Goal: Task Accomplishment & Management: Manage account settings

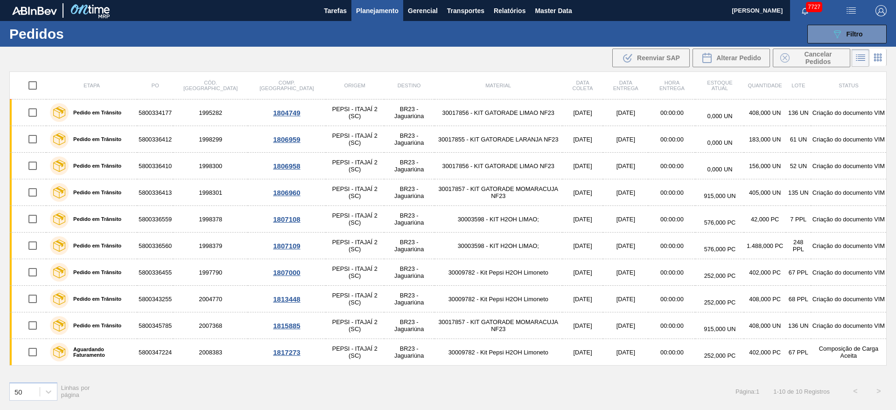
click at [365, 14] on span "Planejamento" at bounding box center [377, 10] width 42 height 11
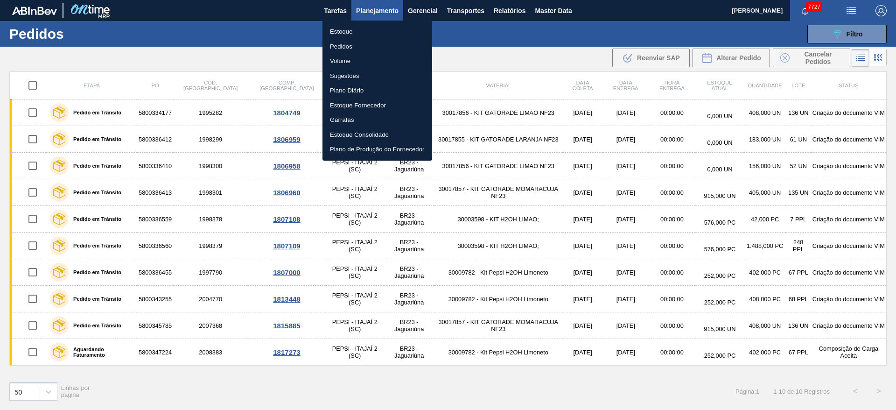
click at [366, 25] on li "Estoque" at bounding box center [378, 31] width 110 height 15
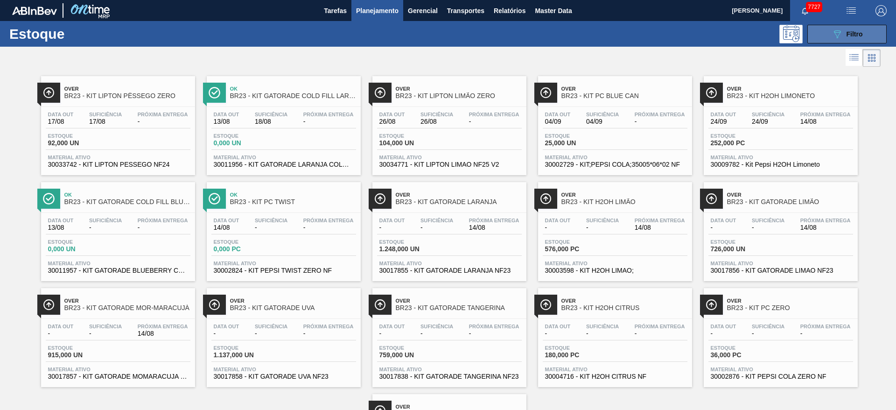
click at [597, 29] on button "089F7B8B-B2A5-4AFE-B5C0-19BA573D28AC Filtro" at bounding box center [847, 34] width 79 height 19
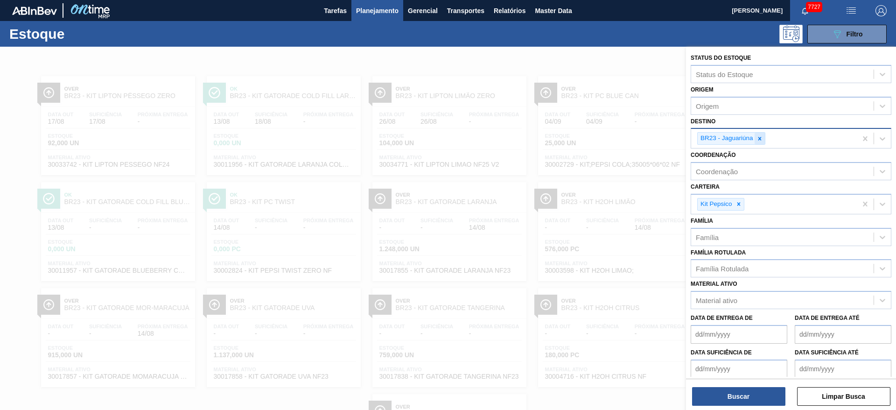
click at [597, 135] on icon at bounding box center [760, 138] width 7 height 7
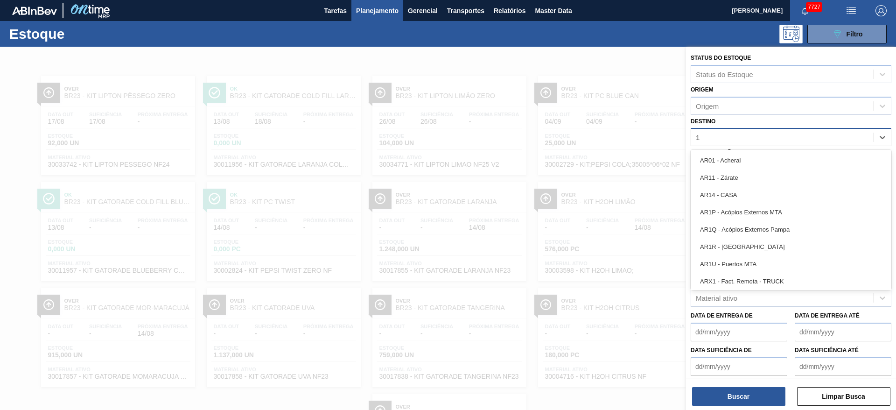
type input "18"
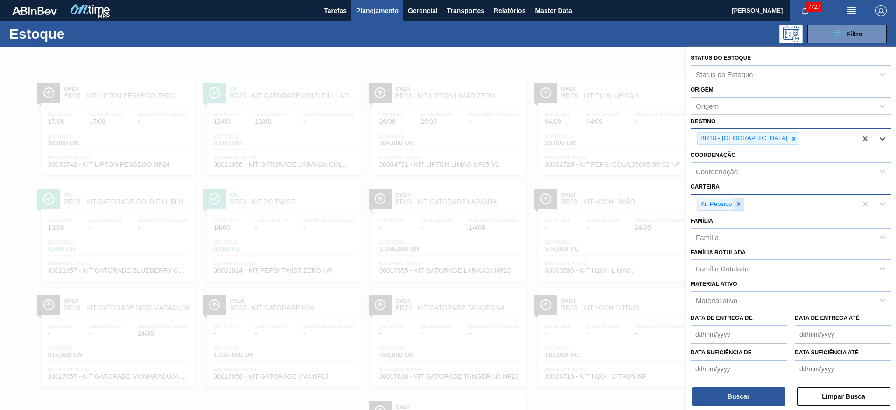
click at [597, 202] on icon at bounding box center [739, 204] width 7 height 7
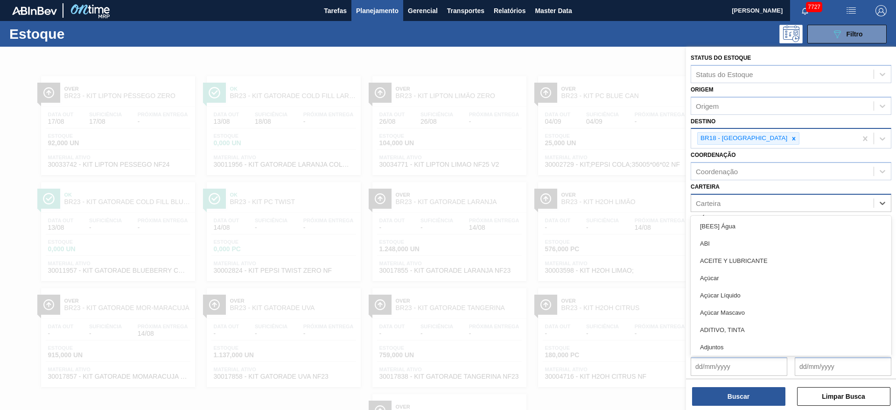
click at [597, 202] on div "Carteira" at bounding box center [782, 203] width 183 height 14
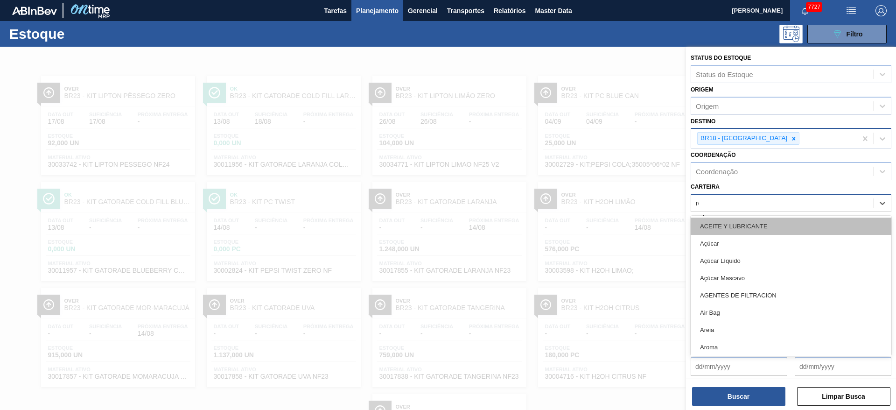
type input "rol"
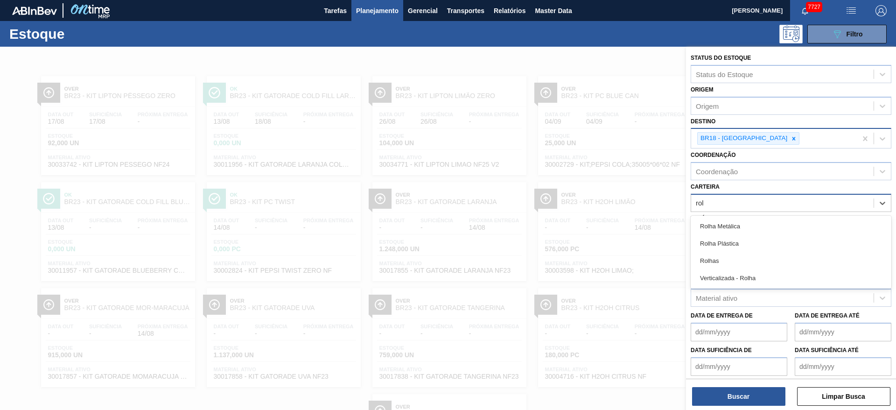
drag, startPoint x: 748, startPoint y: 256, endPoint x: 743, endPoint y: 275, distance: 18.9
click at [597, 256] on div "Rolhas" at bounding box center [791, 260] width 201 height 17
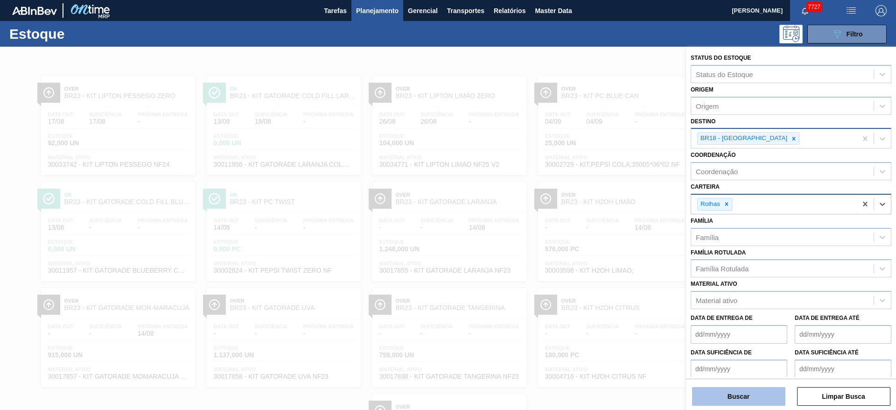
click at [597, 273] on button "Buscar" at bounding box center [738, 396] width 93 height 19
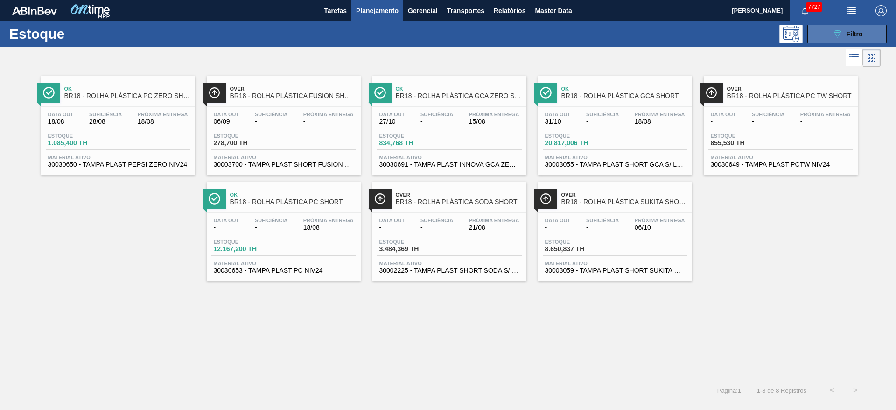
click at [597, 38] on div "089F7B8B-B2A5-4AFE-B5C0-19BA573D28AC Filtro" at bounding box center [847, 33] width 31 height 11
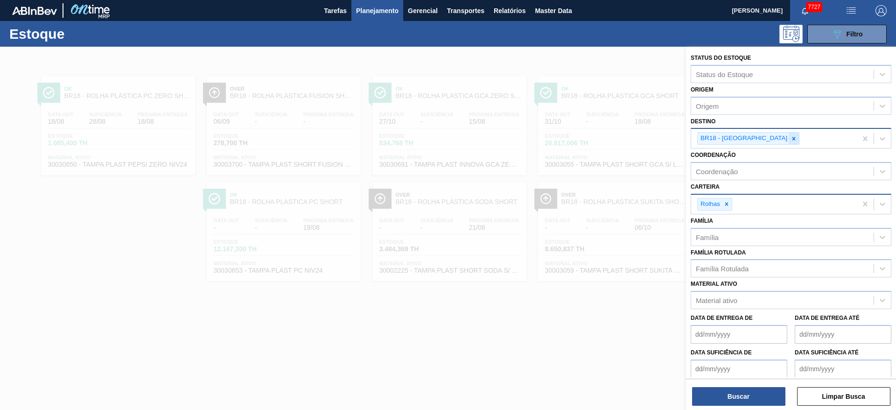
click at [597, 140] on icon at bounding box center [794, 138] width 7 height 7
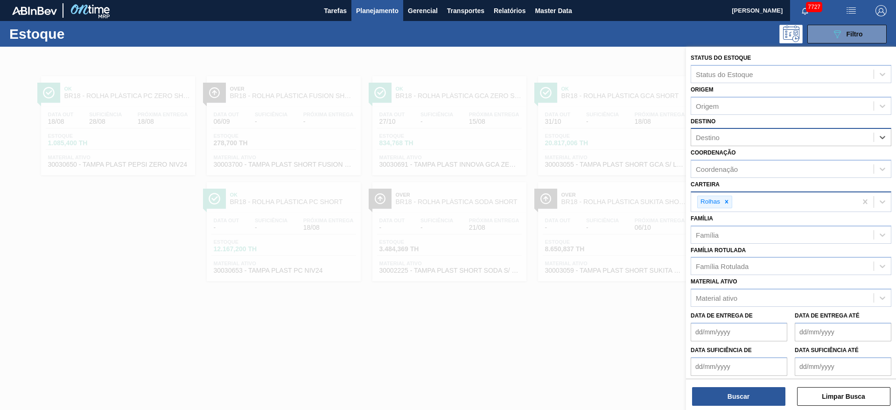
click at [597, 140] on div "Destino" at bounding box center [782, 138] width 183 height 14
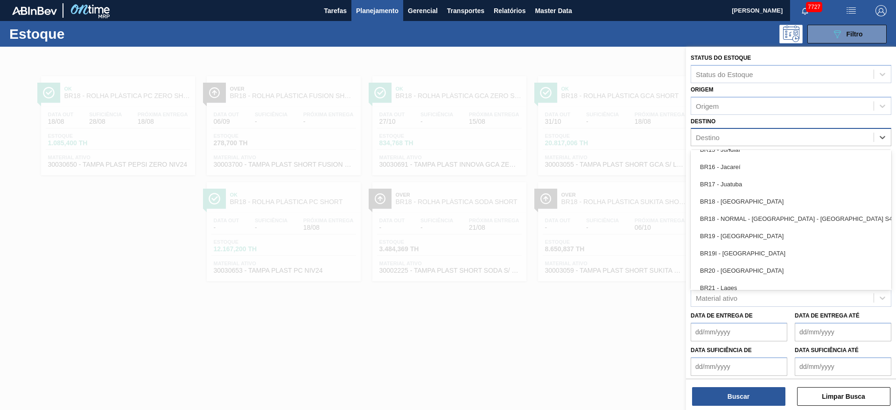
scroll to position [700, 0]
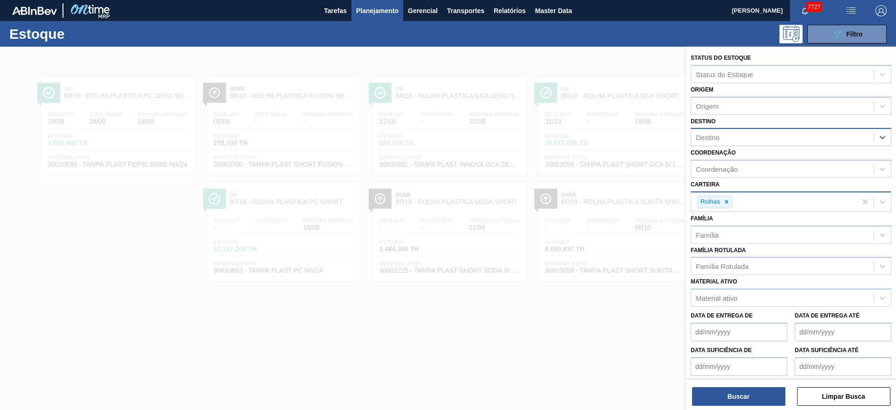
click at [597, 273] on div at bounding box center [448, 252] width 896 height 410
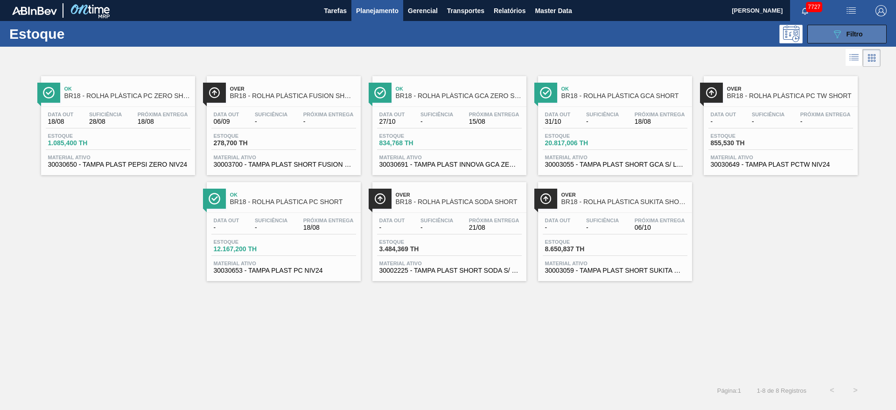
click at [597, 36] on button "089F7B8B-B2A5-4AFE-B5C0-19BA573D28AC Filtro" at bounding box center [847, 34] width 79 height 19
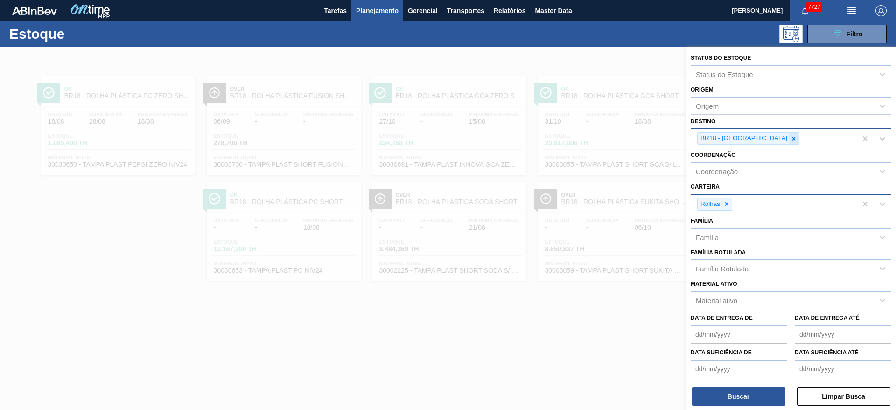
click at [597, 141] on icon at bounding box center [794, 138] width 7 height 7
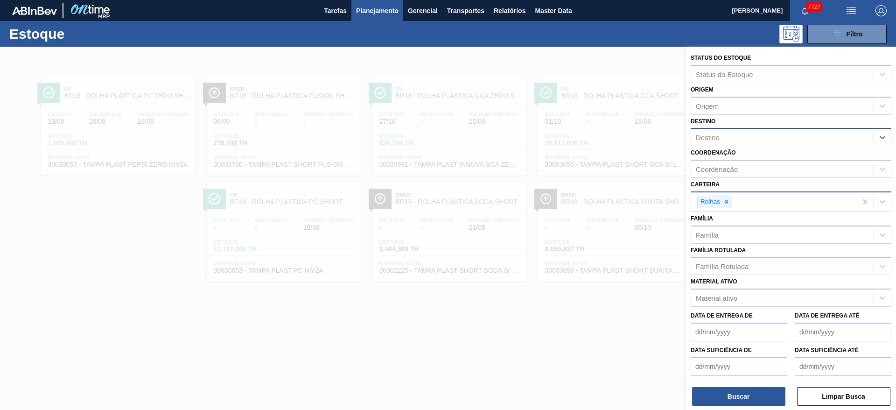
type input "2"
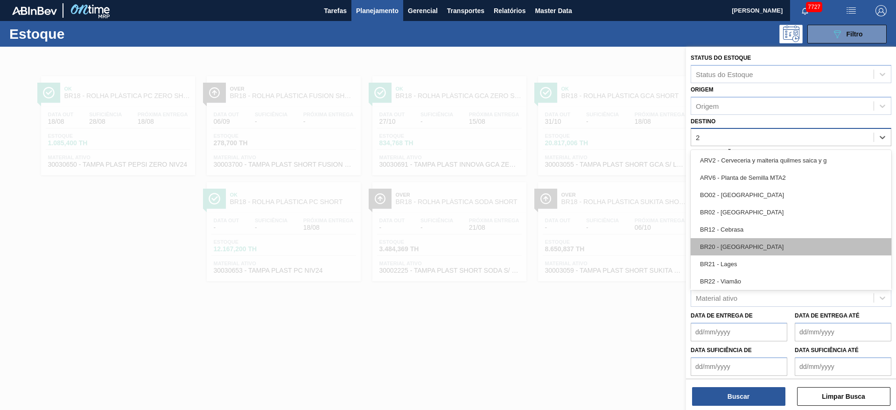
click at [597, 244] on div "BR20 - Sapucaia" at bounding box center [791, 246] width 201 height 17
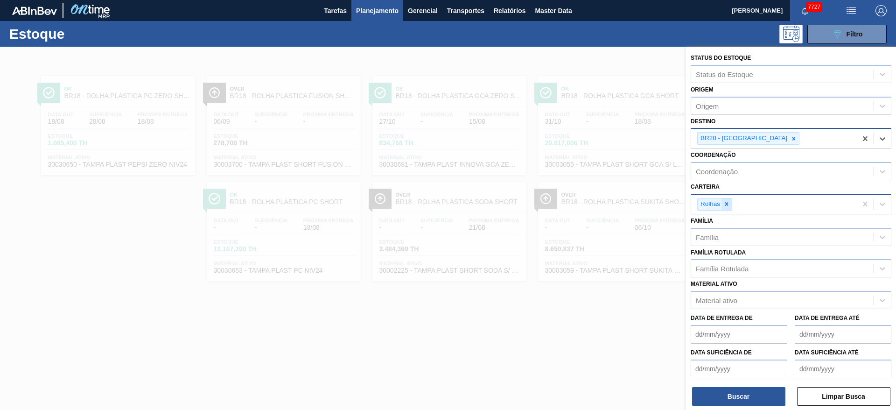
click at [597, 200] on div at bounding box center [727, 204] width 10 height 12
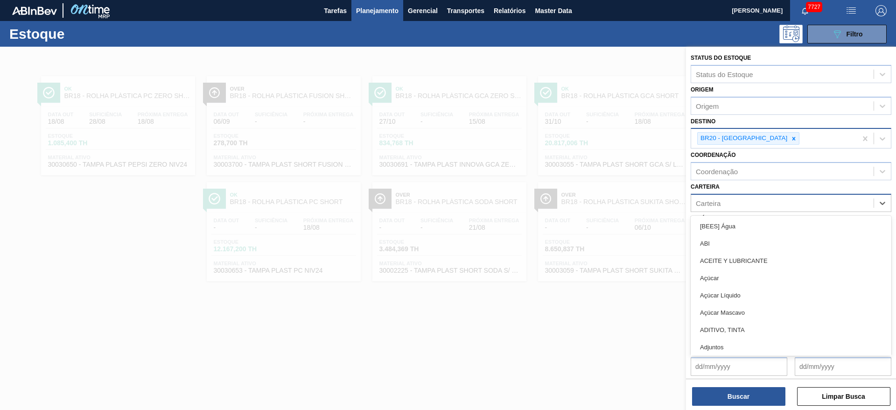
click at [597, 200] on div "Carteira" at bounding box center [782, 203] width 183 height 14
type input "KI"
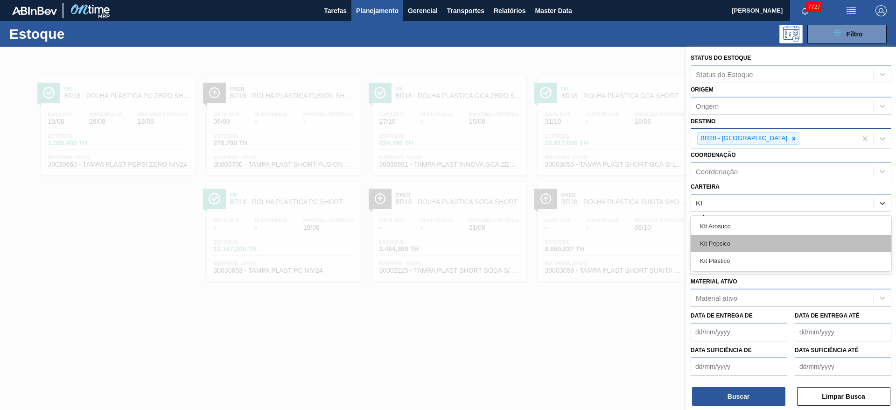
click at [597, 249] on div "Kit Pepsico" at bounding box center [791, 243] width 201 height 17
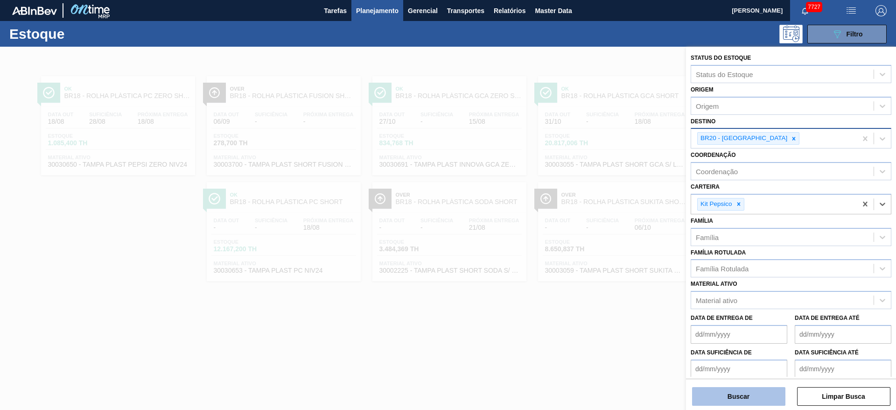
click at [597, 273] on button "Buscar" at bounding box center [738, 396] width 93 height 19
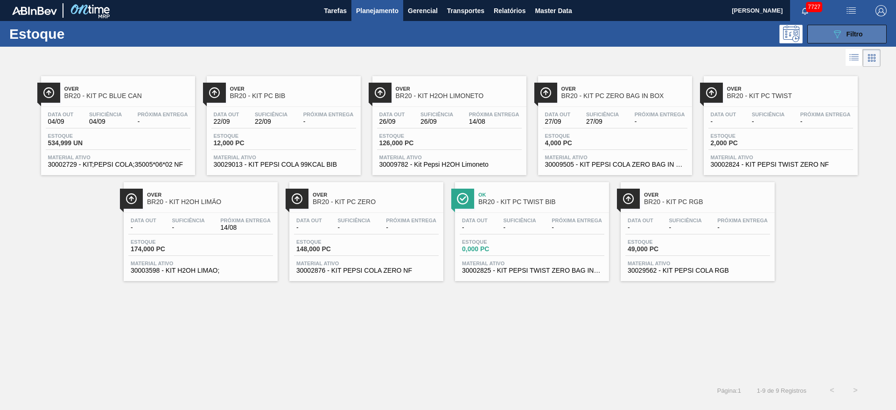
click at [597, 32] on icon "089F7B8B-B2A5-4AFE-B5C0-19BA573D28AC" at bounding box center [837, 33] width 11 height 11
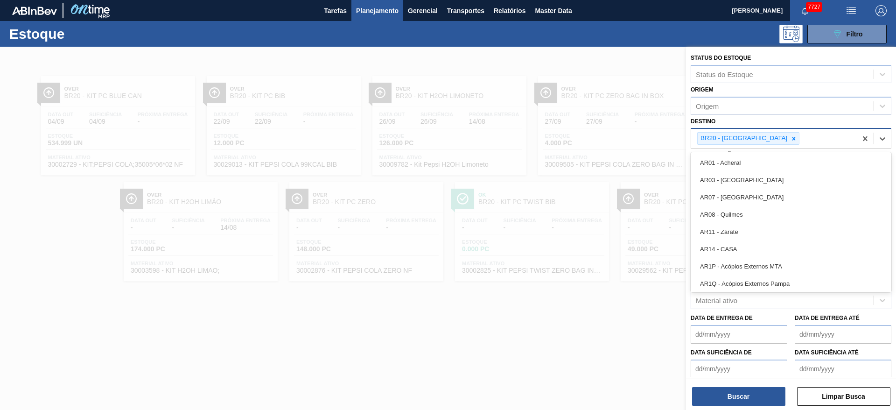
click at [597, 145] on div "BR20 - Sapucaia" at bounding box center [774, 138] width 166 height 19
click at [597, 141] on icon at bounding box center [794, 138] width 7 height 7
type input "4"
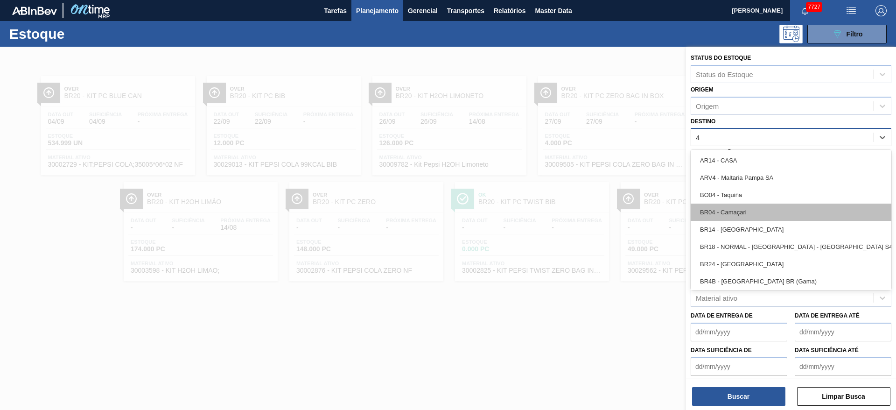
click at [597, 206] on div "BR04 - Camaçari" at bounding box center [791, 212] width 201 height 17
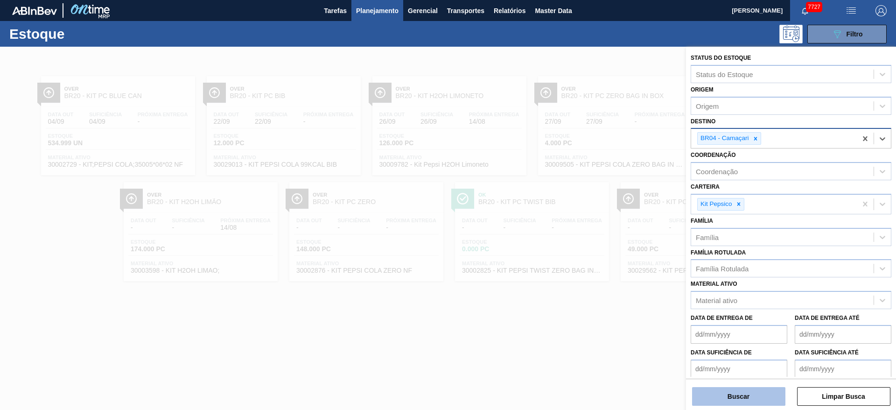
click at [597, 273] on button "Buscar" at bounding box center [738, 396] width 93 height 19
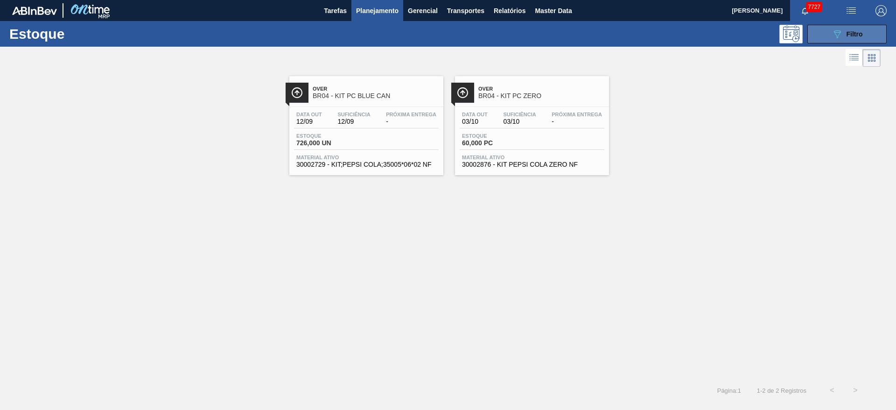
click at [597, 35] on div "089F7B8B-B2A5-4AFE-B5C0-19BA573D28AC Filtro" at bounding box center [847, 33] width 31 height 11
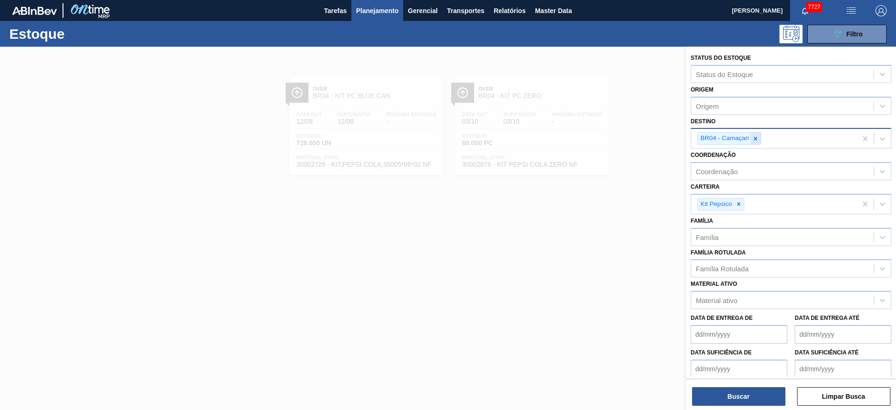
click at [597, 138] on icon at bounding box center [756, 138] width 7 height 7
type input "2"
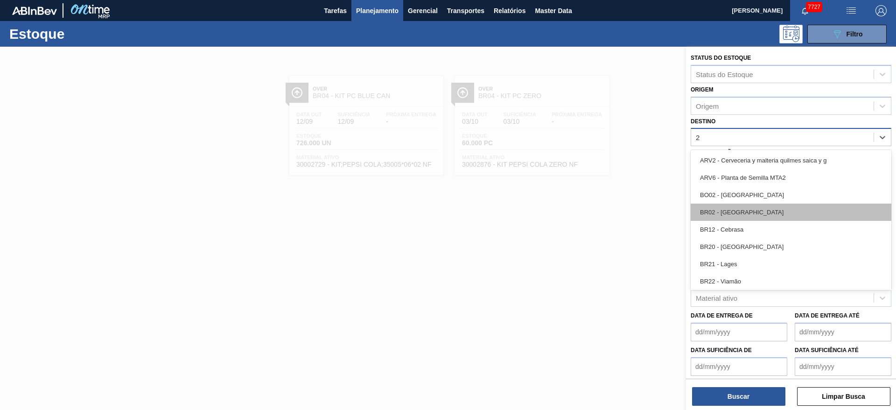
click at [597, 213] on div "BR02 - Sergipe" at bounding box center [791, 212] width 201 height 17
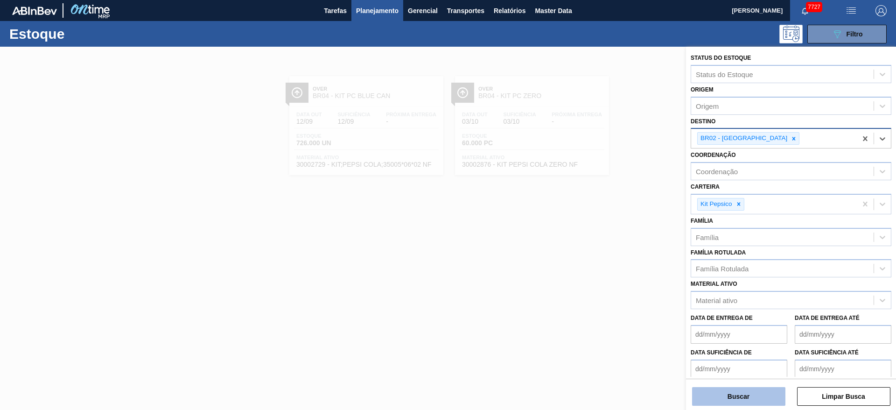
click at [597, 273] on button "Buscar" at bounding box center [738, 396] width 93 height 19
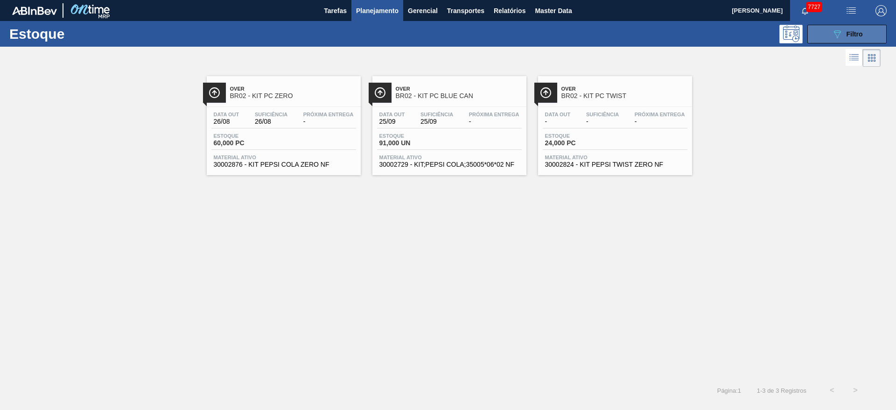
click at [597, 35] on span "Filtro" at bounding box center [855, 33] width 16 height 7
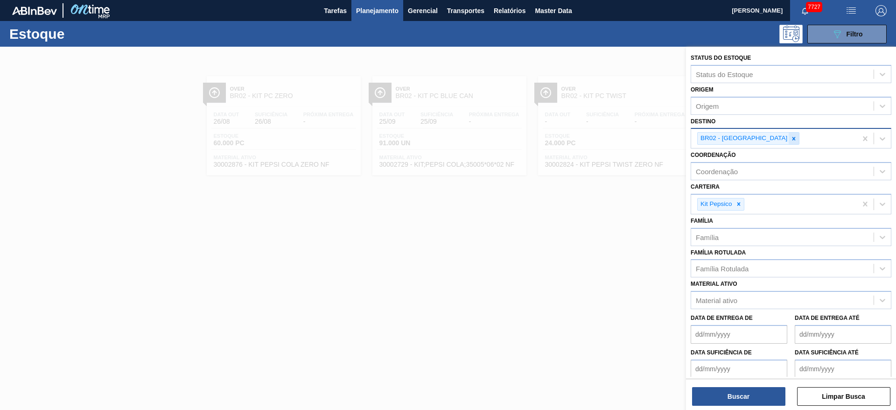
click at [597, 135] on icon at bounding box center [794, 138] width 7 height 7
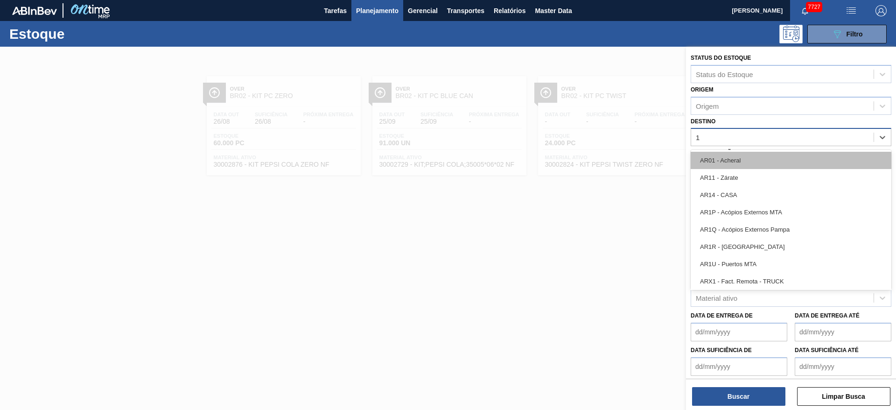
type input "18"
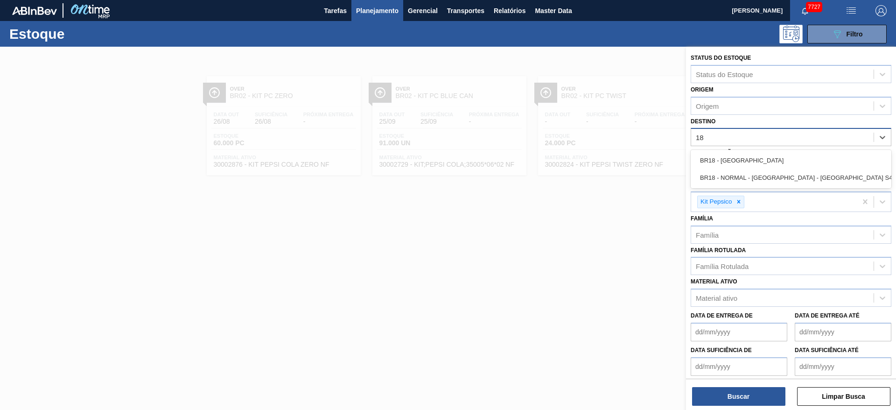
click at [597, 165] on div "BR18 - Pernambuco" at bounding box center [791, 160] width 201 height 17
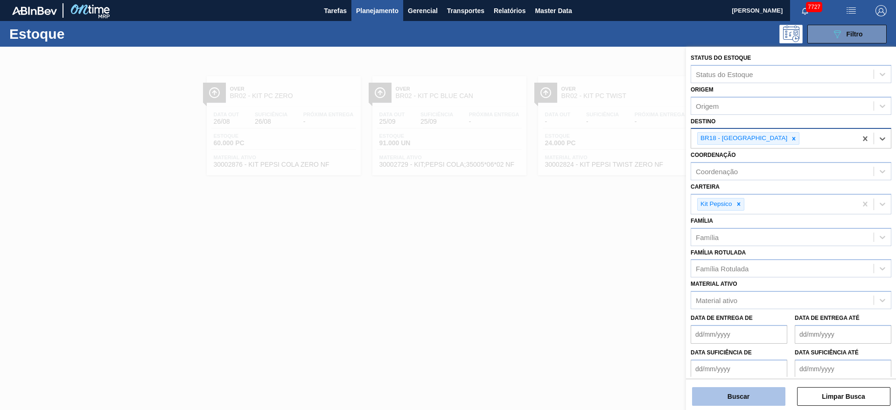
click at [597, 273] on button "Buscar" at bounding box center [738, 396] width 93 height 19
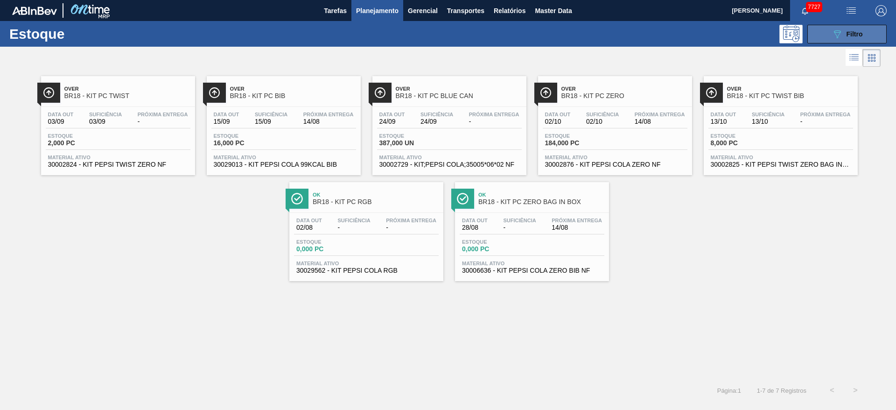
click at [597, 36] on icon "089F7B8B-B2A5-4AFE-B5C0-19BA573D28AC" at bounding box center [837, 33] width 11 height 11
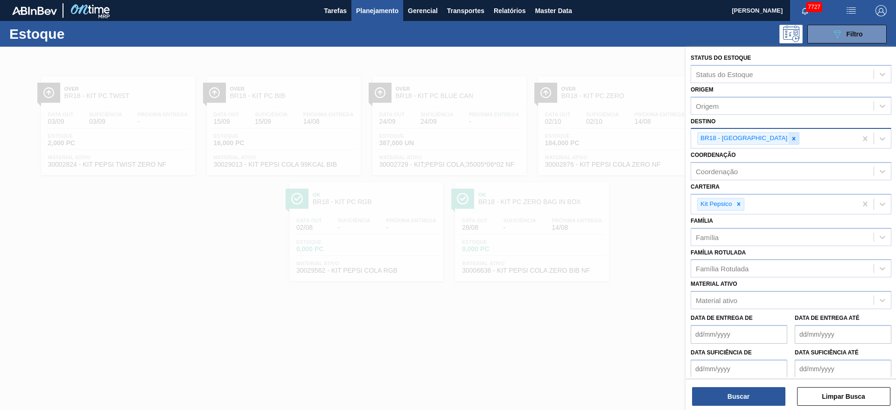
click at [597, 141] on icon at bounding box center [794, 138] width 7 height 7
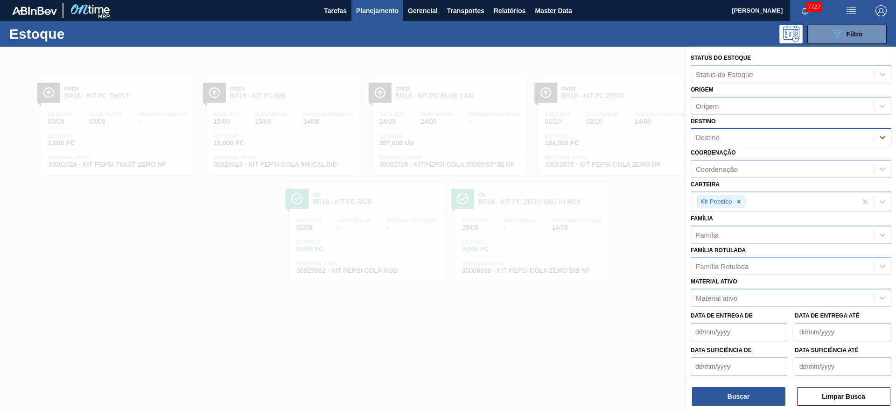
type input "3"
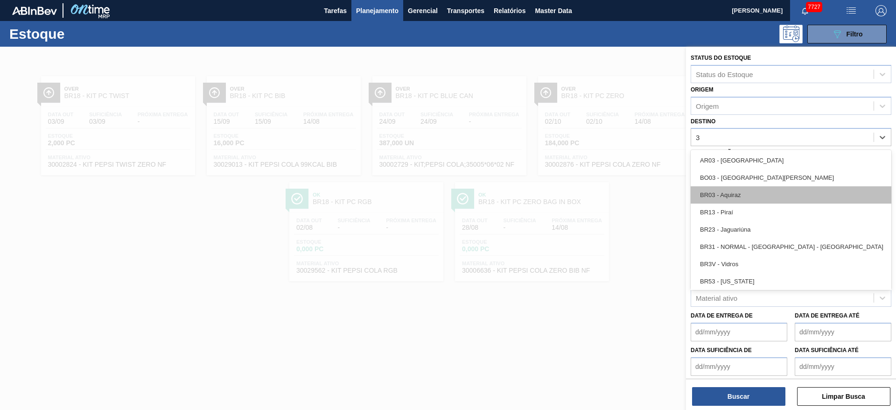
click at [597, 195] on div "BR03 - Aquiraz" at bounding box center [791, 194] width 201 height 17
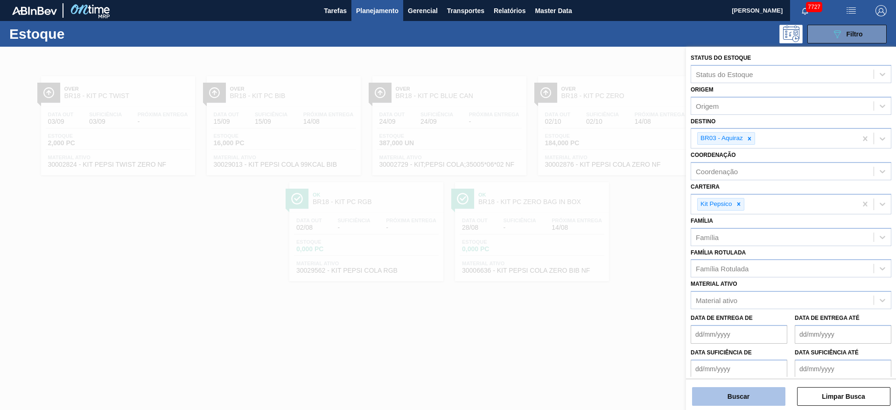
click at [597, 273] on button "Buscar" at bounding box center [738, 396] width 93 height 19
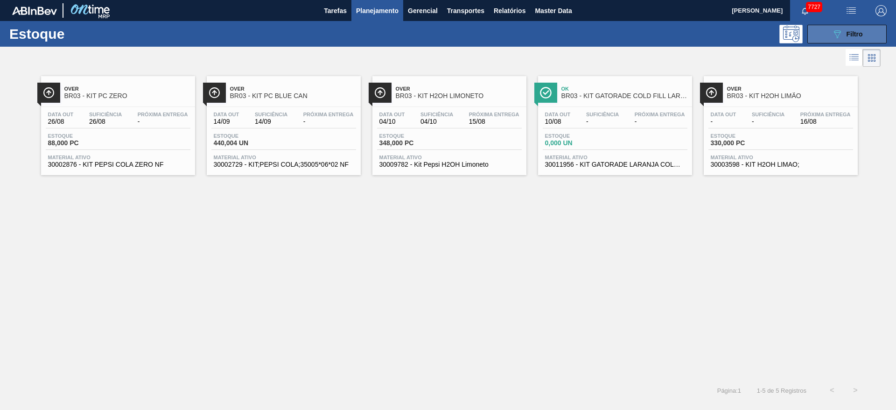
click at [597, 27] on button "089F7B8B-B2A5-4AFE-B5C0-19BA573D28AC Filtro" at bounding box center [847, 34] width 79 height 19
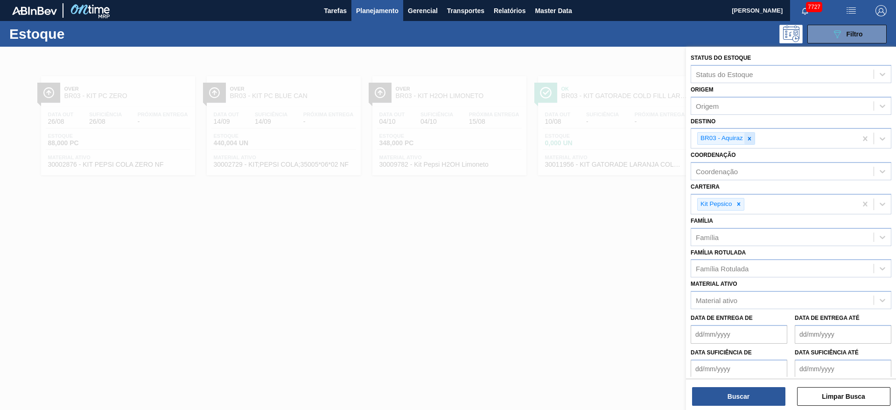
click at [597, 137] on icon at bounding box center [750, 138] width 7 height 7
type input "12"
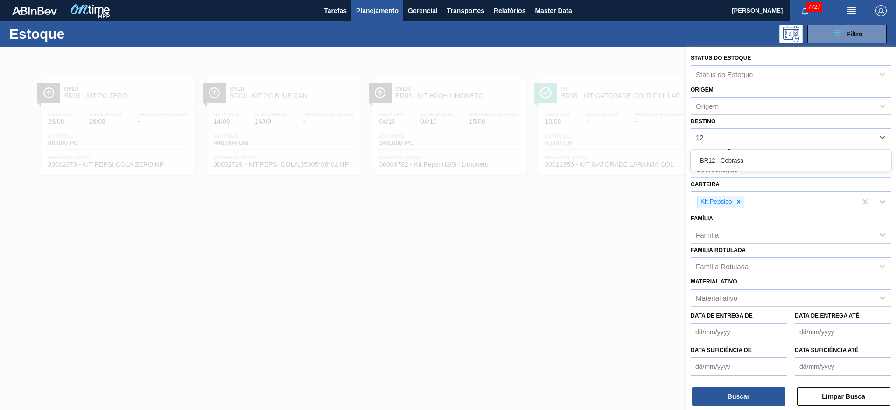
click at [597, 163] on div "BR12 - Cebrasa" at bounding box center [791, 160] width 201 height 17
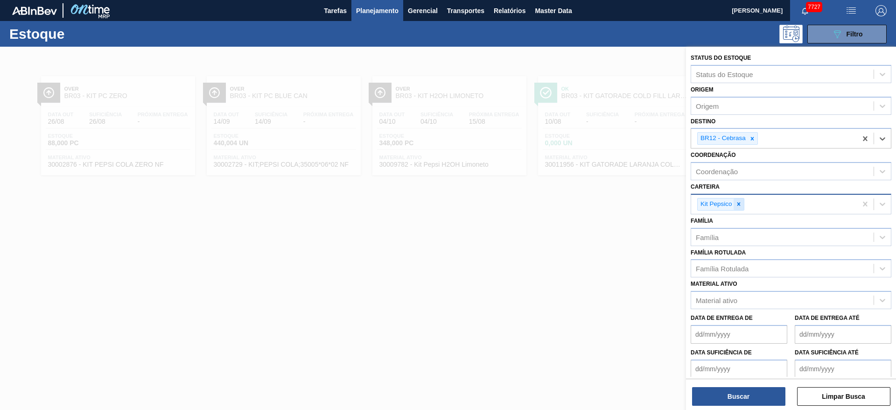
click at [597, 200] on div at bounding box center [739, 204] width 10 height 12
click at [597, 207] on div "Carteira" at bounding box center [782, 203] width 183 height 14
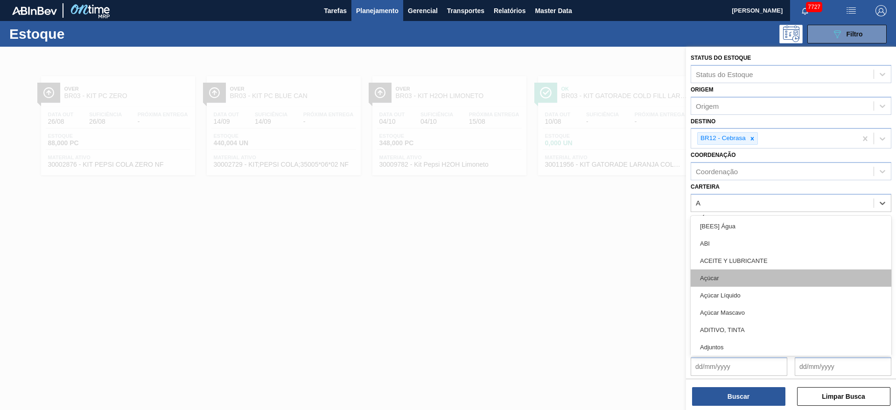
type input "AD"
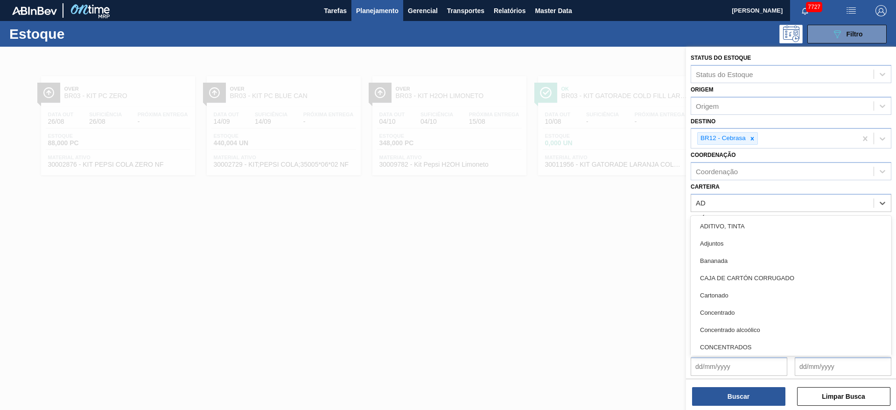
drag, startPoint x: 737, startPoint y: 240, endPoint x: 748, endPoint y: 281, distance: 42.1
click at [597, 238] on div "Adjuntos" at bounding box center [791, 243] width 201 height 17
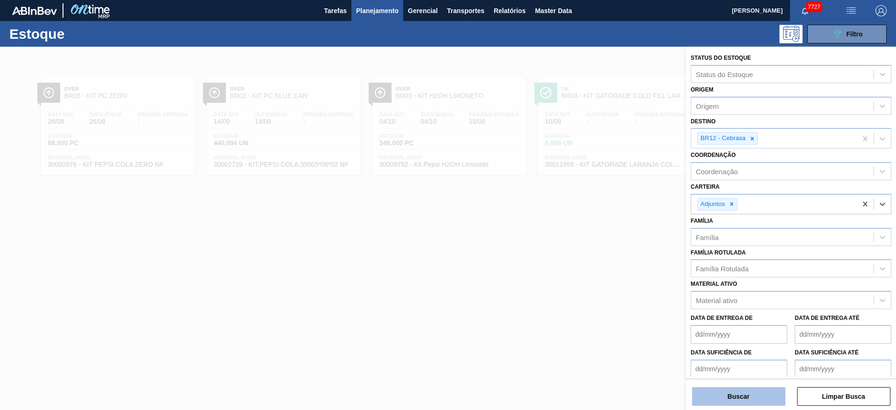
click at [597, 273] on button "Buscar" at bounding box center [738, 396] width 93 height 19
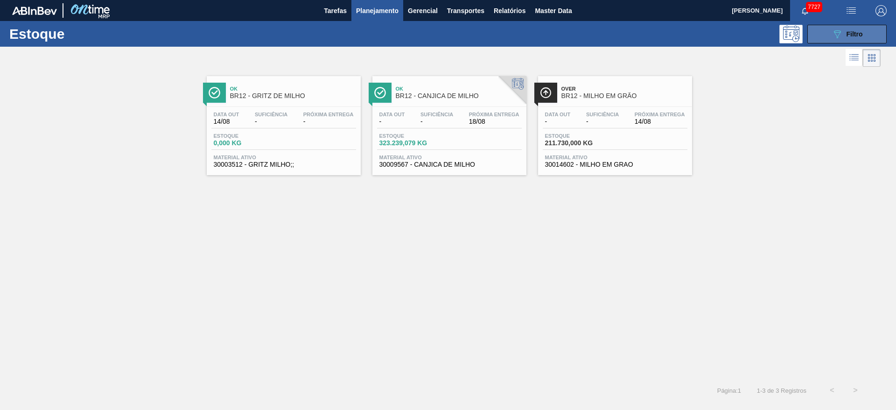
click at [597, 29] on div "089F7B8B-B2A5-4AFE-B5C0-19BA573D28AC Filtro" at bounding box center [847, 33] width 31 height 11
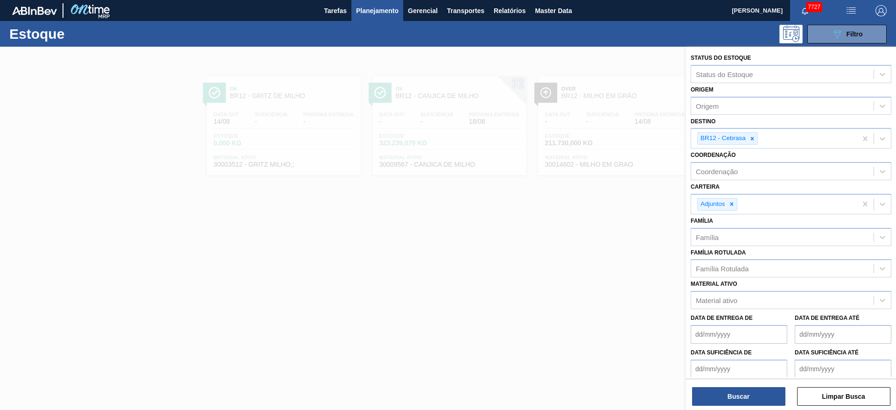
click at [577, 206] on div at bounding box center [448, 252] width 896 height 410
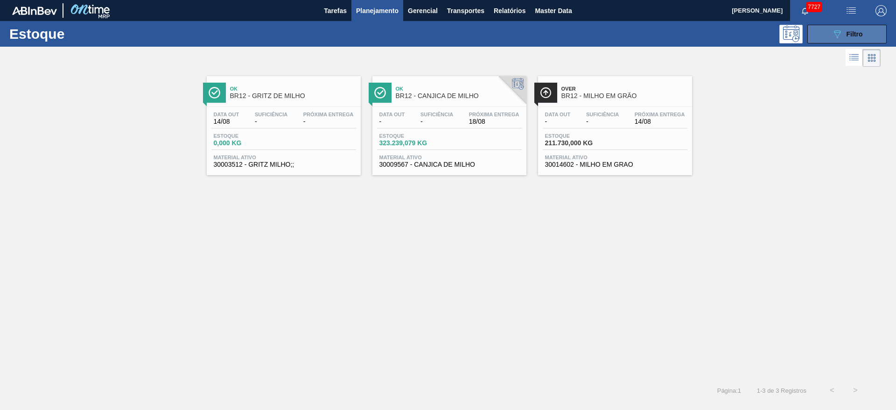
click at [597, 38] on button "089F7B8B-B2A5-4AFE-B5C0-19BA573D28AC Filtro" at bounding box center [847, 34] width 79 height 19
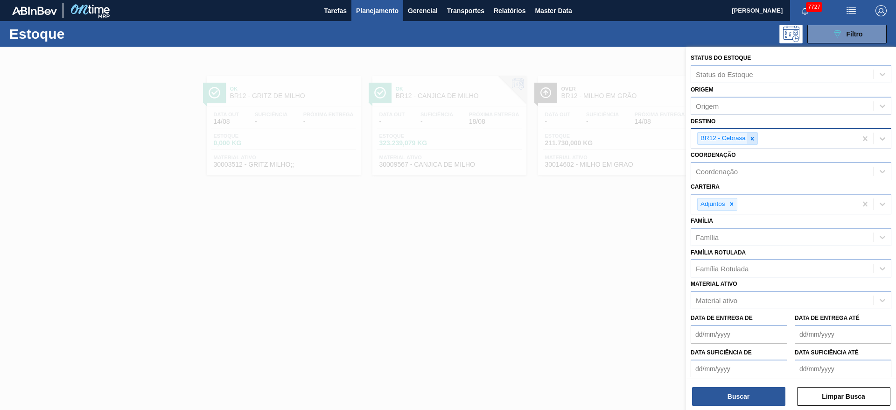
click at [597, 138] on icon at bounding box center [752, 138] width 3 height 3
type input "3"
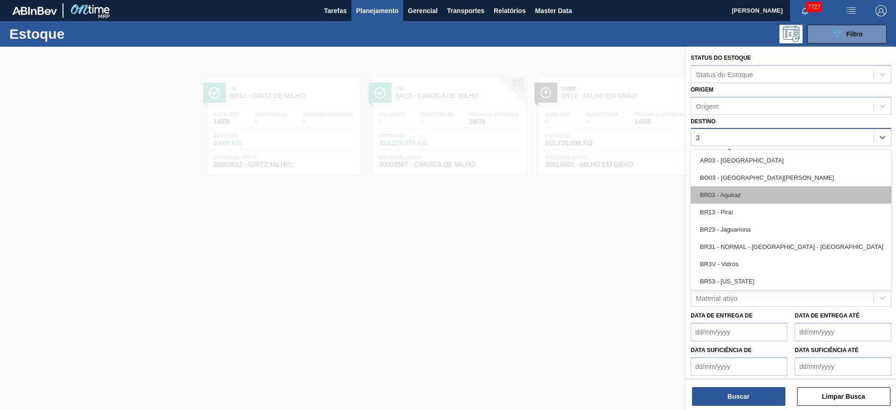
click at [597, 190] on div "BR03 - Aquiraz" at bounding box center [791, 194] width 201 height 17
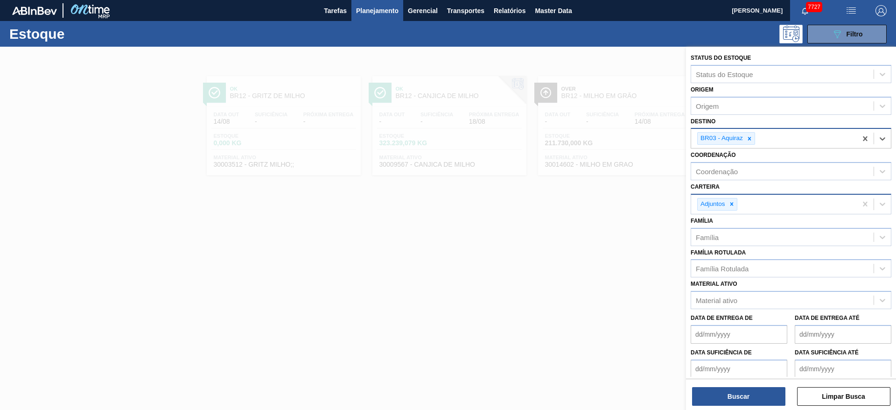
click at [597, 206] on div "Adjuntos" at bounding box center [774, 204] width 166 height 19
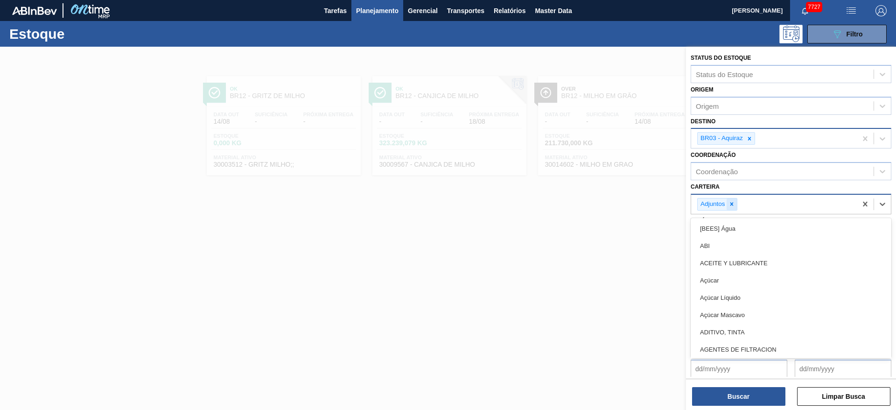
click at [597, 209] on div at bounding box center [732, 204] width 10 height 12
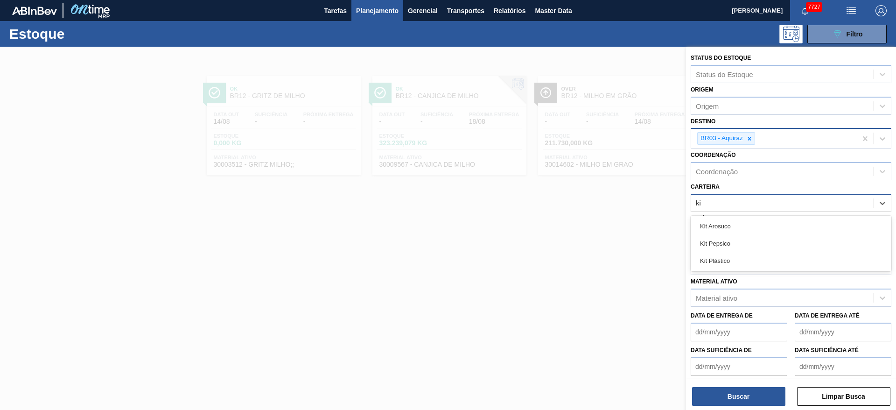
type input "kit"
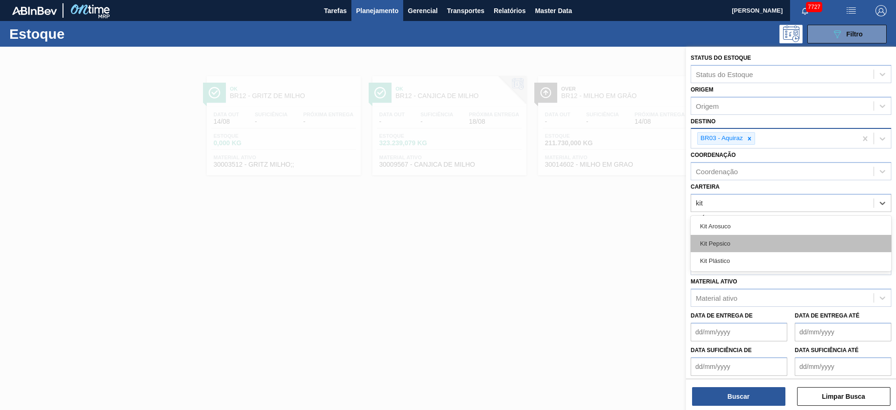
drag, startPoint x: 732, startPoint y: 232, endPoint x: 737, endPoint y: 246, distance: 14.8
click at [597, 246] on div "Kit Arosuco Kit Pepsico Kit Plástico" at bounding box center [791, 244] width 201 height 56
click at [597, 246] on div "Kit Pepsico" at bounding box center [791, 243] width 201 height 17
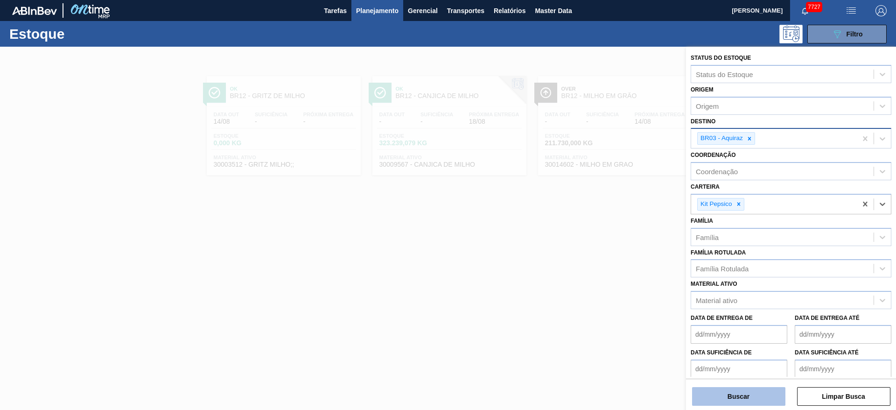
click at [597, 273] on button "Buscar" at bounding box center [738, 396] width 93 height 19
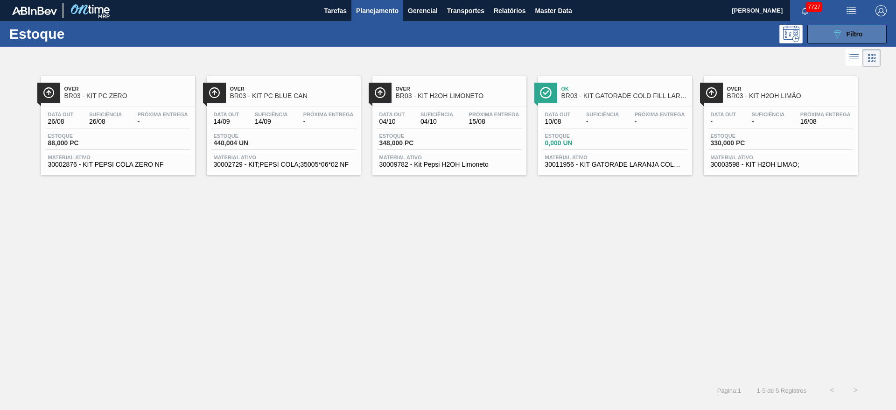
click at [597, 41] on button "089F7B8B-B2A5-4AFE-B5C0-19BA573D28AC Filtro" at bounding box center [847, 34] width 79 height 19
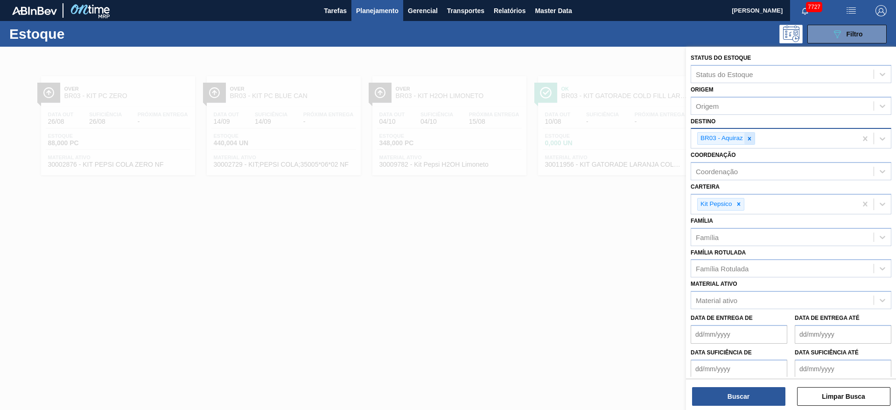
click at [597, 139] on icon at bounding box center [750, 138] width 7 height 7
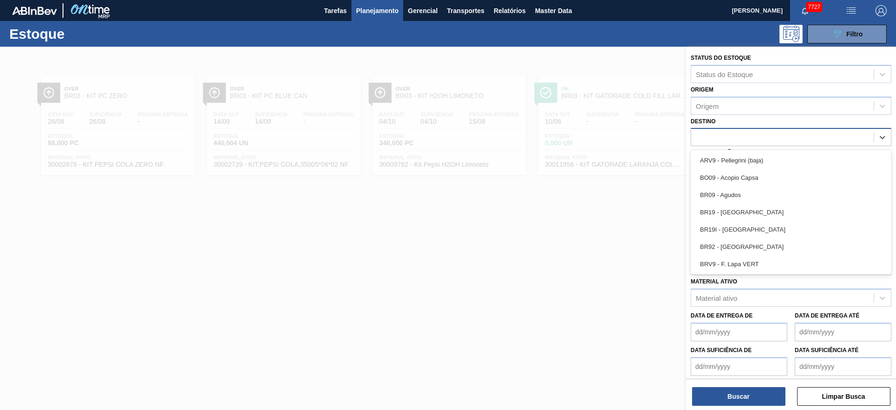
type input "9"
type input "18"
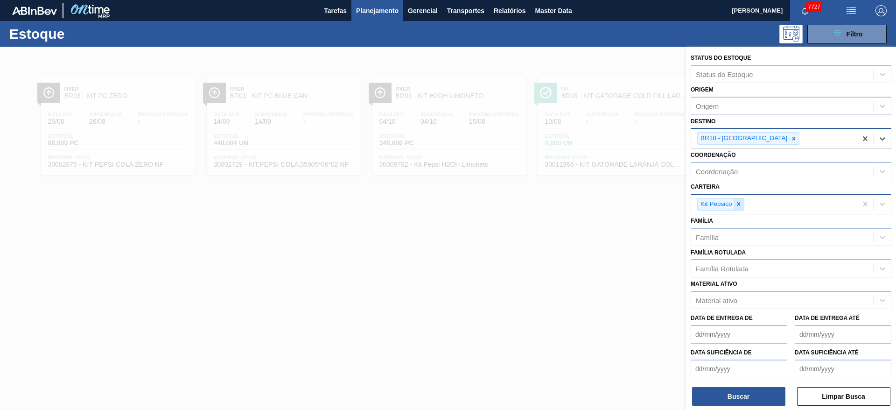
click at [597, 204] on icon at bounding box center [739, 204] width 7 height 7
click at [597, 204] on div "Kit Pepsico" at bounding box center [774, 204] width 166 height 19
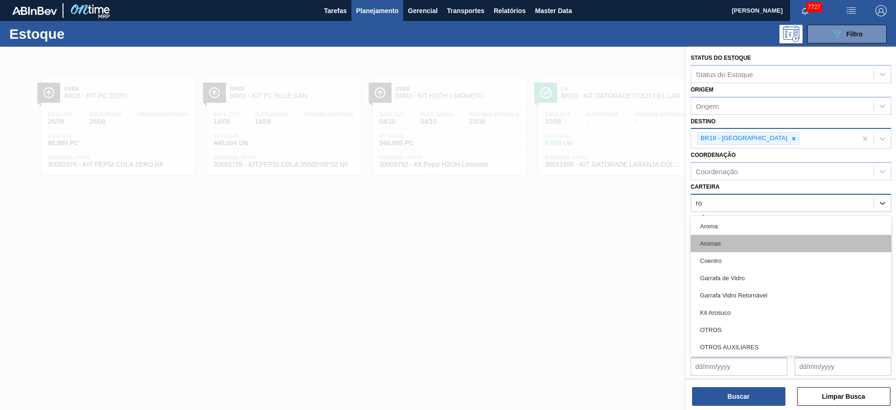
type input "rol"
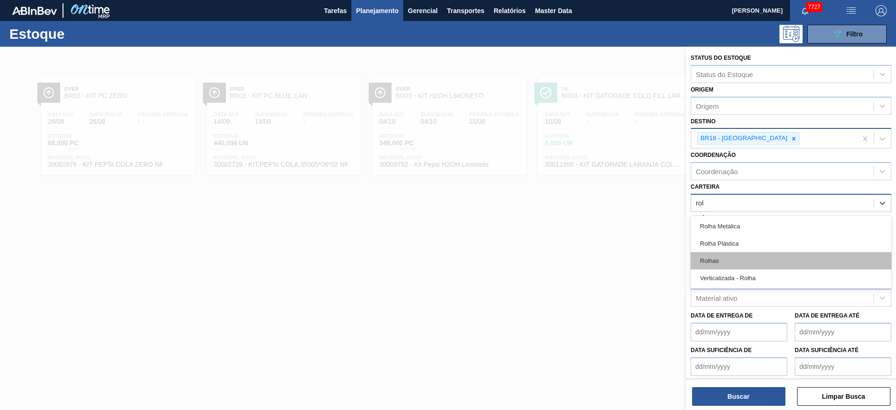
click at [597, 261] on div "Rolhas" at bounding box center [791, 260] width 201 height 17
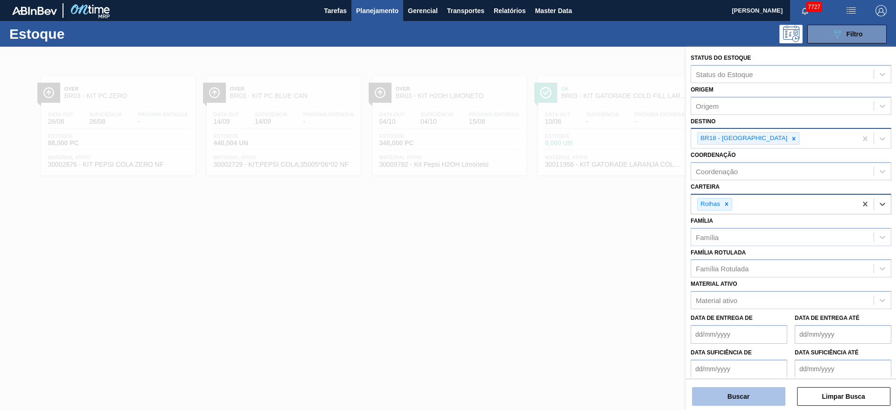
click at [597, 273] on button "Buscar" at bounding box center [738, 396] width 93 height 19
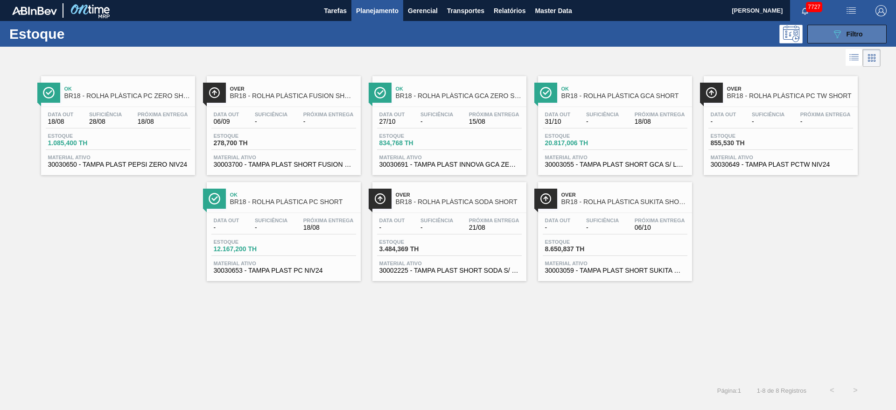
click at [597, 25] on button "089F7B8B-B2A5-4AFE-B5C0-19BA573D28AC Filtro" at bounding box center [847, 34] width 79 height 19
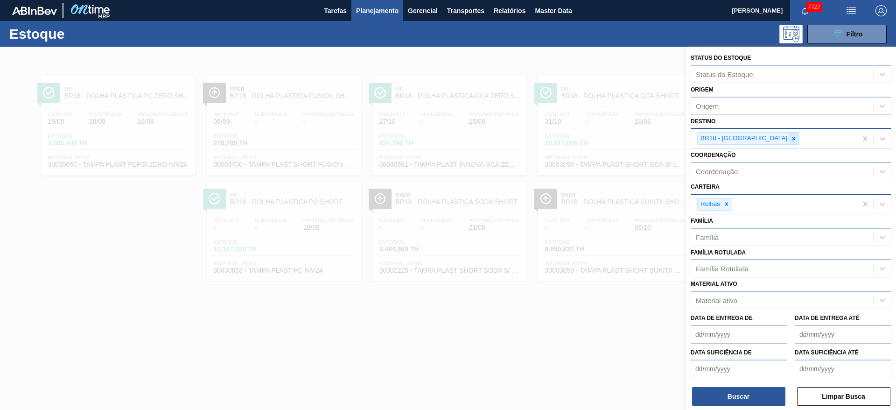
click at [597, 139] on div at bounding box center [794, 139] width 10 height 12
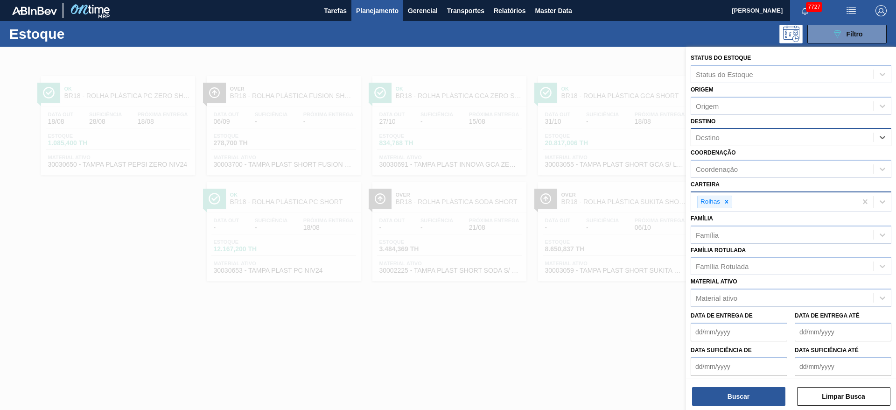
click at [597, 139] on div "Destino" at bounding box center [782, 138] width 183 height 14
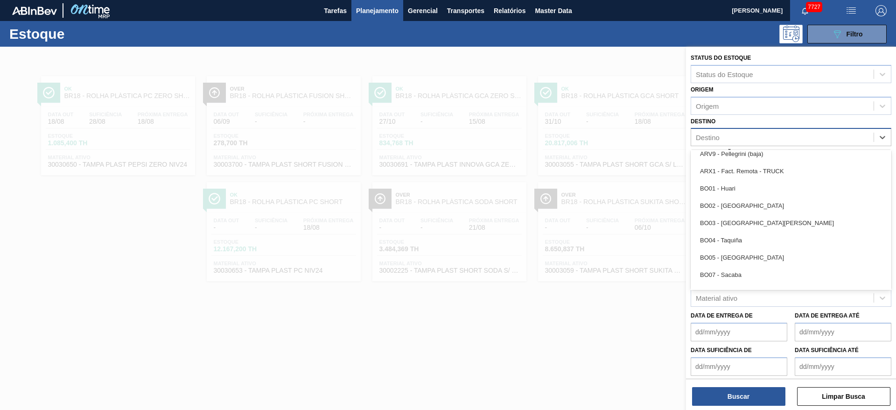
scroll to position [560, 0]
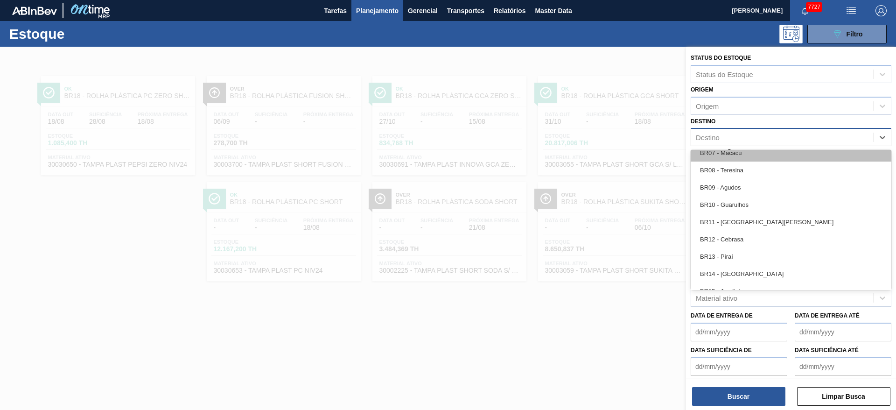
click at [597, 150] on div "BR07 - Macacu" at bounding box center [791, 152] width 201 height 17
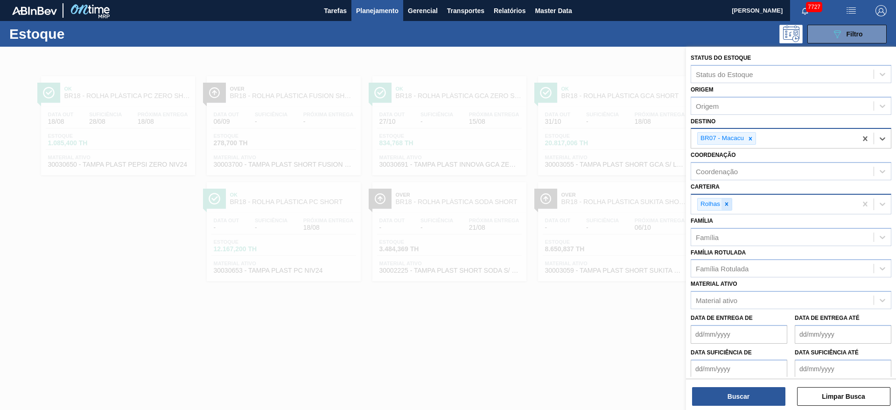
click at [597, 199] on div at bounding box center [727, 204] width 10 height 12
click at [597, 199] on div "Carteira" at bounding box center [782, 203] width 183 height 14
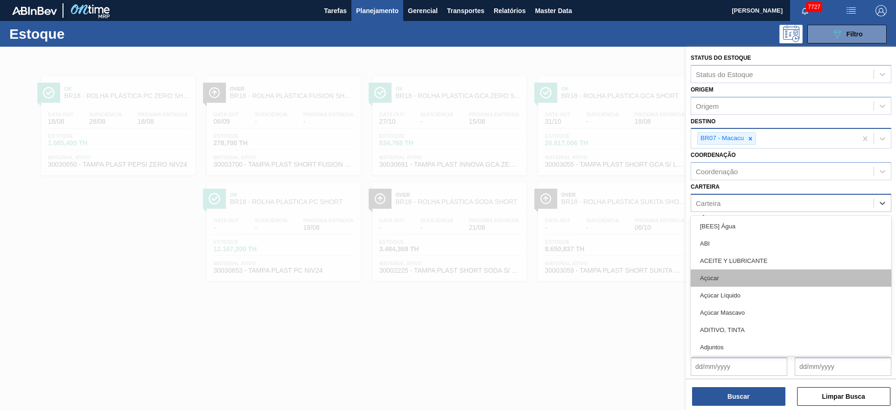
click at [597, 273] on div "Açúcar" at bounding box center [791, 277] width 201 height 17
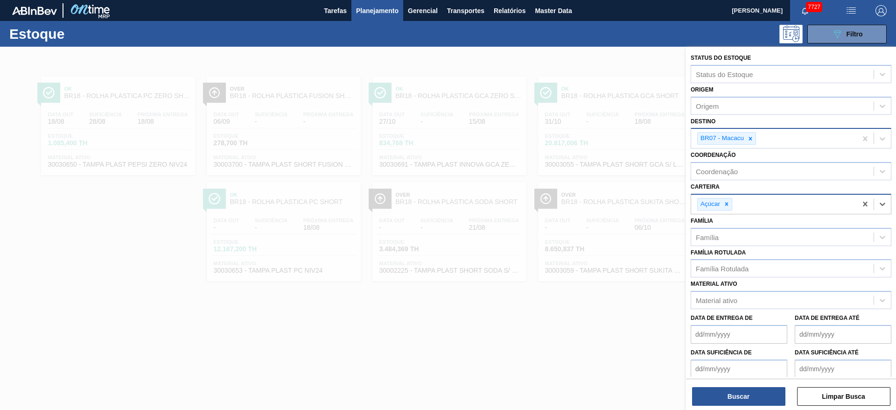
click at [597, 273] on div "Buscar Limpar Busca" at bounding box center [791, 392] width 210 height 26
click at [597, 273] on button "Buscar" at bounding box center [738, 396] width 93 height 19
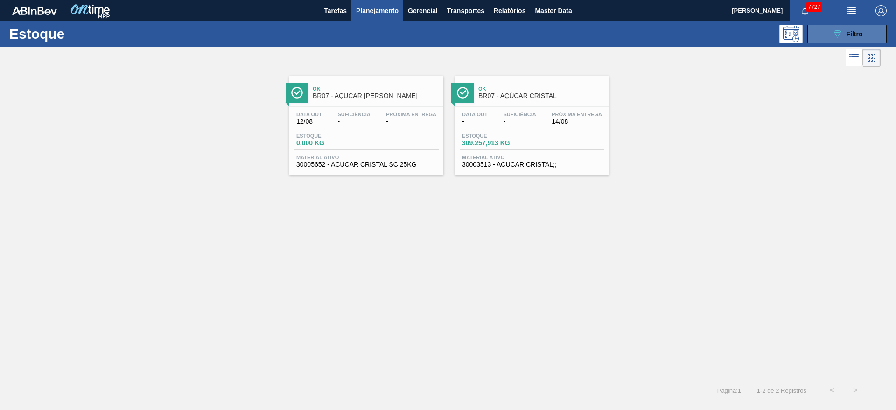
click at [597, 30] on icon "089F7B8B-B2A5-4AFE-B5C0-19BA573D28AC" at bounding box center [837, 33] width 11 height 11
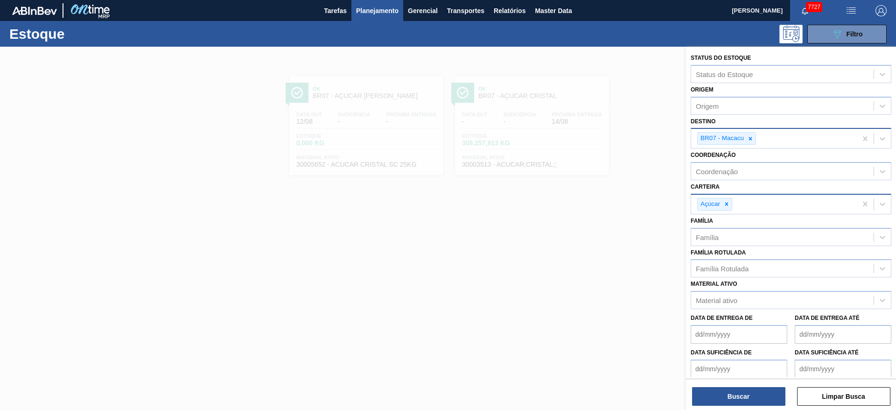
click at [597, 137] on icon at bounding box center [750, 138] width 7 height 7
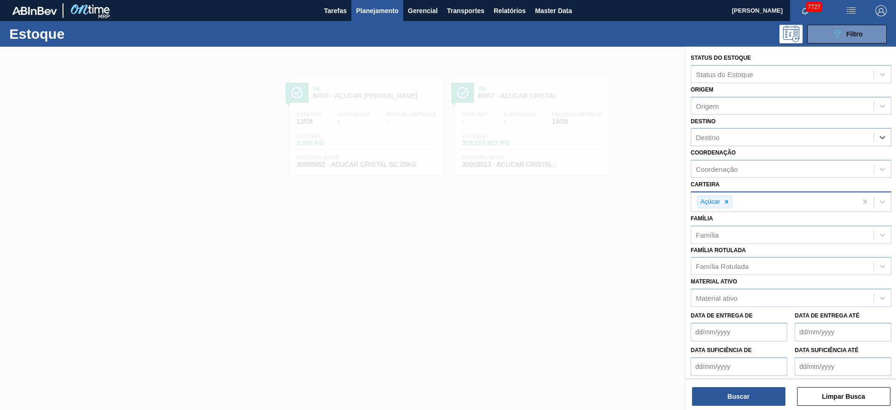
type input "3"
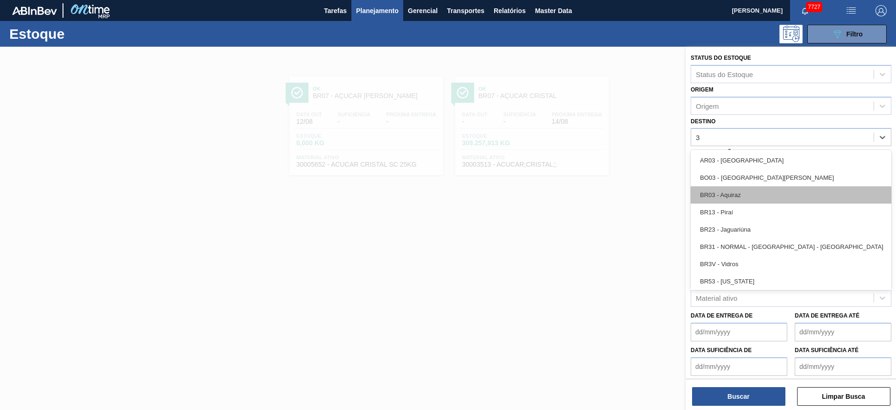
click at [597, 194] on div "BR03 - Aquiraz" at bounding box center [791, 194] width 201 height 17
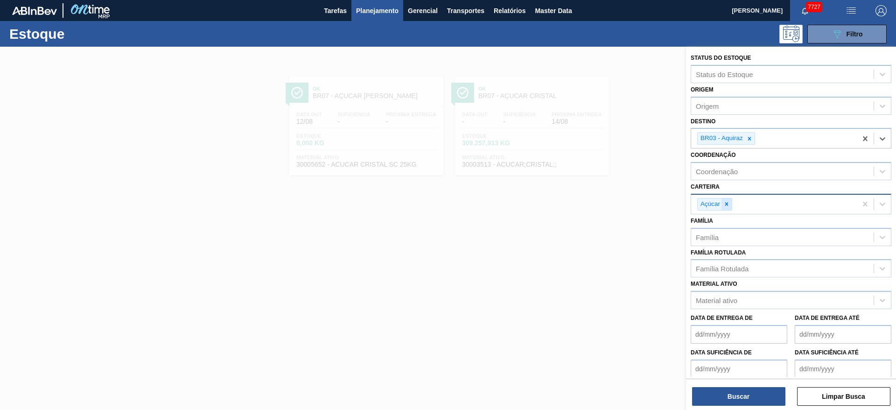
click at [597, 203] on icon at bounding box center [727, 204] width 7 height 7
type input "l"
type input "kit"
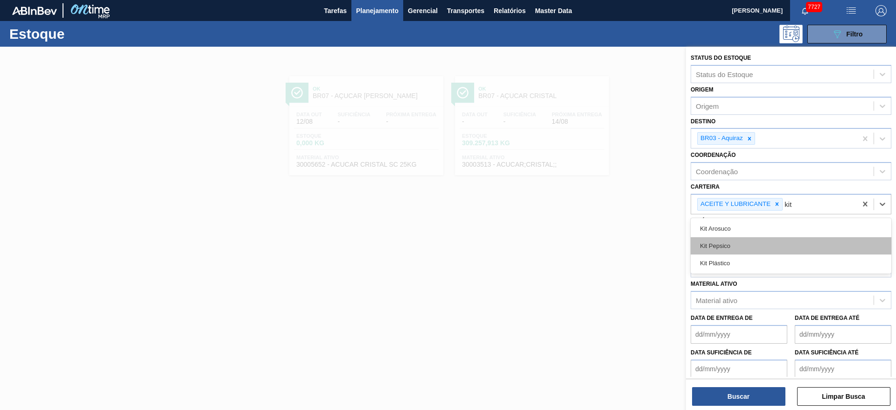
click at [597, 239] on div "Kit Pepsico" at bounding box center [791, 245] width 201 height 17
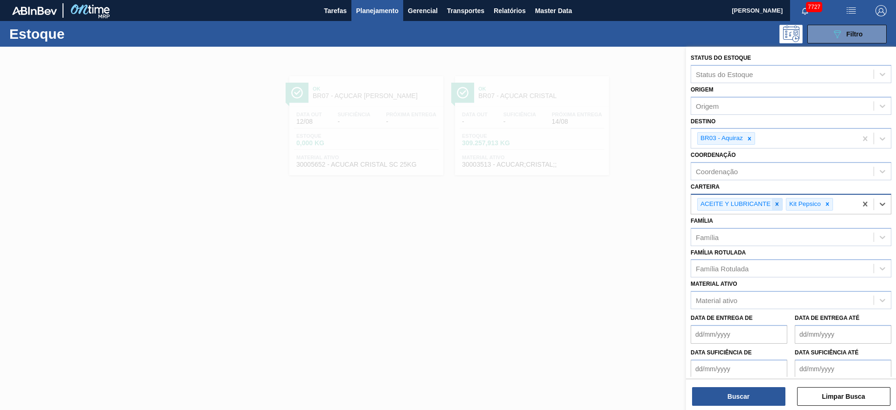
click at [597, 199] on div at bounding box center [777, 204] width 10 height 12
click at [597, 273] on button "Buscar" at bounding box center [738, 396] width 93 height 19
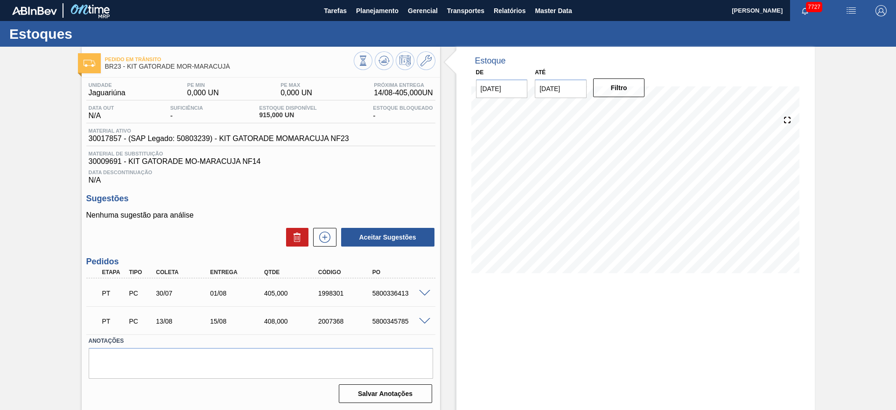
click at [395, 289] on div "5800336413" at bounding box center [400, 292] width 61 height 7
copy div "5800336413"
click at [398, 323] on div "5800345785" at bounding box center [400, 320] width 61 height 7
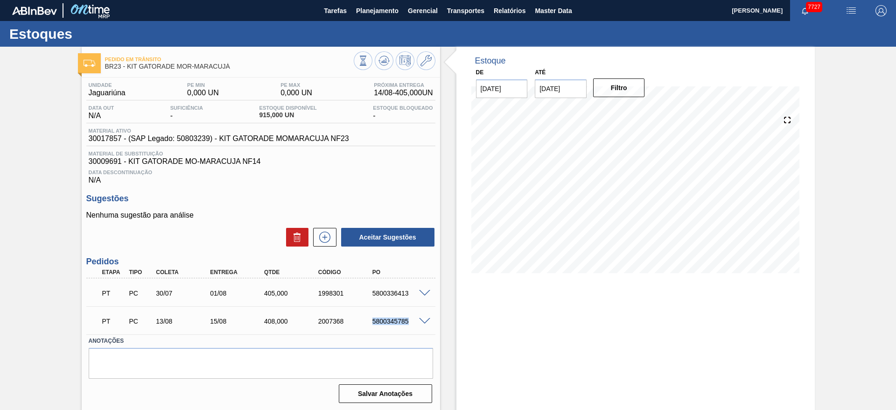
copy div "5800345785"
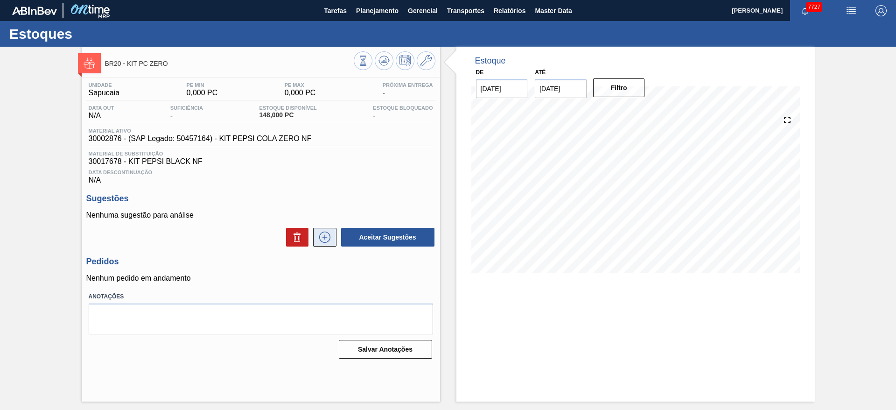
click at [328, 236] on icon at bounding box center [324, 237] width 15 height 11
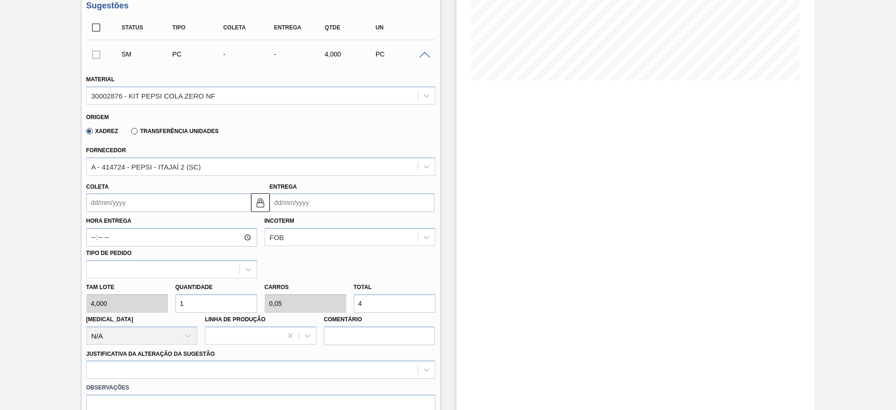
scroll to position [210, 0]
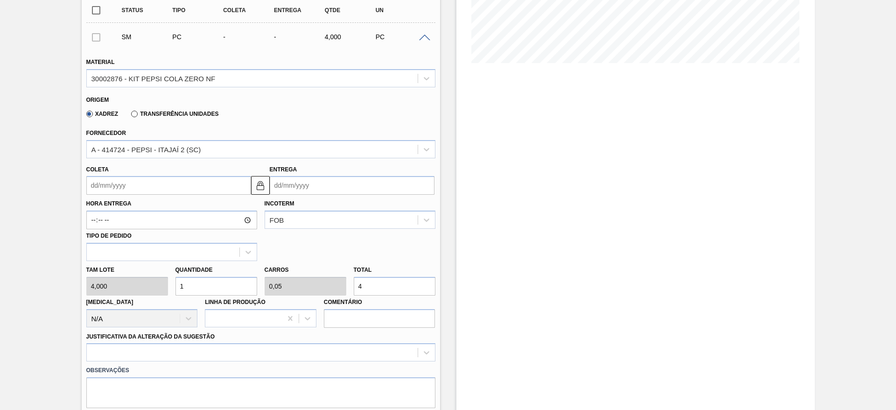
drag, startPoint x: 204, startPoint y: 282, endPoint x: 173, endPoint y: 281, distance: 30.8
click at [173, 281] on div "Quantidade 1" at bounding box center [216, 279] width 89 height 32
type input "5"
type input "0,25"
type input "20"
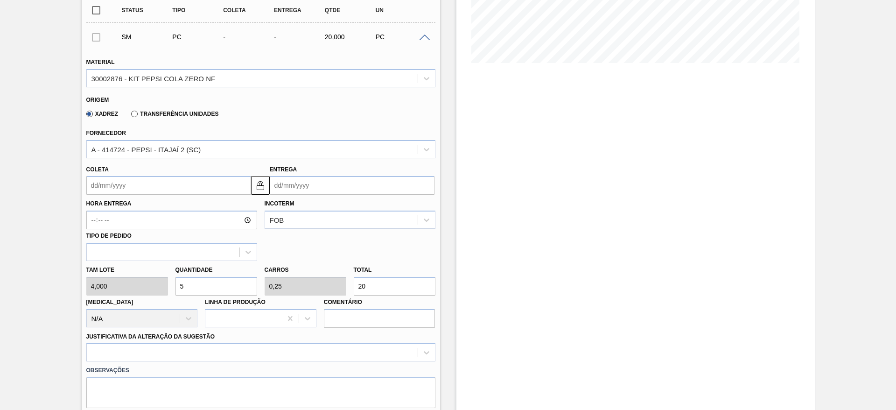
type input "50"
type input "2,5"
type input "200"
type input "50"
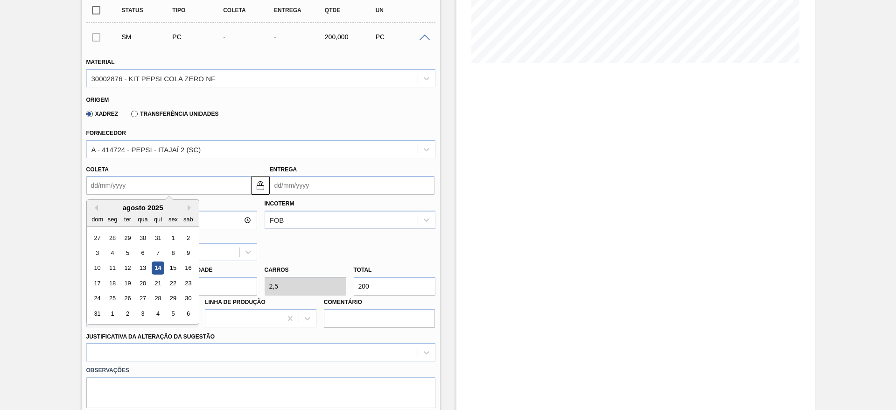
click at [107, 181] on input "Coleta" at bounding box center [168, 185] width 165 height 19
click at [111, 213] on div "seg" at bounding box center [112, 219] width 13 height 13
click at [175, 266] on div "15" at bounding box center [173, 268] width 13 height 13
type input "[DATE]"
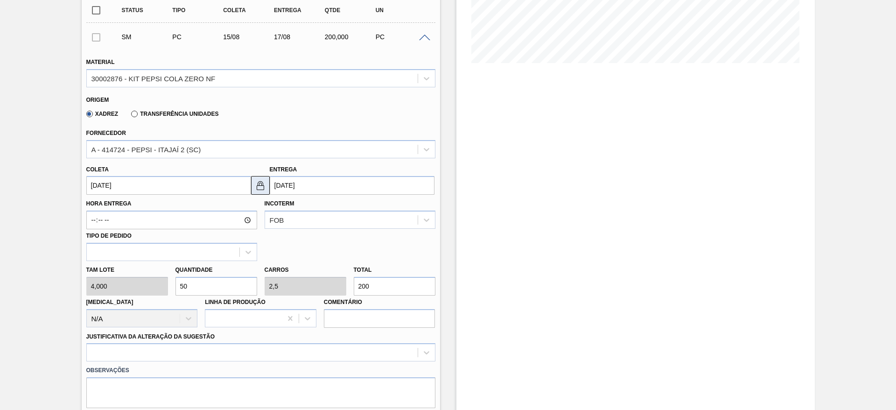
click at [267, 188] on button at bounding box center [260, 185] width 19 height 19
click at [284, 182] on input "[DATE]" at bounding box center [352, 185] width 165 height 19
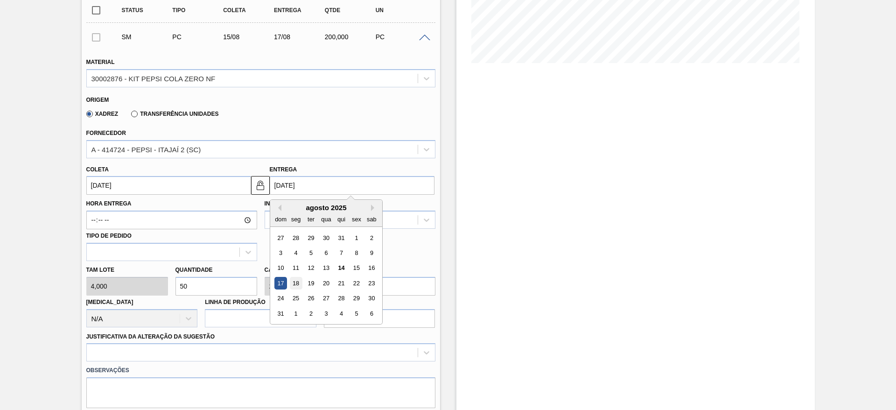
click at [300, 280] on div "18" at bounding box center [295, 283] width 13 height 13
type input "18/08/2025"
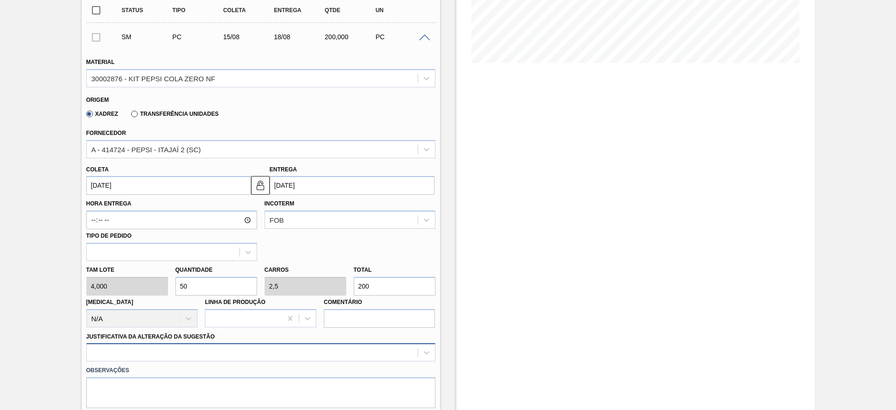
click at [337, 351] on div at bounding box center [260, 352] width 349 height 18
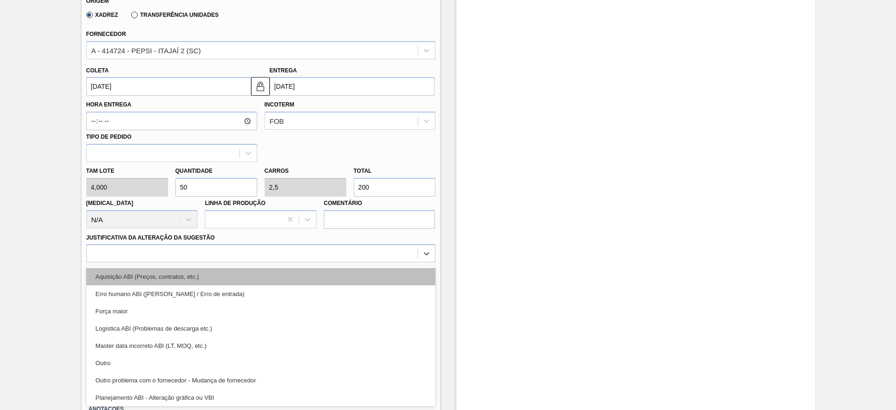
click at [342, 280] on div "Aquisição ABI (Preços, contratos, etc.)" at bounding box center [260, 276] width 349 height 17
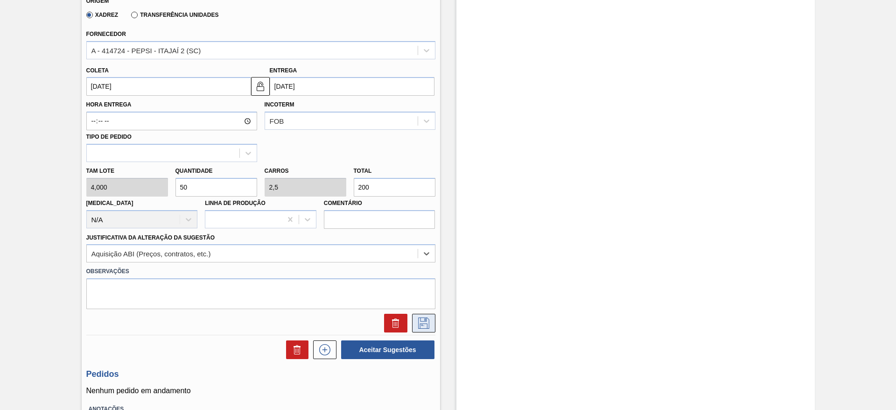
click at [417, 326] on icon at bounding box center [423, 322] width 15 height 11
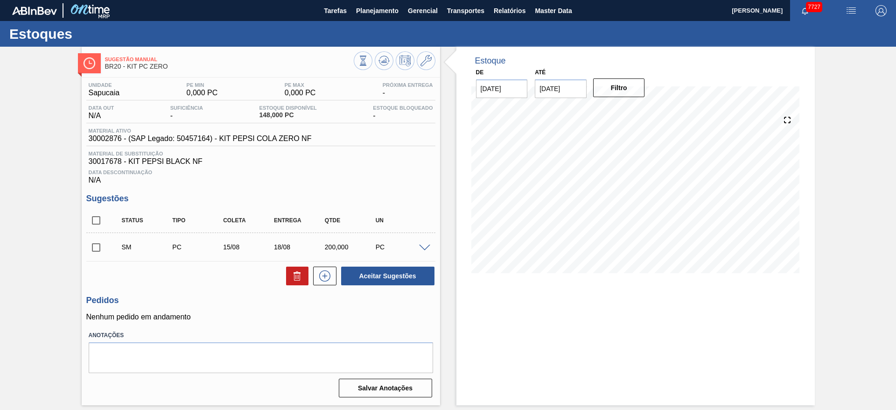
scroll to position [0, 0]
click at [98, 240] on input "checkbox" at bounding box center [96, 248] width 20 height 20
click at [409, 272] on button "Aceitar Sugestões" at bounding box center [387, 276] width 93 height 19
checkbox input "false"
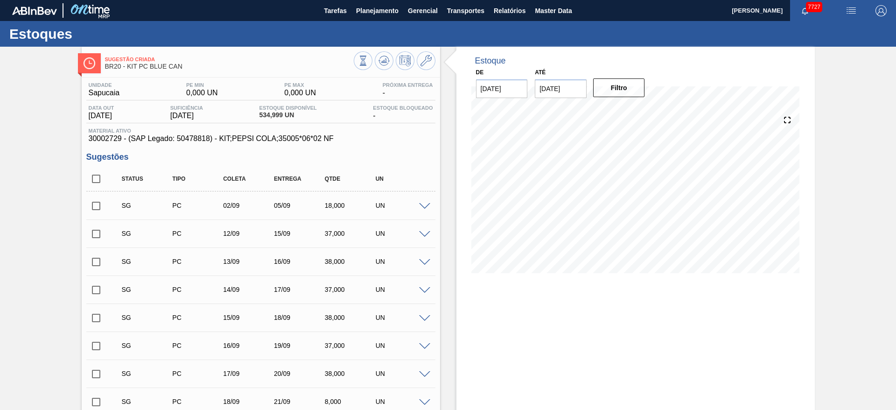
click at [420, 204] on span at bounding box center [424, 206] width 11 height 7
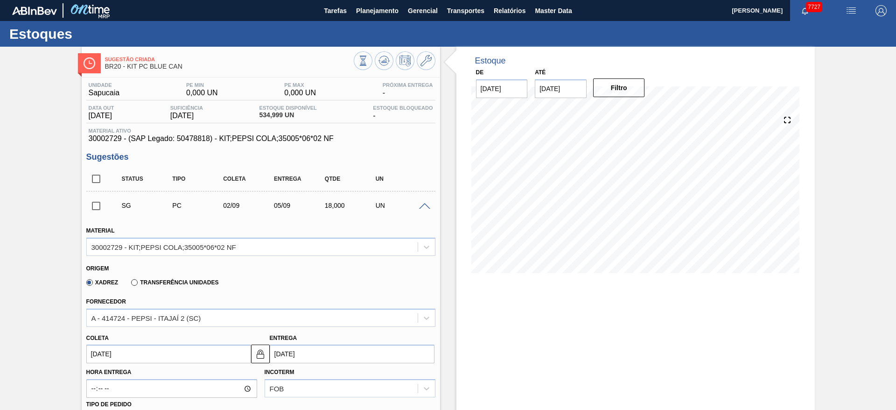
scroll to position [140, 0]
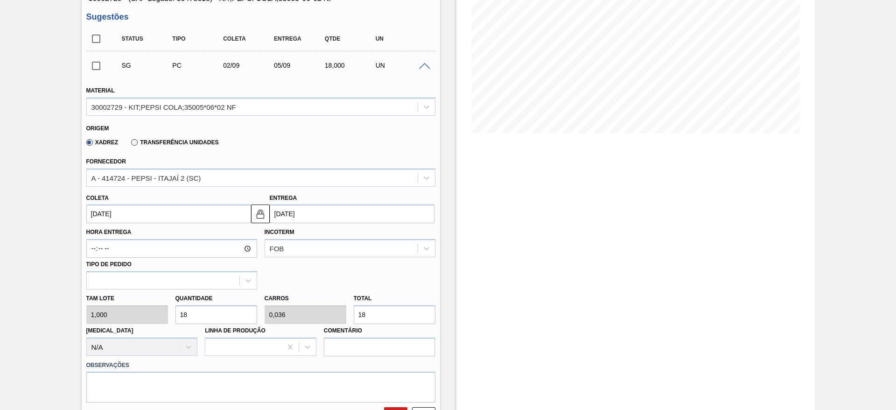
click at [165, 307] on div "Tam lote 1,000 Quantidade 18 Carros 0,036 Total 18 Doca N/A Linha de Produção C…" at bounding box center [261, 322] width 357 height 67
type input "3"
type input "0,006"
type input "3"
type input "37"
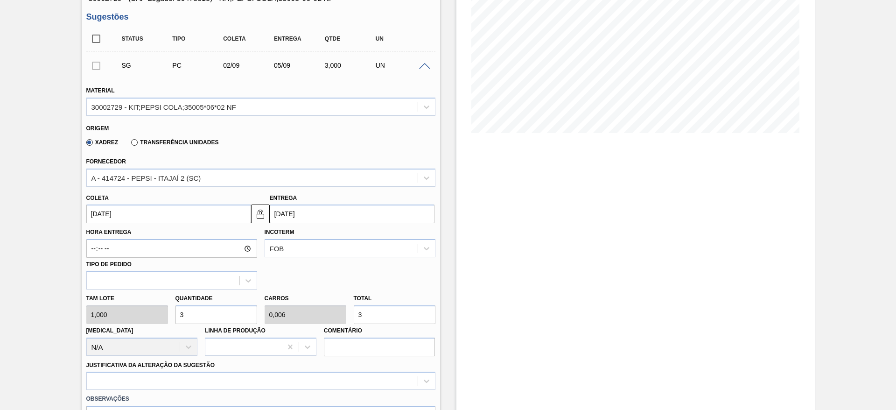
type input "0,074"
type input "37"
type input "3"
type input "0,006"
type input "3"
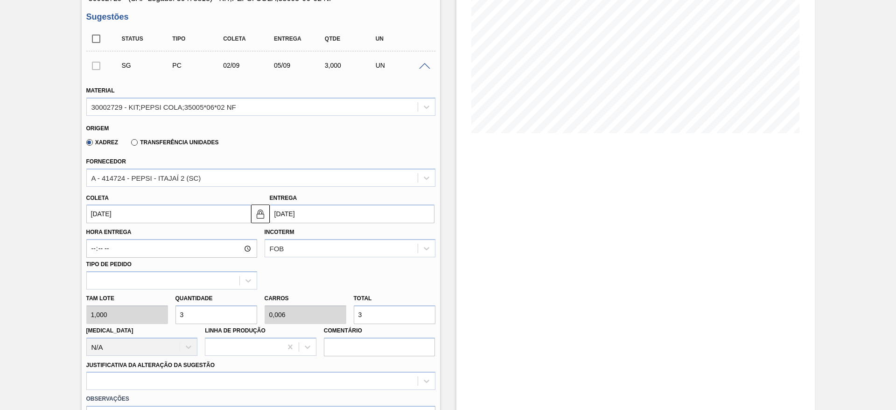
type input "38"
type input "0,076"
type input "38"
type input "380"
type input "0,76"
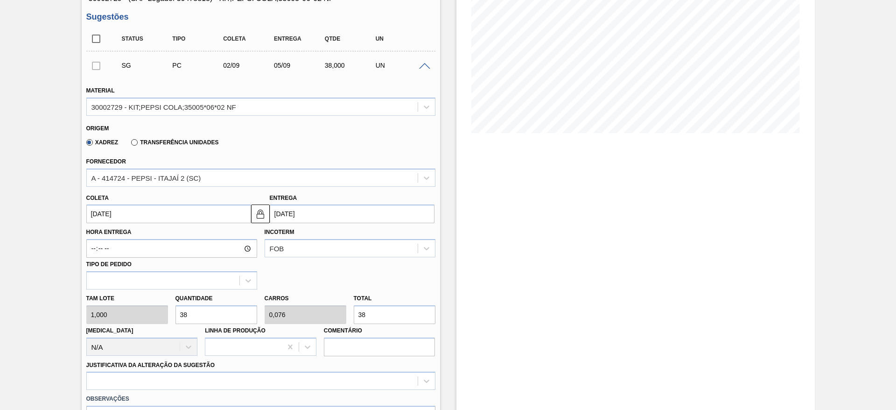
type input "380"
click at [117, 216] on input "02/09/2025" at bounding box center [168, 214] width 165 height 19
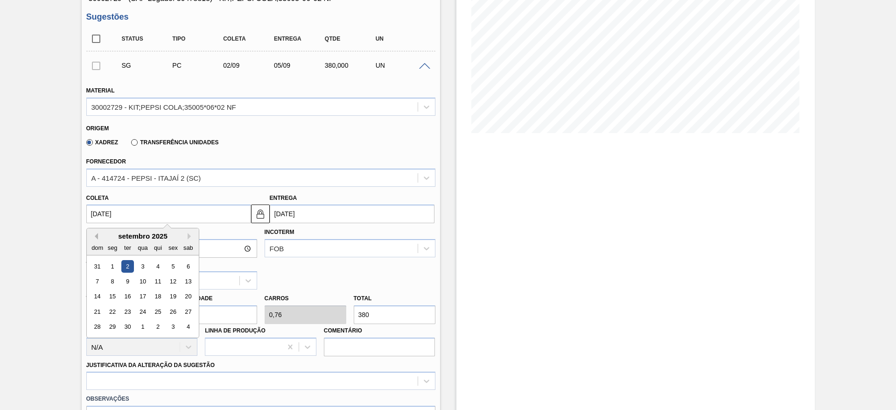
click at [94, 235] on button "Previous Month" at bounding box center [95, 236] width 7 height 7
click at [175, 299] on div "15" at bounding box center [173, 296] width 13 height 13
type input "[DATE]"
type input "18/08/2025"
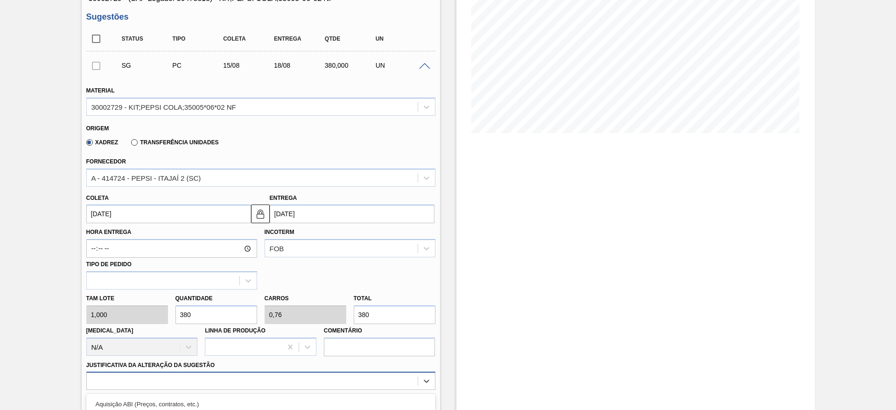
scroll to position [268, 0]
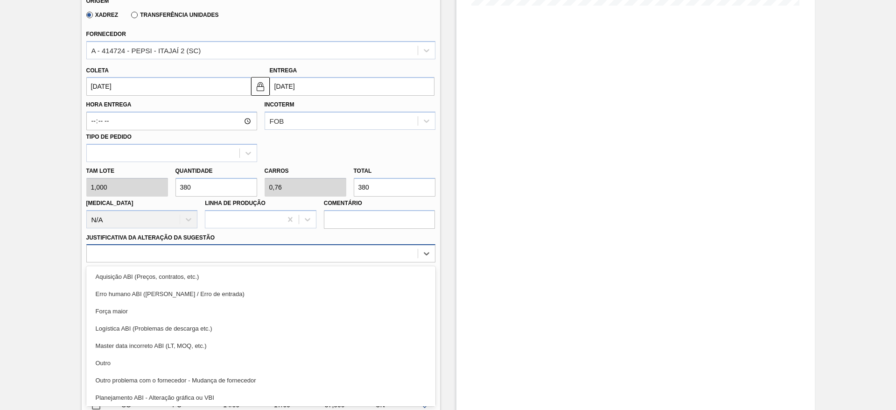
click at [369, 262] on div "option Outro problema com o fornecedor - Mudança de fornecedor focused, 7 of 18…" at bounding box center [260, 253] width 349 height 18
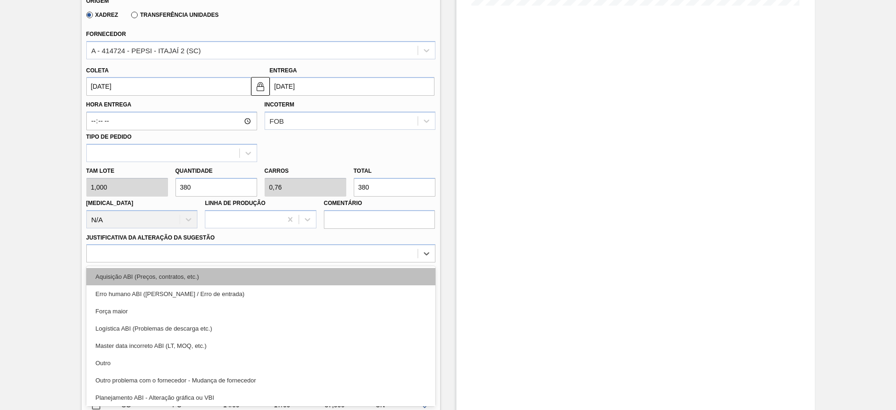
click at [363, 273] on div "Aquisição ABI (Preços, contratos, etc.)" at bounding box center [260, 276] width 349 height 17
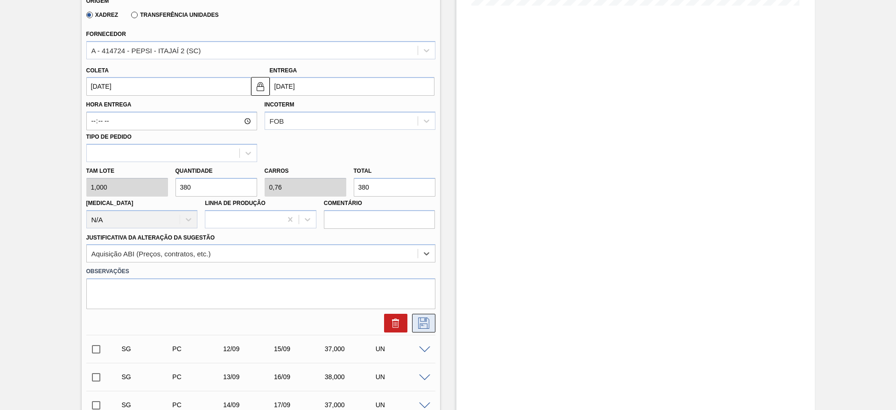
click at [433, 328] on button at bounding box center [423, 323] width 23 height 19
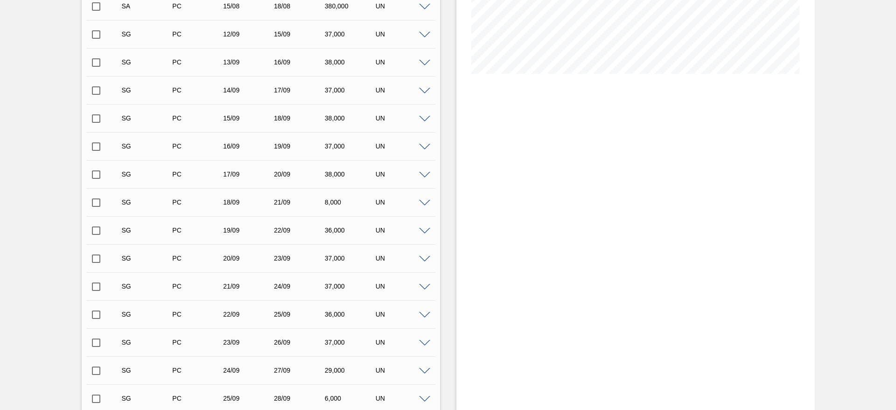
scroll to position [57, 0]
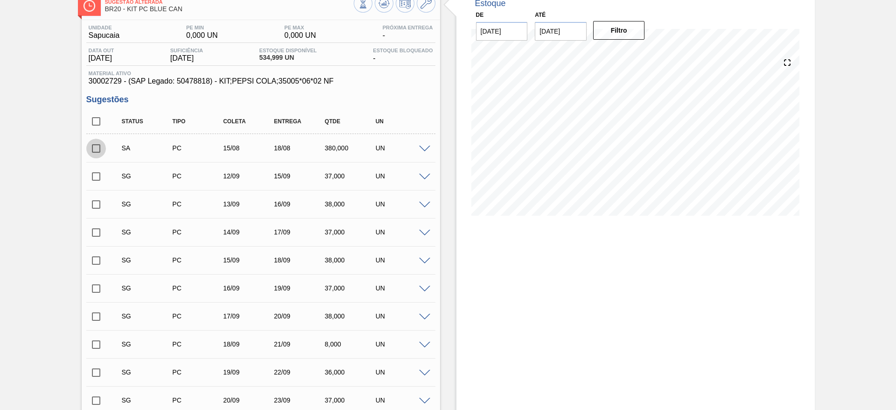
click at [97, 148] on input "checkbox" at bounding box center [96, 149] width 20 height 20
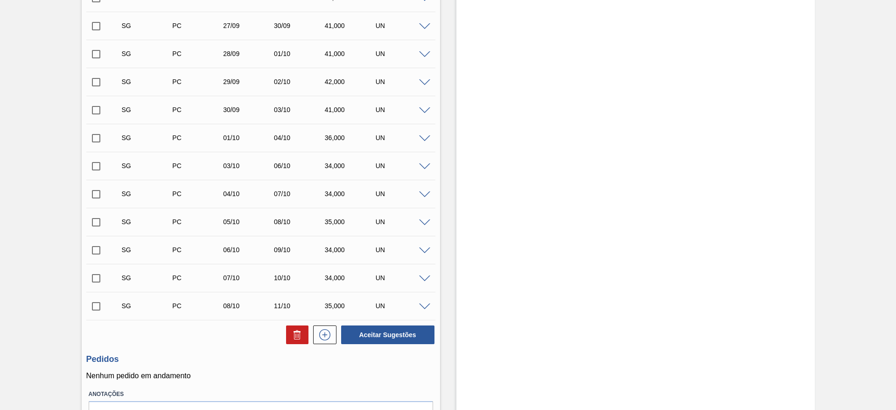
scroll to position [682, 0]
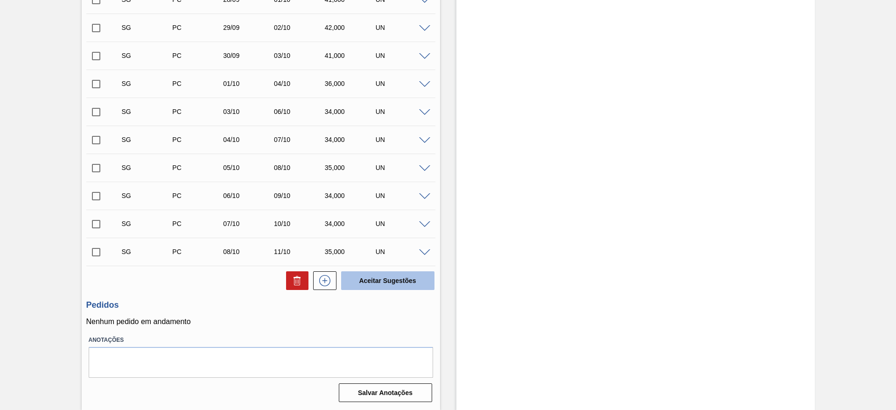
click at [404, 282] on button "Aceitar Sugestões" at bounding box center [387, 280] width 93 height 19
checkbox input "false"
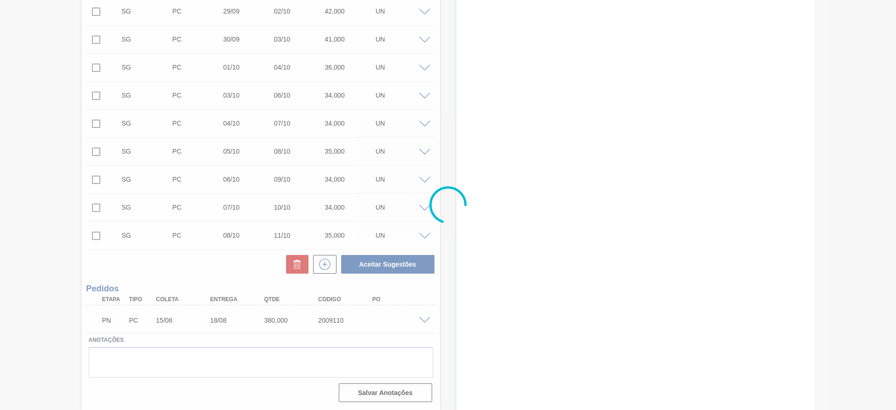
scroll to position [654, 0]
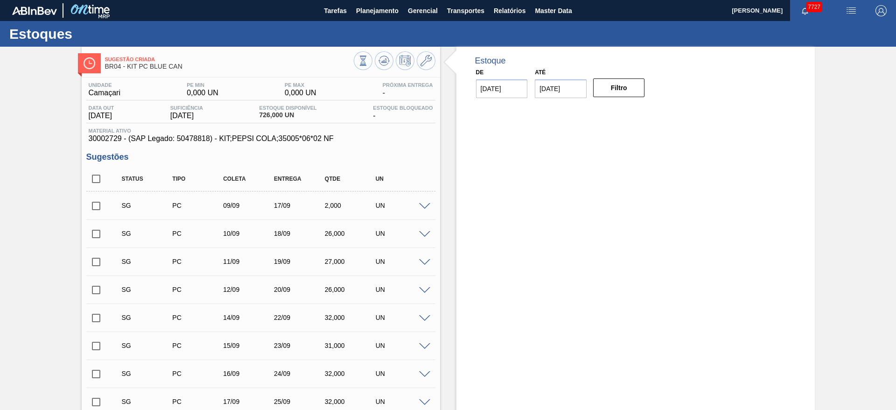
click at [423, 207] on span at bounding box center [424, 206] width 11 height 7
click at [423, 204] on span at bounding box center [424, 206] width 11 height 7
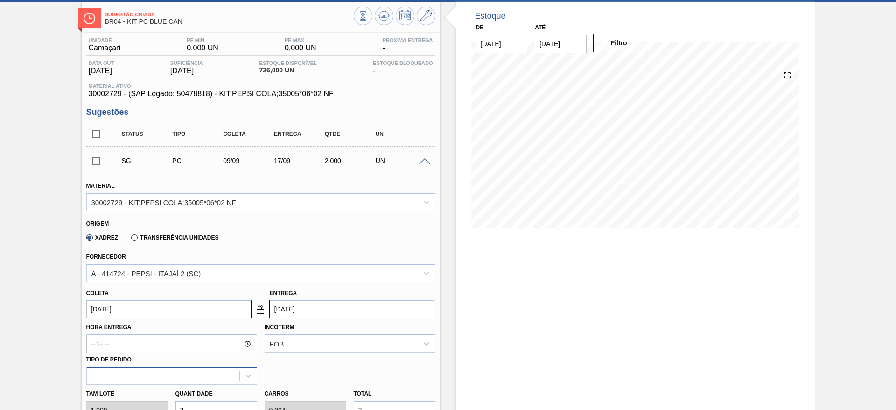
scroll to position [70, 0]
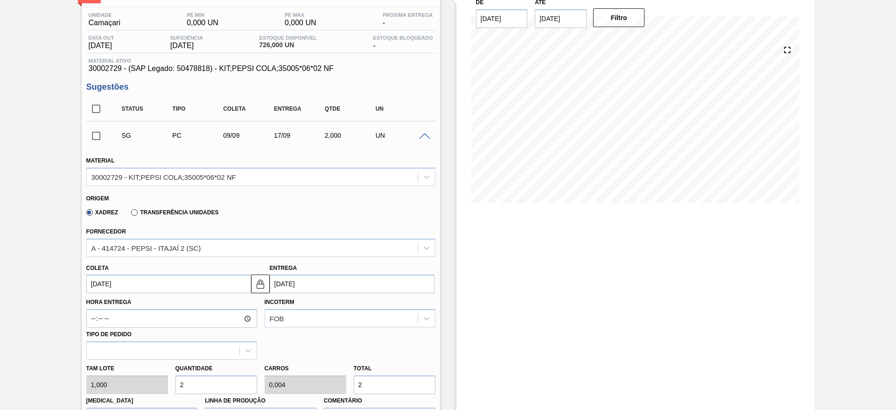
click at [212, 375] on input "2" at bounding box center [217, 384] width 82 height 19
click at [206, 383] on input "2" at bounding box center [217, 384] width 82 height 19
type input "4"
type input "0,008"
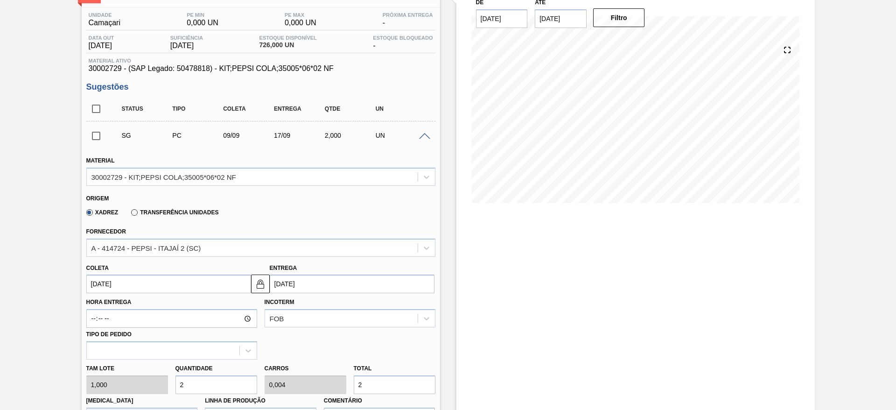
type input "4"
type input "40"
type input "0,08"
type input "40"
type input "400"
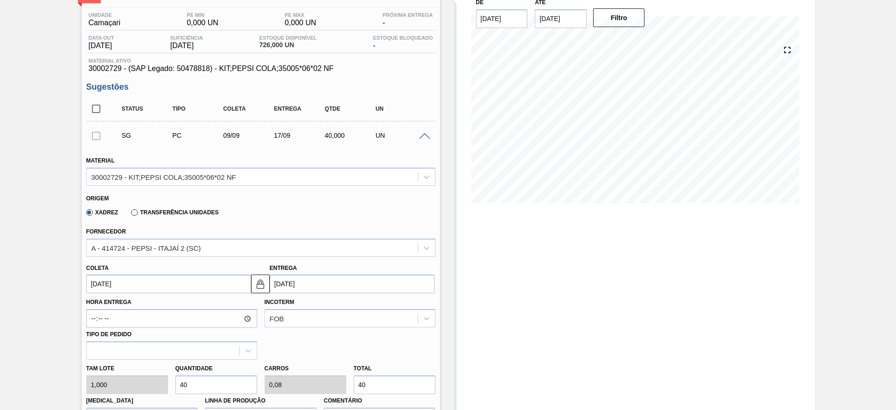
type input "0,8"
type input "400"
click at [119, 289] on input "09/09/2025" at bounding box center [168, 284] width 165 height 19
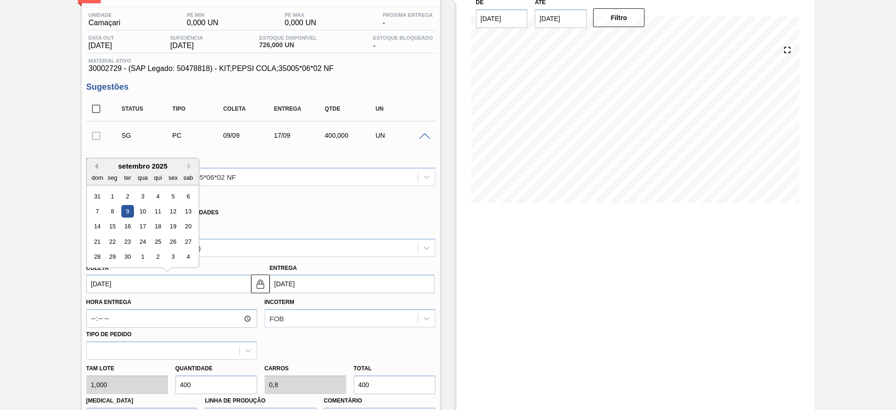
click at [95, 168] on button "Previous Month" at bounding box center [95, 166] width 7 height 7
click at [176, 225] on div "15" at bounding box center [173, 226] width 13 height 13
type input "[DATE]"
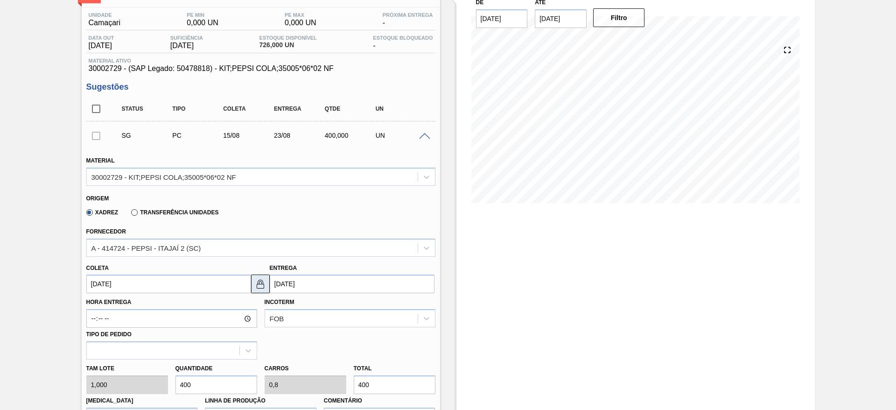
click at [257, 287] on img at bounding box center [260, 283] width 11 height 11
click at [280, 288] on input "23/08/2025" at bounding box center [352, 284] width 165 height 19
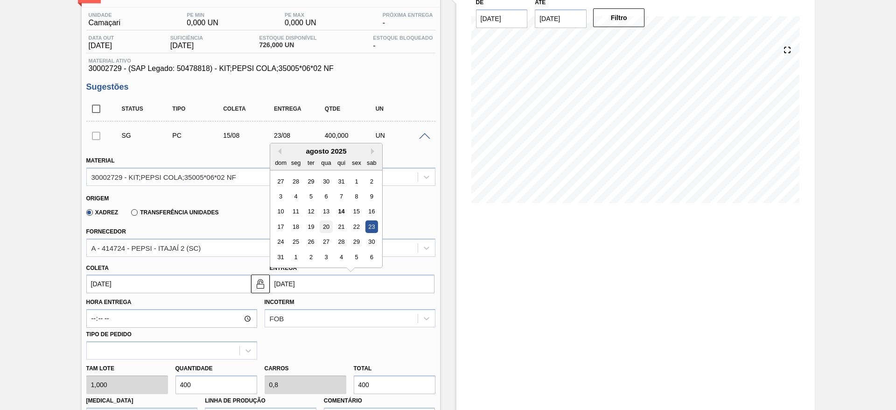
click at [321, 227] on div "20" at bounding box center [326, 226] width 13 height 13
type input "20/08/2025"
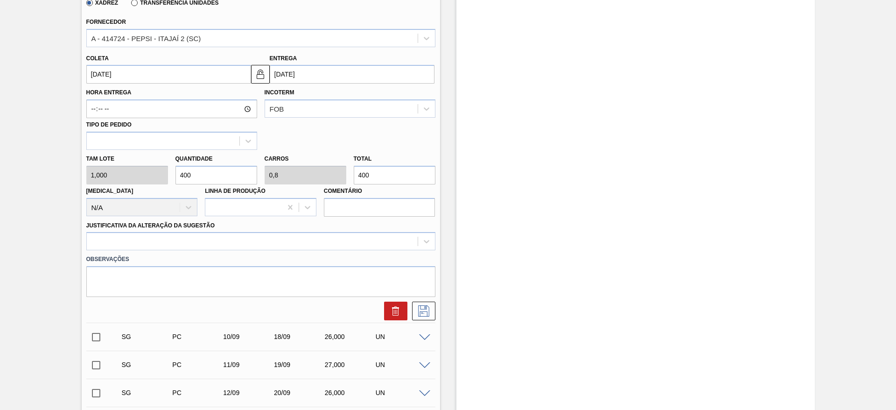
scroll to position [280, 0]
click at [342, 240] on div at bounding box center [252, 241] width 331 height 14
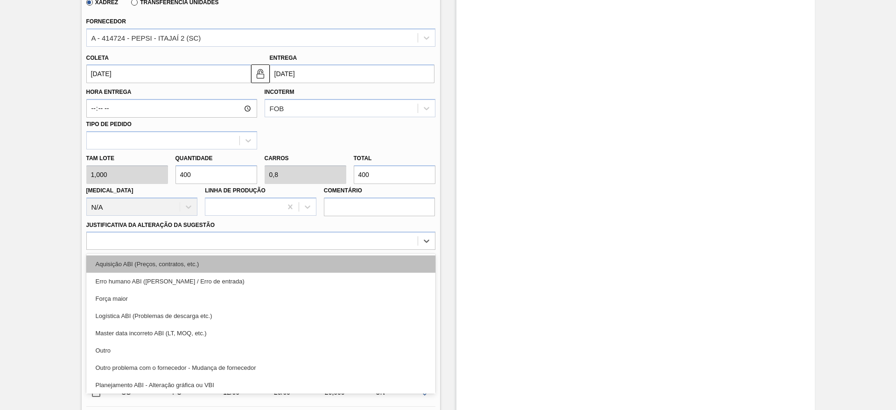
click at [342, 261] on div "Aquisição ABI (Preços, contratos, etc.)" at bounding box center [260, 263] width 349 height 17
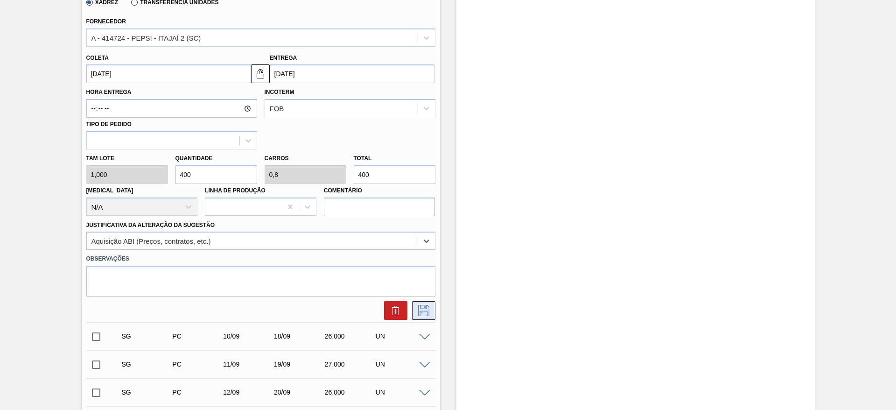
click at [426, 306] on icon at bounding box center [423, 310] width 15 height 11
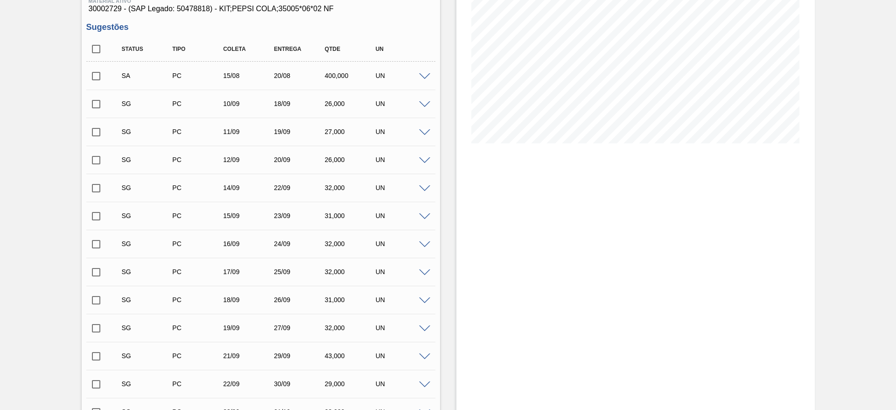
scroll to position [0, 0]
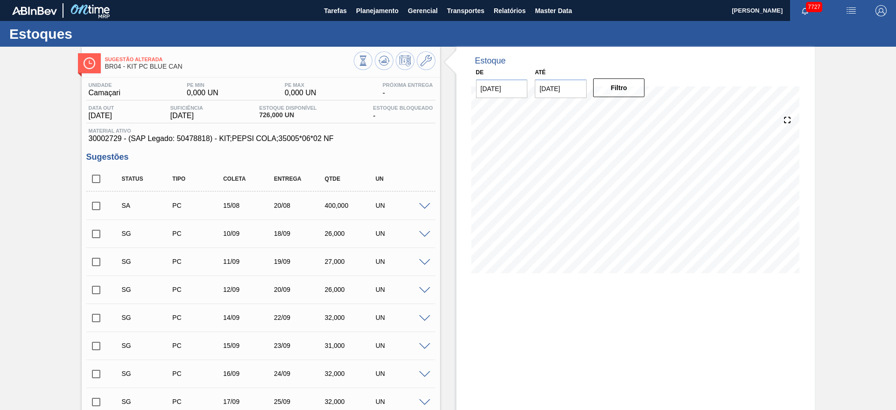
click at [103, 209] on input "checkbox" at bounding box center [96, 206] width 20 height 20
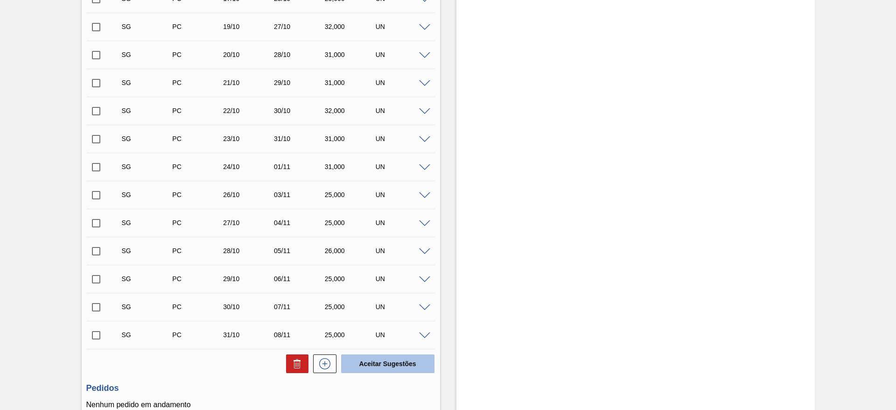
scroll to position [1214, 0]
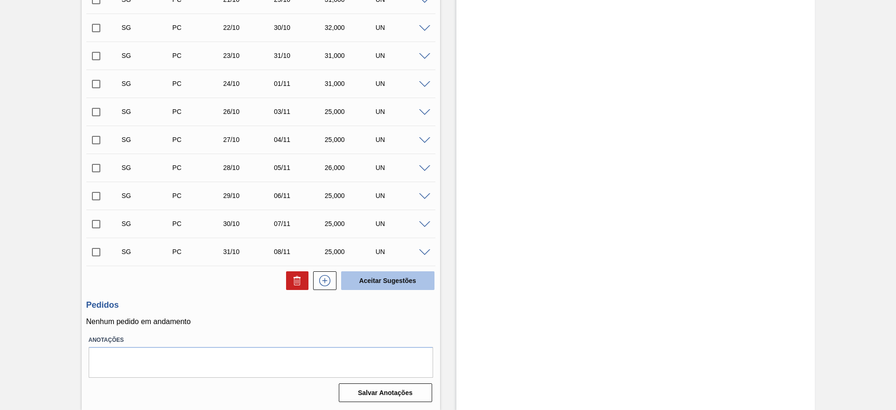
click at [386, 279] on button "Aceitar Sugestões" at bounding box center [387, 280] width 93 height 19
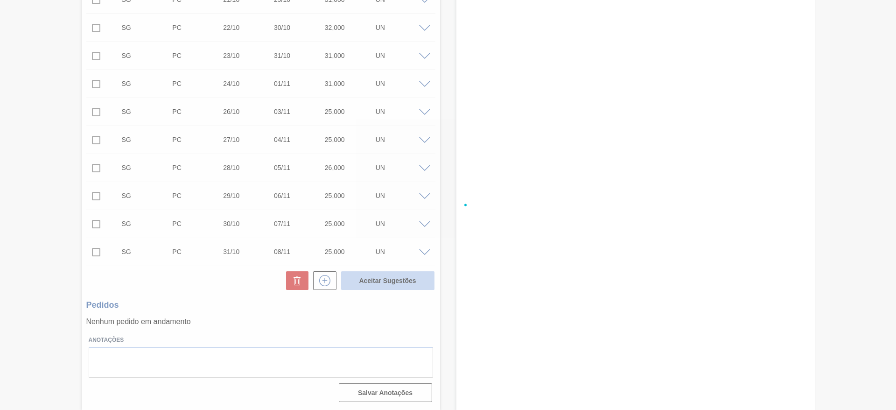
checkbox input "false"
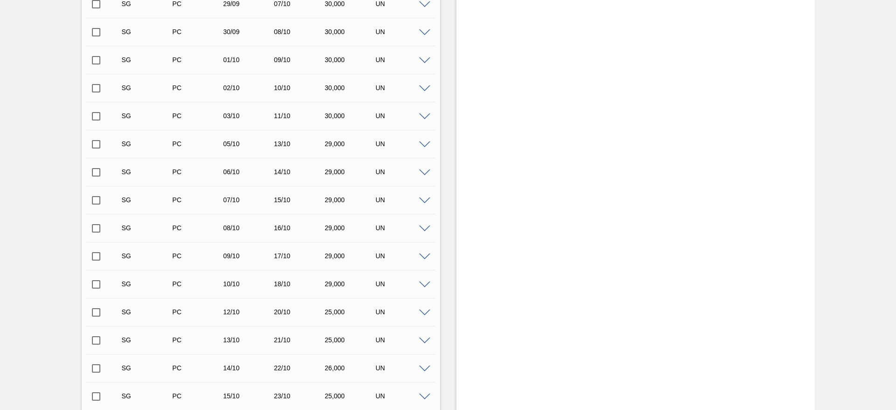
scroll to position [416, 0]
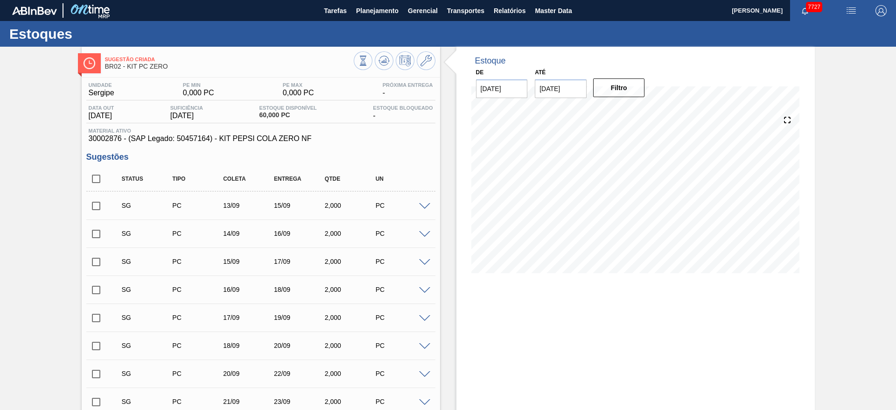
click at [423, 203] on span at bounding box center [424, 206] width 11 height 7
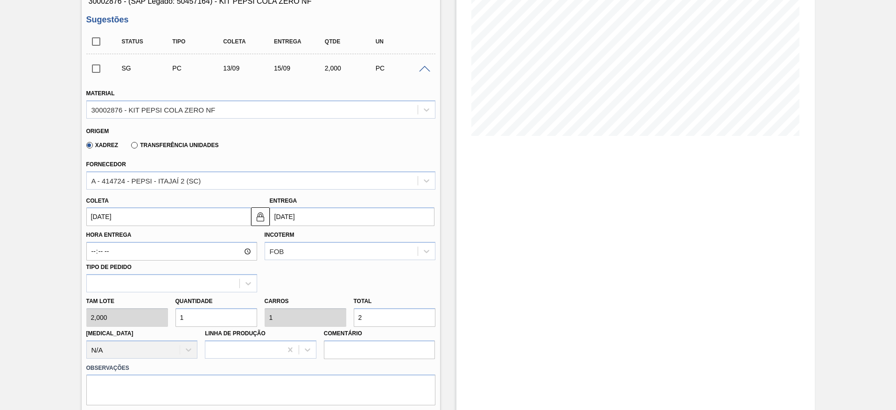
scroll to position [140, 0]
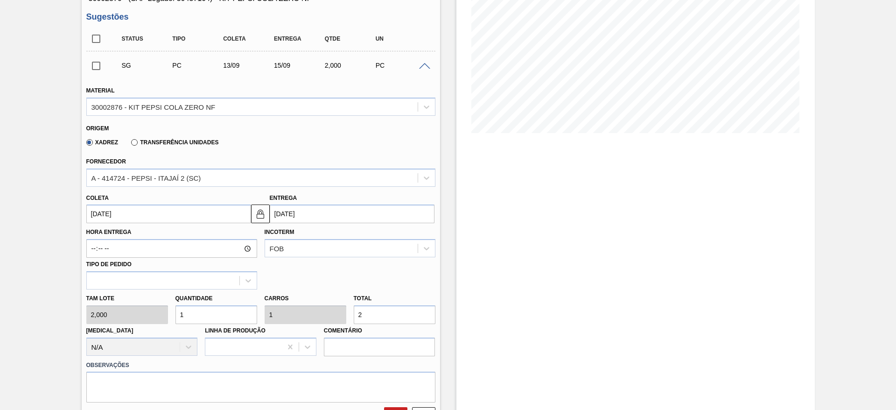
click at [193, 311] on input "1" at bounding box center [217, 314] width 82 height 19
click at [195, 310] on input "1" at bounding box center [217, 314] width 82 height 19
type input "0"
type input "4"
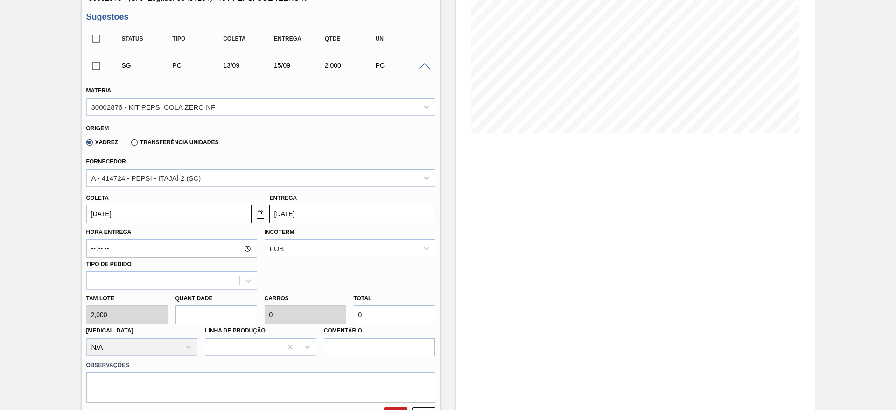
type input "4"
type input "8"
type input "40"
type input "80"
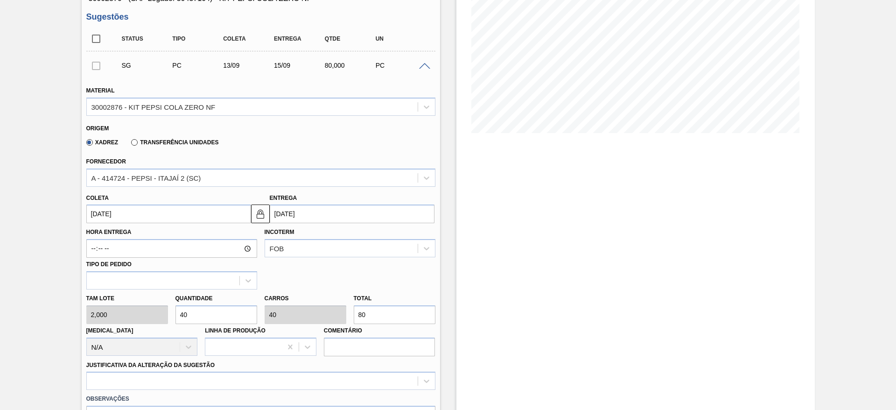
type input "40"
click at [108, 221] on input "[DATE]" at bounding box center [168, 214] width 165 height 19
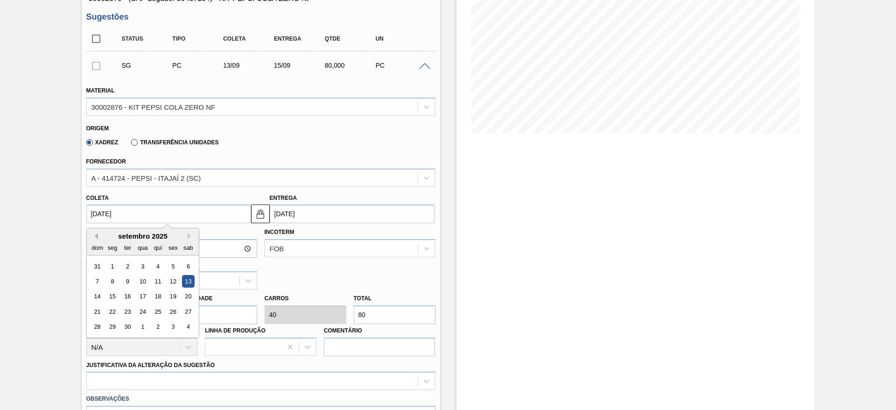
click at [97, 236] on button "Previous Month" at bounding box center [95, 236] width 7 height 7
click at [172, 295] on div "15" at bounding box center [173, 296] width 13 height 13
type input "[DATE]"
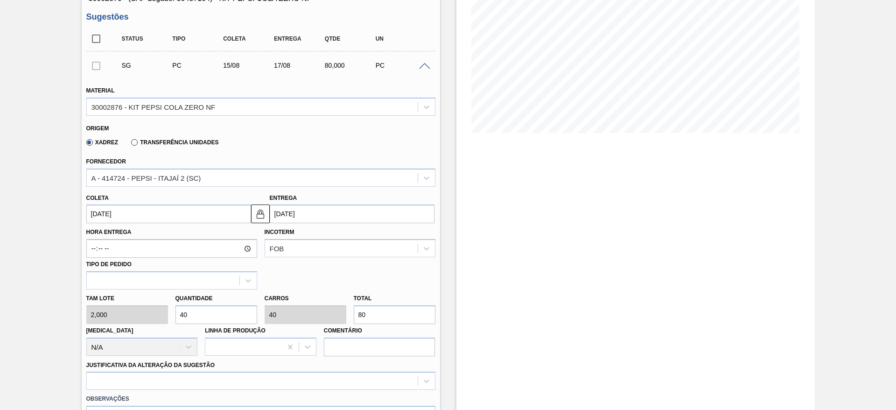
click at [276, 211] on input "[DATE]" at bounding box center [352, 214] width 165 height 19
click at [282, 214] on input "[DATE]" at bounding box center [352, 214] width 165 height 19
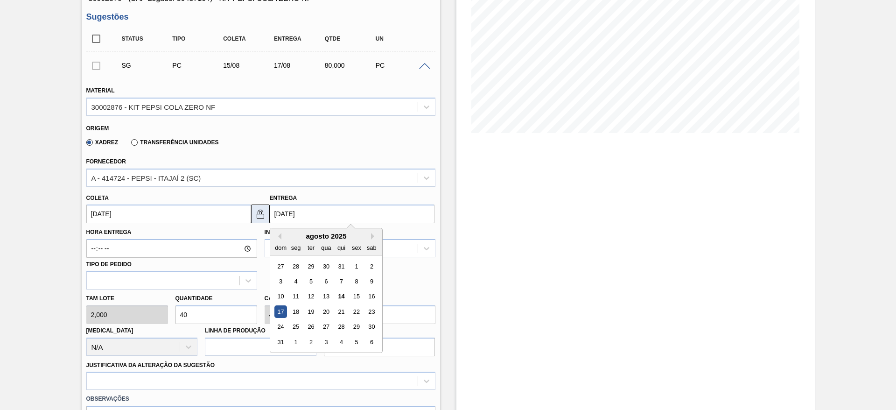
click at [258, 219] on button at bounding box center [260, 214] width 19 height 19
click at [278, 219] on input "[DATE]" at bounding box center [352, 214] width 165 height 19
click at [361, 307] on div "22" at bounding box center [356, 311] width 13 height 13
type input "[DATE]"
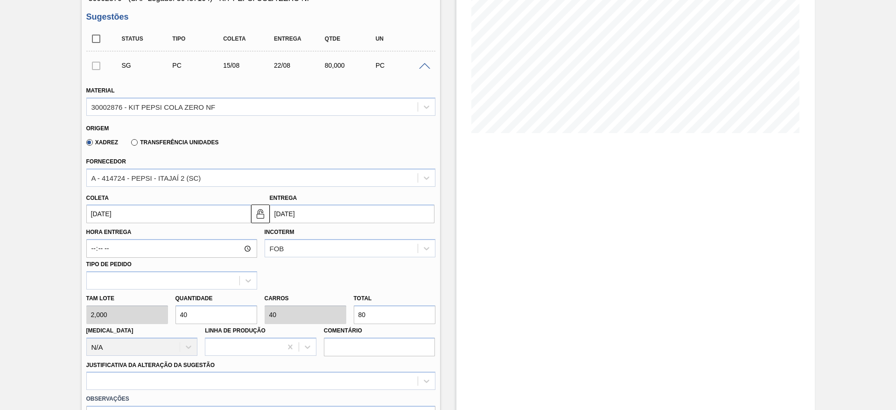
scroll to position [280, 0]
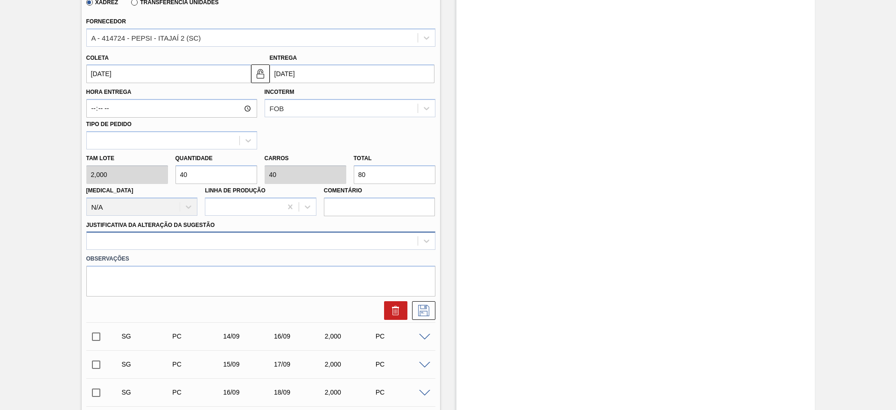
click at [346, 240] on div at bounding box center [252, 241] width 331 height 14
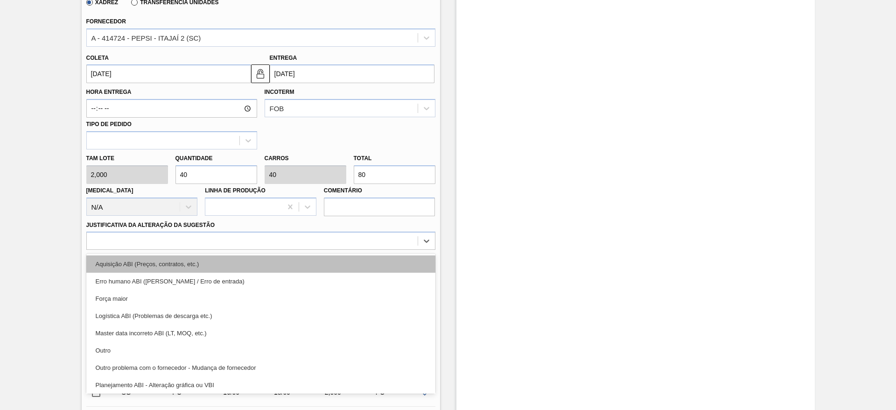
click at [346, 257] on div "Aquisição ABI (Preços, contratos, etc.)" at bounding box center [260, 263] width 349 height 17
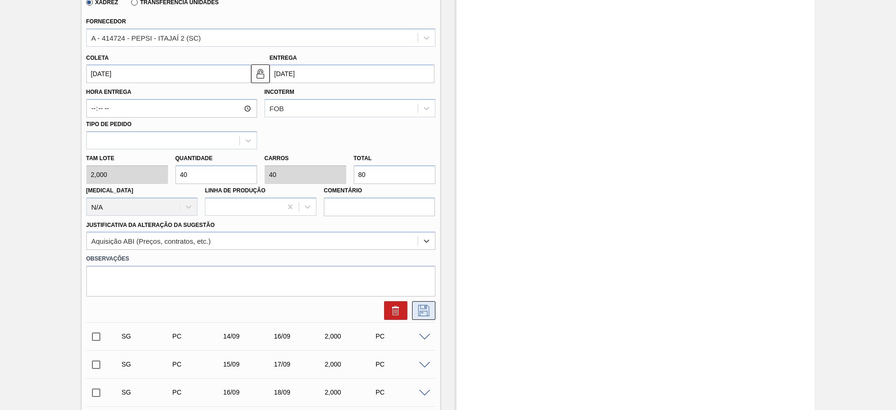
click at [433, 304] on button at bounding box center [423, 310] width 23 height 19
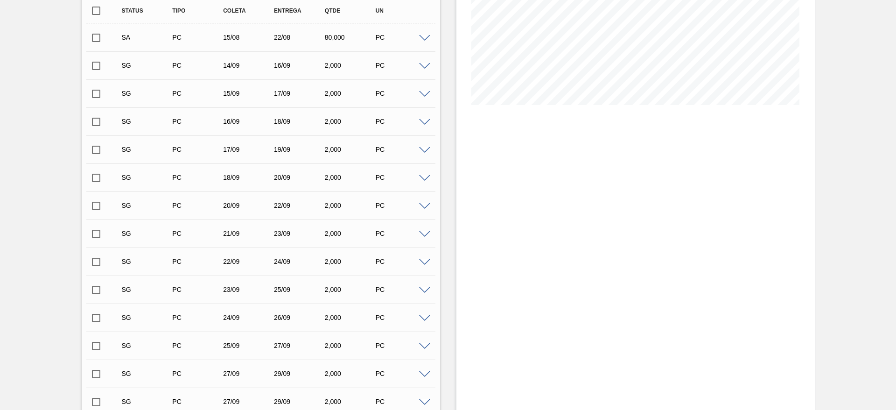
scroll to position [0, 0]
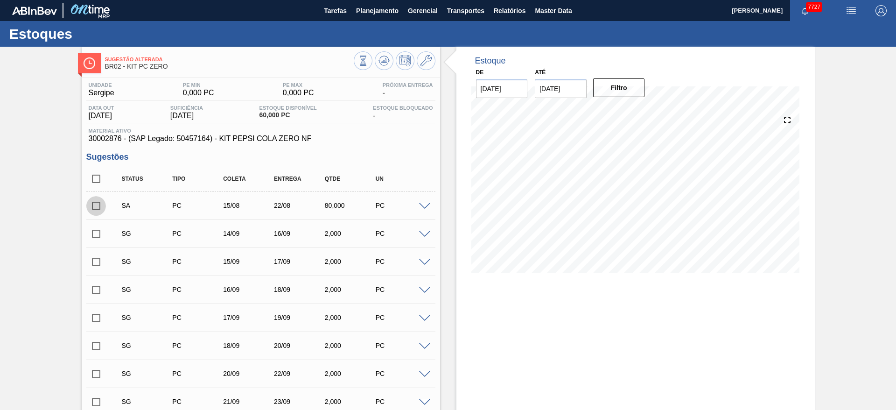
click at [97, 203] on input "checkbox" at bounding box center [96, 206] width 20 height 20
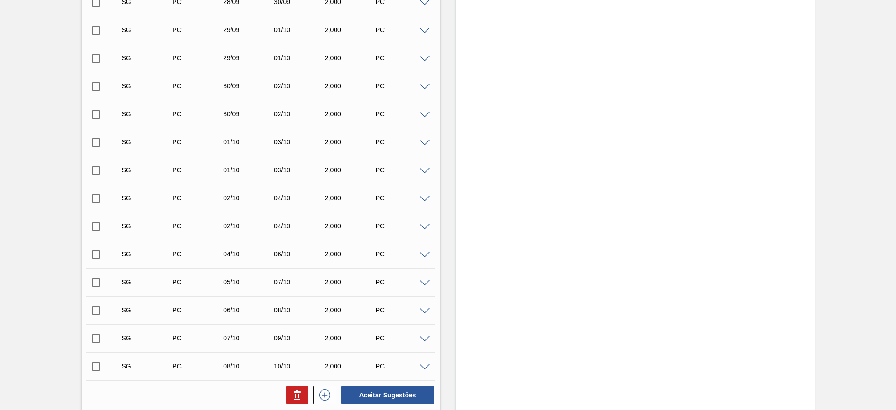
scroll to position [738, 0]
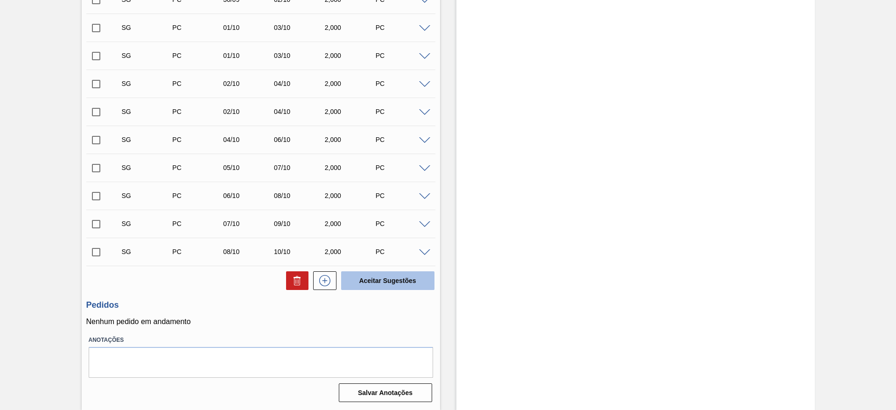
click at [372, 280] on button "Aceitar Sugestões" at bounding box center [387, 280] width 93 height 19
checkbox input "false"
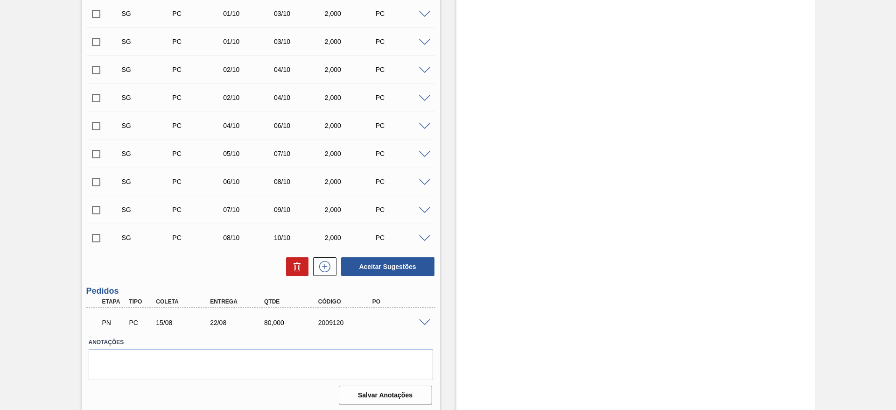
scroll to position [726, 0]
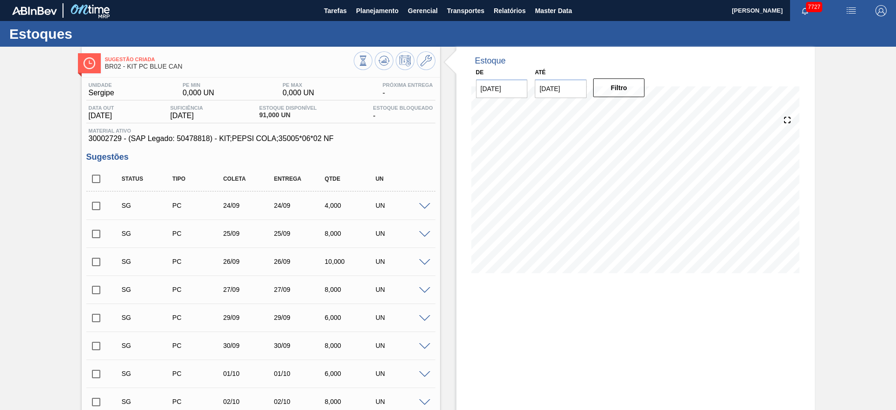
click at [423, 206] on span at bounding box center [424, 206] width 11 height 7
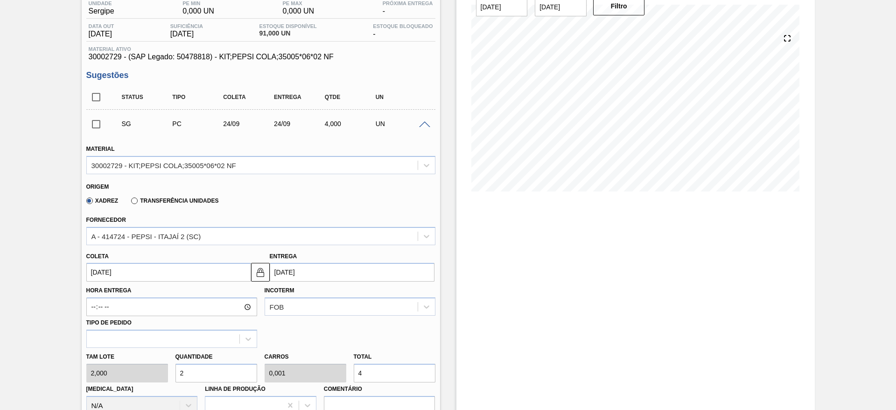
scroll to position [210, 0]
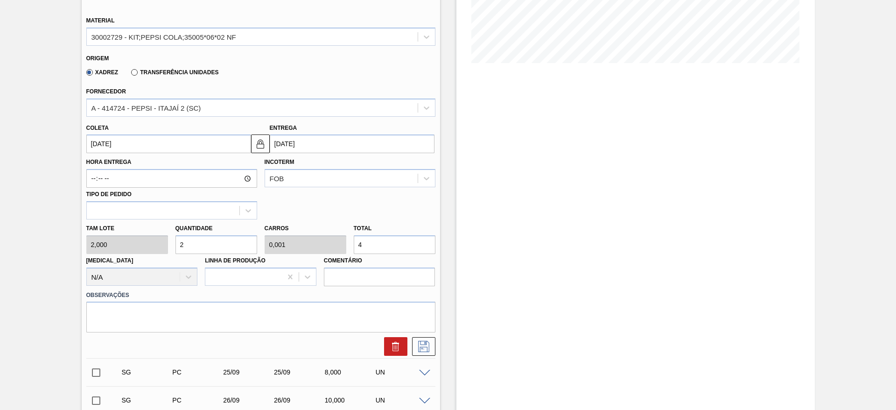
drag, startPoint x: 196, startPoint y: 246, endPoint x: 174, endPoint y: 249, distance: 22.2
click at [174, 249] on div "Quantidade 2" at bounding box center [216, 238] width 89 height 32
type input "4"
type input "0,002"
type input "8"
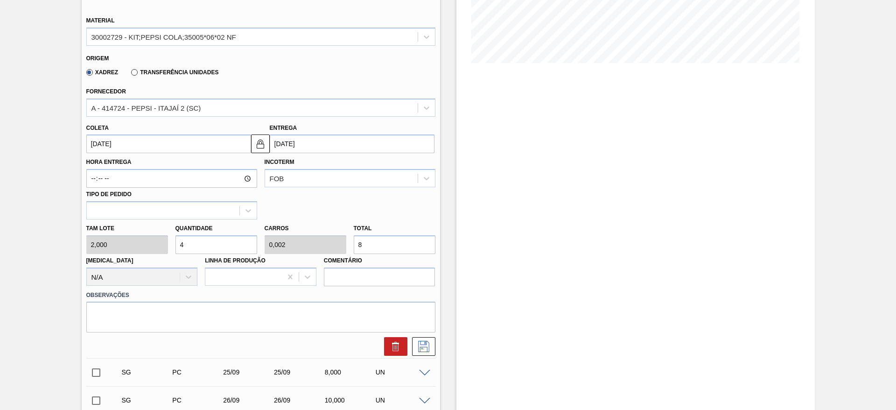
type input "40"
type input "0,016"
type input "80"
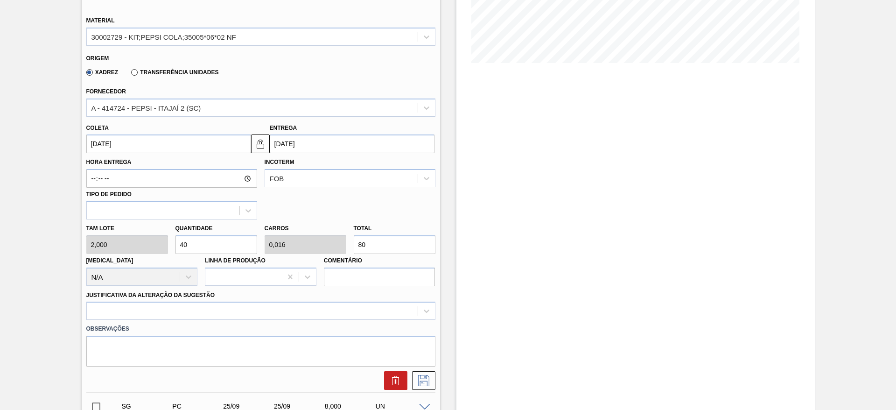
type input "40"
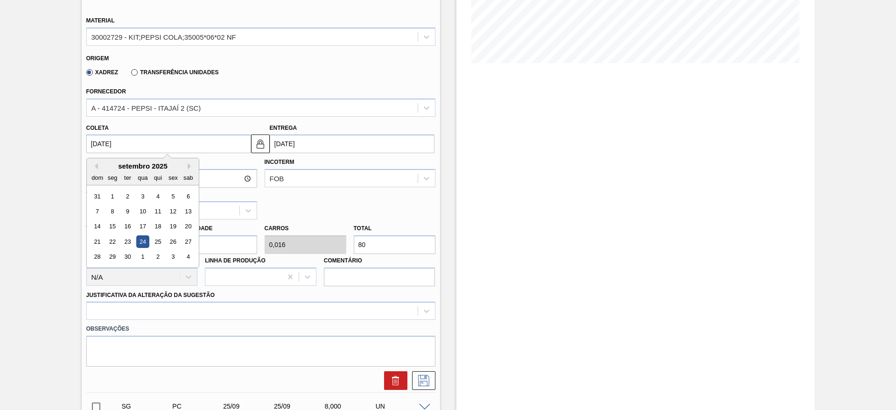
click at [109, 148] on input "24/09/2025" at bounding box center [168, 143] width 165 height 19
click at [94, 167] on button "Previous Month" at bounding box center [95, 166] width 7 height 7
click at [168, 231] on div "15" at bounding box center [173, 226] width 13 height 13
type input "[DATE]"
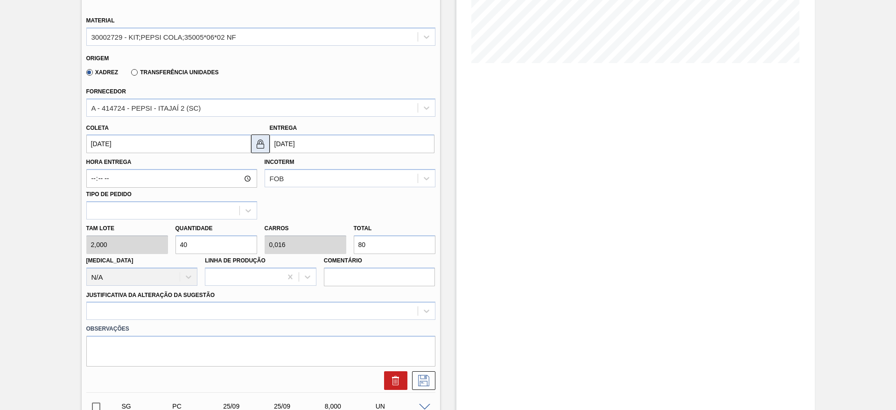
click at [268, 142] on button at bounding box center [260, 143] width 19 height 19
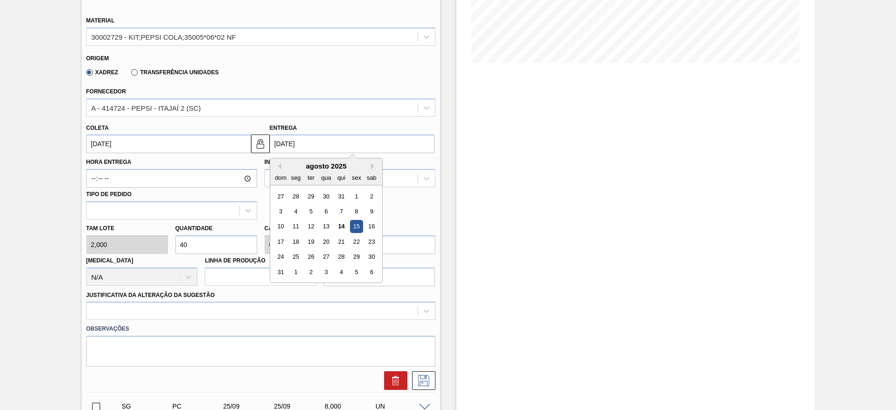
click at [280, 139] on input "[DATE]" at bounding box center [352, 143] width 165 height 19
click at [352, 241] on div "22" at bounding box center [356, 241] width 13 height 13
type input "[DATE]"
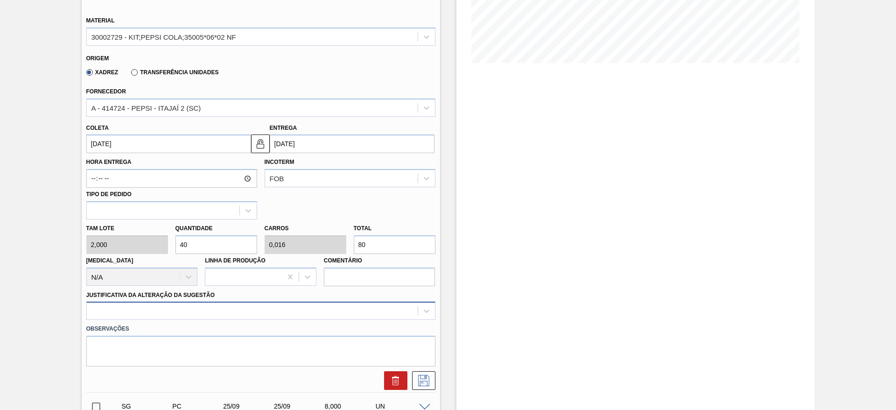
click at [350, 305] on div at bounding box center [260, 311] width 349 height 18
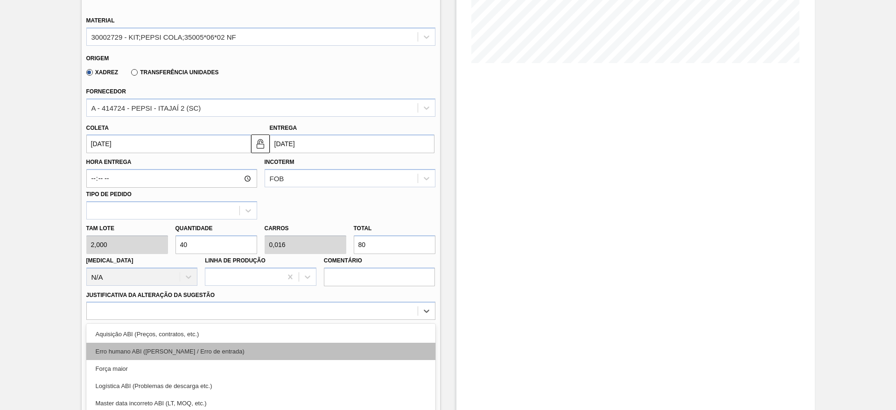
scroll to position [268, 0]
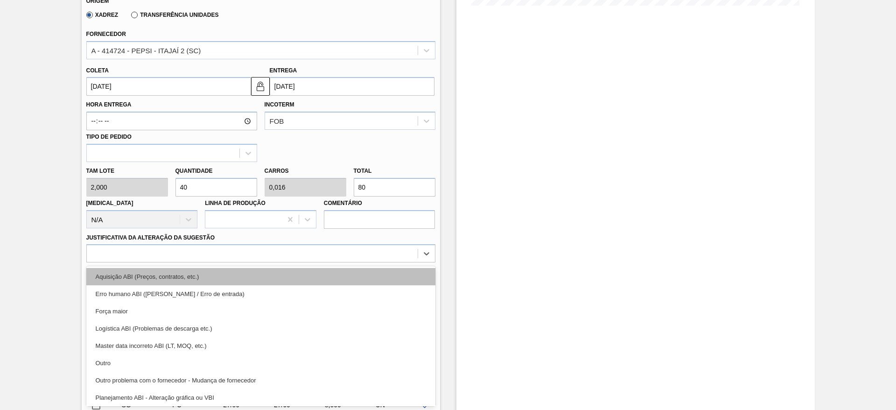
drag, startPoint x: 355, startPoint y: 291, endPoint x: 353, endPoint y: 275, distance: 16.9
click at [353, 275] on div "Aquisição ABI (Preços, contratos, etc.) Erro humano ABI (Cálculo / Erro de entr…" at bounding box center [260, 336] width 349 height 140
click at [353, 275] on div "Aquisição ABI (Preços, contratos, etc.)" at bounding box center [260, 276] width 349 height 17
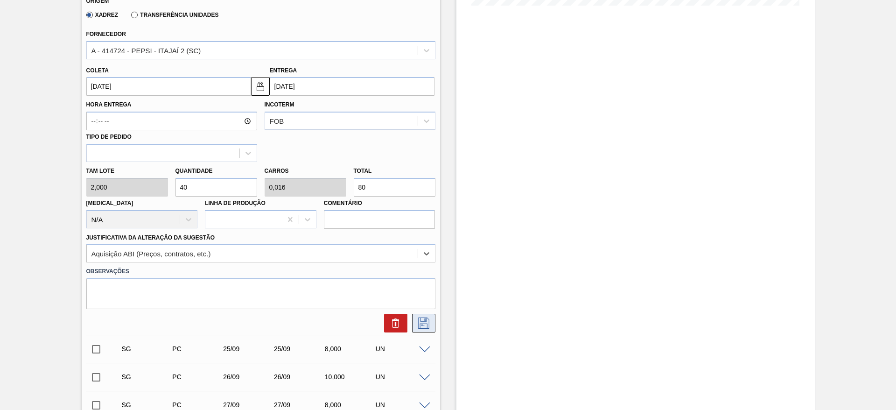
click at [417, 321] on icon at bounding box center [423, 322] width 15 height 11
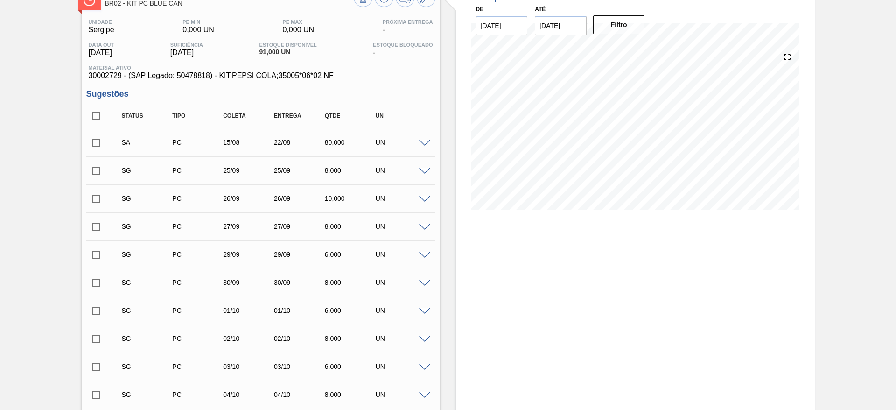
scroll to position [0, 0]
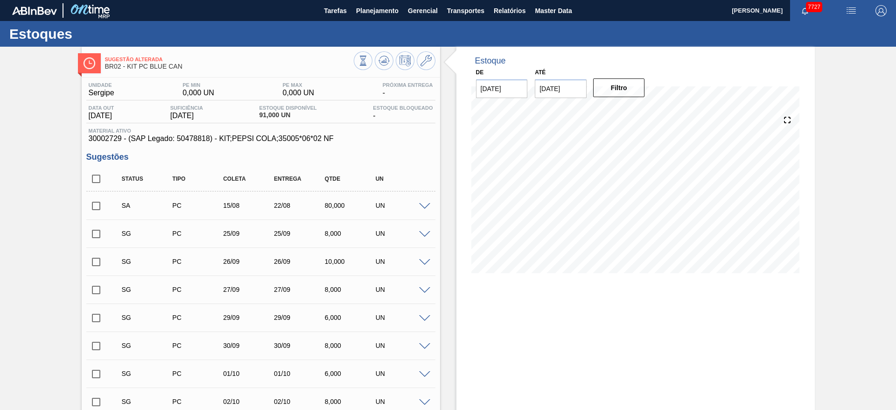
click at [96, 194] on div "SA PC 15/08 22/08 80,000 UN" at bounding box center [260, 205] width 349 height 23
click at [100, 202] on input "checkbox" at bounding box center [96, 206] width 20 height 20
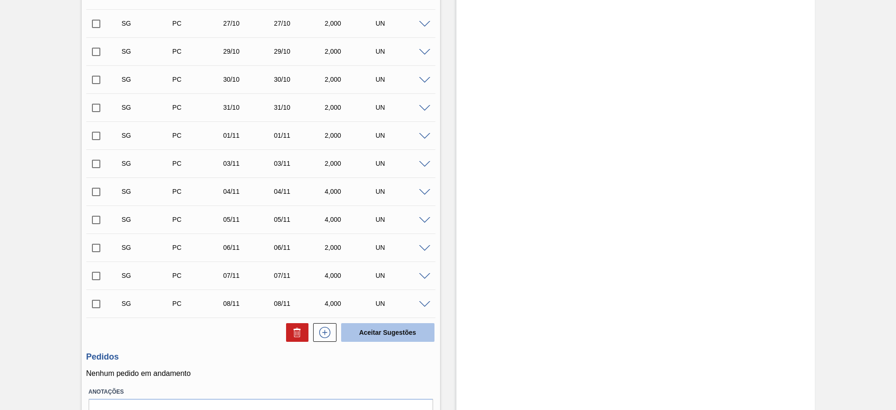
scroll to position [1018, 0]
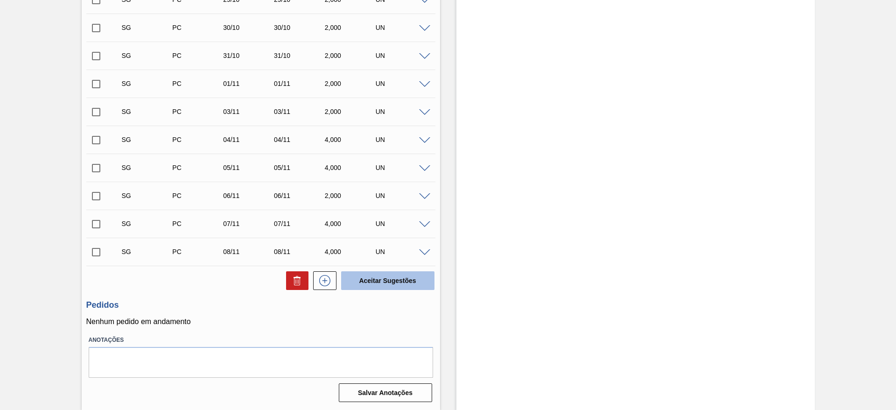
click at [381, 283] on button "Aceitar Sugestões" at bounding box center [387, 280] width 93 height 19
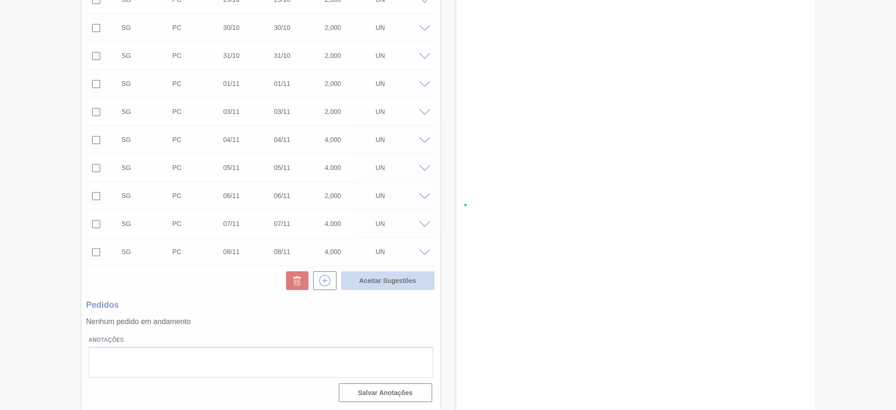
checkbox input "false"
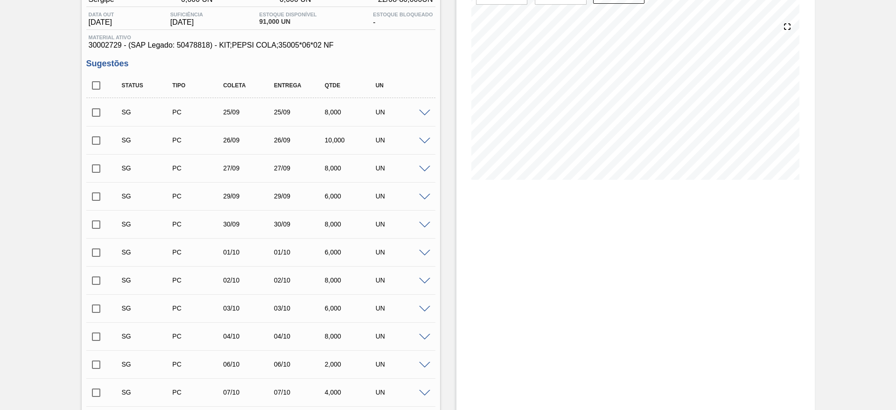
scroll to position [0, 0]
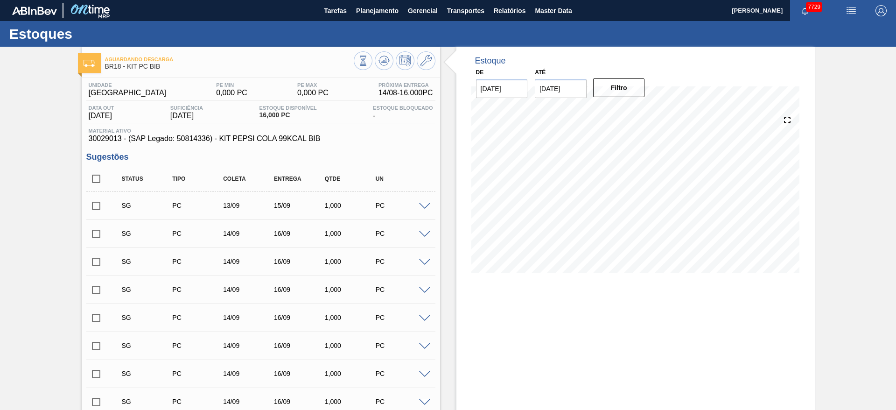
click at [423, 204] on span at bounding box center [424, 206] width 11 height 7
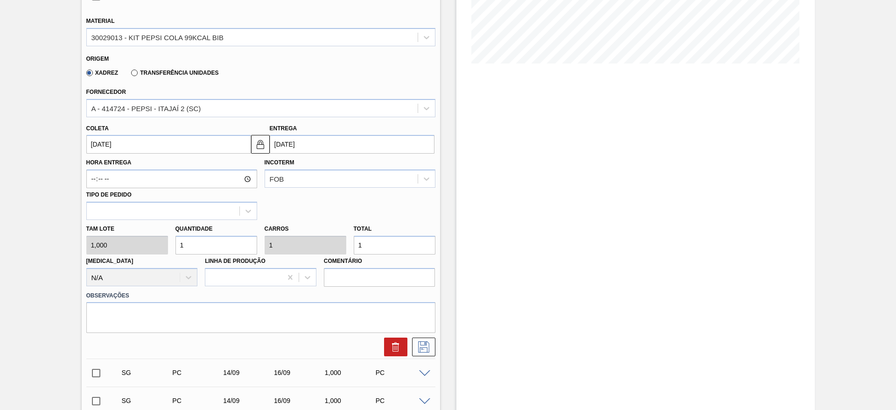
scroll to position [210, 0]
click at [162, 243] on div "[PERSON_NAME] 1,000 Quantidade 1 Carros 1 Total 1 [MEDICAL_DATA] N/A Linha de P…" at bounding box center [261, 252] width 357 height 67
type input "23"
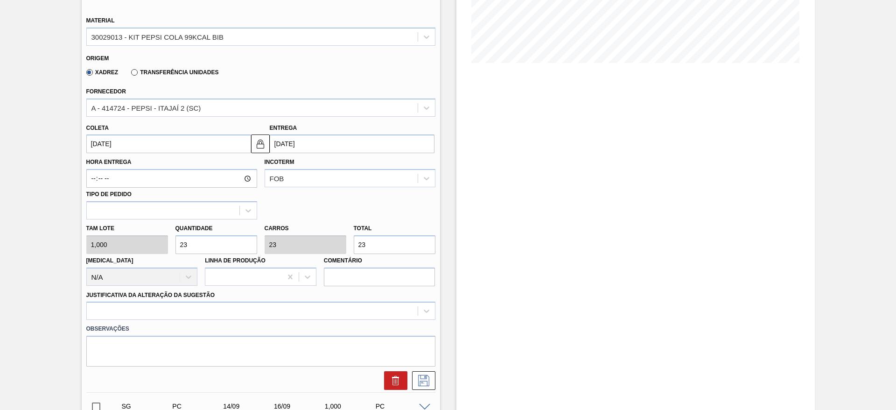
type input "2"
type input "24"
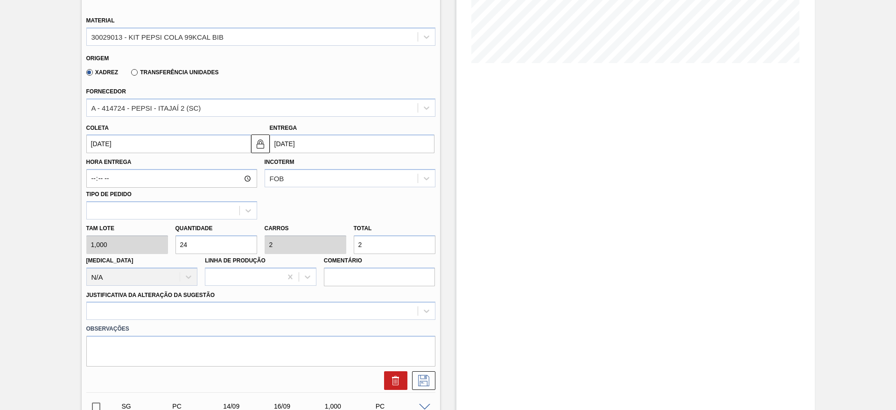
type input "24"
click at [312, 312] on div at bounding box center [260, 311] width 349 height 18
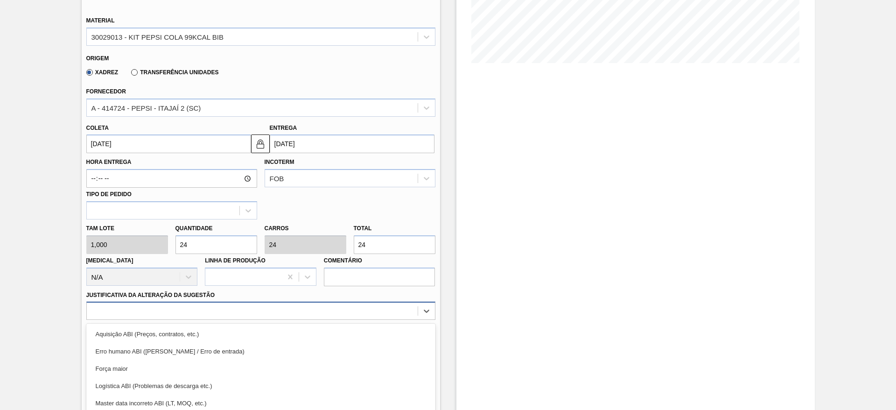
scroll to position [268, 0]
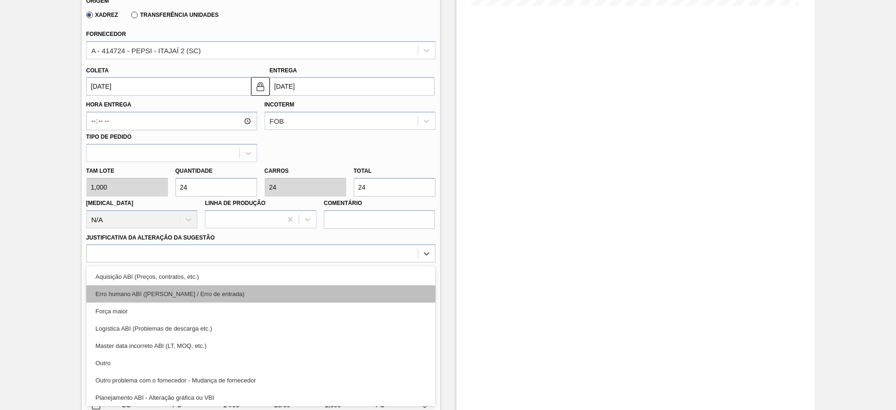
click at [314, 287] on div "Erro humano ABI ([PERSON_NAME] / Erro de entrada)" at bounding box center [260, 293] width 349 height 17
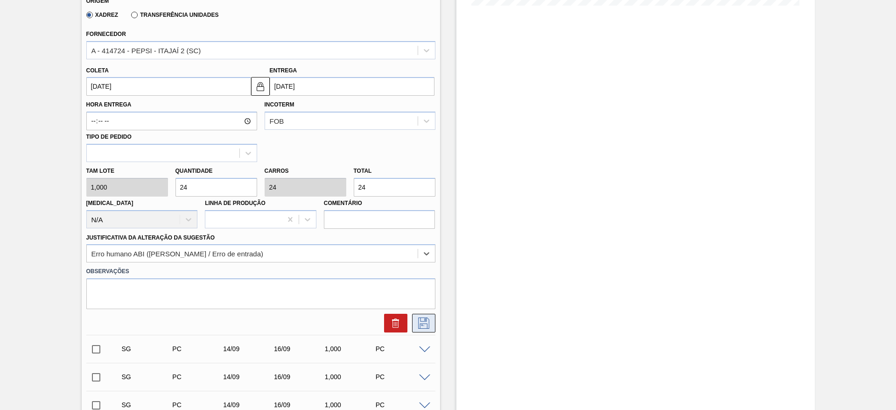
click at [426, 325] on icon at bounding box center [423, 322] width 15 height 11
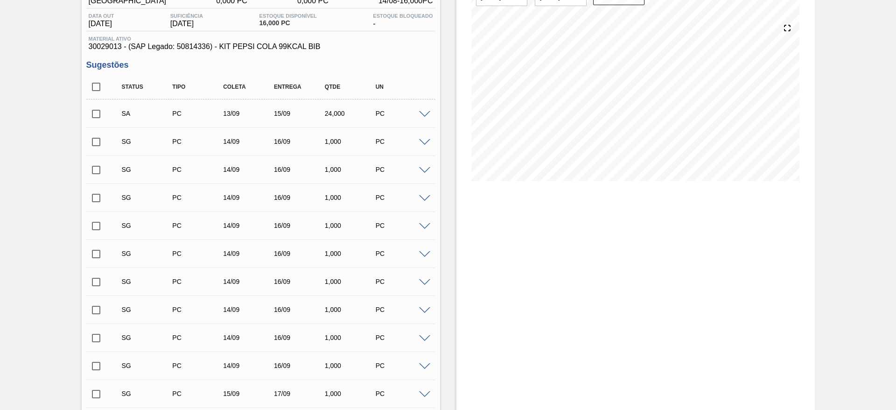
scroll to position [0, 0]
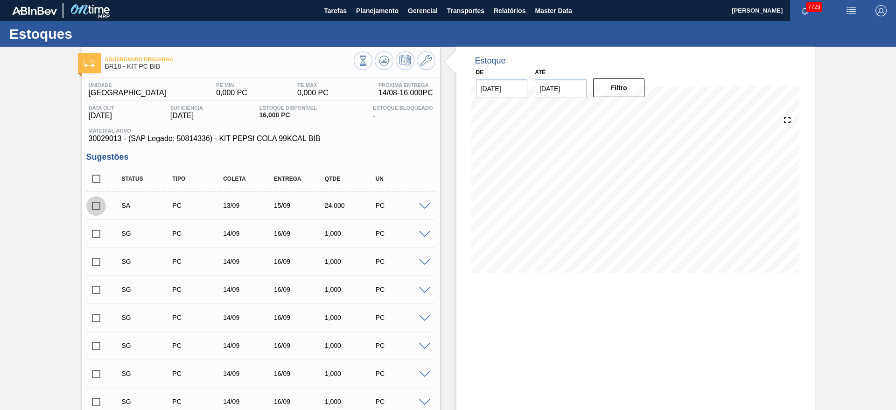
click at [91, 203] on input "checkbox" at bounding box center [96, 206] width 20 height 20
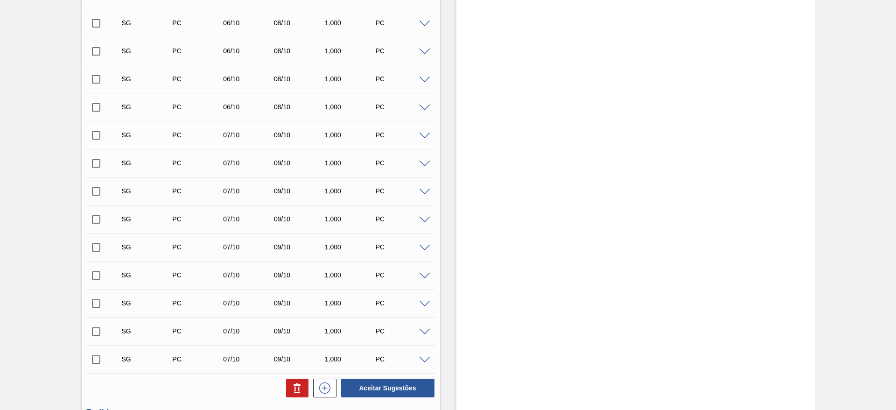
scroll to position [3752, 0]
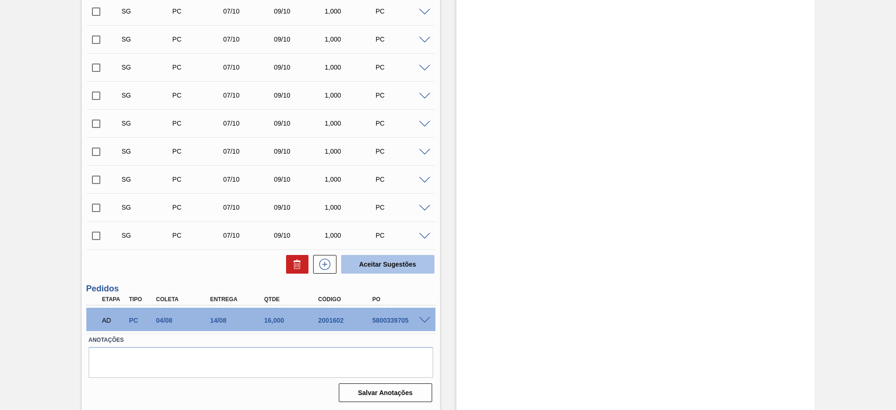
click at [390, 260] on button "Aceitar Sugestões" at bounding box center [387, 264] width 93 height 19
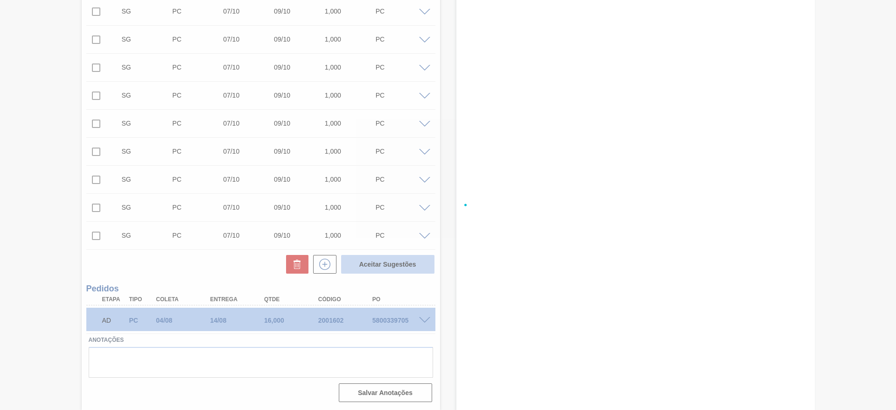
checkbox input "false"
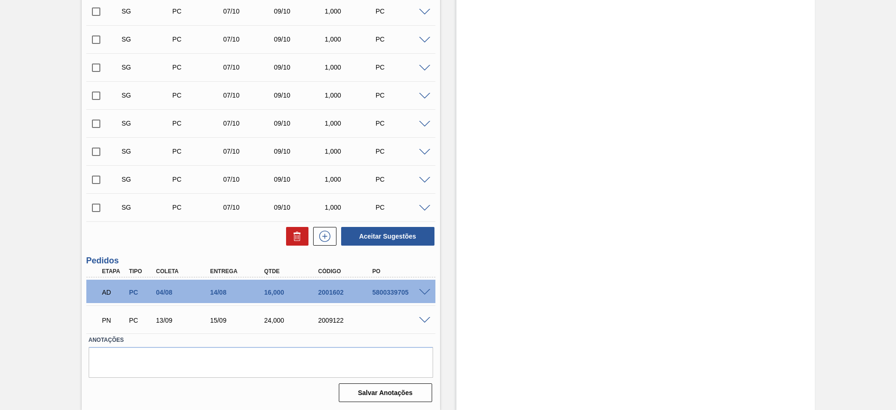
click at [428, 318] on span at bounding box center [424, 320] width 11 height 7
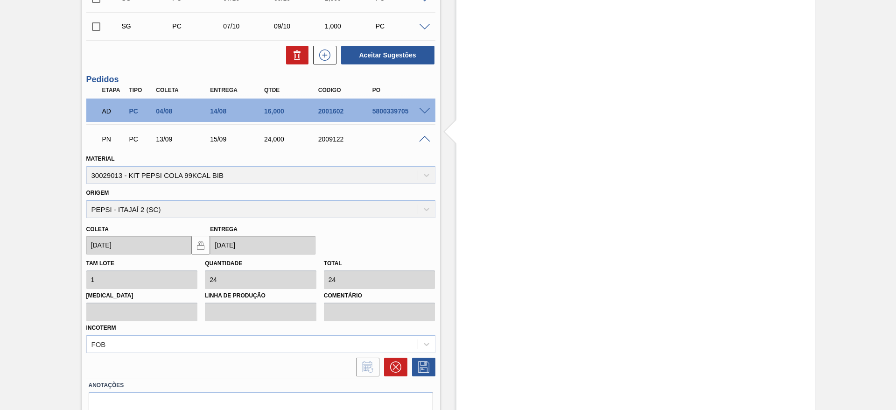
scroll to position [3978, 0]
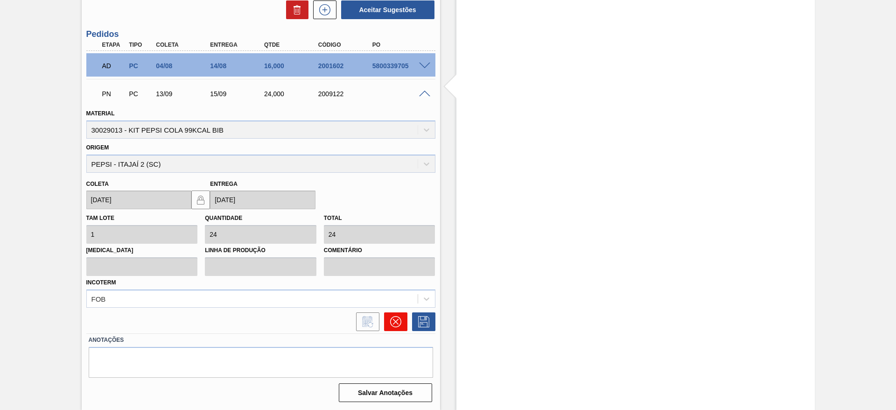
click at [391, 312] on button at bounding box center [395, 321] width 23 height 19
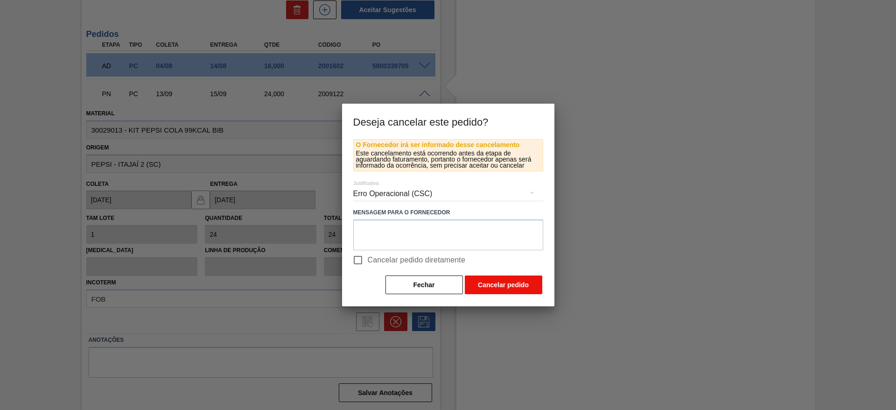
click at [497, 292] on button "Cancelar pedido" at bounding box center [504, 284] width 78 height 19
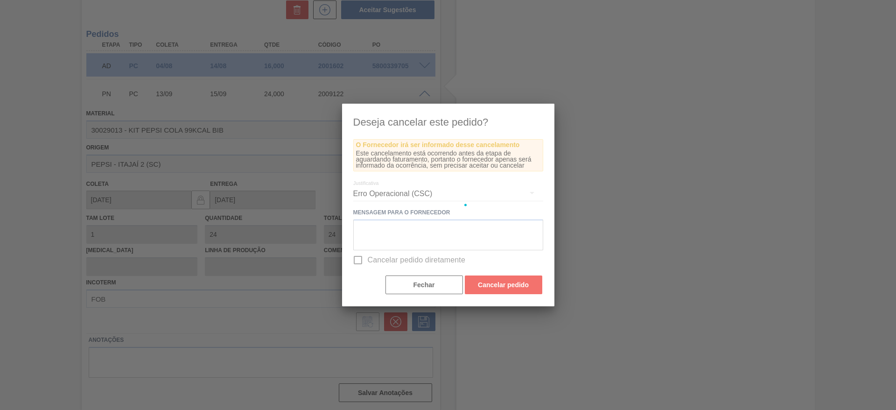
drag, startPoint x: 497, startPoint y: 292, endPoint x: 485, endPoint y: 310, distance: 22.3
click at [495, 280] on div at bounding box center [448, 205] width 212 height 203
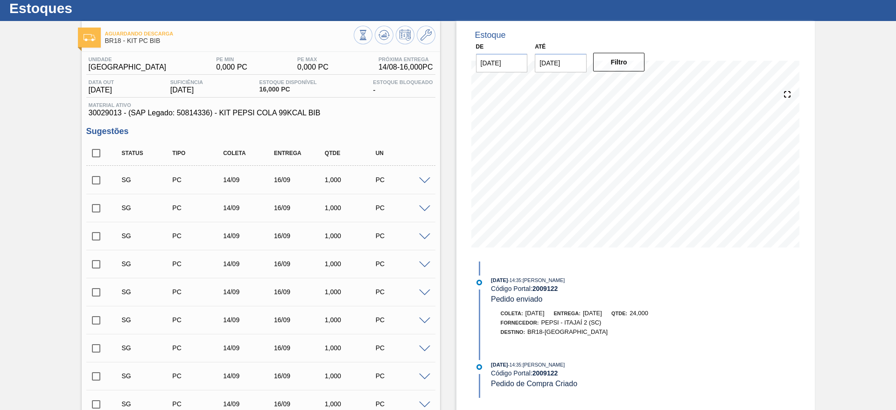
scroll to position [0, 0]
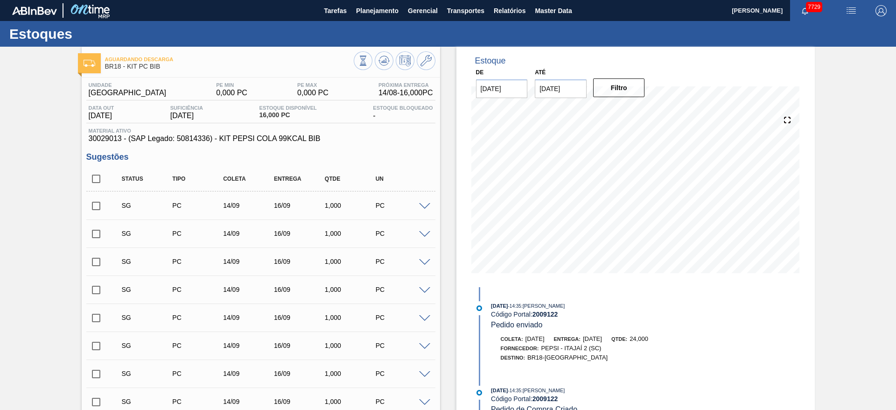
click at [426, 198] on div "SG PC 14/09 16/09 1,000 PC" at bounding box center [260, 205] width 349 height 23
click at [428, 206] on span at bounding box center [424, 206] width 11 height 7
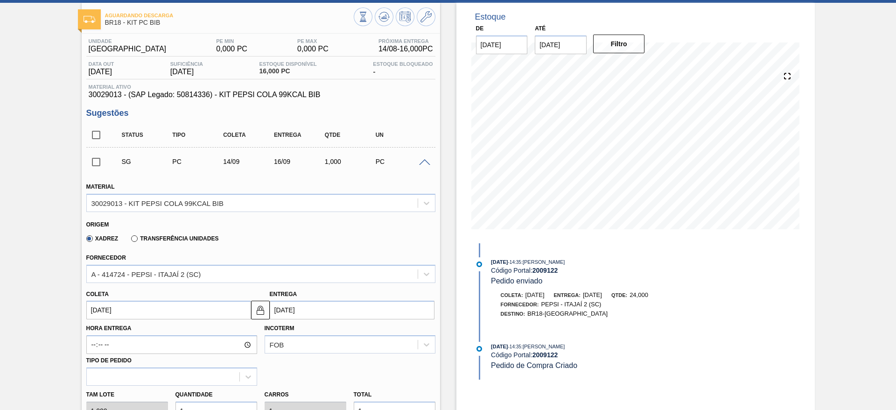
scroll to position [70, 0]
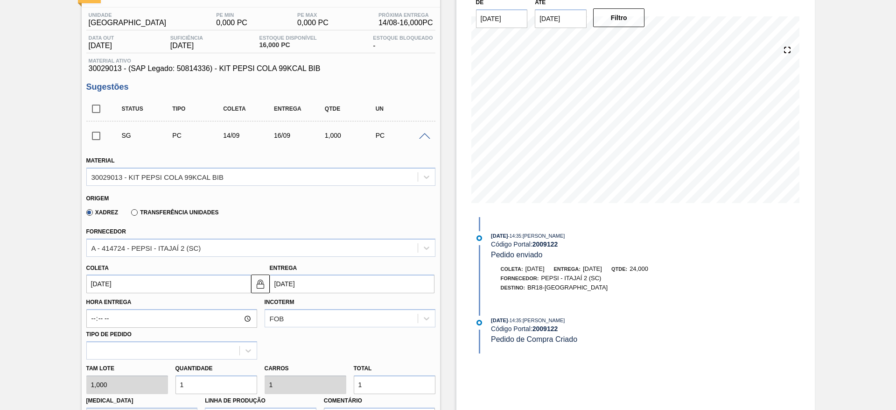
drag, startPoint x: 207, startPoint y: 376, endPoint x: 170, endPoint y: 383, distance: 37.5
click at [170, 383] on div "Tam lote 1,000 Quantidade 1 Carros 1 Total 1 Doca N/A Linha de Produção Comentá…" at bounding box center [261, 393] width 357 height 67
type input "2"
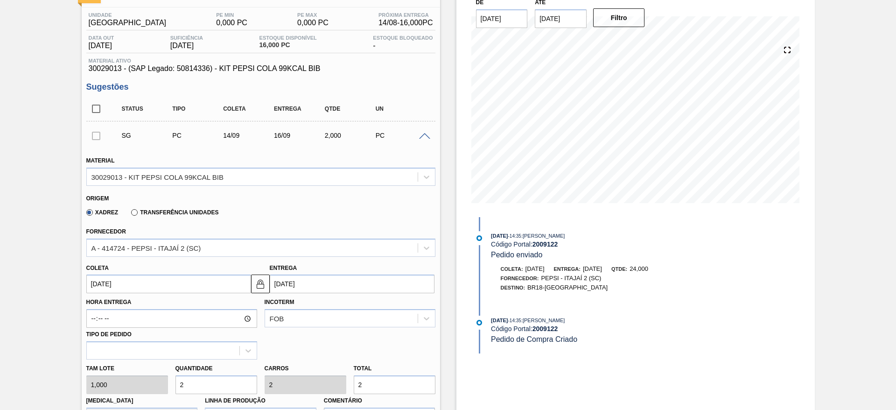
type input "24"
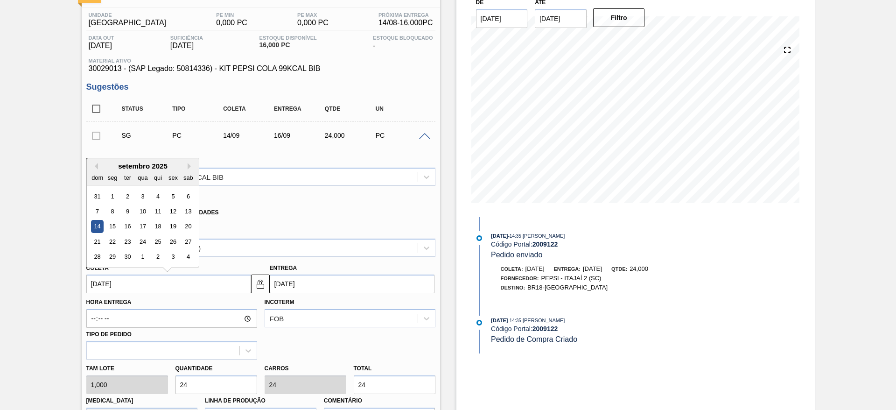
click at [104, 278] on input "[DATE]" at bounding box center [168, 284] width 165 height 19
click at [98, 166] on div "setembro 2025" at bounding box center [143, 166] width 112 height 8
click at [94, 165] on button "Previous Month" at bounding box center [95, 166] width 7 height 7
click at [169, 229] on div "15" at bounding box center [173, 226] width 13 height 13
type input "15/08/2025"
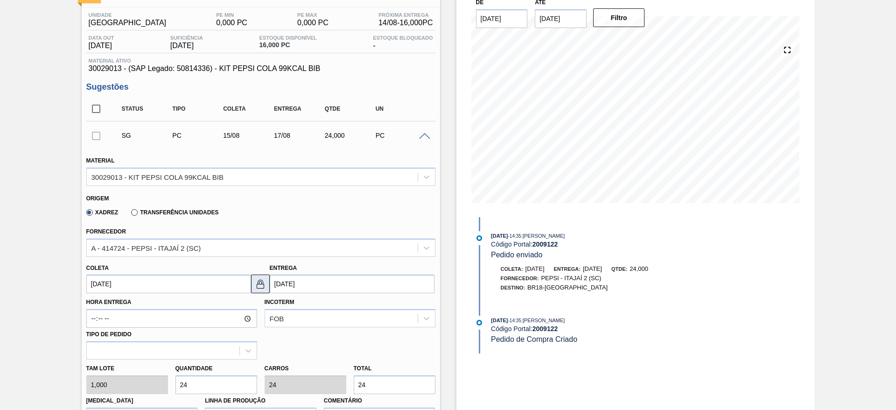
click at [255, 285] on img at bounding box center [260, 283] width 11 height 11
click at [295, 282] on input "17/08/2025" at bounding box center [352, 284] width 165 height 19
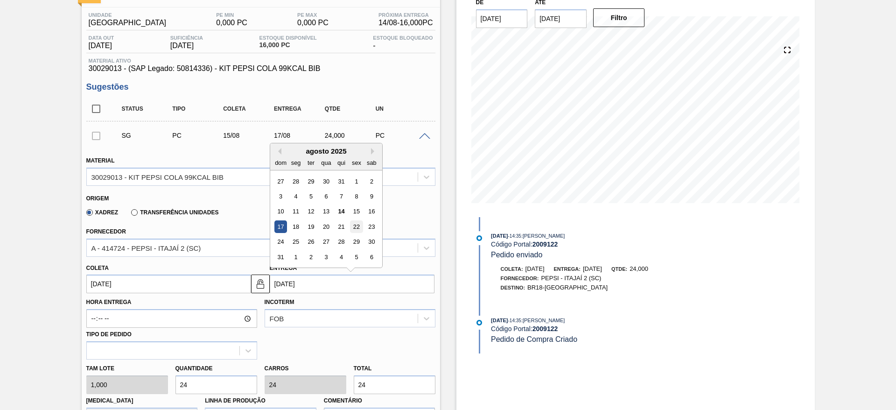
click at [357, 227] on div "22" at bounding box center [356, 226] width 13 height 13
type input "22/08/2025"
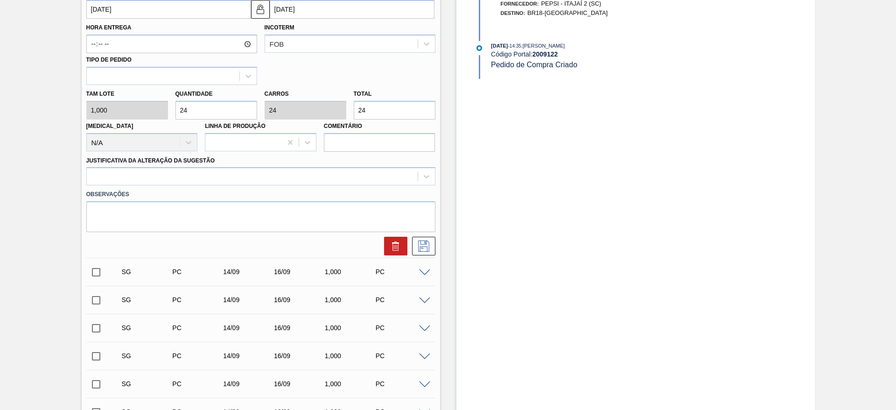
scroll to position [350, 0]
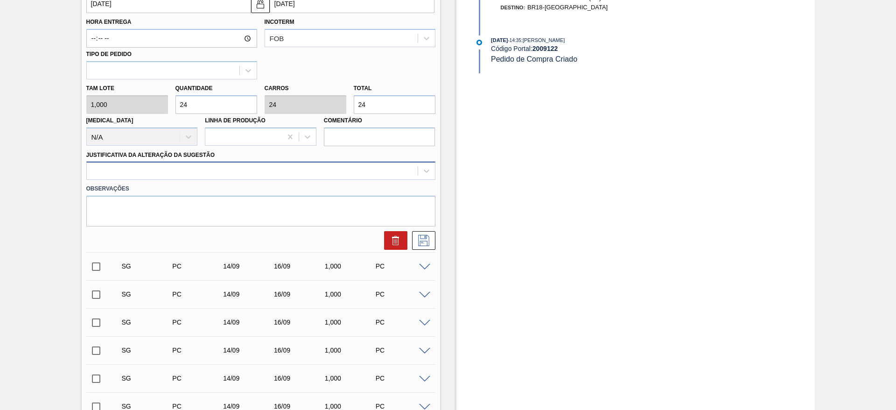
click at [320, 171] on div at bounding box center [252, 171] width 331 height 14
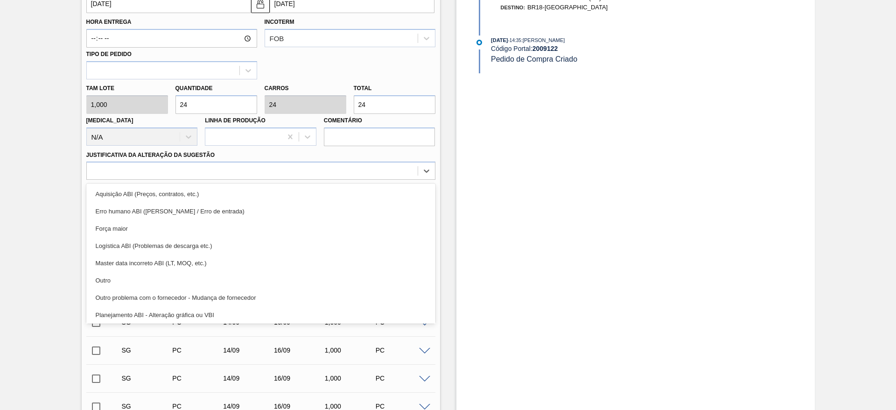
click at [317, 190] on div "Aquisição ABI (Preços, contratos, etc.)" at bounding box center [260, 193] width 349 height 17
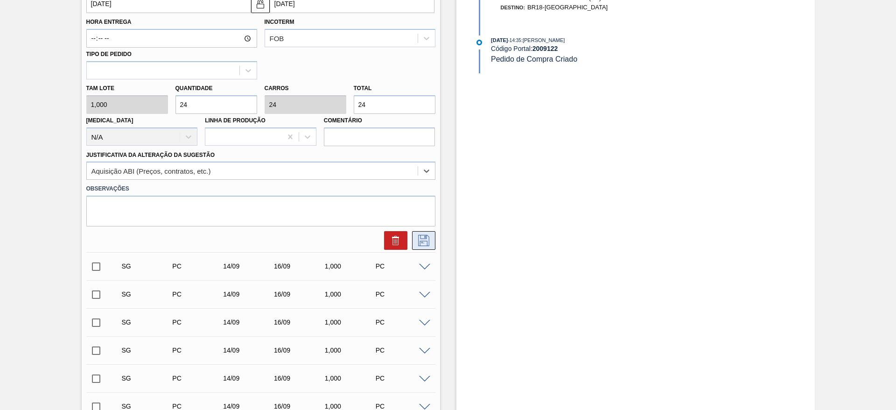
click at [422, 245] on icon at bounding box center [423, 240] width 15 height 11
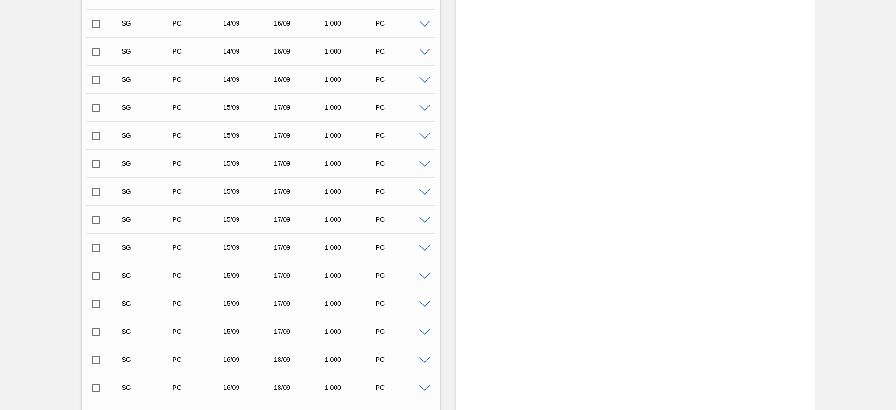
scroll to position [0, 0]
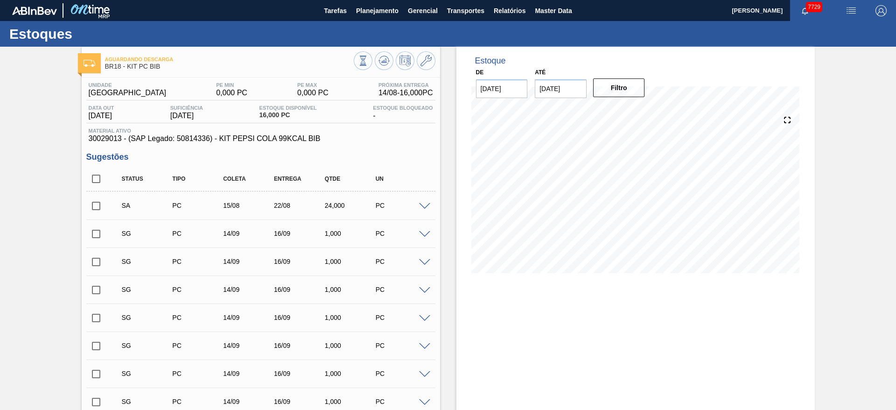
click at [93, 201] on input "checkbox" at bounding box center [96, 206] width 20 height 20
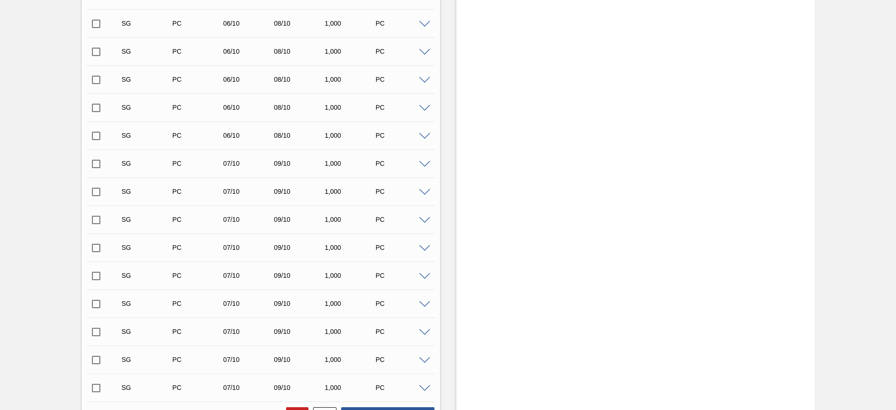
scroll to position [3724, 0]
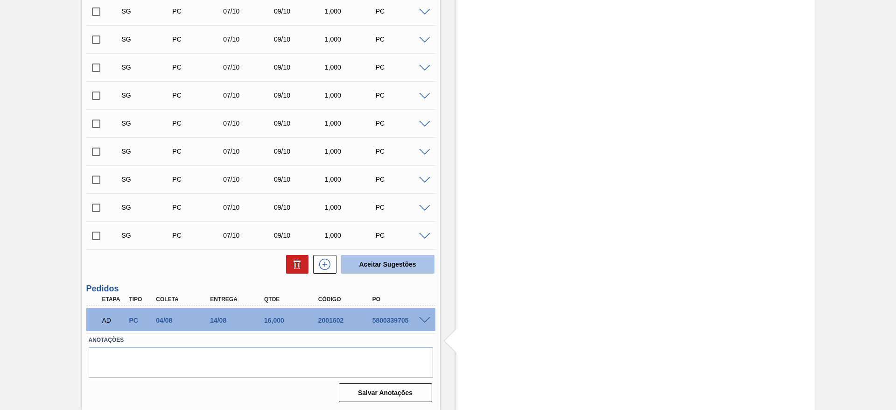
click at [360, 265] on button "Aceitar Sugestões" at bounding box center [387, 264] width 93 height 19
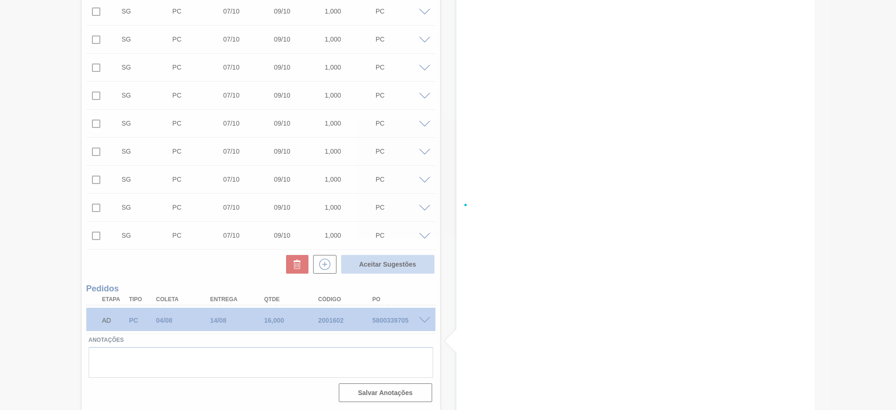
checkbox input "false"
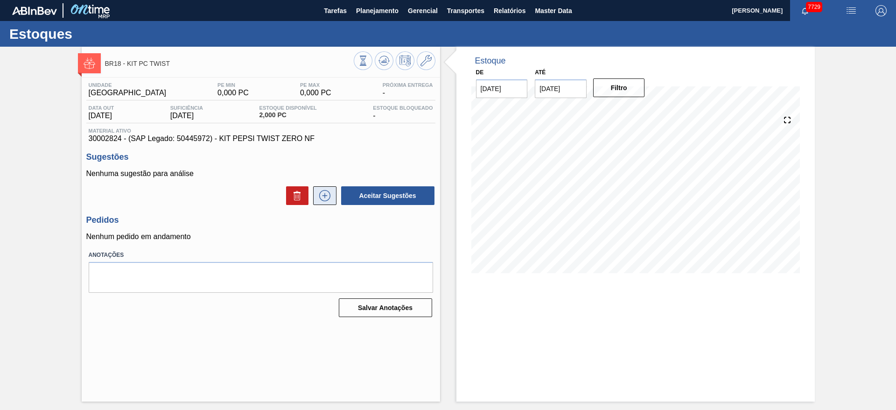
click at [322, 202] on button at bounding box center [324, 195] width 23 height 19
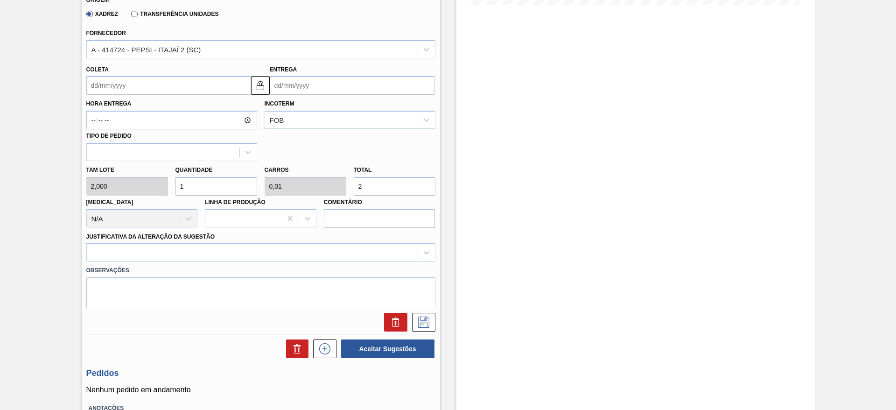
scroll to position [280, 0]
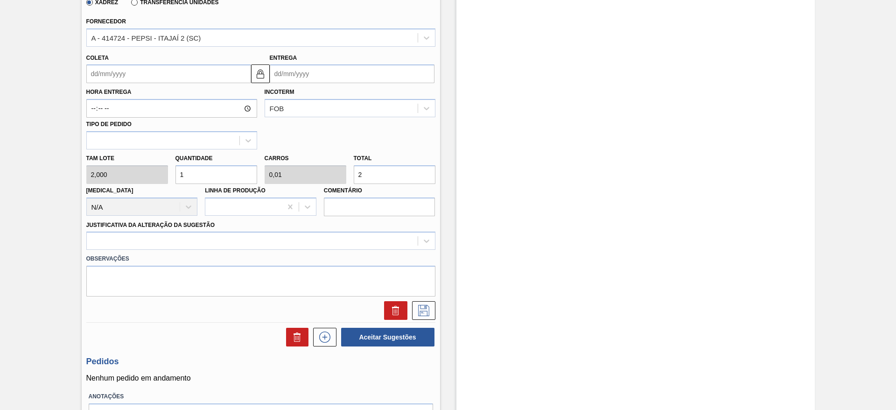
drag, startPoint x: 182, startPoint y: 176, endPoint x: 169, endPoint y: 177, distance: 12.6
click at [169, 177] on div "Tam lote 2,000 Quantidade 1 Carros 0,01 Total 2 [MEDICAL_DATA] N/A Linha de Pro…" at bounding box center [261, 182] width 357 height 67
type input "3"
type input "0,03"
type input "6"
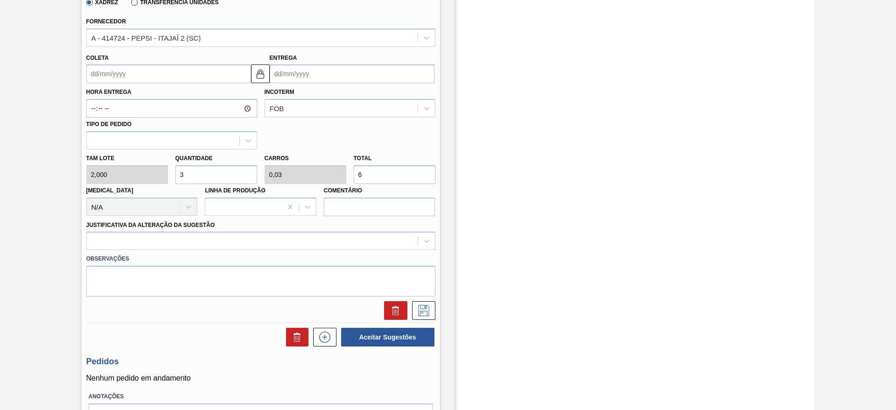
type input "34"
type input "0,34"
type input "68"
type input "34"
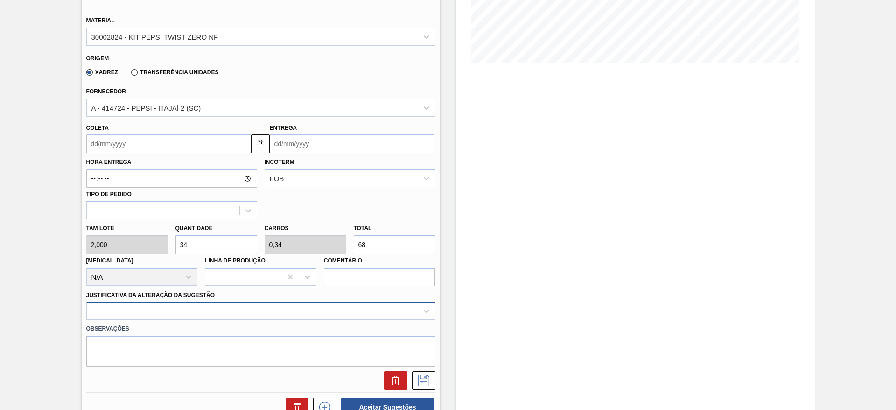
click at [336, 311] on div at bounding box center [260, 311] width 349 height 18
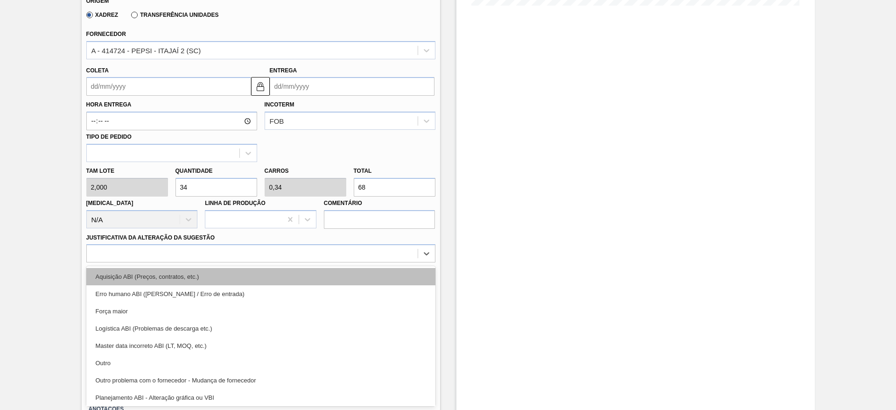
click at [309, 275] on div "Aquisição ABI (Preços, contratos, etc.)" at bounding box center [260, 276] width 349 height 17
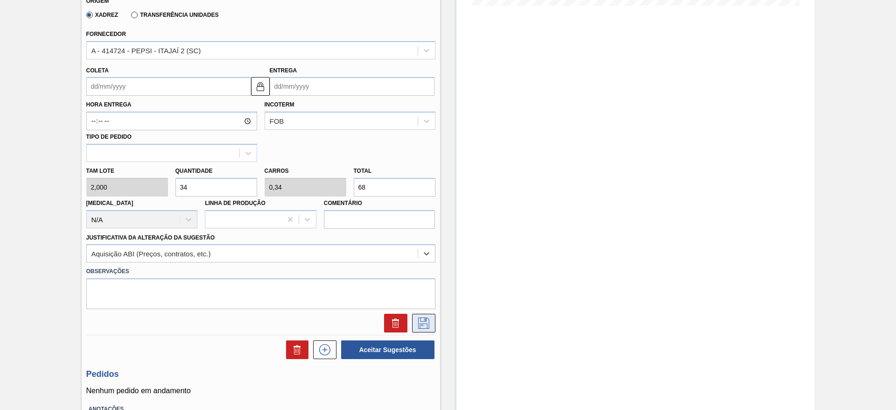
click at [423, 325] on icon at bounding box center [423, 322] width 15 height 11
click at [432, 317] on button at bounding box center [423, 323] width 23 height 19
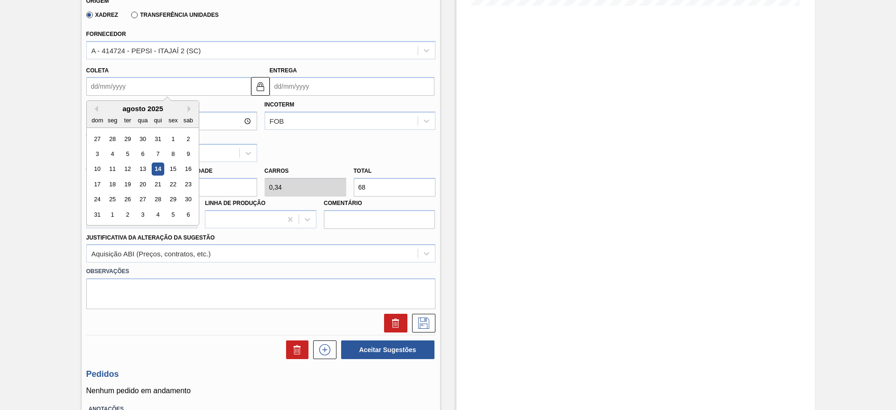
drag, startPoint x: 114, startPoint y: 85, endPoint x: 115, endPoint y: 97, distance: 11.8
click at [114, 85] on input "Coleta" at bounding box center [168, 86] width 165 height 19
click at [177, 166] on div "15" at bounding box center [173, 169] width 13 height 13
type input "[DATE]"
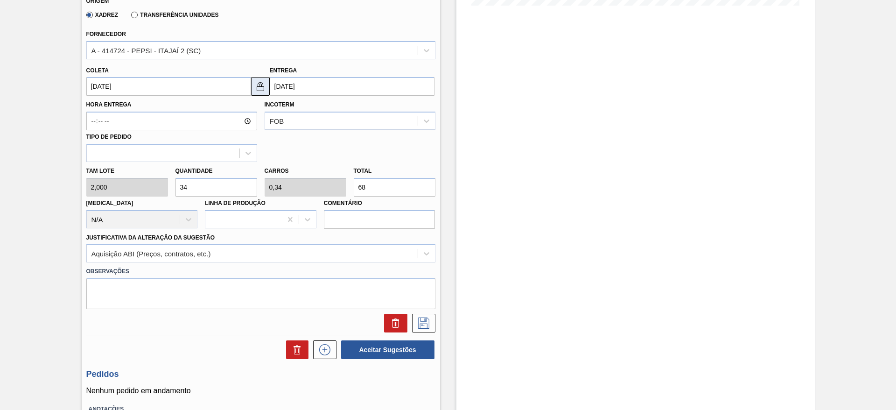
click at [264, 90] on img at bounding box center [260, 86] width 11 height 11
click at [276, 85] on input "[DATE]" at bounding box center [352, 86] width 165 height 19
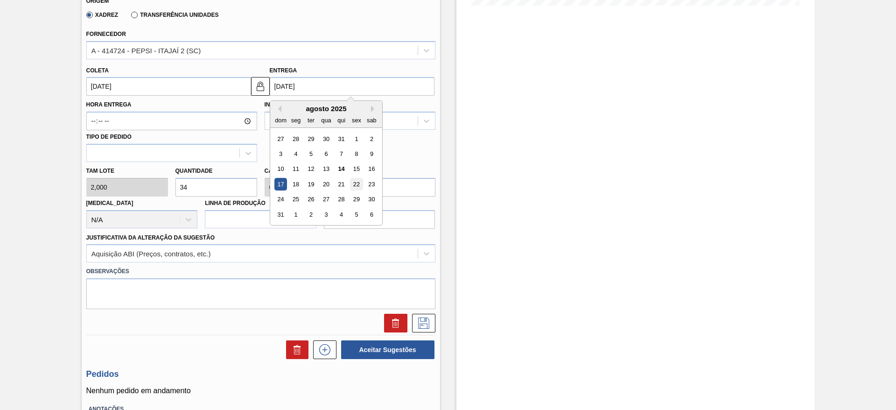
click at [359, 183] on div "22" at bounding box center [356, 184] width 13 height 13
type input "[DATE]"
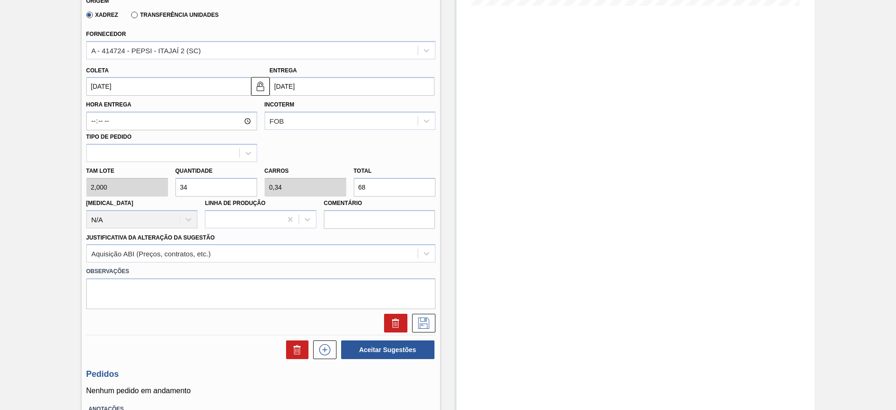
click at [423, 311] on div at bounding box center [261, 320] width 357 height 23
click at [423, 318] on icon at bounding box center [423, 322] width 15 height 11
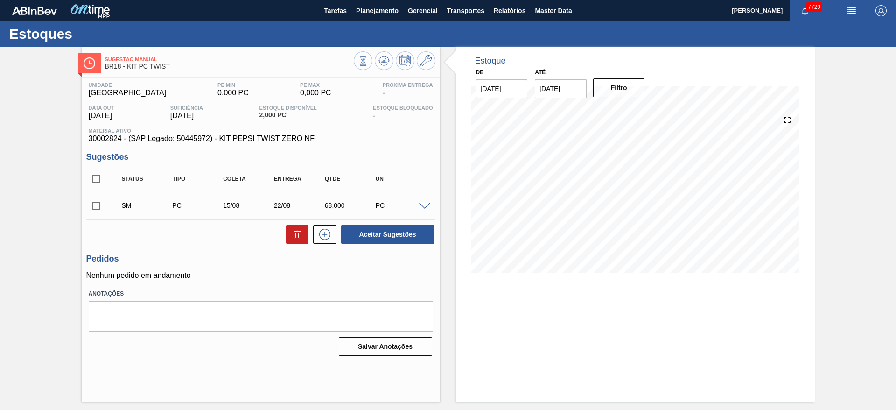
scroll to position [0, 0]
click at [96, 208] on input "checkbox" at bounding box center [96, 206] width 20 height 20
click at [411, 238] on button "Aceitar Sugestões" at bounding box center [387, 234] width 93 height 19
checkbox input "false"
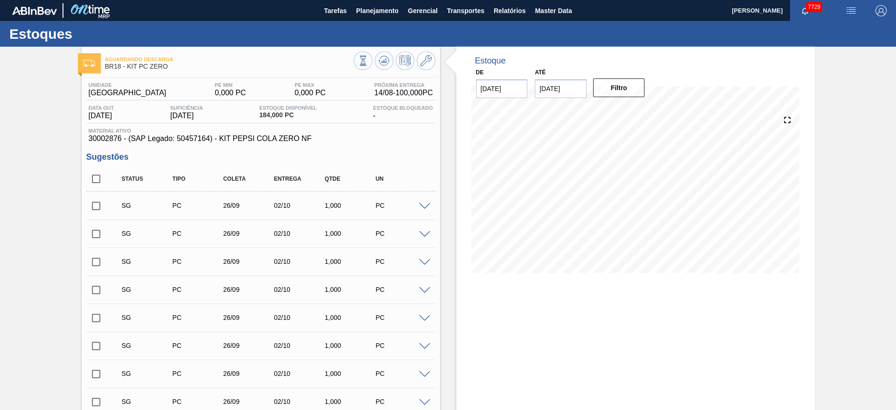
click at [423, 209] on div "PC" at bounding box center [402, 205] width 56 height 7
click at [423, 205] on span at bounding box center [424, 206] width 11 height 7
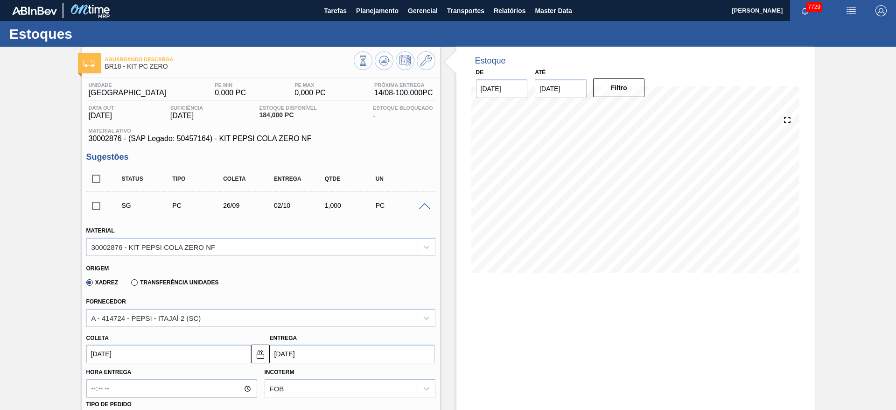
scroll to position [140, 0]
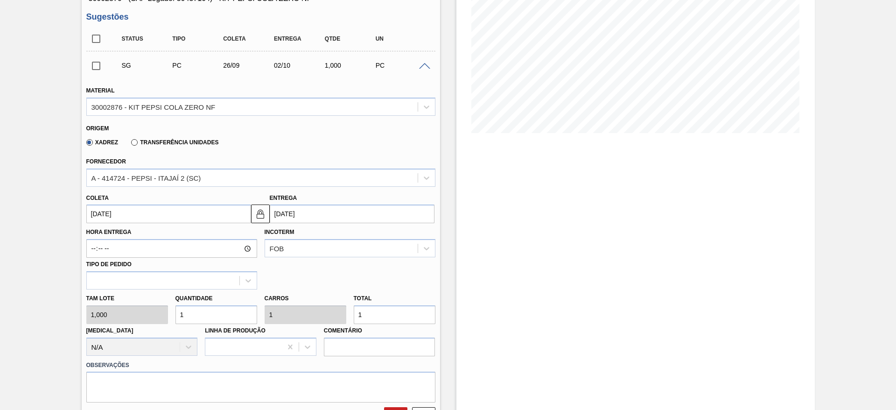
click at [156, 317] on div "[PERSON_NAME] 1,000 Quantidade 1 Carros 1 Total 1 [MEDICAL_DATA] N/A Linha de P…" at bounding box center [261, 322] width 357 height 67
type input "4"
type input "40"
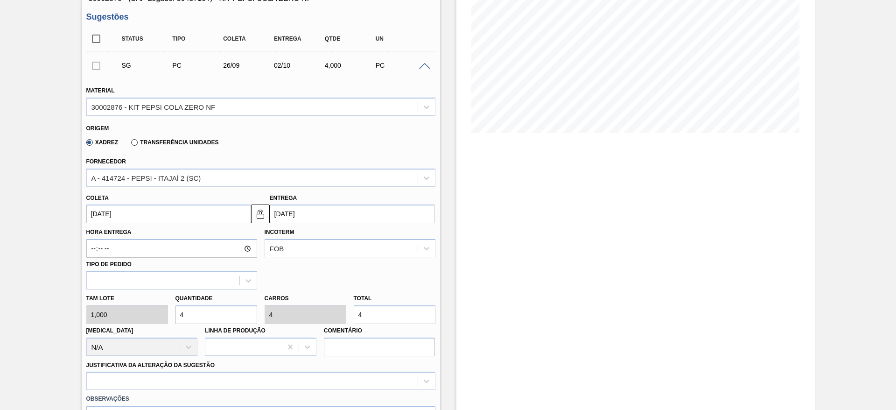
type input "40"
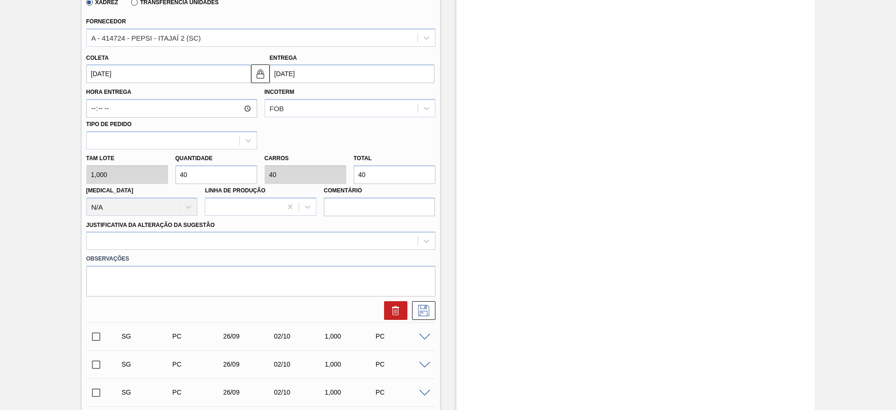
type input "40"
click at [261, 229] on div "Justificativa da Alteração da Sugestão" at bounding box center [260, 235] width 349 height 32
click at [264, 241] on div at bounding box center [252, 241] width 331 height 14
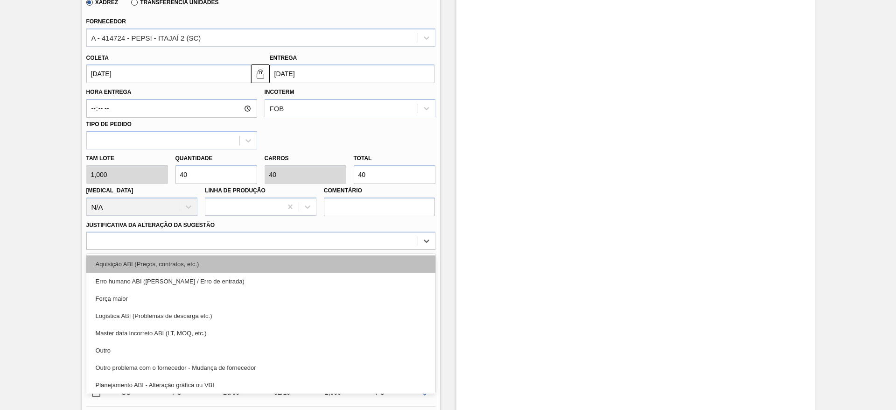
click at [265, 260] on div "Aquisição ABI (Preços, contratos, etc.)" at bounding box center [260, 263] width 349 height 17
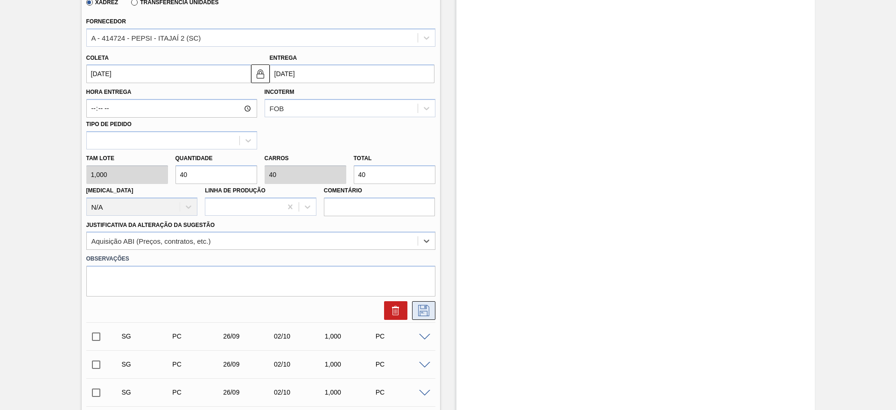
click at [417, 305] on icon at bounding box center [423, 310] width 15 height 11
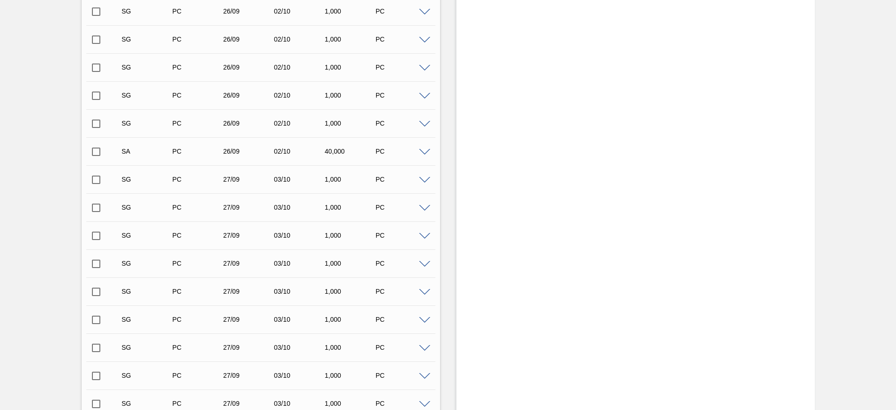
scroll to position [12, 0]
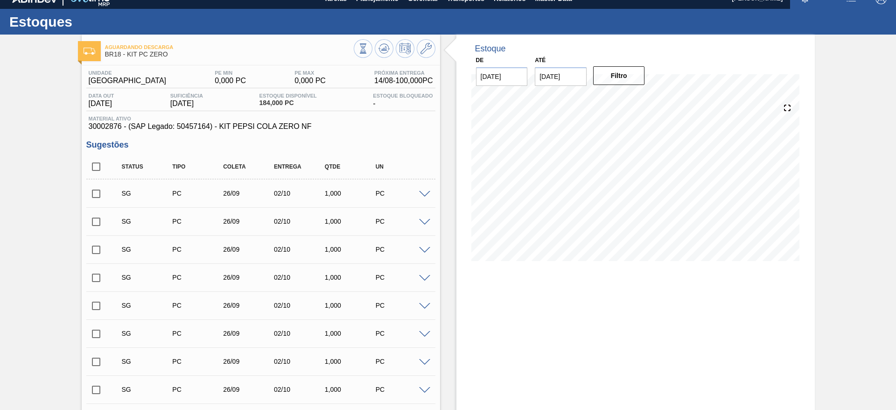
click at [426, 190] on div at bounding box center [426, 193] width 19 height 7
click at [417, 190] on div at bounding box center [426, 193] width 19 height 7
click at [423, 191] on span at bounding box center [424, 194] width 11 height 7
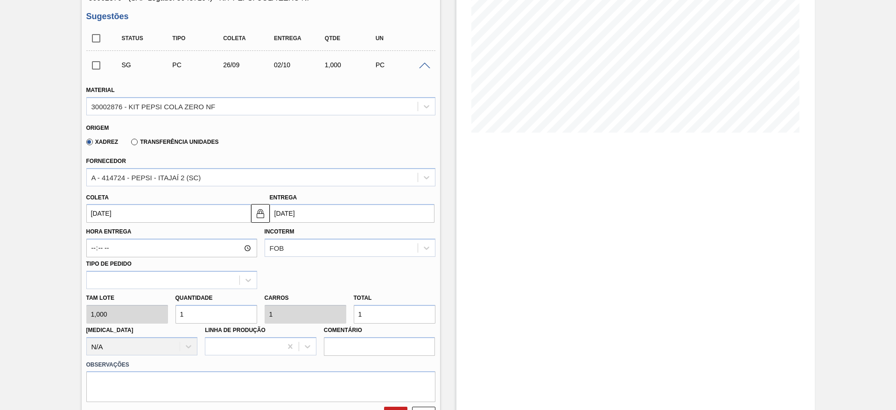
scroll to position [292, 0]
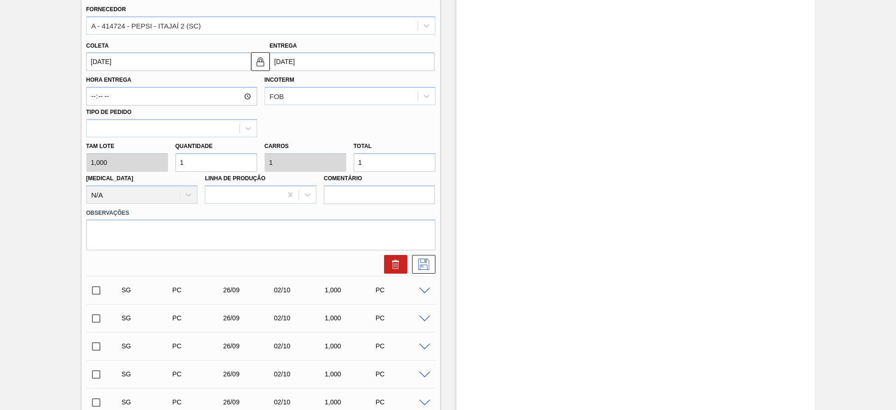
click at [126, 155] on div "[PERSON_NAME] 1,000 Quantidade 1 Carros 1 Total 1 [MEDICAL_DATA] N/A Linha de P…" at bounding box center [261, 170] width 357 height 67
type input "4"
type input "40"
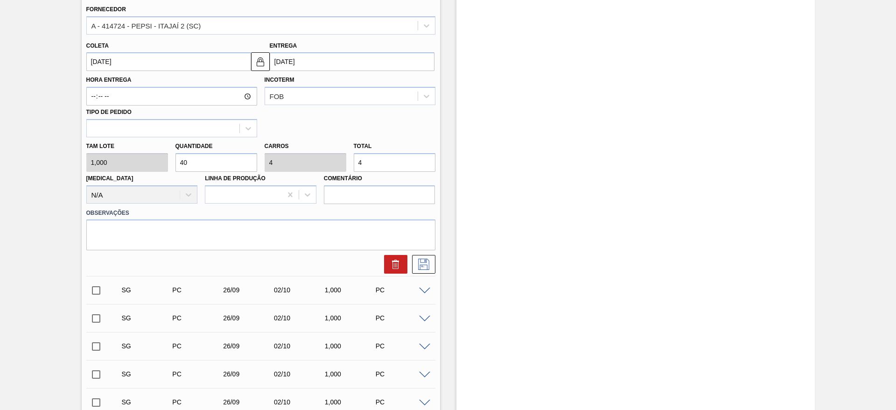
type input "40"
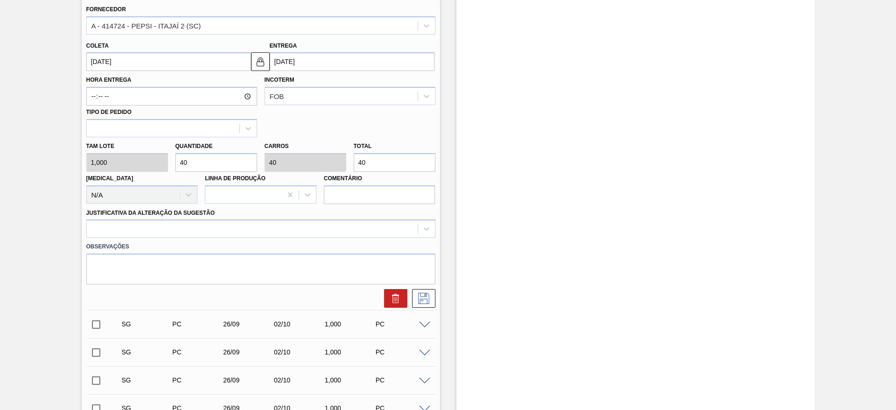
type input "40"
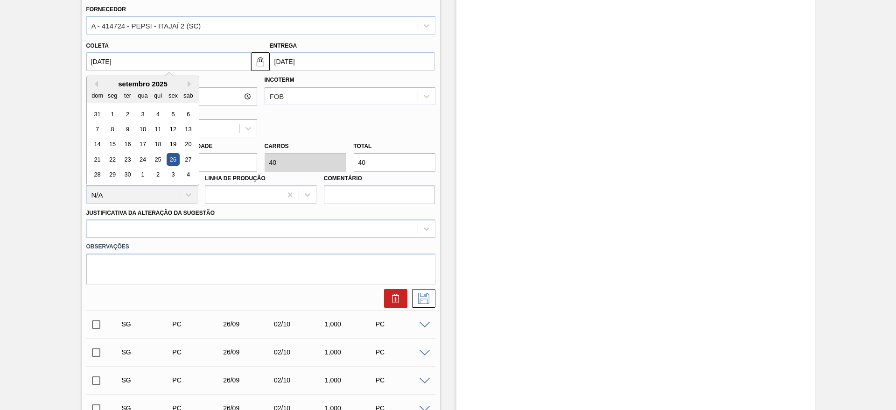
click at [115, 64] on input "[DATE]" at bounding box center [168, 61] width 165 height 19
click at [97, 89] on div "dom" at bounding box center [97, 95] width 13 height 13
click at [96, 86] on button "Previous Month" at bounding box center [95, 84] width 7 height 7
click at [167, 137] on div "10 11 12 13 14 15 16" at bounding box center [143, 144] width 106 height 15
click at [171, 144] on div "15" at bounding box center [173, 144] width 13 height 13
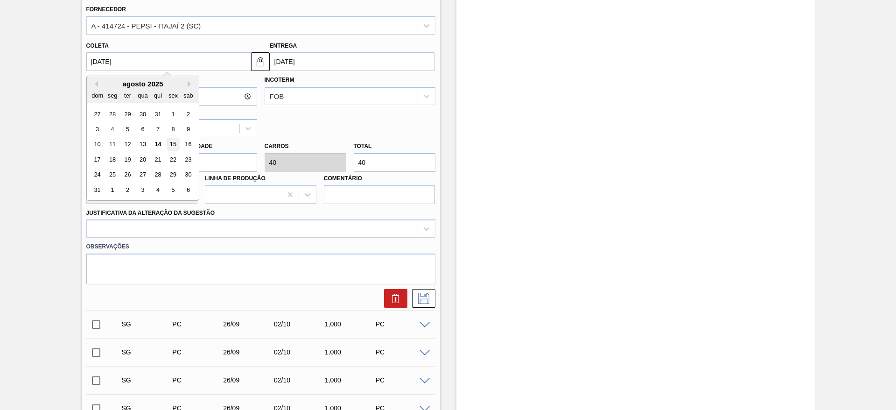
type input "[DATE]"
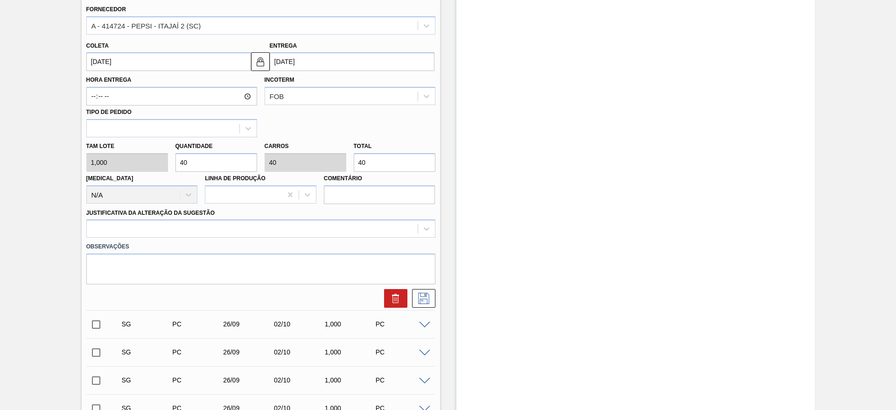
click at [265, 61] on img at bounding box center [260, 61] width 11 height 11
click at [282, 61] on input "21/08/2025" at bounding box center [352, 61] width 165 height 19
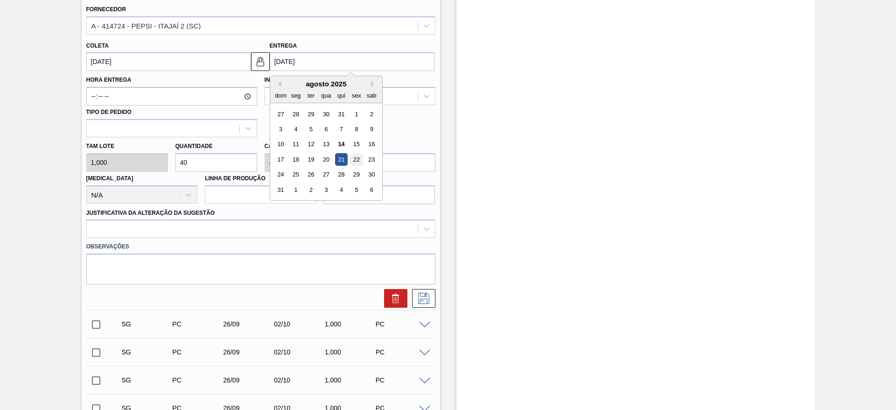
click at [360, 160] on div "22" at bounding box center [356, 159] width 13 height 13
type input "22/08/2025"
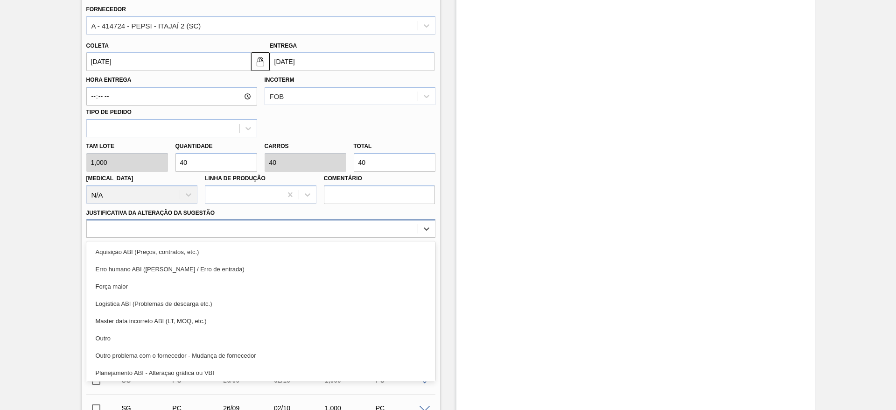
click at [369, 225] on div at bounding box center [252, 229] width 331 height 14
drag, startPoint x: 370, startPoint y: 247, endPoint x: 374, endPoint y: 245, distance: 4.8
click at [373, 245] on div "Aquisição ABI (Preços, contratos, etc.)" at bounding box center [260, 251] width 349 height 17
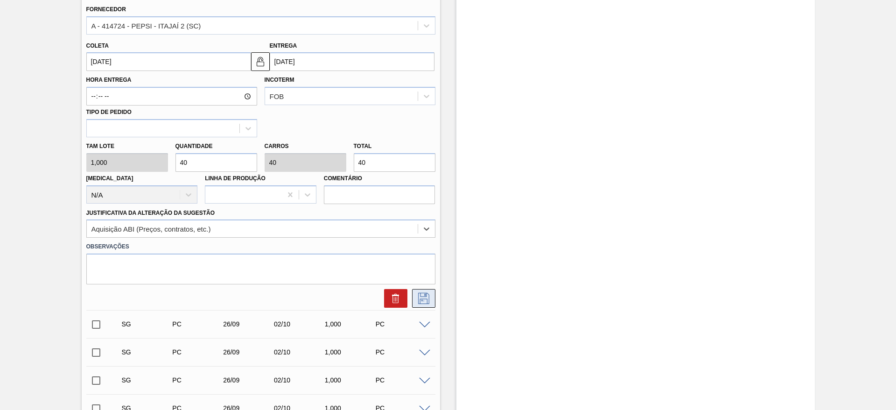
click at [426, 296] on icon at bounding box center [423, 298] width 11 height 11
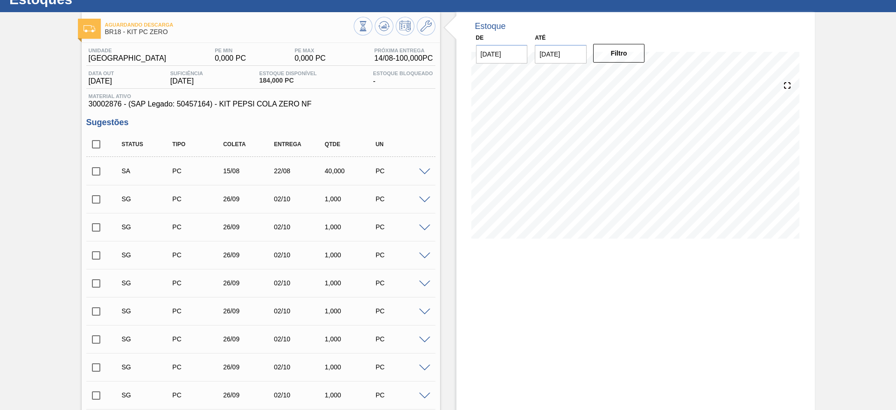
scroll to position [0, 0]
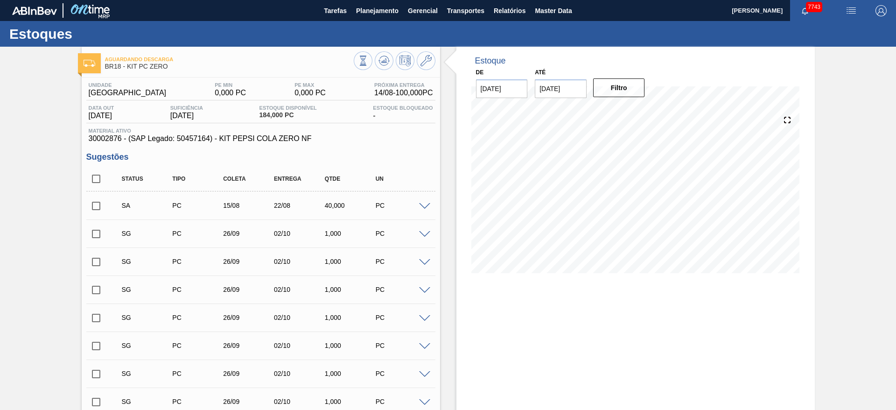
click at [102, 211] on input "checkbox" at bounding box center [96, 206] width 20 height 20
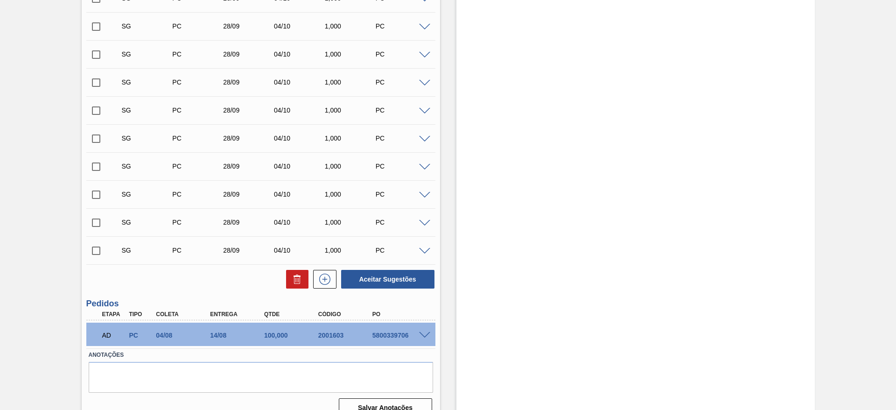
scroll to position [1763, 0]
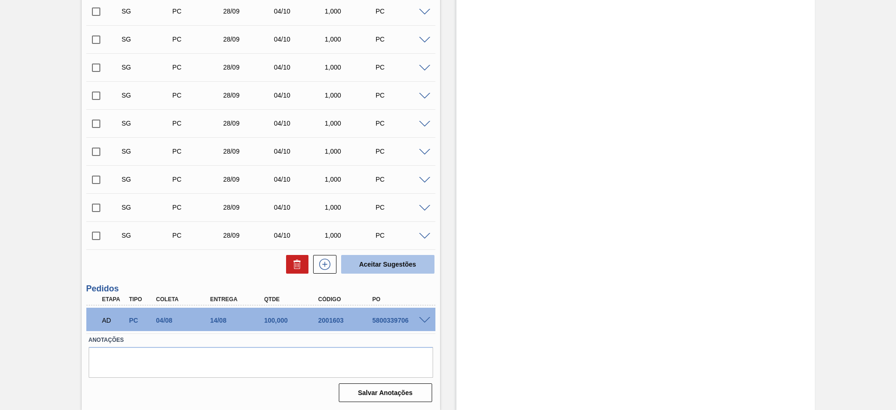
click at [380, 268] on button "Aceitar Sugestões" at bounding box center [387, 264] width 93 height 19
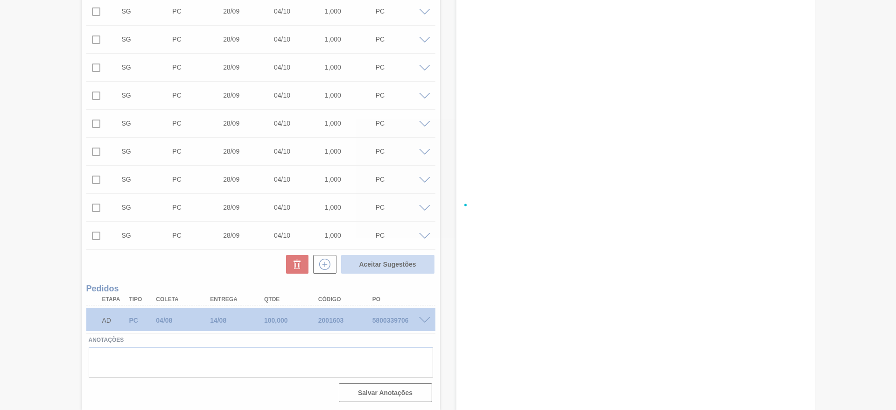
checkbox input "false"
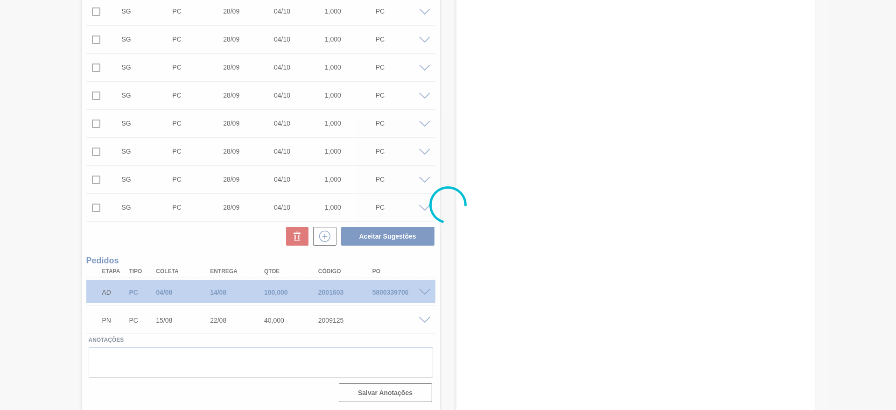
scroll to position [1735, 0]
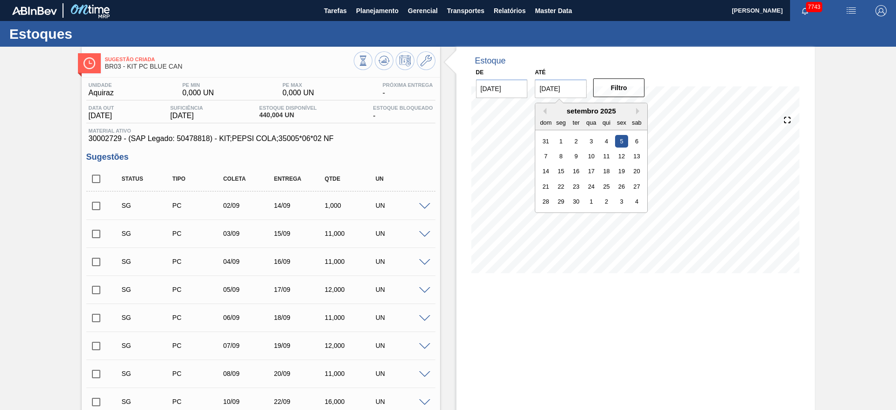
click at [564, 94] on input "[DATE]" at bounding box center [561, 88] width 52 height 19
click at [623, 191] on div "26" at bounding box center [622, 186] width 13 height 13
type input "[DATE]"
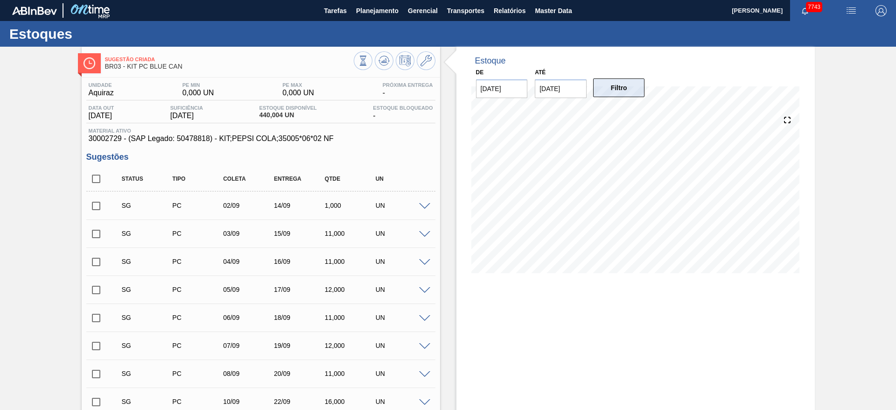
click at [617, 91] on button "Filtro" at bounding box center [619, 87] width 52 height 19
click at [420, 203] on span at bounding box center [424, 206] width 11 height 7
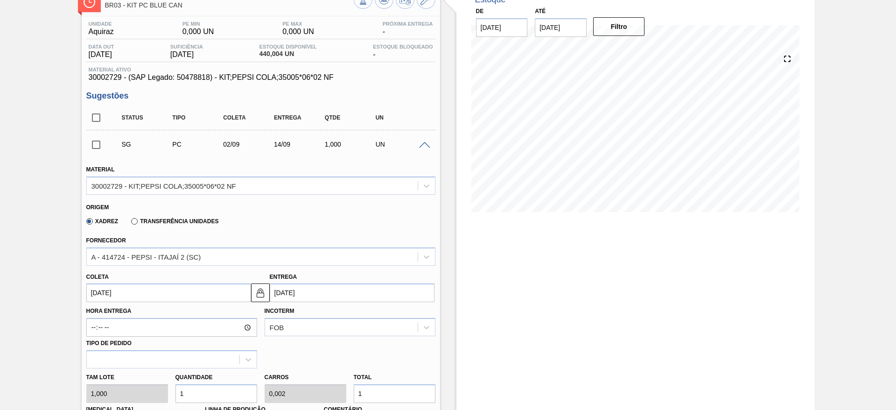
scroll to position [210, 0]
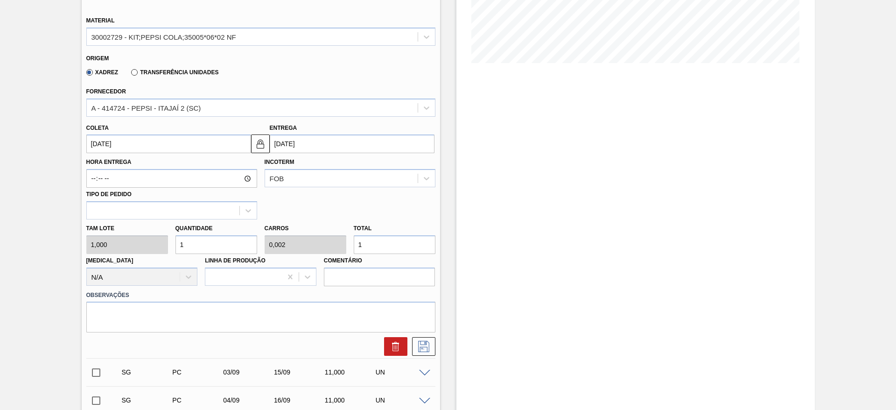
click at [155, 244] on div "[PERSON_NAME] 1,000 Quantidade 1 Carros 0,002 Total 1 [MEDICAL_DATA] N/A Linha …" at bounding box center [261, 252] width 357 height 67
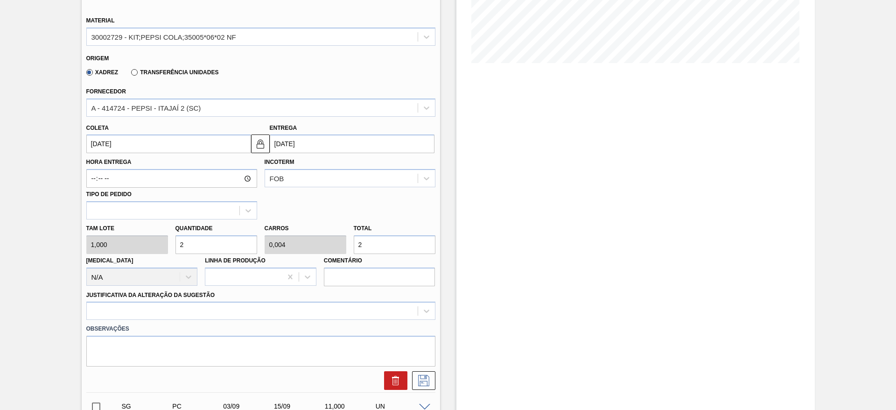
type input "2"
type input "0,004"
type input "2"
type input "25"
type input "0,05"
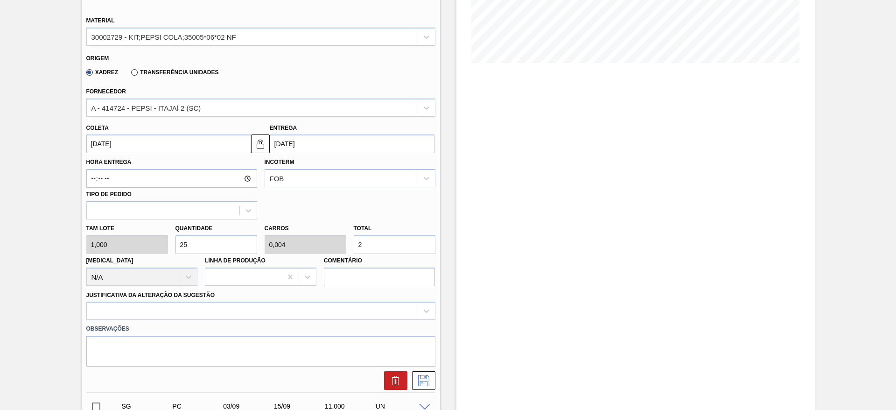
type input "25"
type input "250"
type input "0,5"
type input "250"
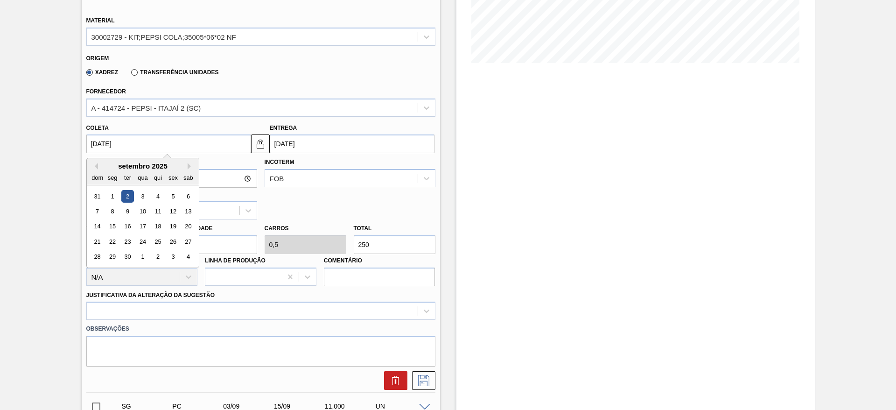
click at [106, 139] on input "[DATE]" at bounding box center [168, 143] width 165 height 19
click at [92, 161] on div "setembro 2025 dom seg ter qua qui sex sab" at bounding box center [143, 171] width 112 height 27
click at [92, 170] on div "dom seg ter qua qui sex sab" at bounding box center [143, 177] width 112 height 15
click at [96, 169] on button "Previous Month" at bounding box center [95, 166] width 7 height 7
click at [165, 226] on div "10 11 12 13 14 15 16" at bounding box center [143, 226] width 106 height 15
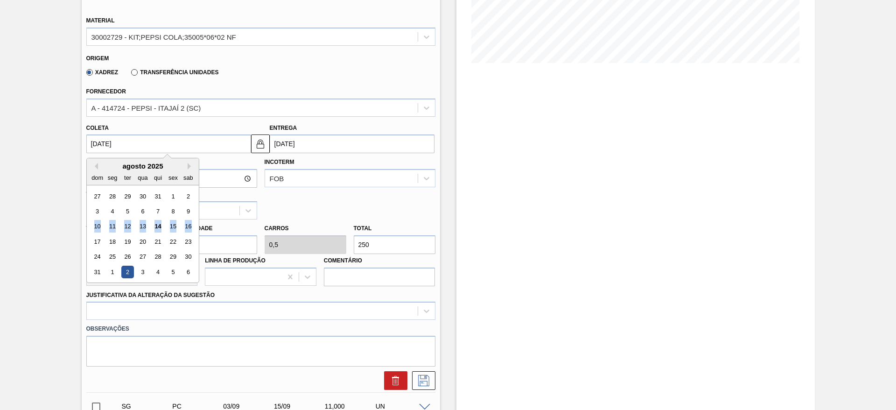
click at [166, 225] on div "10 11 12 13 14 15 16" at bounding box center [143, 226] width 106 height 15
click at [167, 225] on div "15" at bounding box center [173, 226] width 13 height 13
type input "[DATE]"
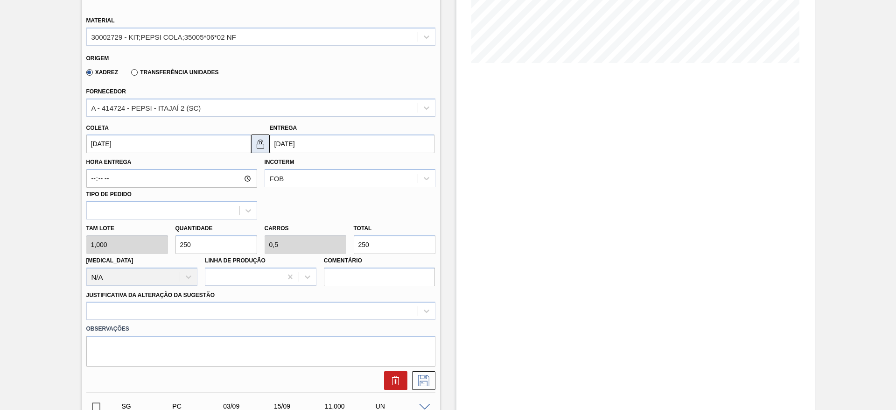
click at [255, 144] on img at bounding box center [260, 143] width 11 height 11
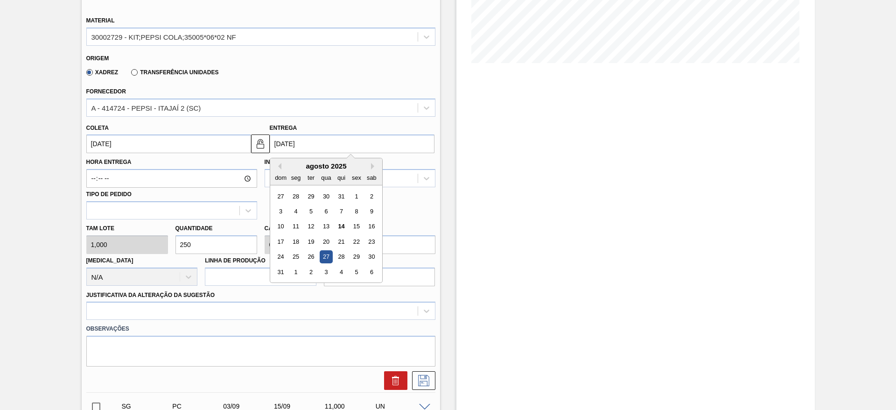
click at [294, 142] on input "[DATE]" at bounding box center [352, 143] width 165 height 19
drag, startPoint x: 295, startPoint y: 256, endPoint x: 295, endPoint y: 278, distance: 21.9
click at [295, 258] on div "25" at bounding box center [295, 257] width 13 height 13
type input "[DATE]"
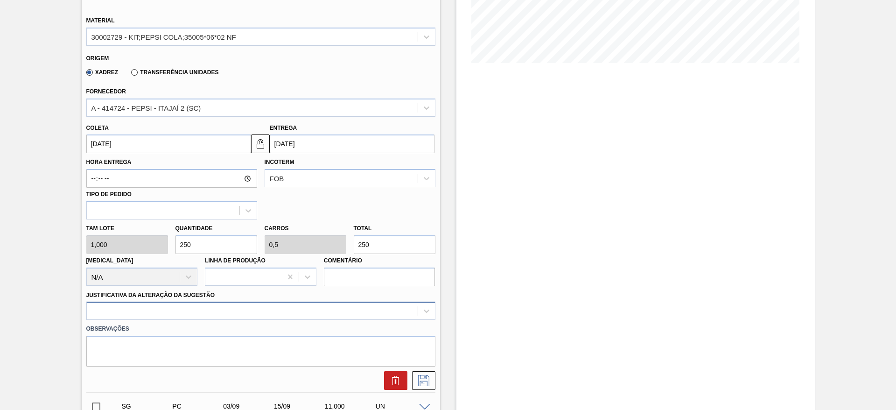
click at [310, 315] on div at bounding box center [260, 311] width 349 height 18
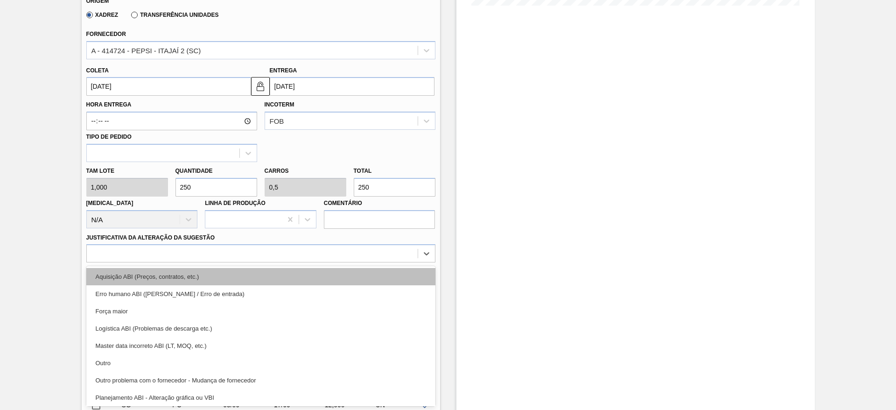
click at [314, 284] on div "Aquisição ABI (Preços, contratos, etc.)" at bounding box center [260, 276] width 349 height 17
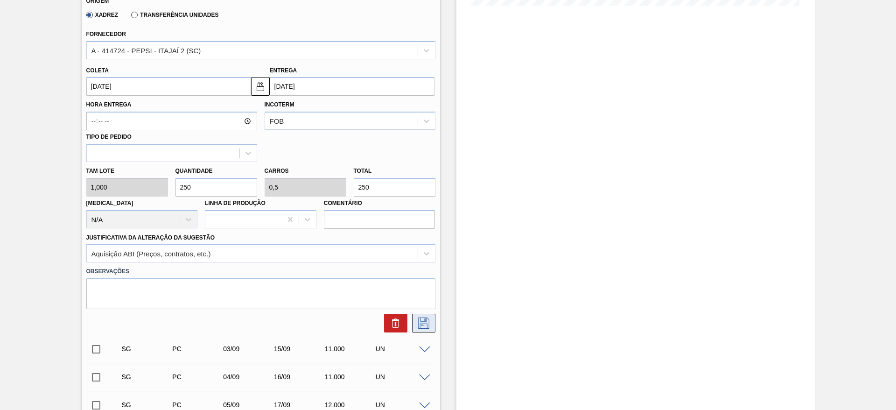
click at [427, 320] on icon at bounding box center [423, 322] width 15 height 11
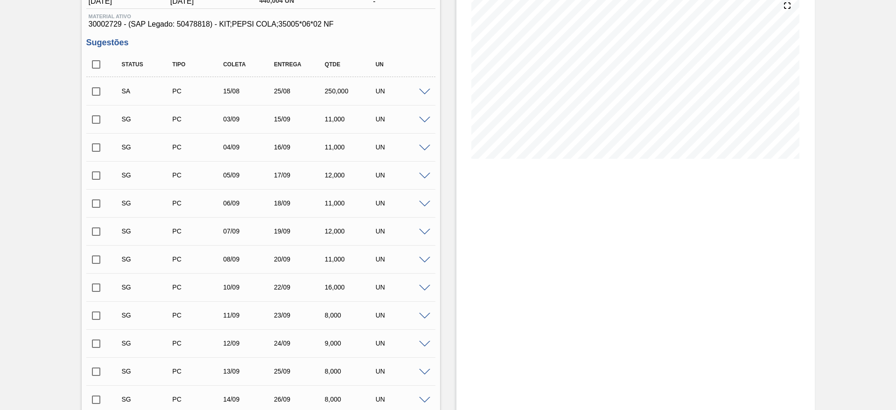
scroll to position [0, 0]
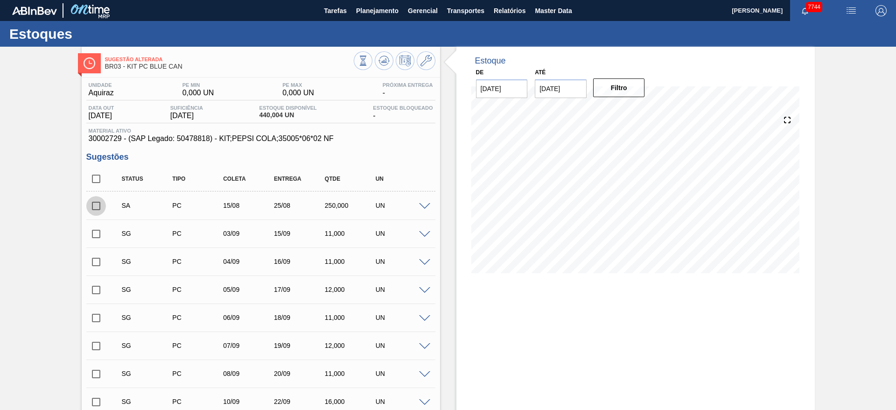
click at [97, 208] on input "checkbox" at bounding box center [96, 206] width 20 height 20
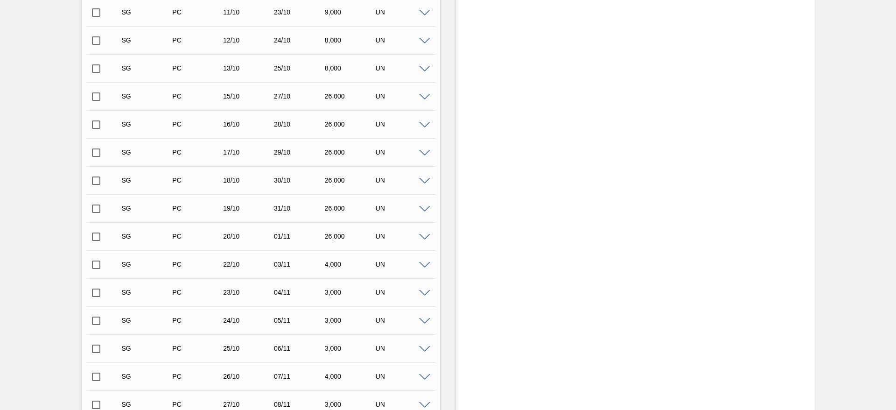
scroll to position [1270, 0]
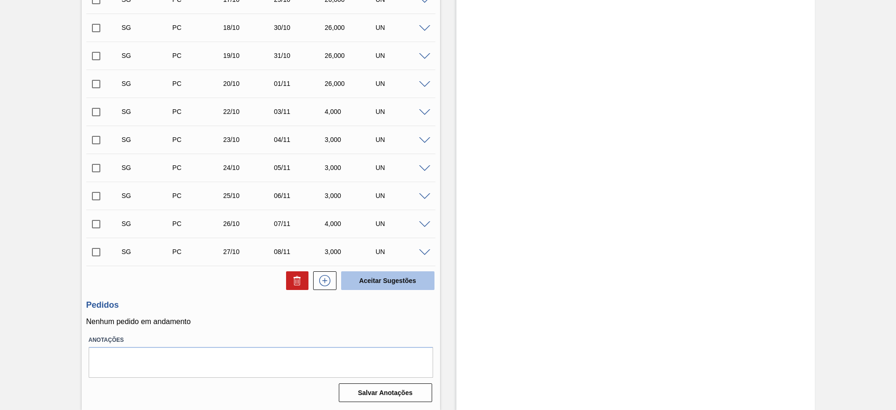
click at [368, 285] on button "Aceitar Sugestões" at bounding box center [387, 280] width 93 height 19
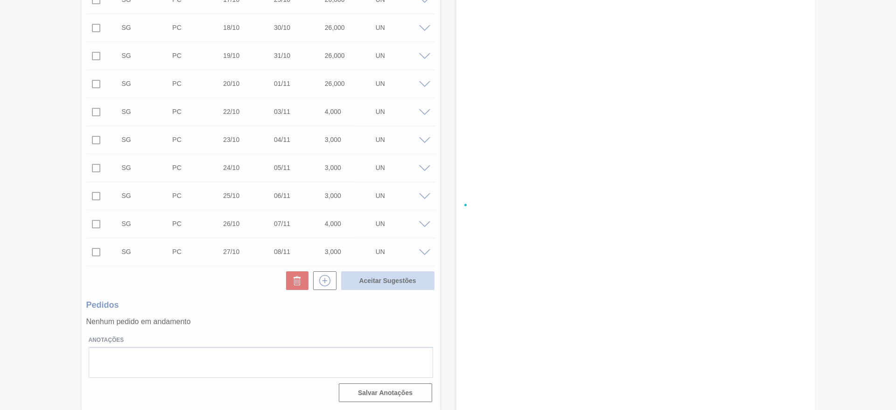
checkbox input "false"
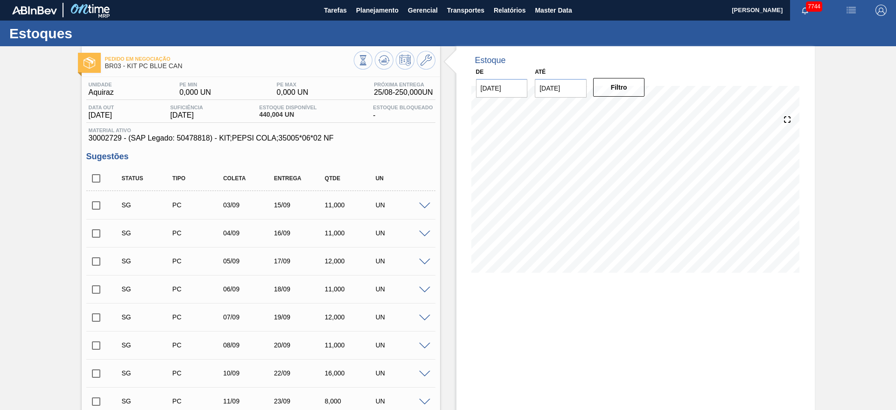
scroll to position [0, 0]
click at [390, 65] on button at bounding box center [384, 60] width 19 height 19
click at [94, 178] on input "checkbox" at bounding box center [96, 179] width 20 height 20
checkbox input "true"
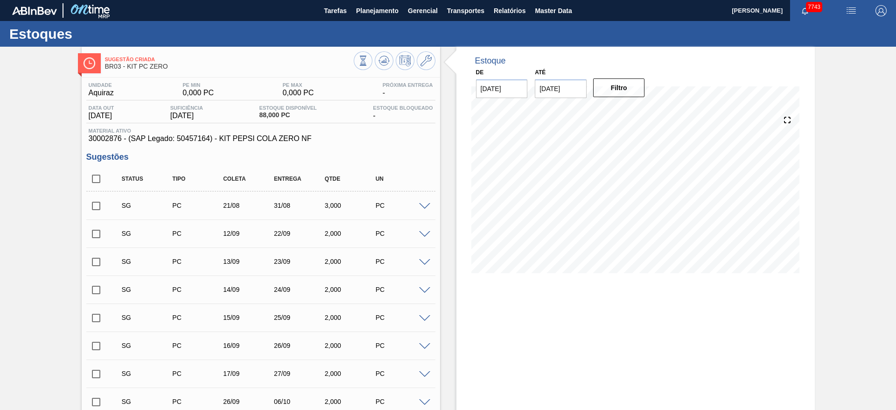
checkbox input "true"
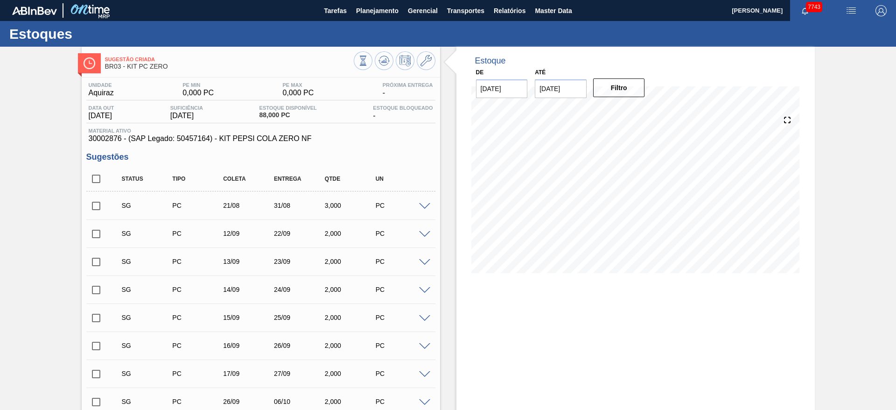
checkbox input "true"
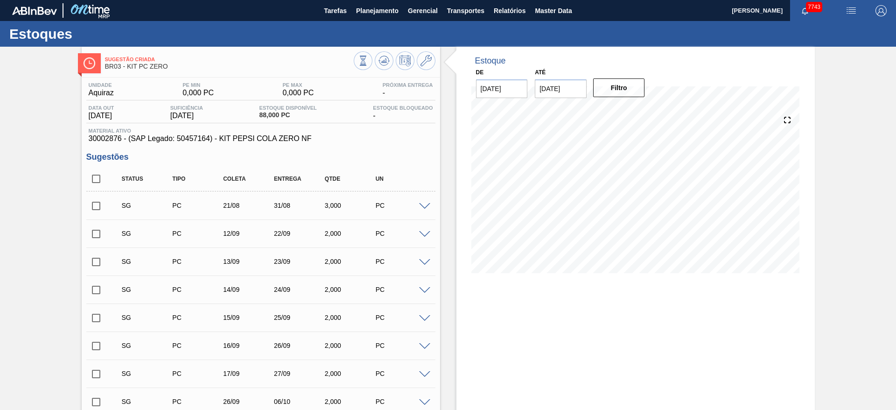
checkbox input "true"
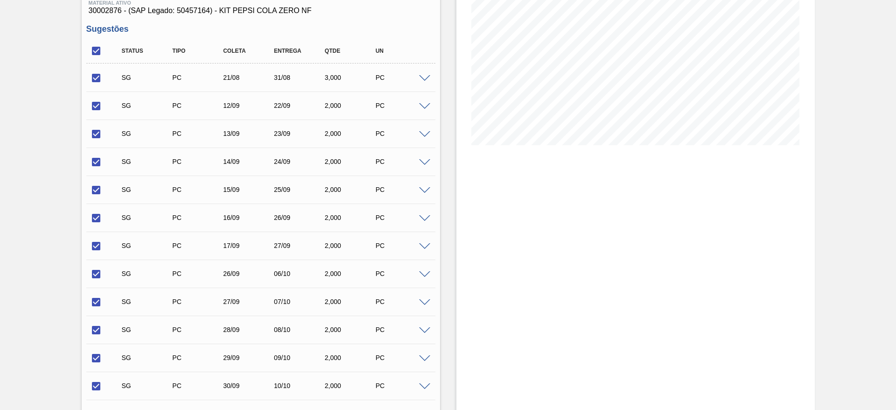
scroll to position [290, 0]
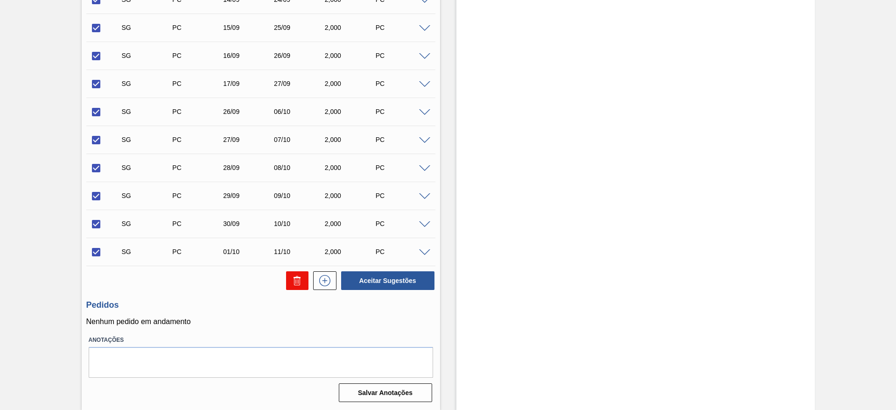
click at [298, 281] on icon at bounding box center [297, 280] width 11 height 11
checkbox input "false"
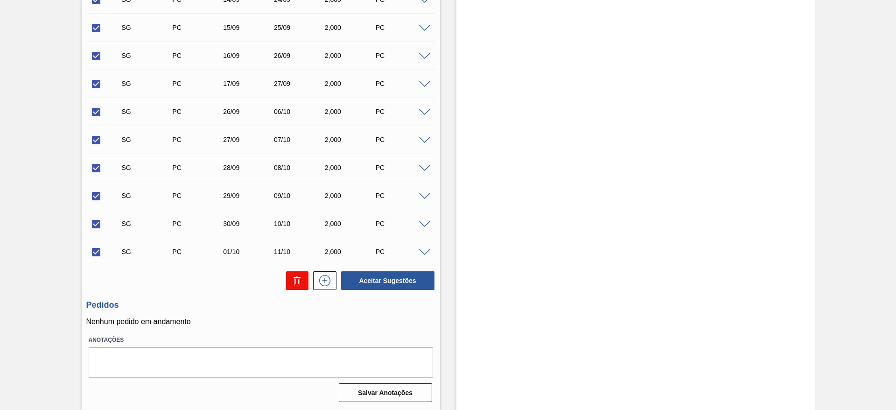
checkbox input "false"
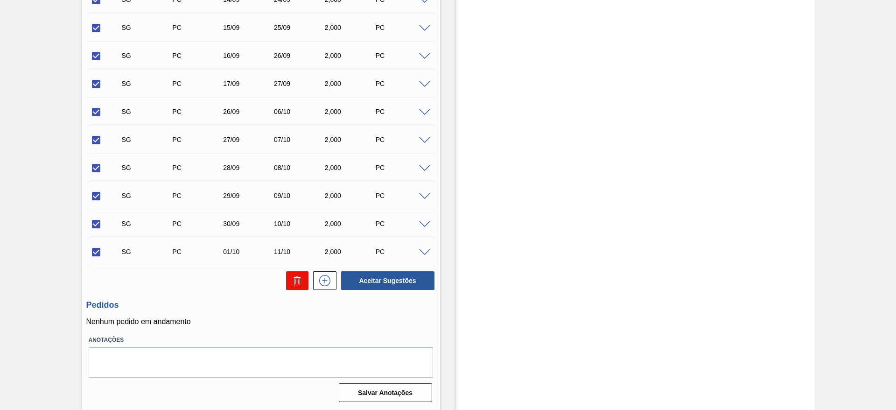
checkbox input "false"
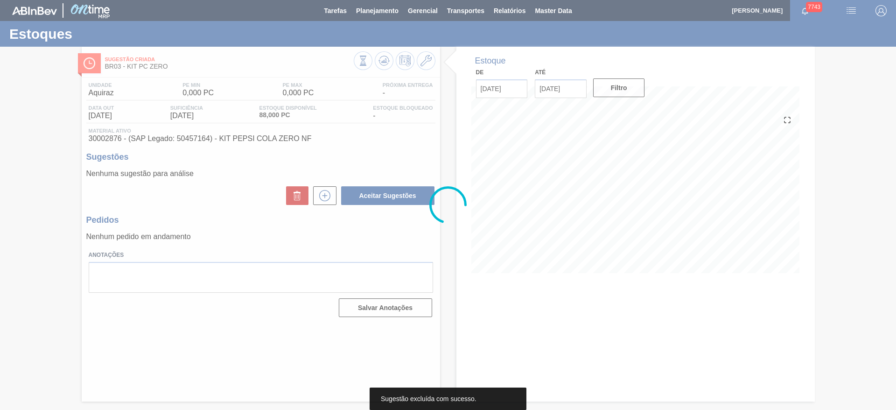
scroll to position [0, 0]
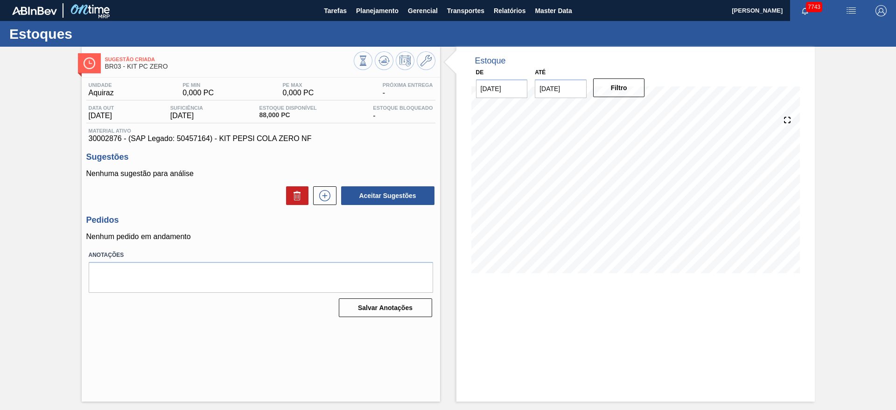
click at [610, 293] on div "Estoque De [DATE] Até [DATE] Filtro 27/08 Projeção de Estoque -3 [DOMAIN_NAME] …" at bounding box center [636, 224] width 359 height 355
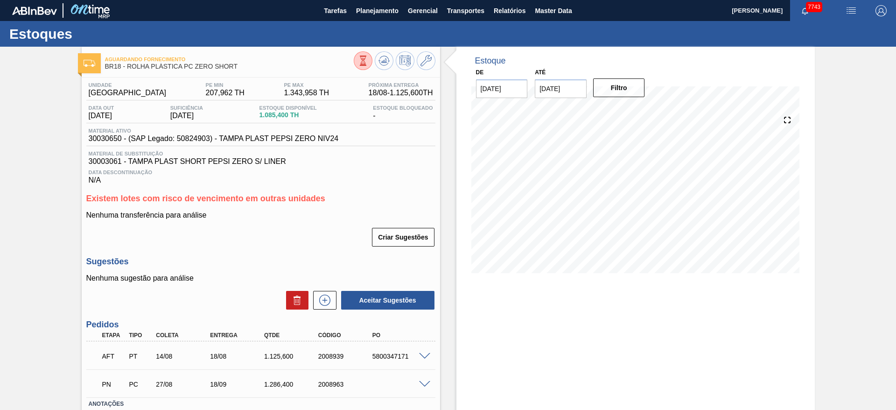
click at [421, 353] on span at bounding box center [424, 356] width 11 height 7
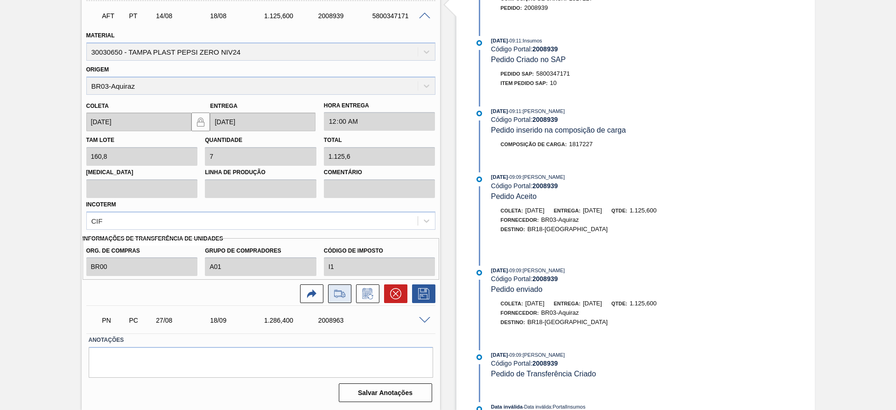
click at [341, 288] on icon at bounding box center [339, 293] width 15 height 11
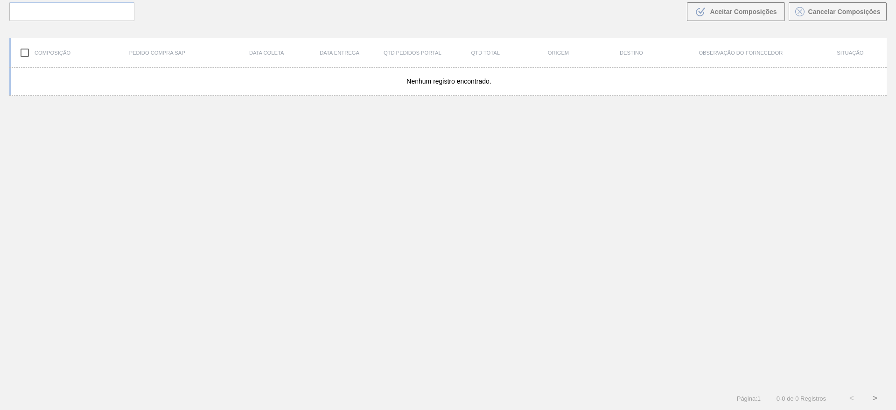
scroll to position [67, 0]
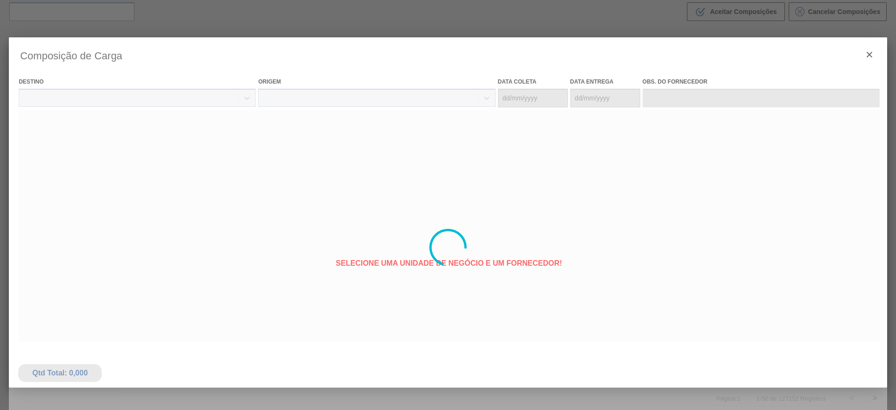
type coleta "[DATE]"
type entrega "[DATE]"
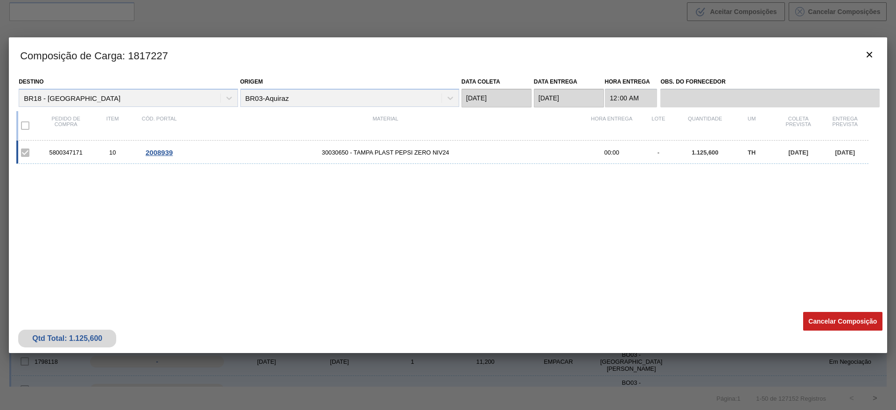
click at [853, 310] on div "Qtd Total: 1.125,600 Cancelar Composição" at bounding box center [448, 330] width 879 height 46
click at [851, 315] on button "Cancelar Composição" at bounding box center [843, 321] width 79 height 19
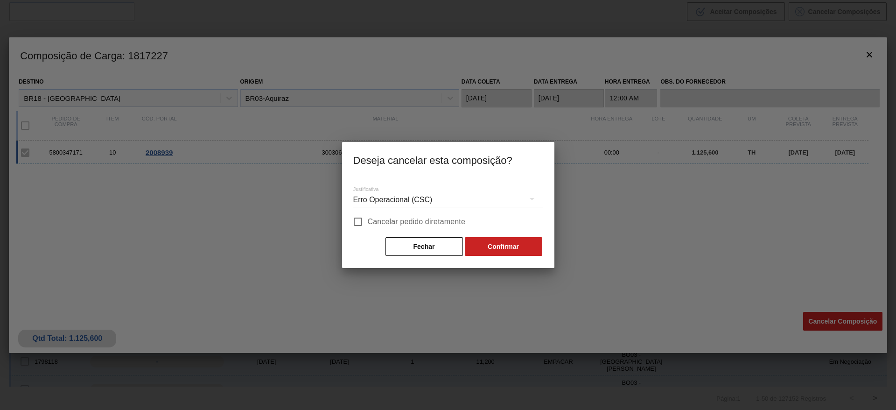
click at [374, 221] on span "Cancelar pedido diretamente" at bounding box center [417, 221] width 98 height 11
click at [368, 221] on input "Cancelar pedido diretamente" at bounding box center [358, 222] width 20 height 20
checkbox input "true"
click at [483, 243] on button "Confirmar" at bounding box center [504, 246] width 78 height 19
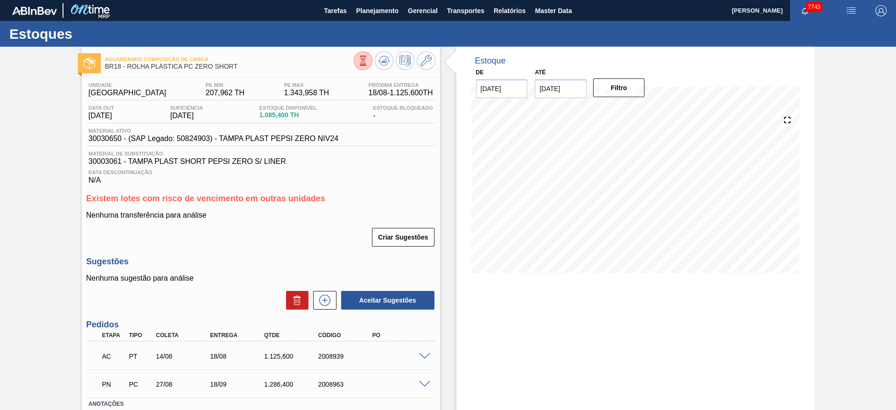
click at [424, 355] on span at bounding box center [424, 356] width 11 height 7
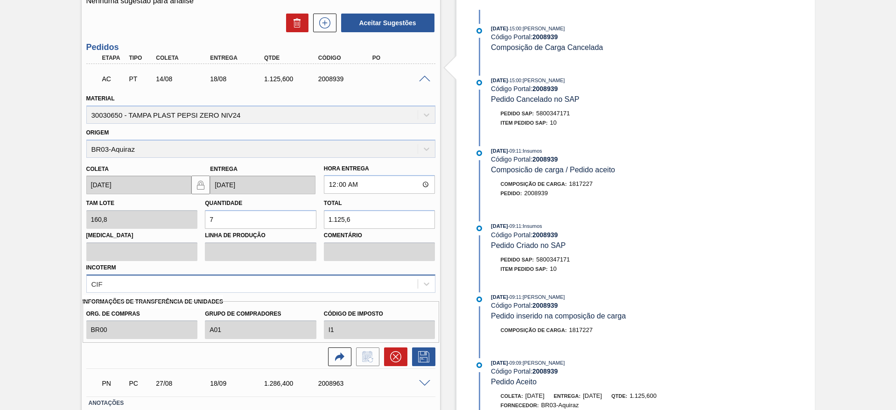
scroll to position [280, 0]
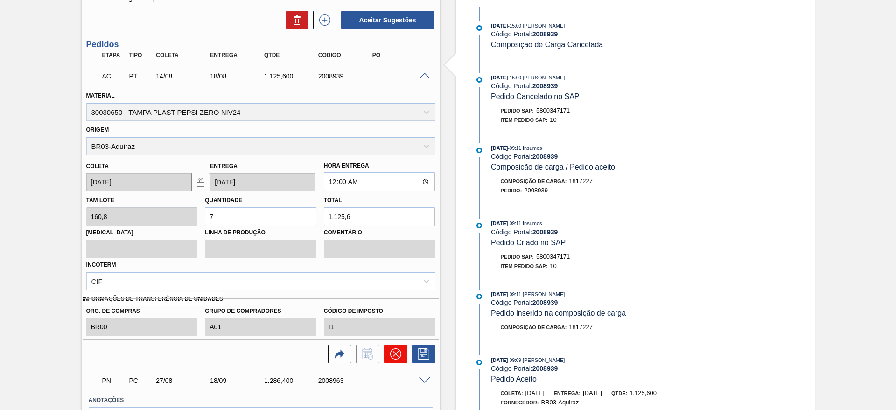
click at [402, 348] on button at bounding box center [395, 354] width 23 height 19
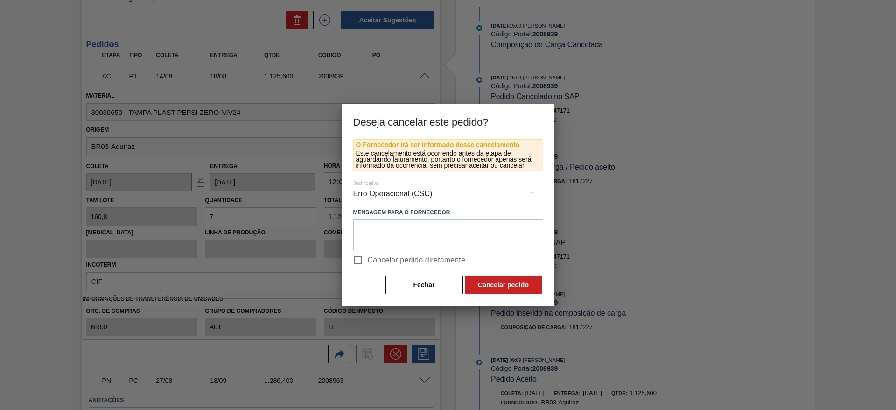
click at [367, 252] on input "Cancelar pedido diretamente" at bounding box center [358, 260] width 20 height 20
checkbox input "true"
click at [514, 280] on button "Cancelar pedido" at bounding box center [504, 284] width 78 height 19
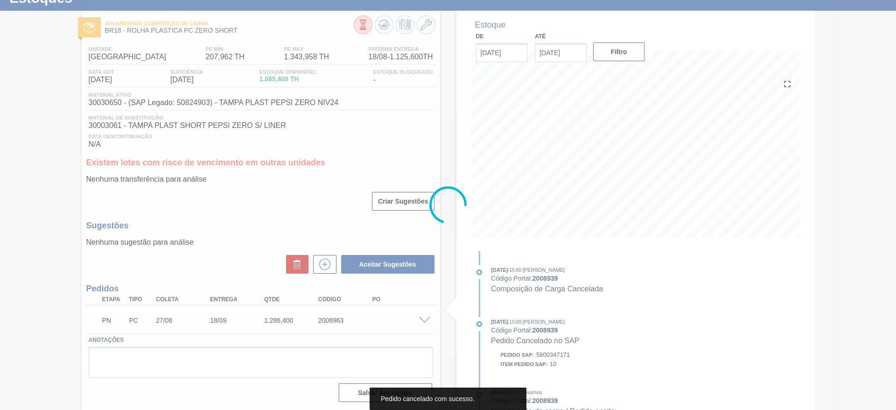
scroll to position [36, 0]
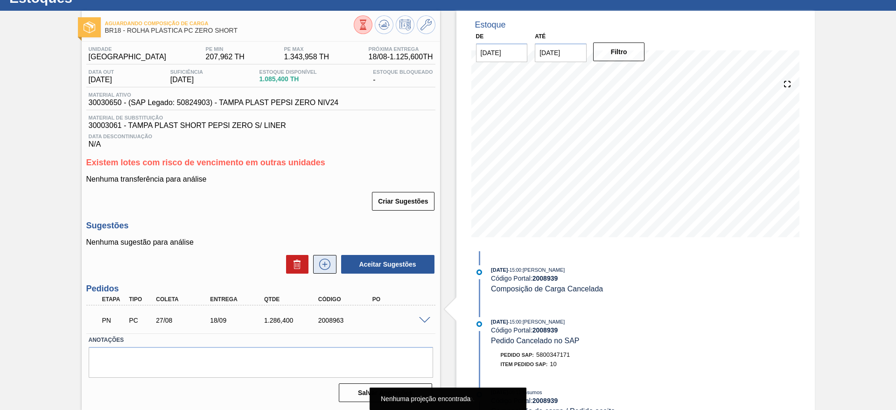
click at [318, 265] on icon at bounding box center [324, 264] width 15 height 11
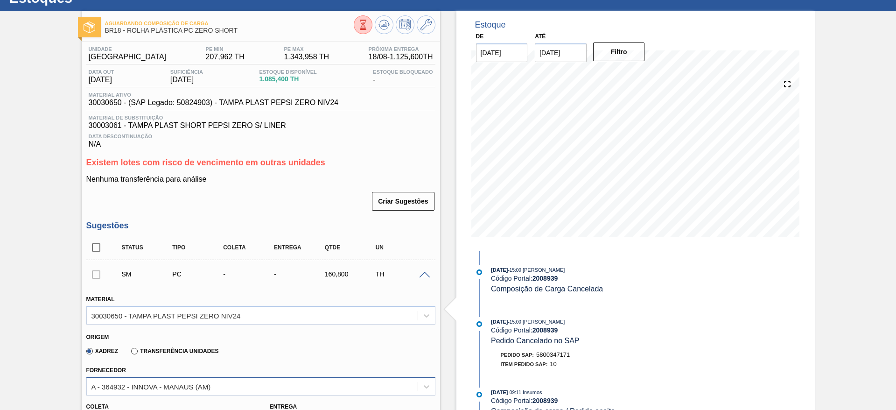
scroll to position [176, 0]
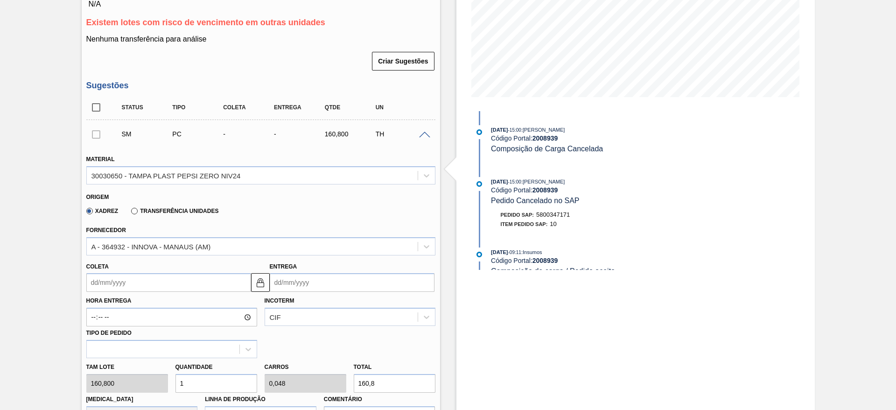
click at [157, 385] on div "[PERSON_NAME] 160,800 Quantidade 1 Carros 0,048 Total 160,8 [MEDICAL_DATA] N/A …" at bounding box center [261, 391] width 357 height 67
type input "4"
type input "0,19"
type input "643,2"
type input "4"
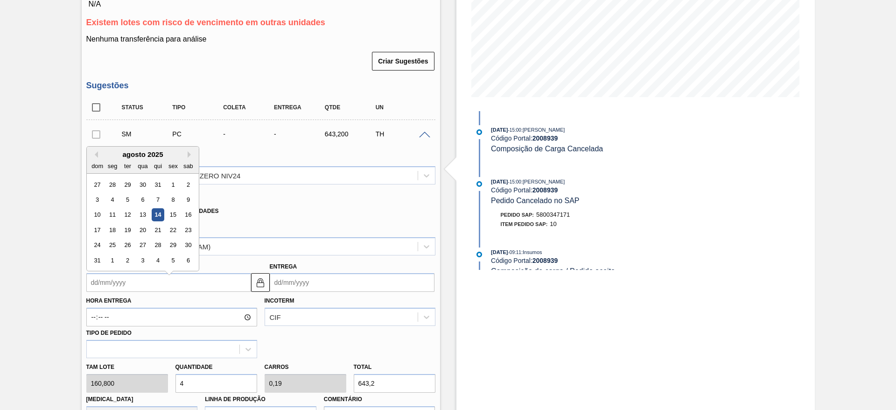
click at [106, 287] on input "Coleta" at bounding box center [168, 282] width 165 height 19
click at [124, 149] on div "agosto 2025" at bounding box center [143, 150] width 112 height 8
click at [163, 209] on div "14" at bounding box center [157, 210] width 13 height 13
type input "[DATE]"
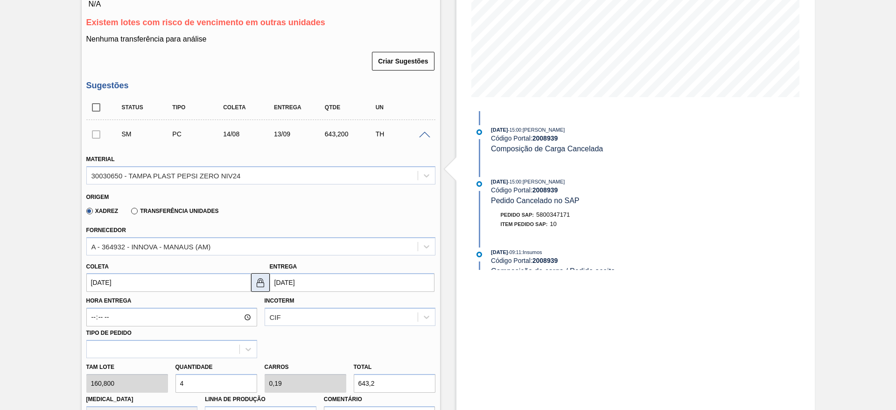
click at [264, 278] on img at bounding box center [260, 282] width 11 height 11
click at [284, 280] on input "[DATE]" at bounding box center [352, 282] width 165 height 19
click at [276, 169] on div "dom seg ter qua qui sex sab" at bounding box center [326, 176] width 112 height 15
click at [280, 164] on button "Previous Month" at bounding box center [278, 165] width 7 height 7
click at [354, 225] on div "15" at bounding box center [356, 225] width 13 height 13
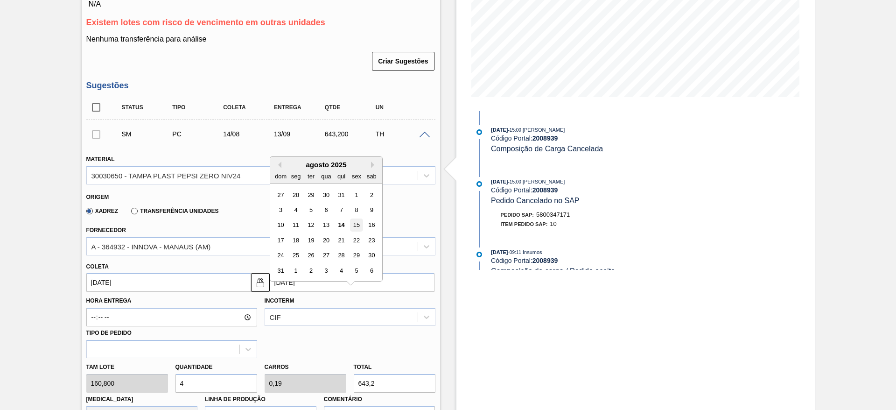
type input "[DATE]"
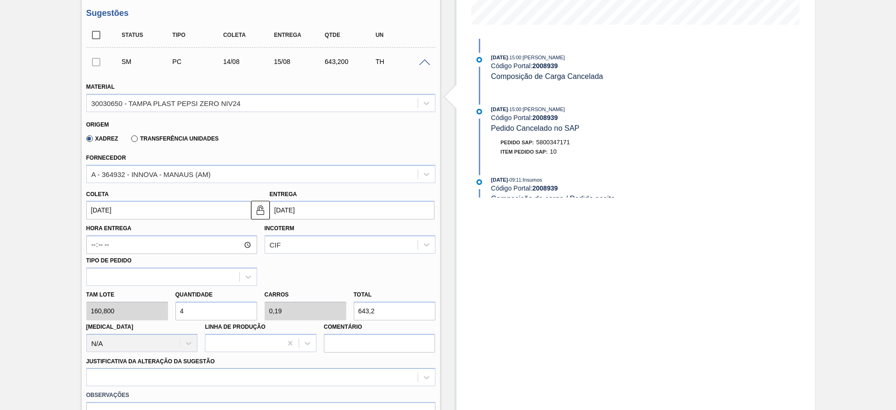
scroll to position [386, 0]
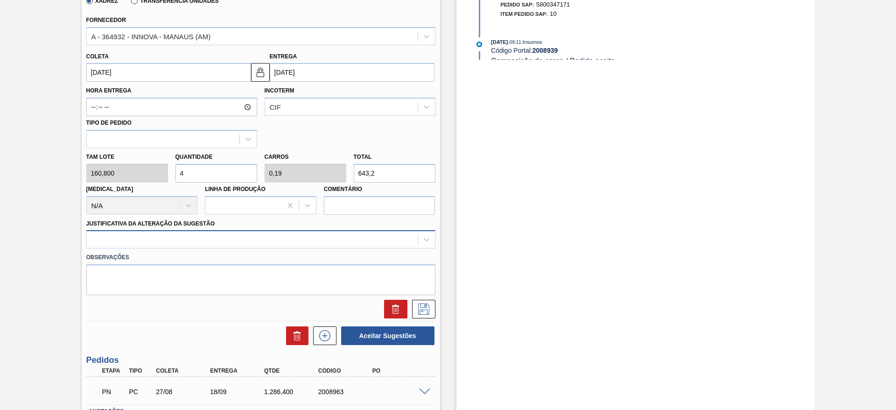
click at [326, 230] on div at bounding box center [260, 239] width 349 height 18
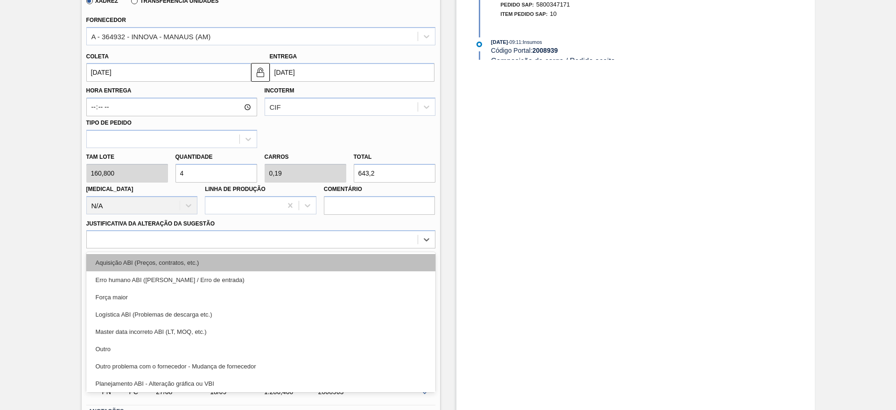
click at [331, 261] on div "Aquisição ABI (Preços, contratos, etc.)" at bounding box center [260, 262] width 349 height 17
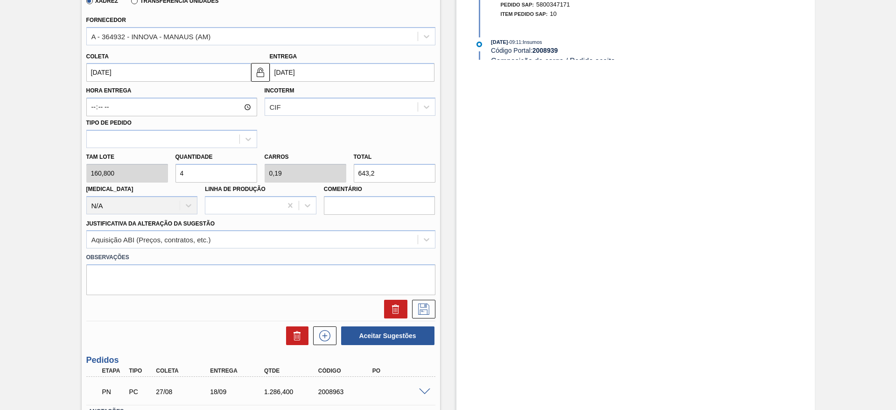
click at [156, 1] on label "Transferência Unidades" at bounding box center [174, 1] width 87 height 7
click at [130, 3] on input "Transferência Unidades" at bounding box center [130, 3] width 0 height 0
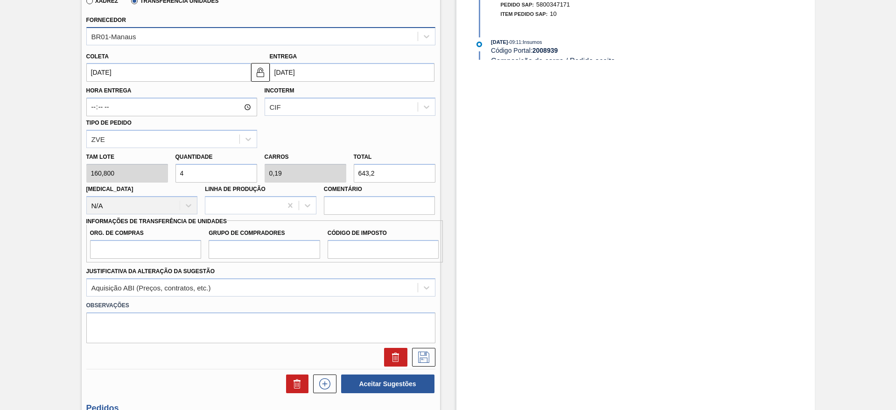
click at [137, 36] on div "BR01-Manaus" at bounding box center [252, 36] width 331 height 14
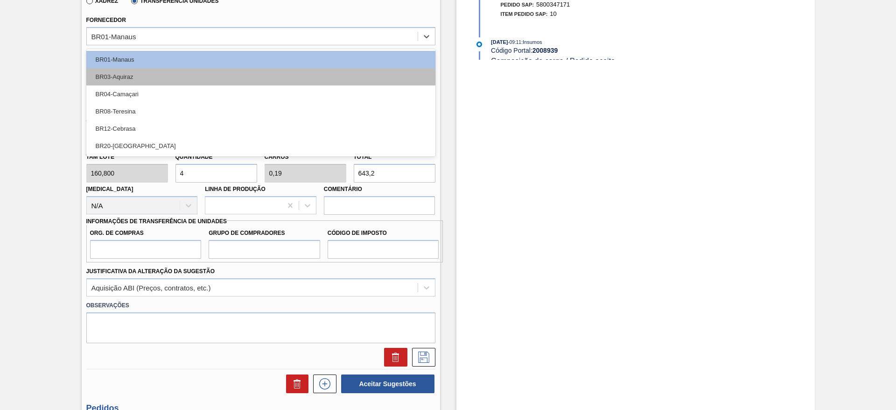
click at [145, 76] on div "BR03-Aquiraz" at bounding box center [260, 76] width 349 height 17
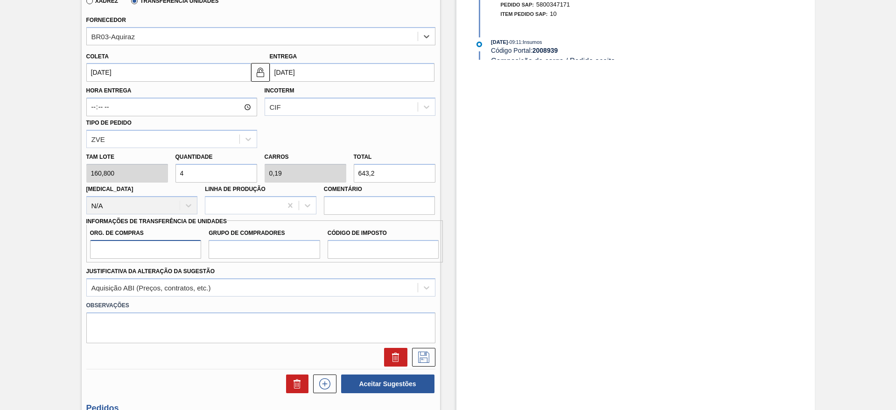
drag, startPoint x: 195, startPoint y: 251, endPoint x: 194, endPoint y: 263, distance: 11.7
click at [195, 251] on input "Org. de Compras" at bounding box center [146, 249] width 112 height 19
type input "BR00"
click at [242, 245] on input "Grupo de Compradores" at bounding box center [265, 249] width 112 height 19
type input "A01"
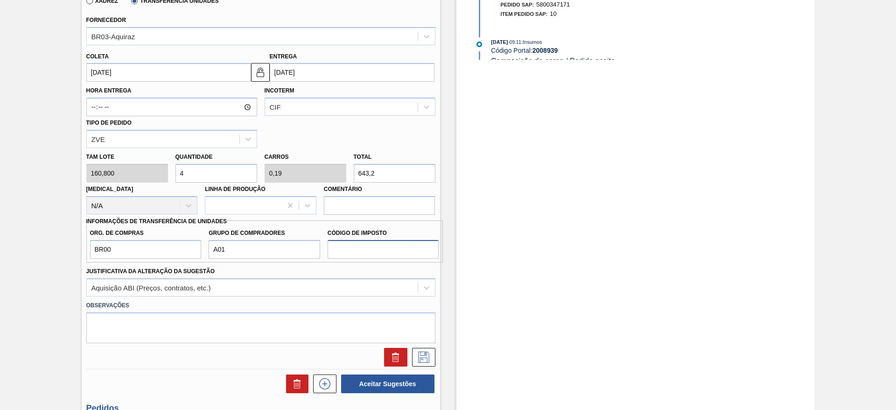
click at [354, 246] on input "Código de Imposto" at bounding box center [384, 249] width 112 height 19
type input "I1"
click at [427, 361] on icon at bounding box center [423, 357] width 15 height 11
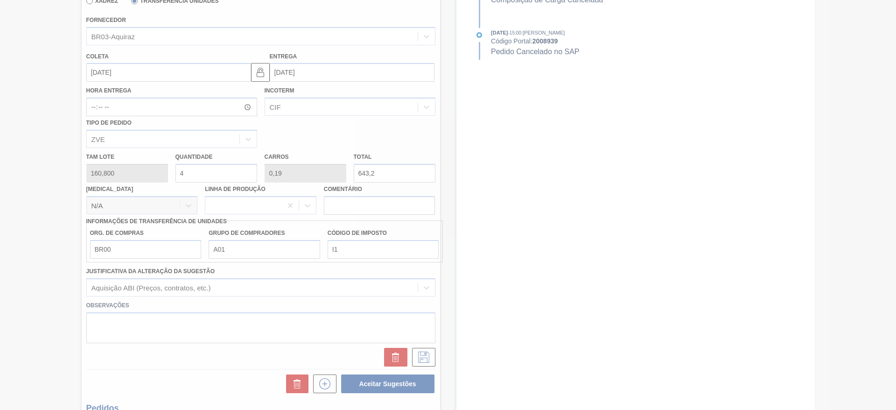
scroll to position [75, 0]
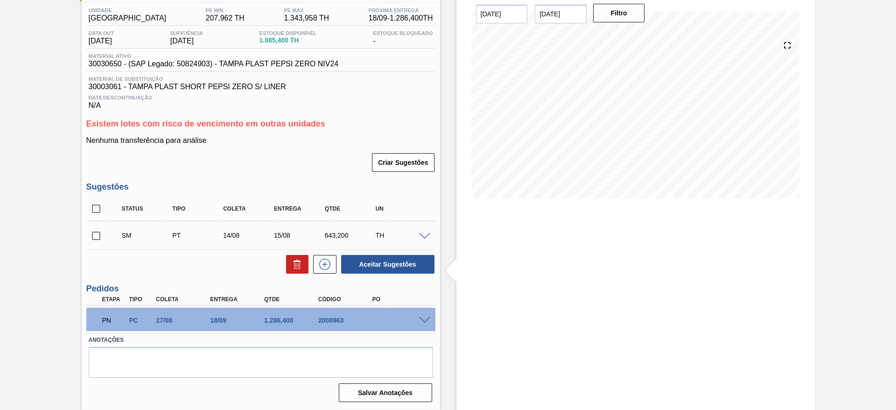
click at [422, 235] on span at bounding box center [424, 236] width 11 height 7
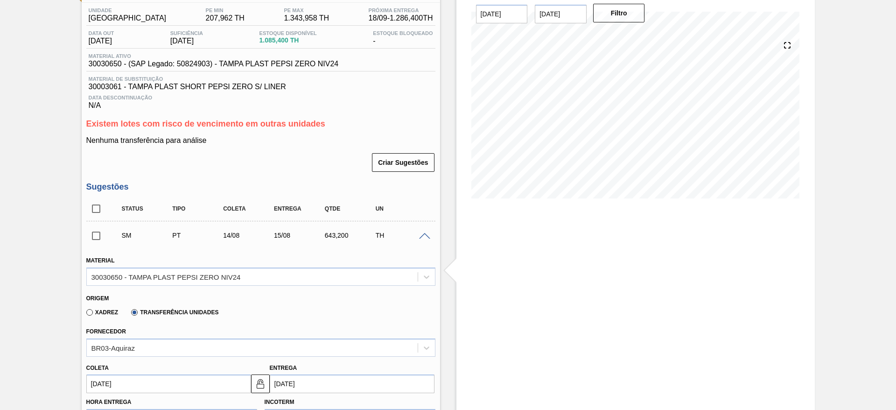
click at [104, 387] on input "[DATE]" at bounding box center [168, 383] width 165 height 19
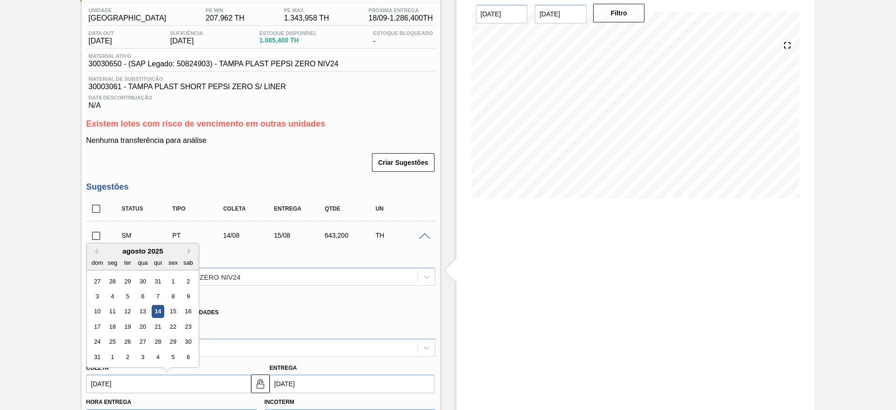
drag, startPoint x: 286, startPoint y: 380, endPoint x: 291, endPoint y: 375, distance: 7.6
click at [286, 380] on input "[DATE]" at bounding box center [352, 383] width 165 height 19
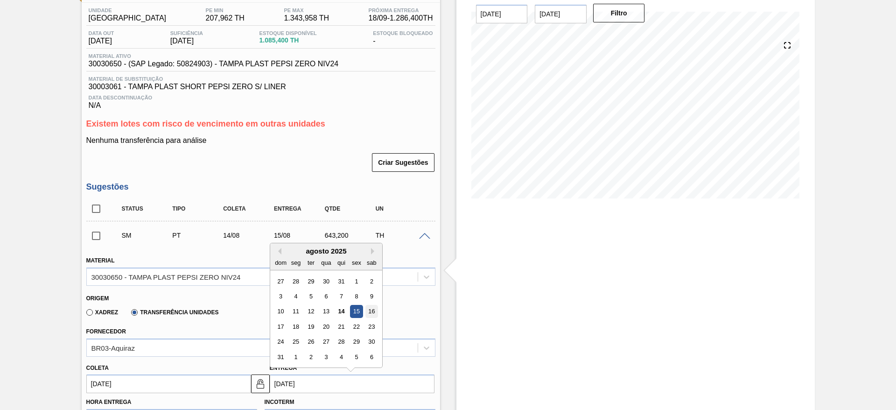
click at [373, 307] on div "16" at bounding box center [371, 311] width 13 height 13
type input "[DATE]"
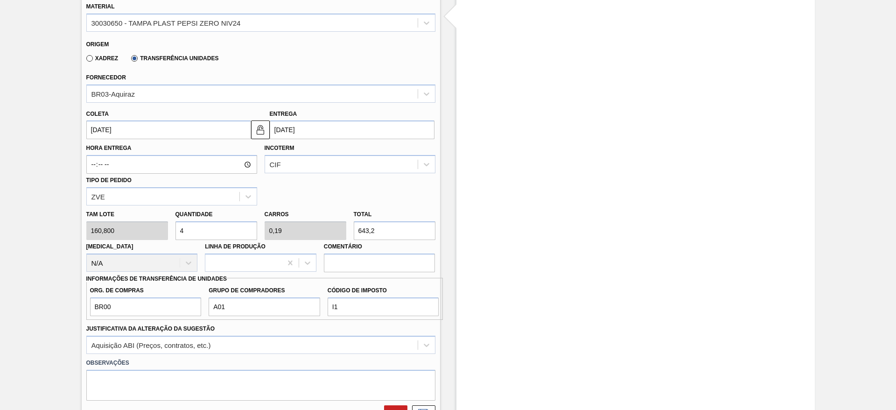
scroll to position [355, 0]
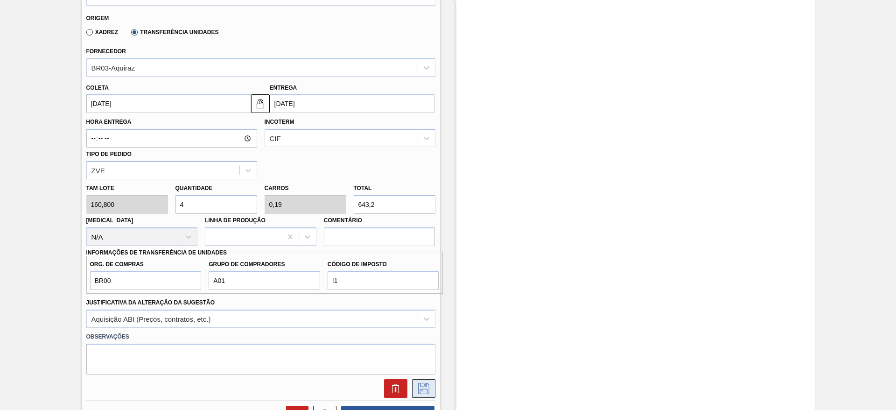
click at [426, 386] on icon at bounding box center [423, 388] width 11 height 11
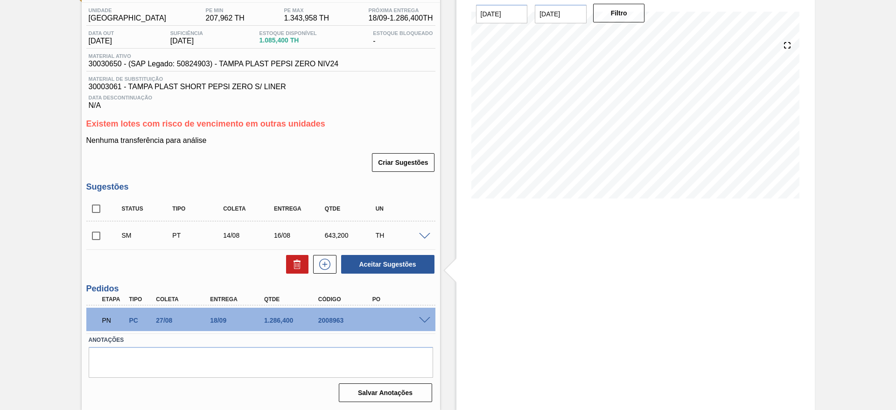
scroll to position [75, 0]
click at [98, 229] on input "checkbox" at bounding box center [96, 236] width 20 height 20
click at [372, 264] on button "Aceitar Sugestões" at bounding box center [387, 264] width 93 height 19
checkbox input "false"
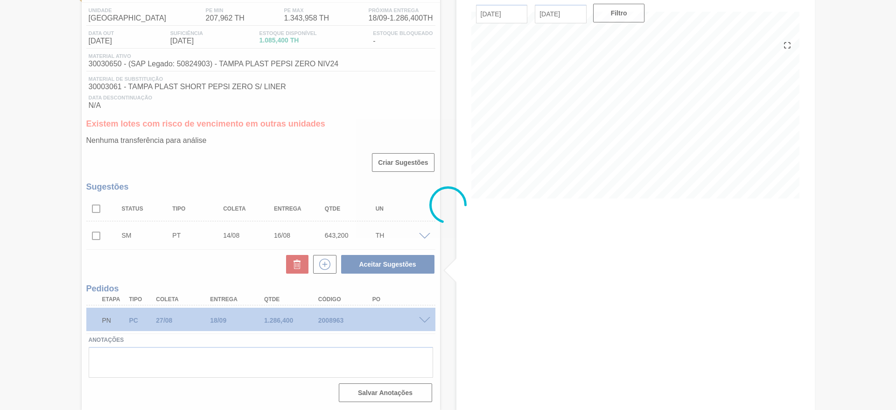
scroll to position [64, 0]
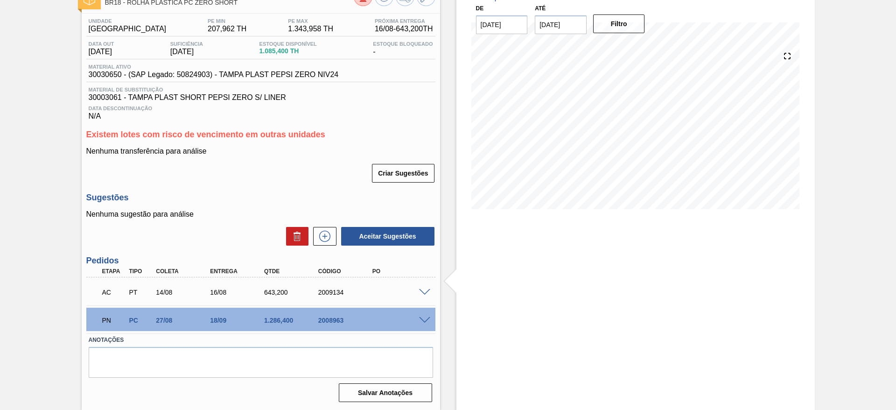
click at [424, 292] on span at bounding box center [424, 292] width 11 height 7
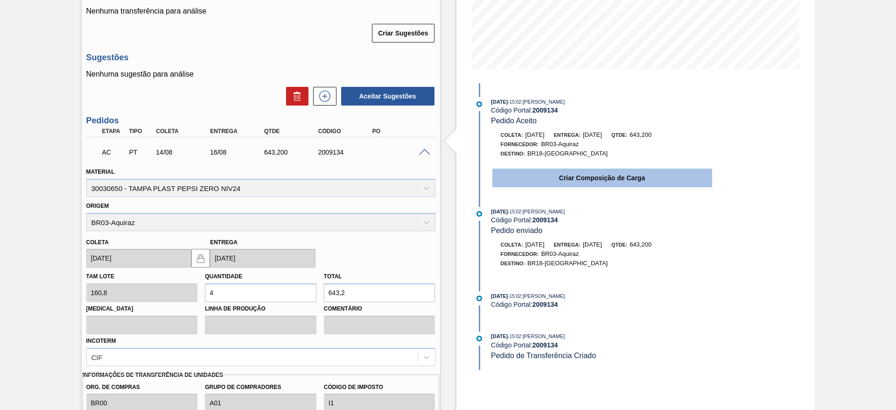
click at [557, 181] on button "Criar Composição de Carga" at bounding box center [603, 178] width 220 height 19
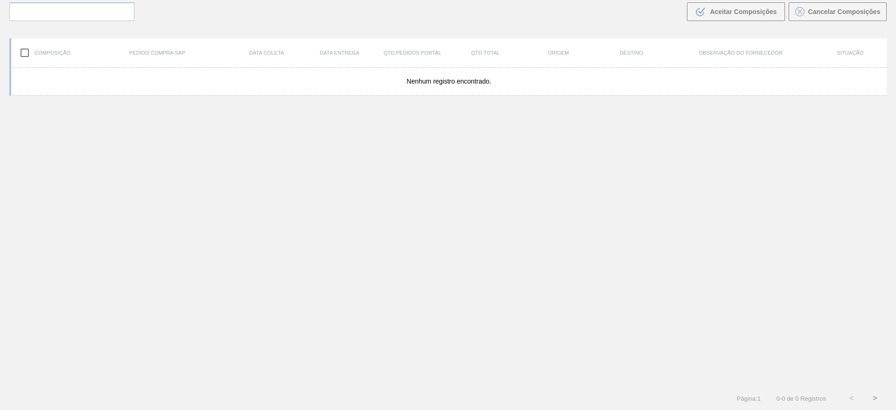
scroll to position [67, 0]
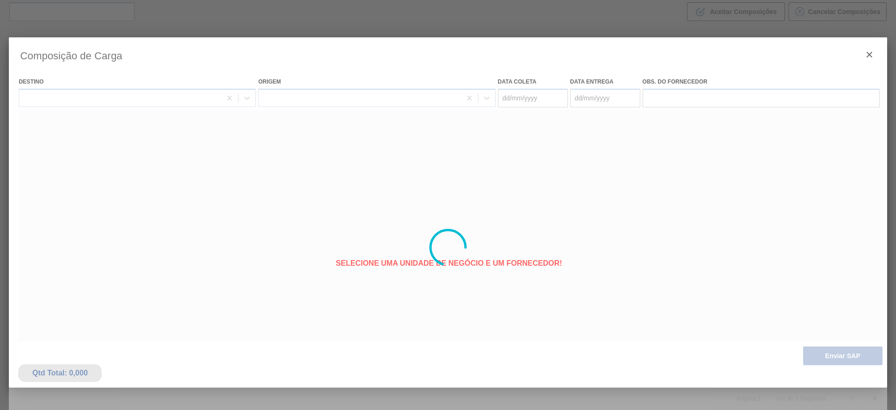
type coleta "[DATE]"
type entrega "[DATE]"
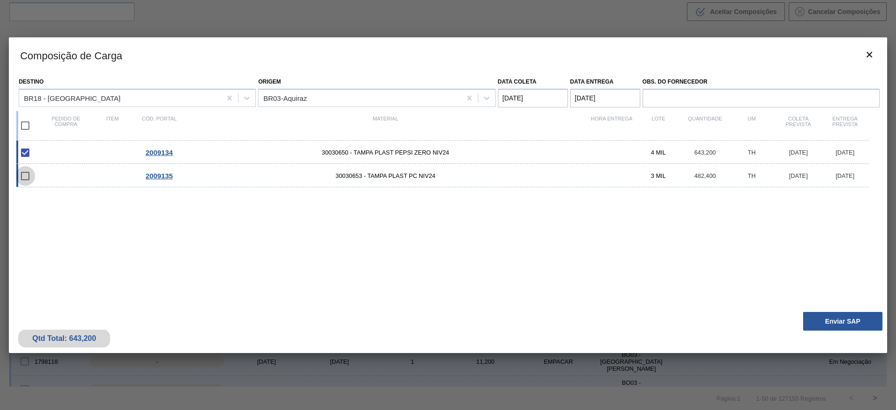
click at [27, 178] on input "checkbox" at bounding box center [25, 176] width 20 height 20
click at [31, 175] on input "checkbox" at bounding box center [25, 176] width 20 height 20
click at [25, 179] on input "checkbox" at bounding box center [25, 176] width 20 height 20
click at [20, 180] on input "checkbox" at bounding box center [25, 176] width 20 height 20
click at [23, 179] on input "checkbox" at bounding box center [25, 176] width 20 height 20
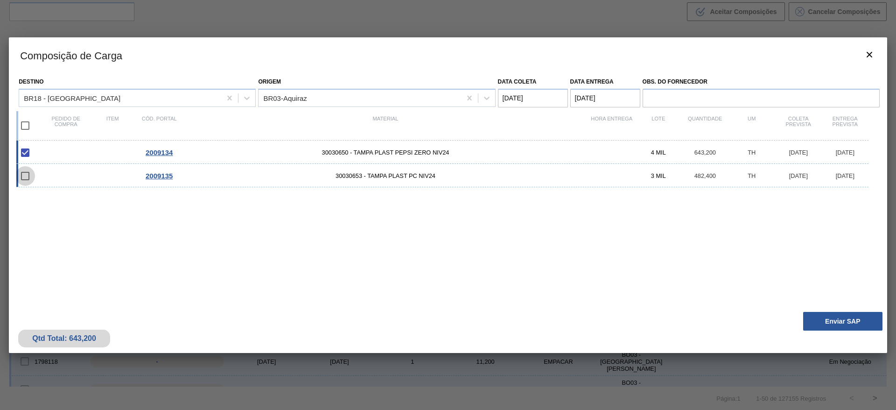
drag, startPoint x: 23, startPoint y: 179, endPoint x: 56, endPoint y: 182, distance: 32.8
click at [27, 179] on input "checkbox" at bounding box center [25, 176] width 20 height 20
checkbox input "false"
drag, startPoint x: 67, startPoint y: 182, endPoint x: 96, endPoint y: 184, distance: 29.1
click at [69, 182] on div "2009135 30030653 - TAMPA PLAST PC NIV24 3 MIL 482,400 TH [DATE] [DATE]" at bounding box center [442, 175] width 853 height 23
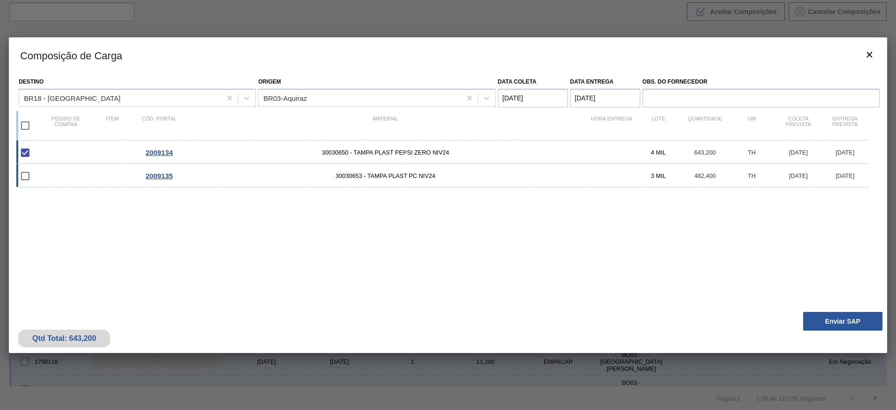
checkbox input "true"
click at [835, 321] on button "Enviar SAP" at bounding box center [843, 321] width 79 height 19
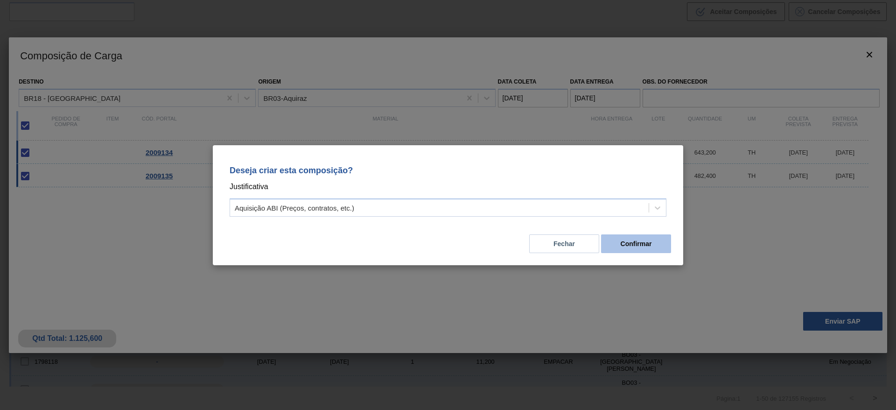
click at [648, 237] on button "Confirmar" at bounding box center [636, 243] width 70 height 19
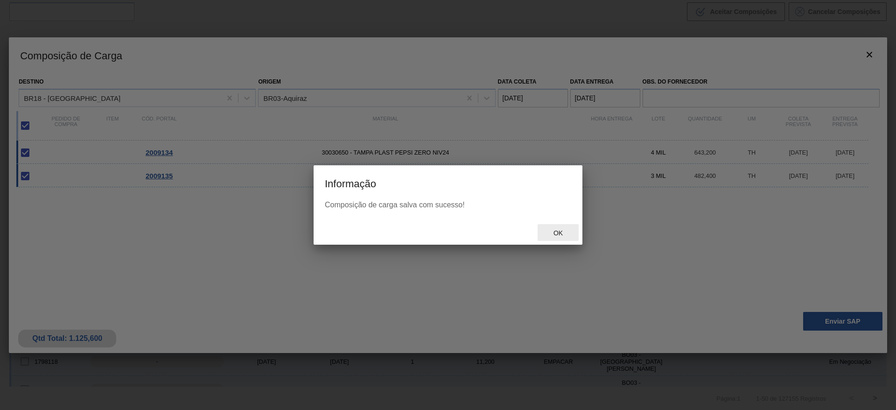
click at [553, 227] on div "Ok" at bounding box center [558, 232] width 41 height 17
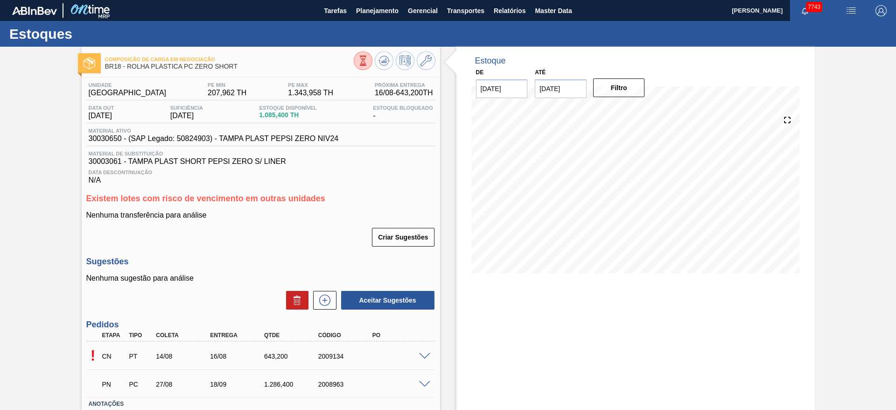
click at [422, 354] on span at bounding box center [424, 356] width 11 height 7
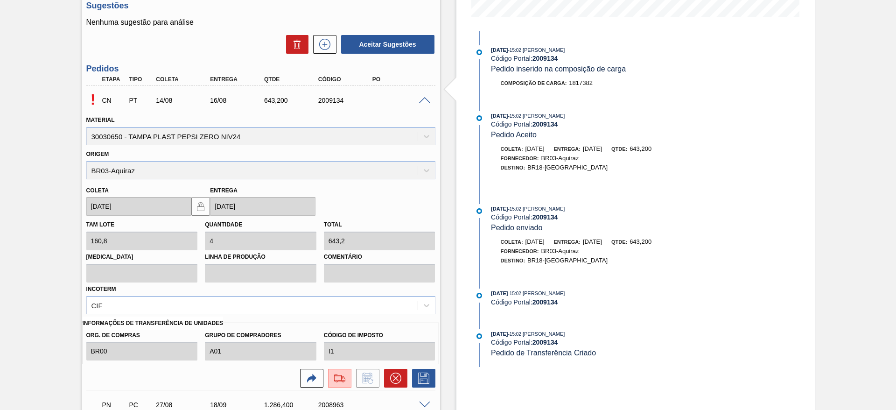
scroll to position [280, 0]
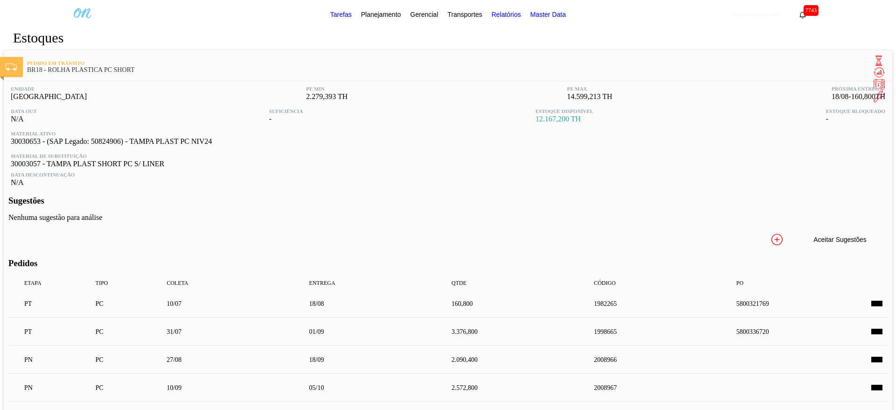
click at [772, 234] on icon at bounding box center [777, 239] width 11 height 11
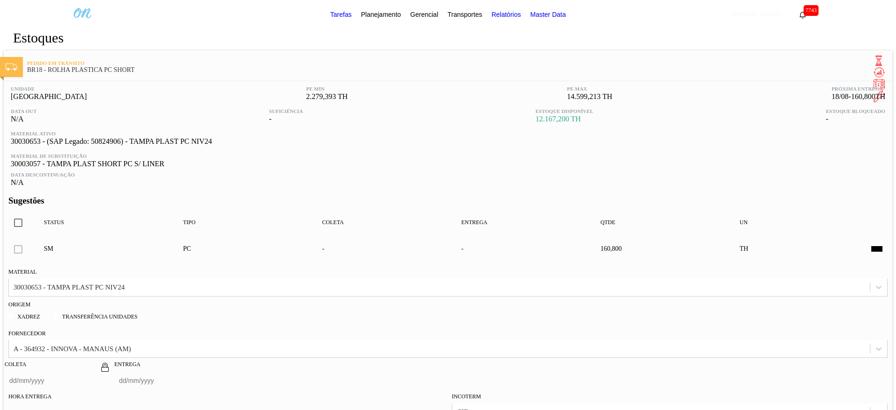
scroll to position [210, 0]
click at [132, 313] on label "Transferência Unidades" at bounding box center [95, 316] width 85 height 7
click at [52, 318] on input "Transferência Unidades" at bounding box center [52, 318] width 0 height 0
click at [139, 342] on div "BR01-Manaus" at bounding box center [439, 349] width 861 height 14
click at [142, 381] on div "BR03-Aquiraz" at bounding box center [448, 389] width 880 height 17
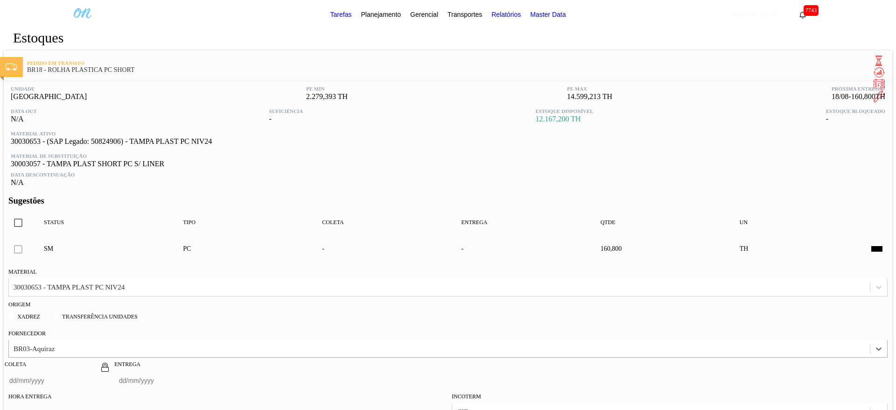
click at [96, 371] on input "Coleta" at bounding box center [50, 380] width 91 height 19
drag, startPoint x: 122, startPoint y: 214, endPoint x: 138, endPoint y: 244, distance: 34.2
click at [52, 408] on div "ter" at bounding box center [46, 414] width 13 height 13
type input "[DATE]"
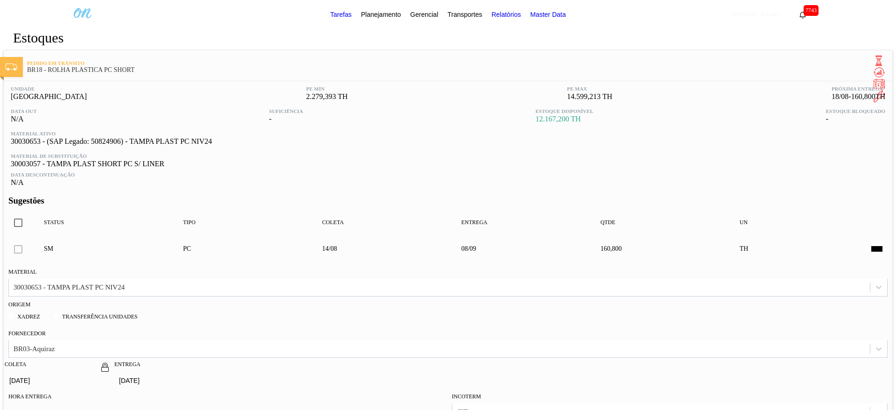
click at [111, 361] on img at bounding box center [104, 366] width 11 height 11
click at [205, 371] on input "[DATE]" at bounding box center [159, 380] width 91 height 19
click at [126, 400] on button "Previous Month" at bounding box center [123, 403] width 7 height 7
type input "[DATE]"
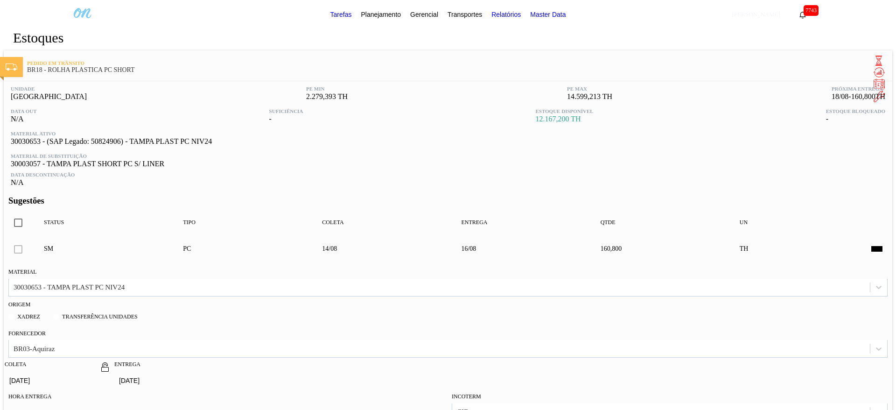
scroll to position [420, 0]
type input "BR00"
type input "A01"
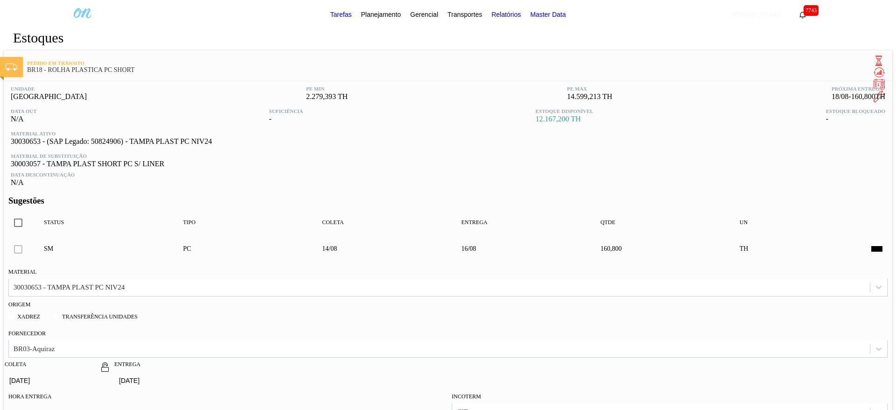
type input "I1"
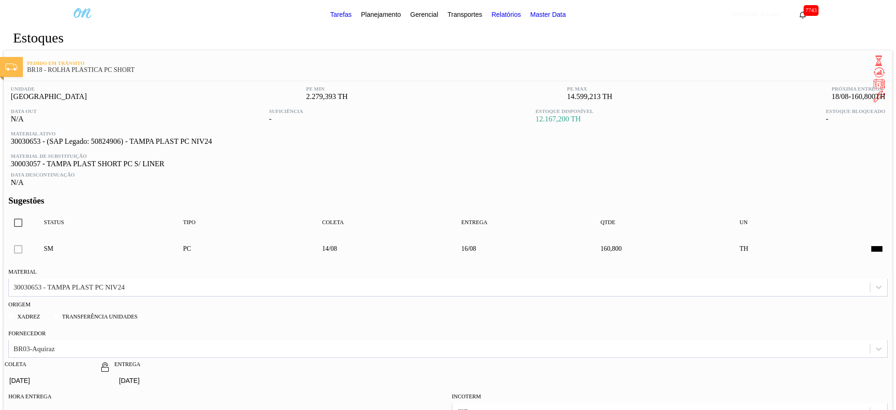
type input "3"
type input "0,143"
type input "482,4"
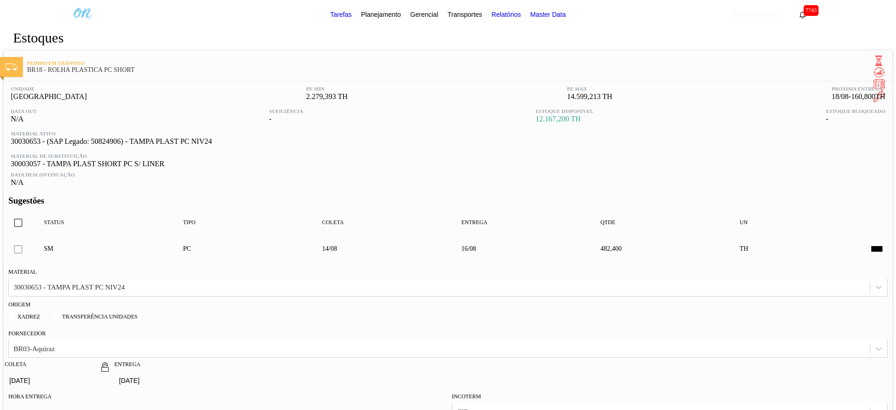
type input "3"
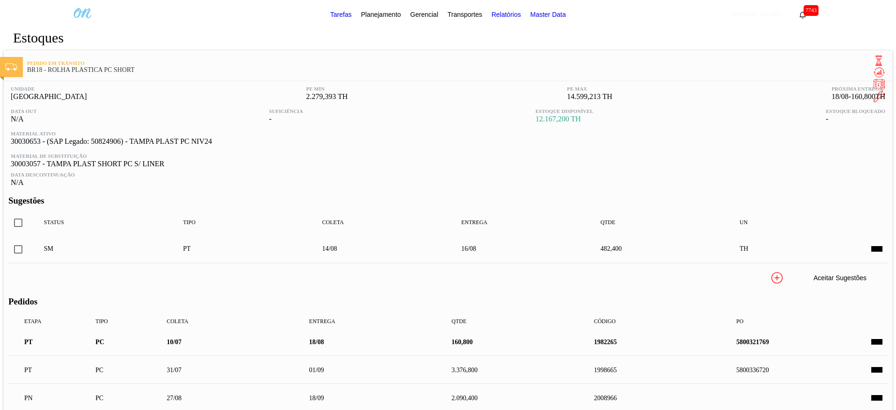
scroll to position [124, 0]
click at [28, 240] on input "checkbox" at bounding box center [18, 250] width 20 height 20
click at [794, 268] on button "Aceitar Sugestões" at bounding box center [840, 277] width 93 height 19
checkbox input "false"
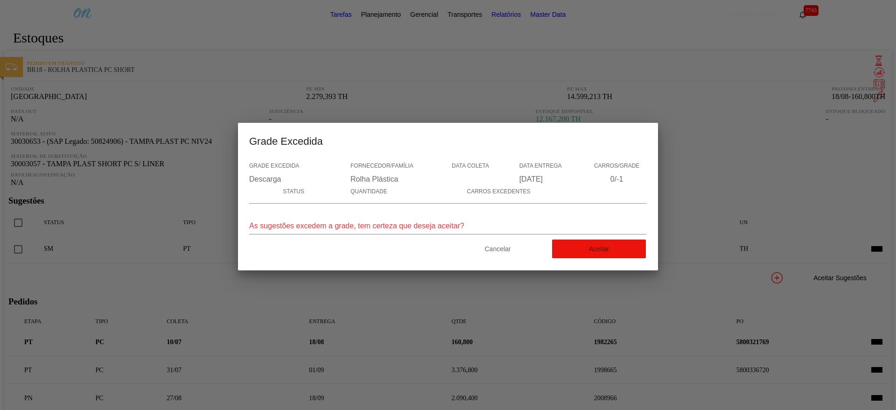
click at [592, 258] on button "Aceitar" at bounding box center [599, 249] width 94 height 19
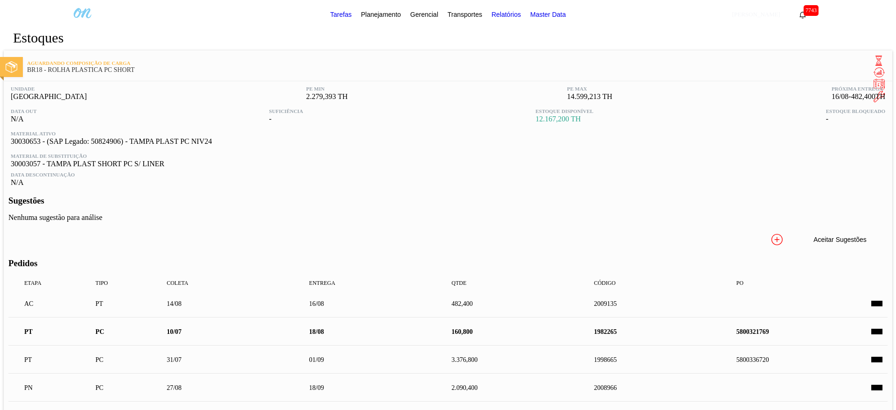
scroll to position [113, 0]
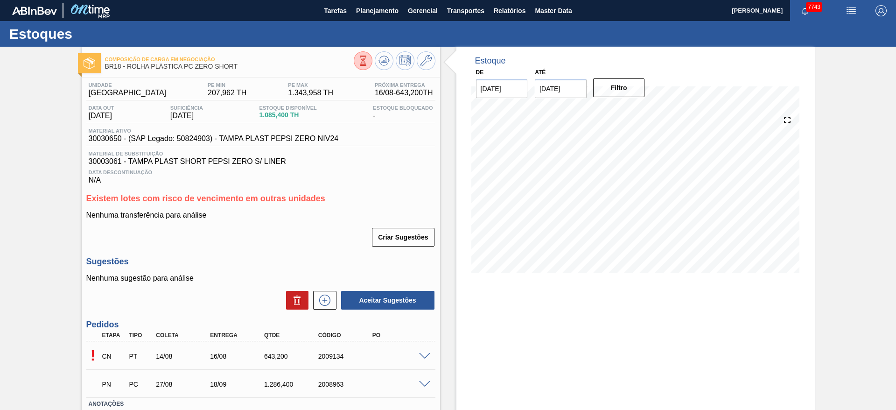
click at [426, 350] on div "! CN PT 14/08 16/08 643,200 2009134" at bounding box center [260, 355] width 349 height 23
click at [426, 353] on span at bounding box center [424, 356] width 11 height 7
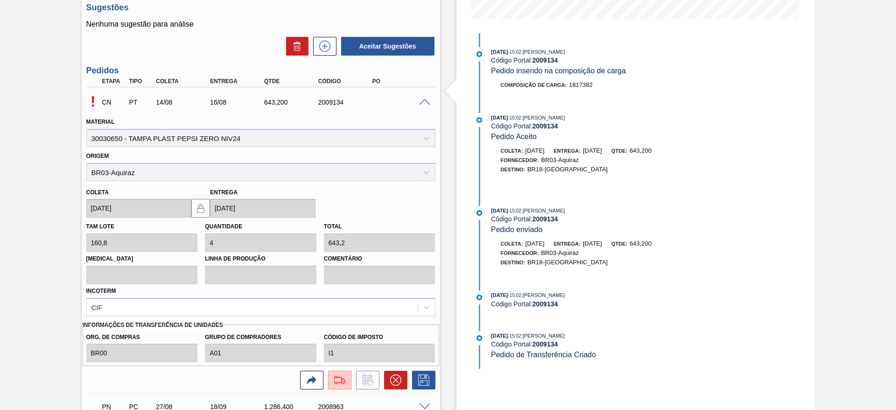
scroll to position [280, 0]
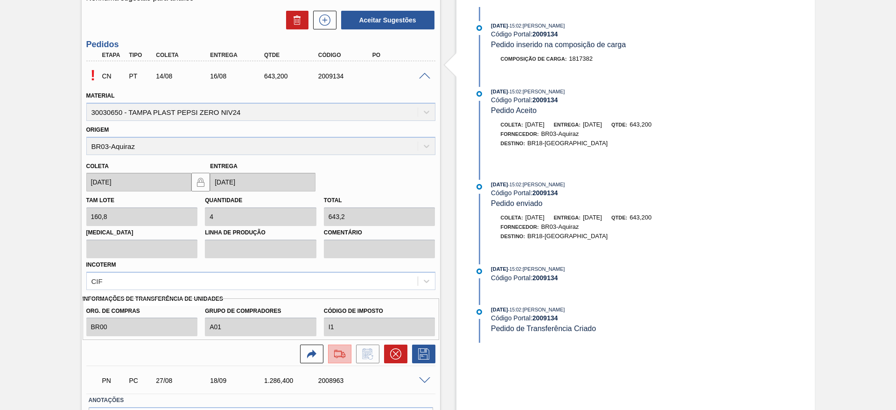
click at [334, 349] on img at bounding box center [339, 353] width 15 height 11
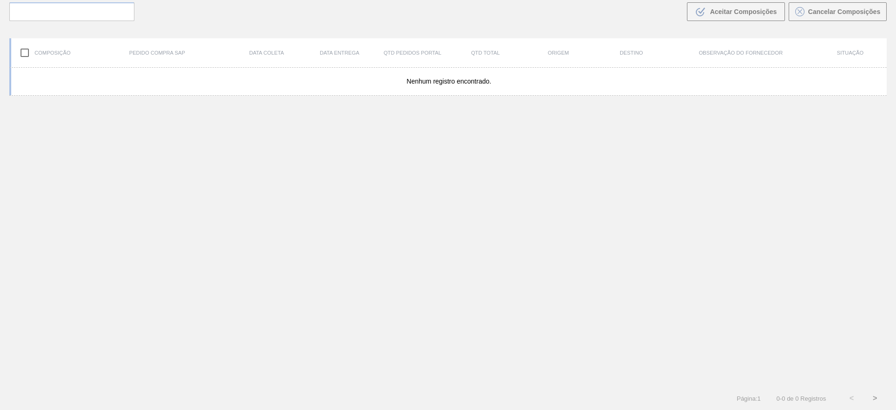
scroll to position [67, 0]
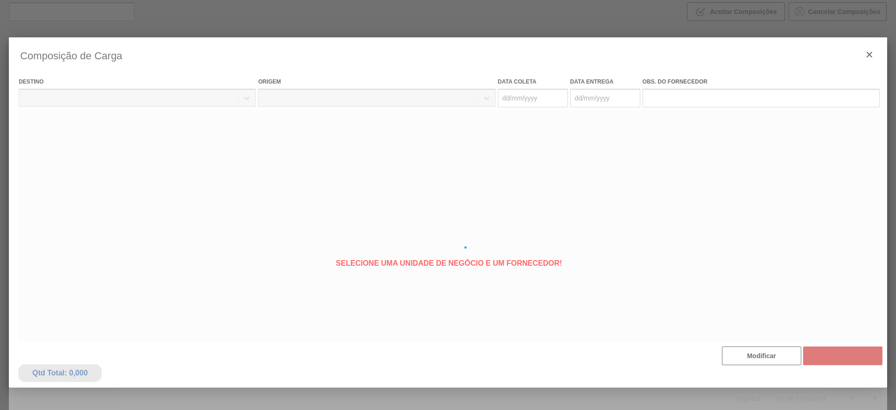
type coleta "[DATE]"
type entrega "[DATE]"
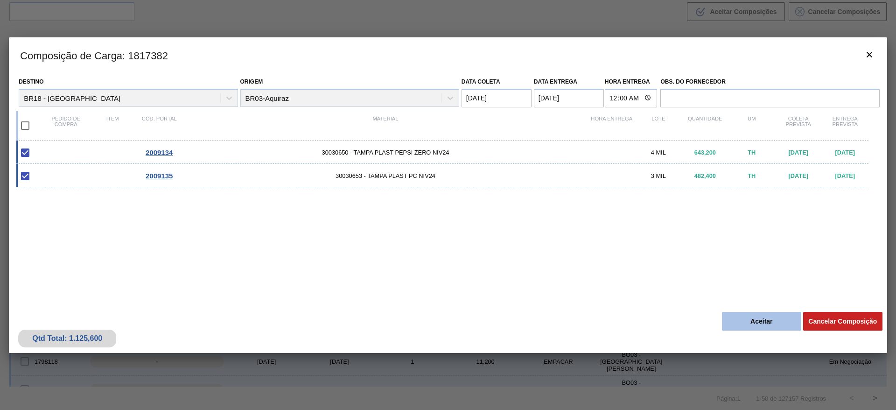
click at [750, 321] on button "Aceitar" at bounding box center [761, 321] width 79 height 19
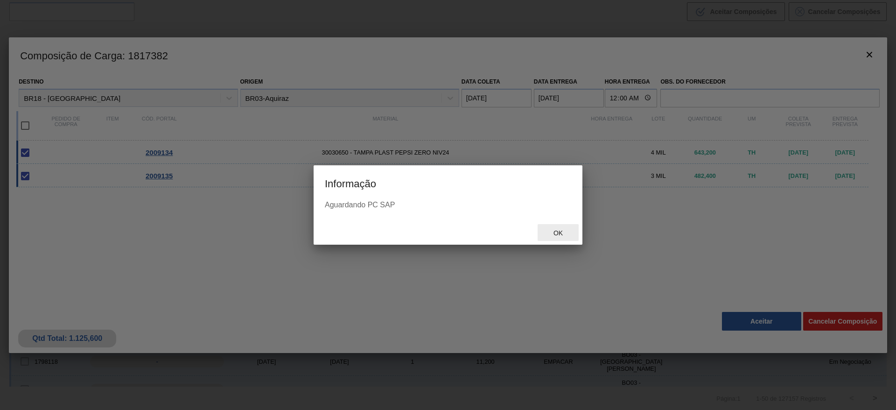
click at [562, 234] on span "Ok" at bounding box center [558, 232] width 24 height 7
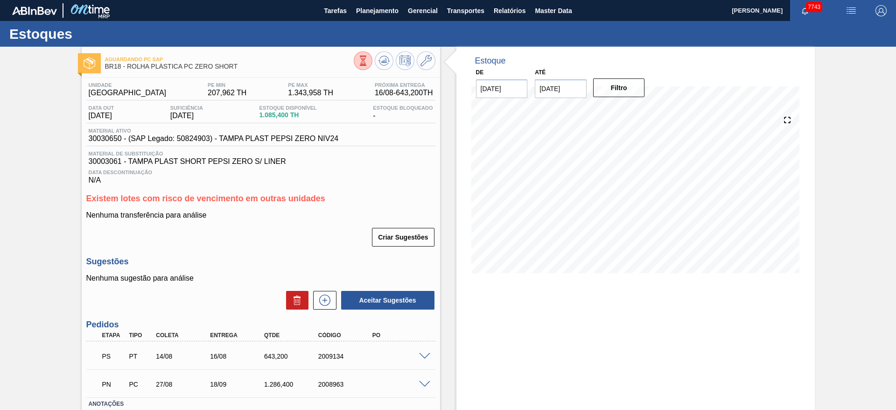
click at [423, 352] on div at bounding box center [426, 355] width 19 height 7
click at [425, 351] on div "PS PT 14/08 16/08 643,200 2009134" at bounding box center [260, 355] width 349 height 23
click at [428, 358] on span at bounding box center [424, 356] width 11 height 7
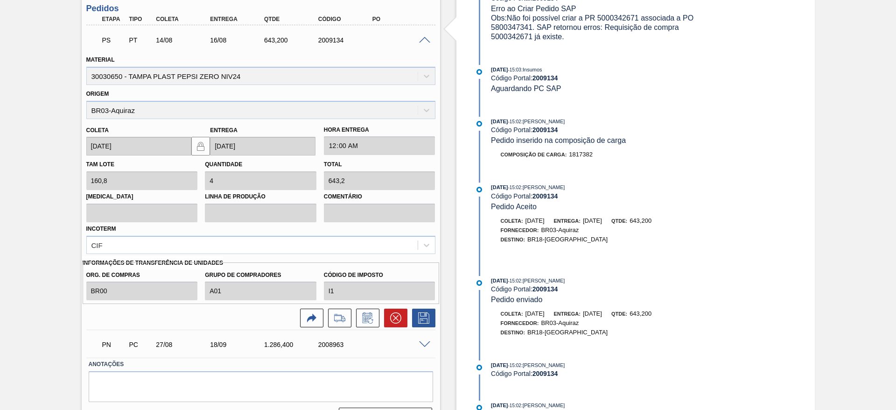
scroll to position [340, 0]
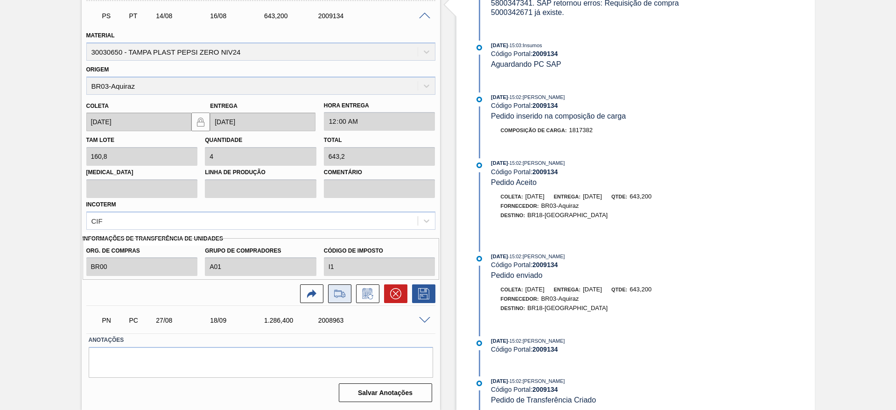
click at [338, 296] on icon at bounding box center [339, 293] width 11 height 7
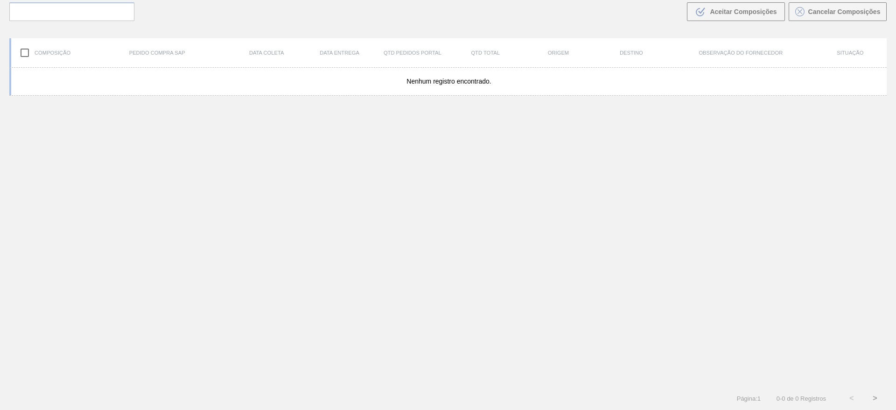
scroll to position [67, 0]
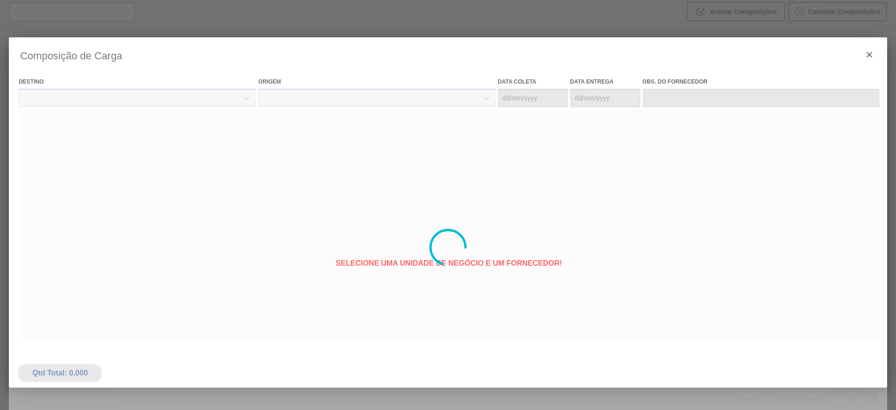
type coleta "[DATE]"
type entrega "16/08/2025"
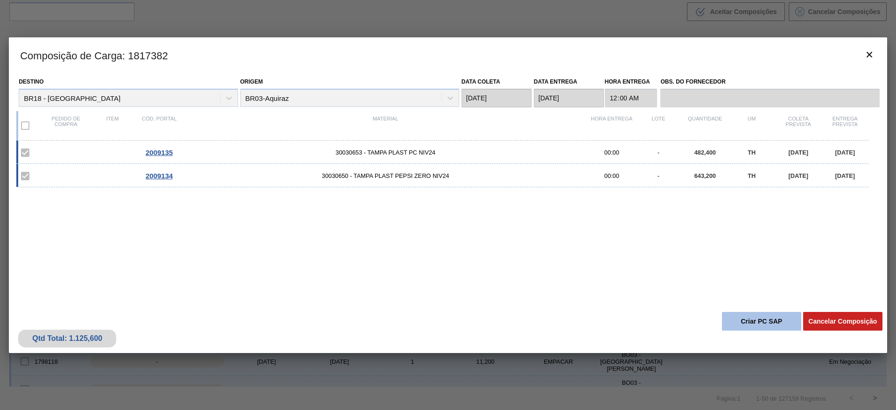
click at [741, 318] on button "Criar PC SAP" at bounding box center [761, 321] width 79 height 19
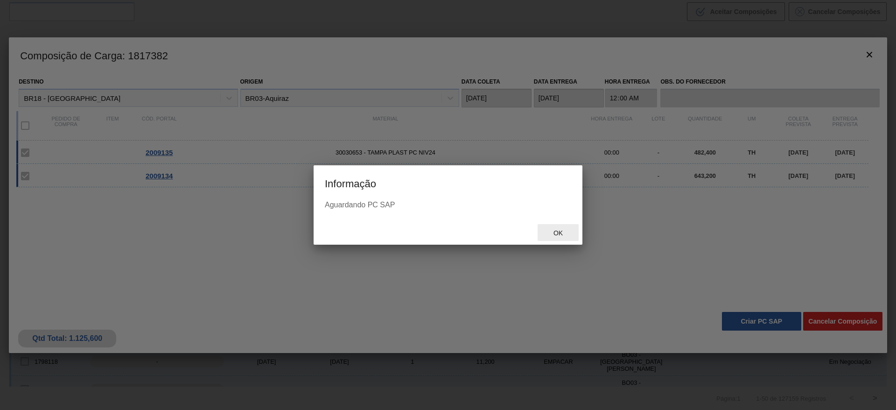
click at [560, 233] on span "Ok" at bounding box center [558, 232] width 24 height 7
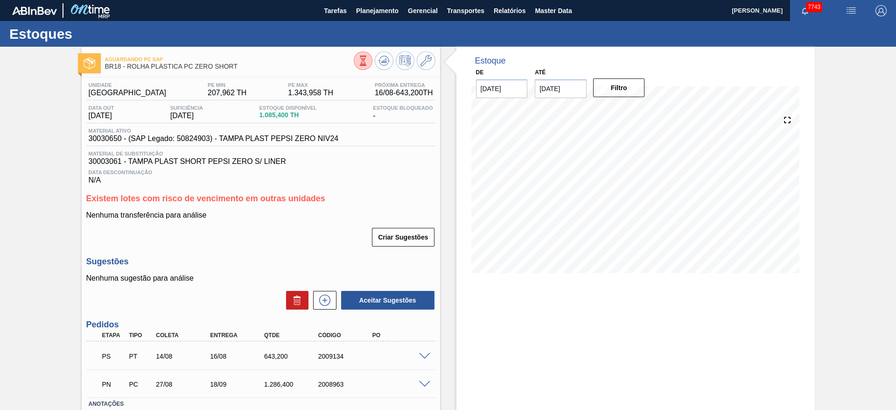
click at [428, 357] on span at bounding box center [424, 356] width 11 height 7
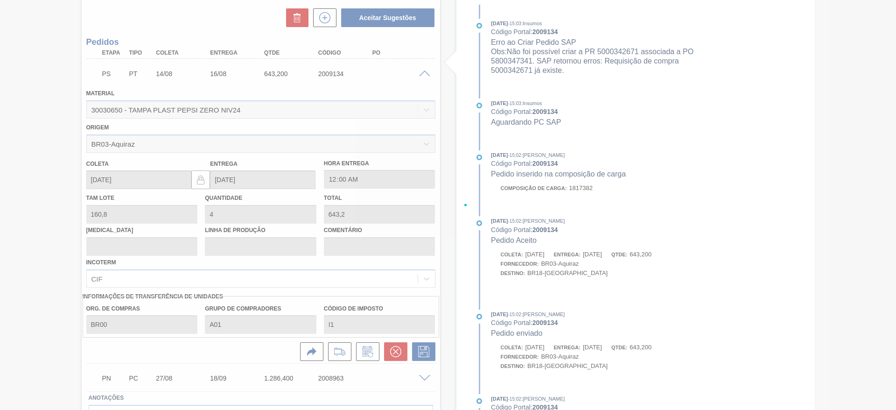
scroll to position [284, 0]
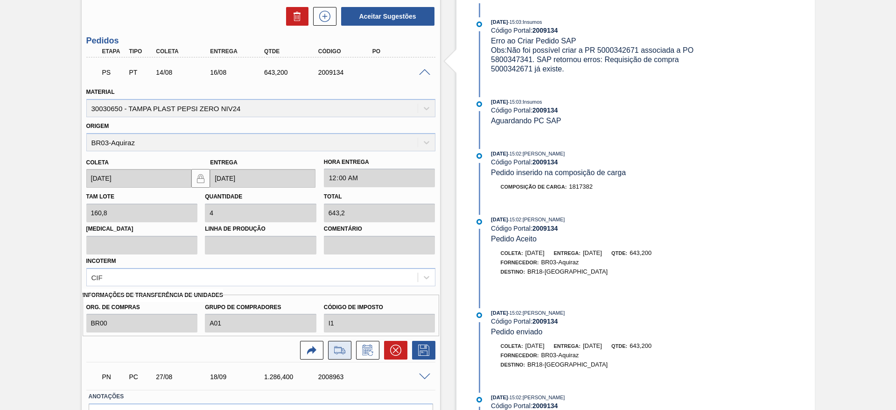
click at [341, 353] on icon at bounding box center [343, 350] width 4 height 5
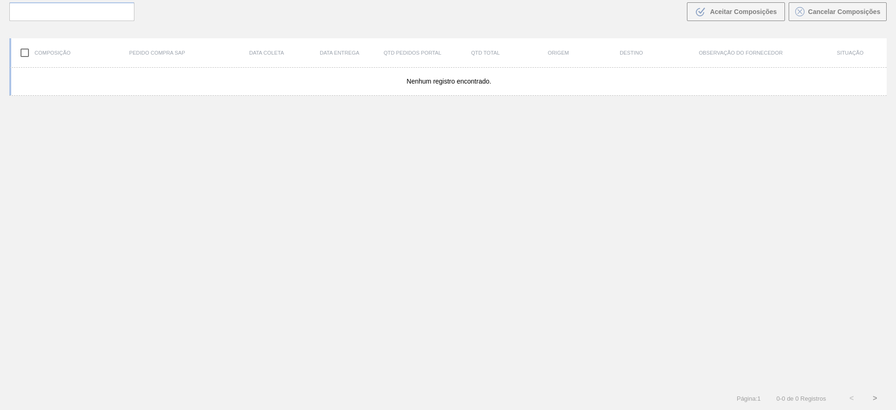
scroll to position [67, 0]
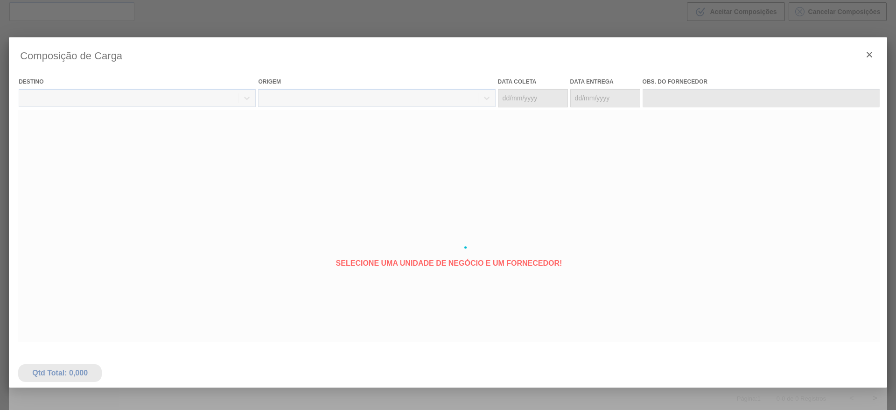
type coleta "[DATE]"
type entrega "16/08/2025"
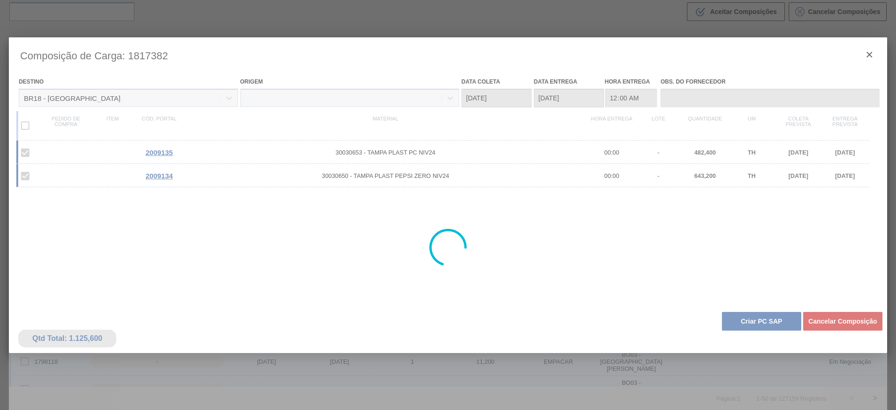
click at [836, 320] on div at bounding box center [448, 247] width 879 height 420
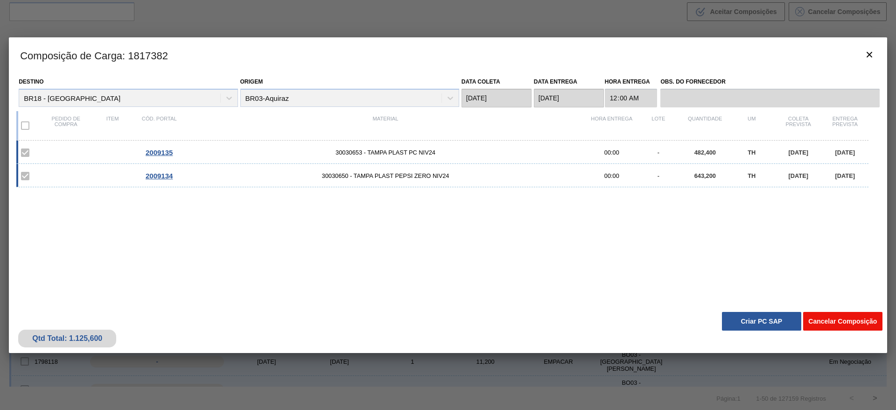
click at [858, 320] on button "Cancelar Composição" at bounding box center [843, 321] width 79 height 19
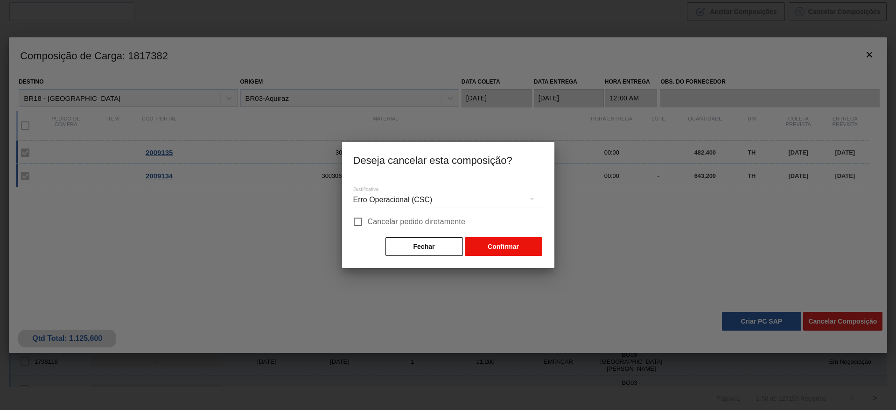
click at [492, 246] on button "Confirmar" at bounding box center [504, 246] width 78 height 19
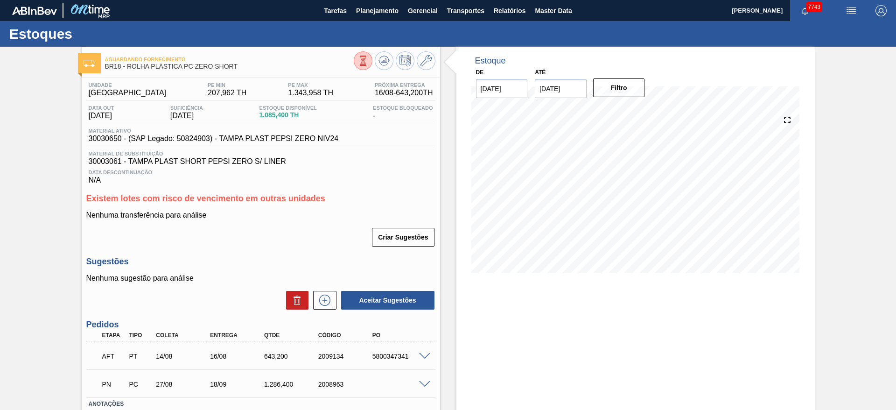
scroll to position [64, 0]
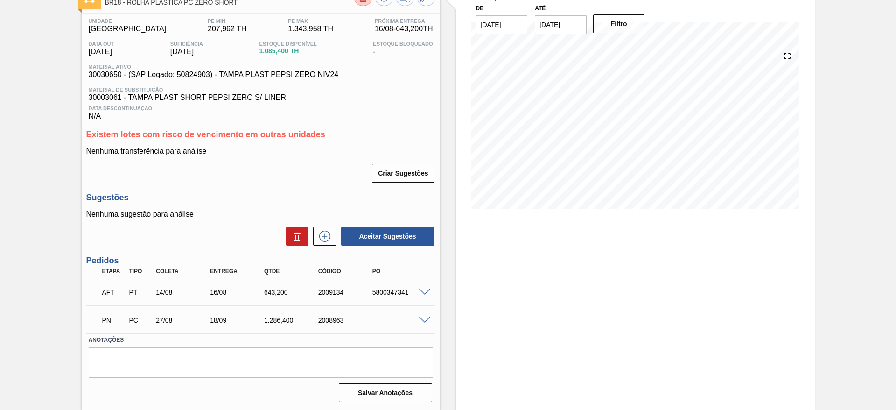
click at [423, 294] on span at bounding box center [424, 292] width 11 height 7
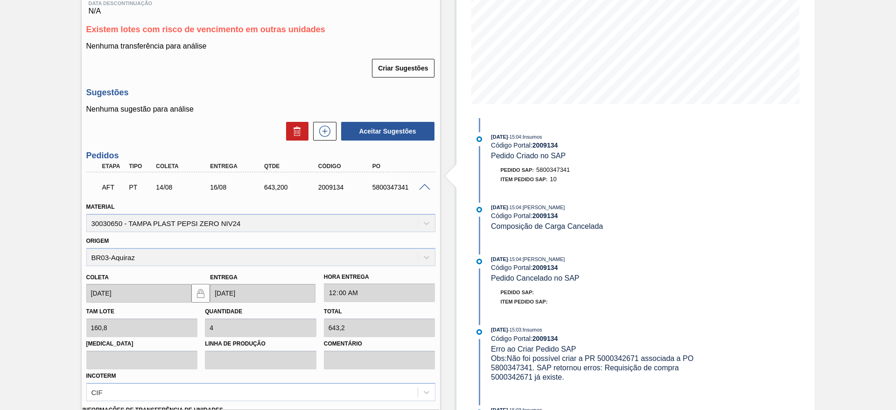
scroll to position [134, 0]
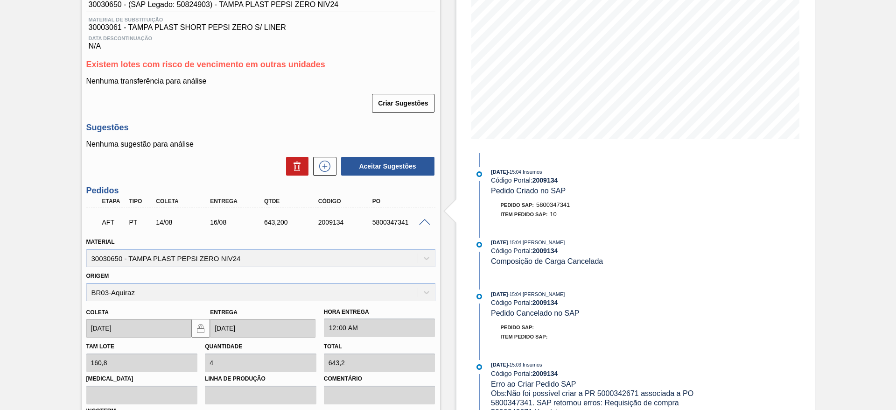
click at [551, 205] on span "5800347341" at bounding box center [553, 204] width 34 height 7
copy span "5800347341"
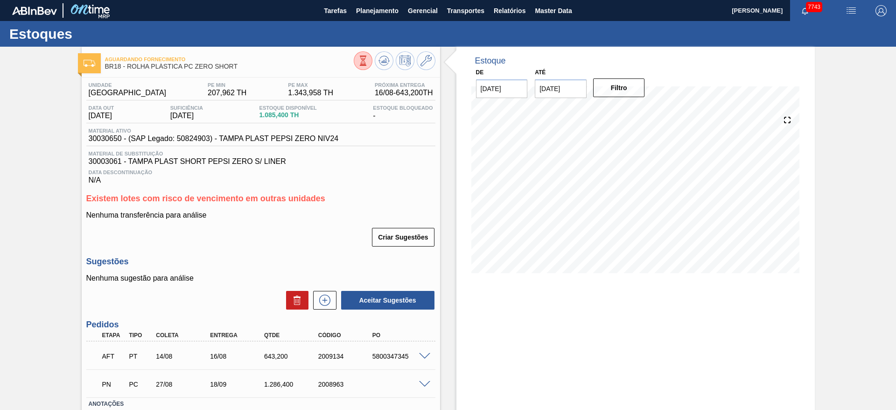
click at [390, 360] on div "5800347345" at bounding box center [400, 356] width 61 height 7
copy div "5800347345"
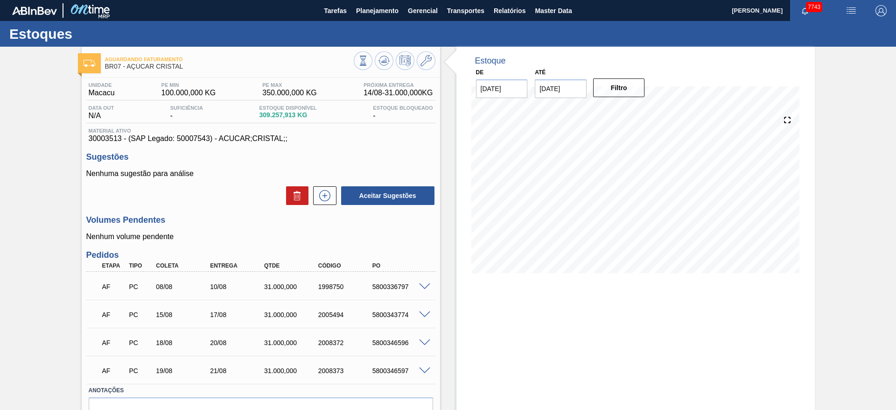
click at [425, 286] on span at bounding box center [424, 286] width 11 height 7
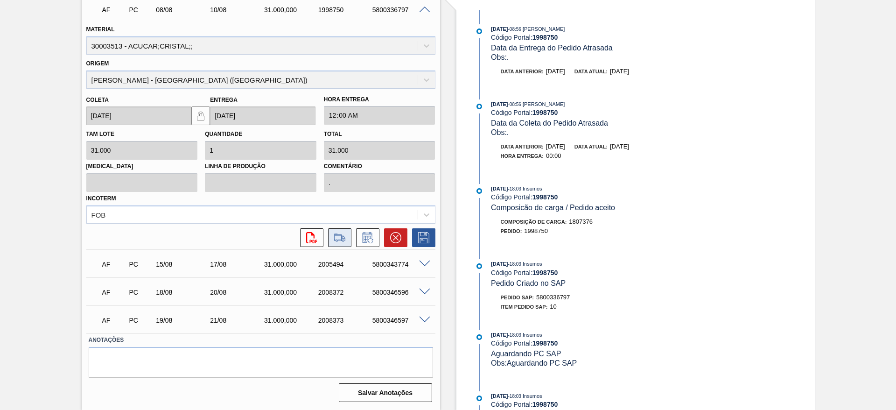
click at [336, 241] on icon at bounding box center [340, 241] width 8 height 2
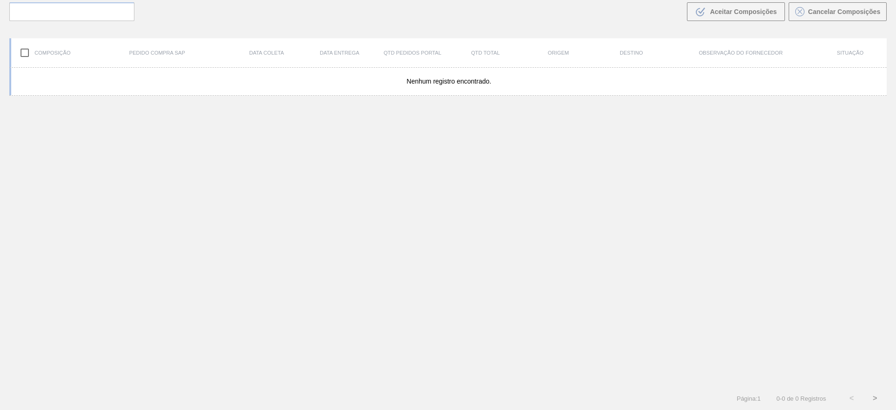
scroll to position [67, 0]
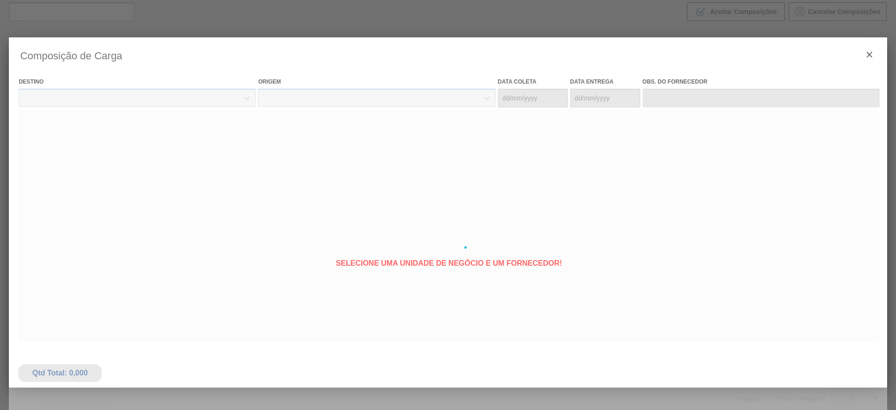
type coleta "[DATE]"
type entrega "10/08/2025"
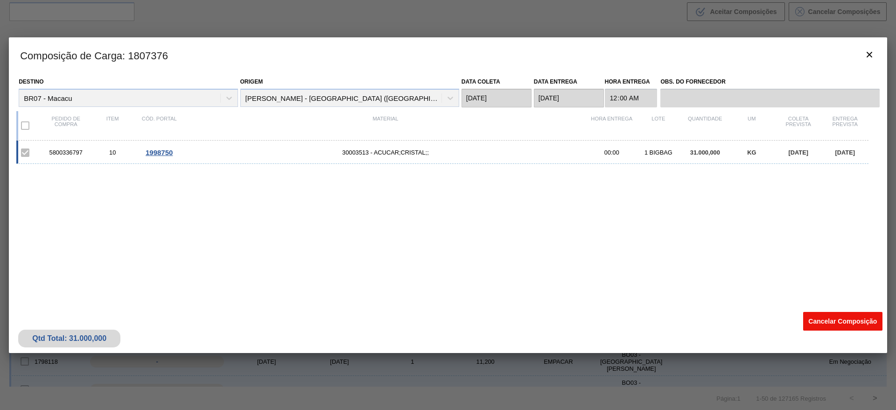
click at [828, 320] on button "Cancelar Composição" at bounding box center [843, 321] width 79 height 19
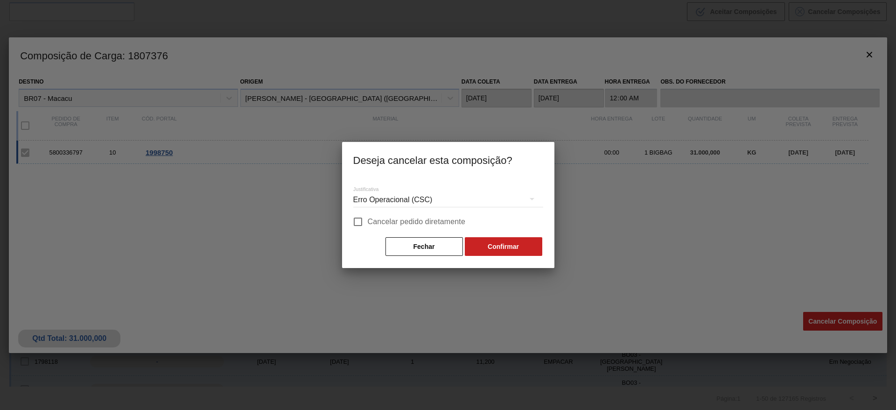
click at [443, 225] on span "Cancelar pedido diretamente" at bounding box center [417, 221] width 98 height 11
click at [368, 225] on input "Cancelar pedido diretamente" at bounding box center [358, 222] width 20 height 20
checkbox input "true"
click at [494, 248] on button "Confirmar" at bounding box center [504, 246] width 78 height 19
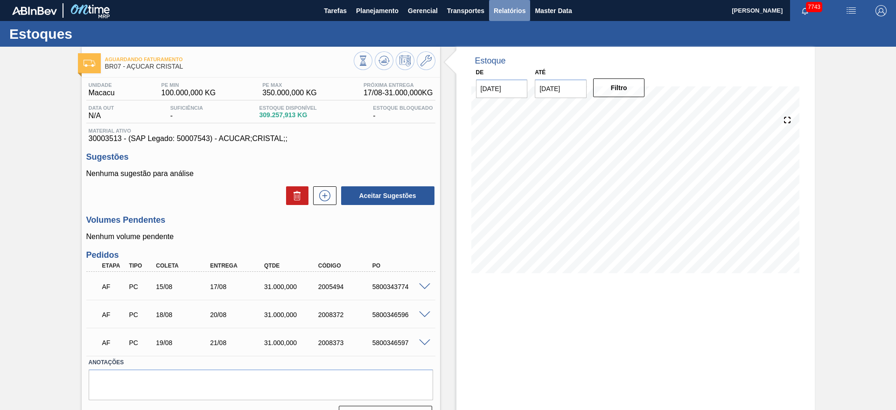
click at [494, 16] on button "Relatórios" at bounding box center [509, 10] width 41 height 21
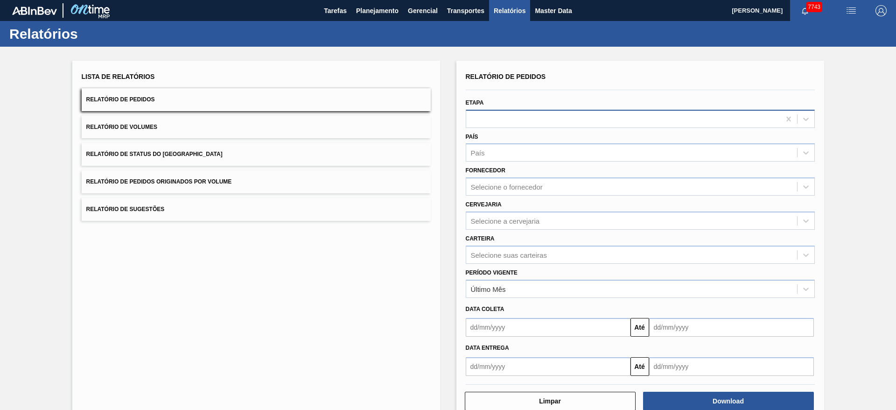
click at [494, 113] on div at bounding box center [623, 119] width 314 height 14
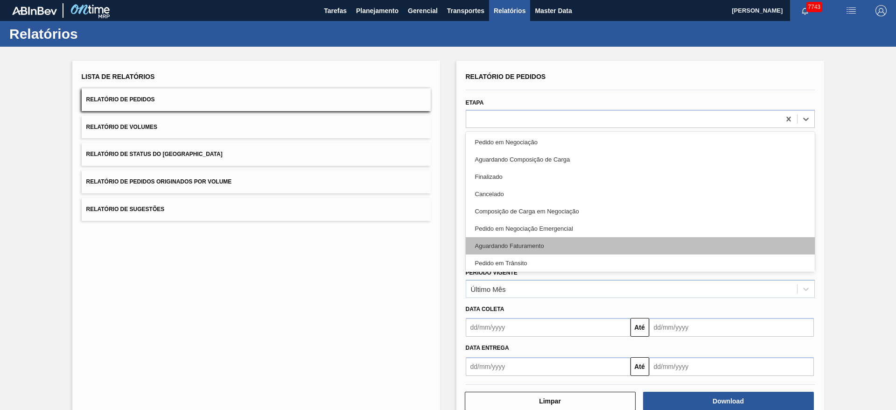
click at [530, 247] on div "Aguardando Faturamento" at bounding box center [640, 245] width 349 height 17
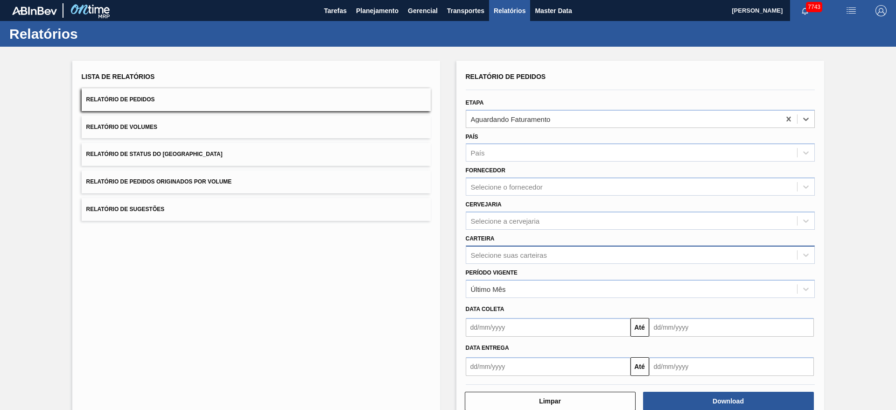
click at [526, 250] on div "Selecione suas carteiras" at bounding box center [631, 255] width 331 height 14
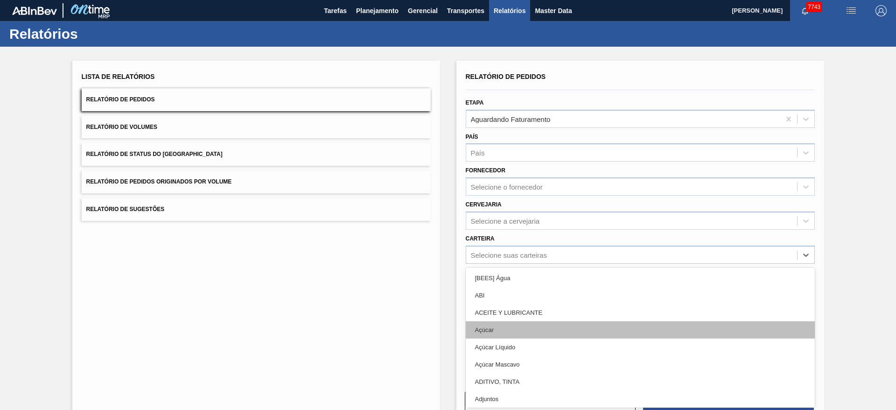
click at [533, 331] on div "Açúcar" at bounding box center [640, 329] width 349 height 17
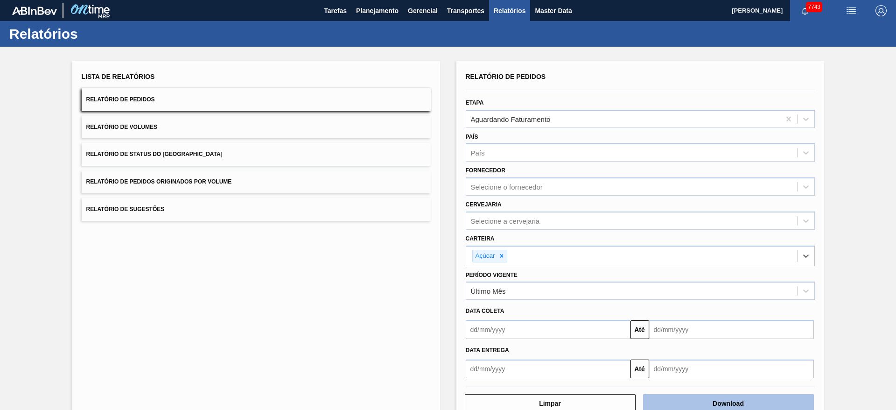
click at [753, 399] on button "Download" at bounding box center [728, 403] width 171 height 19
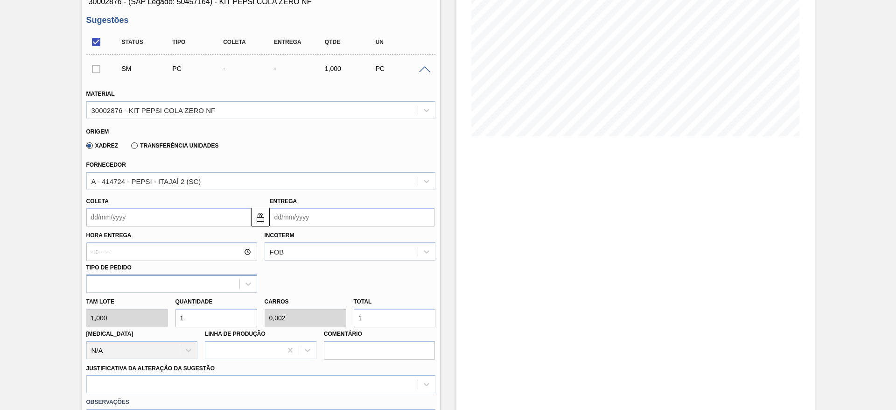
scroll to position [140, 0]
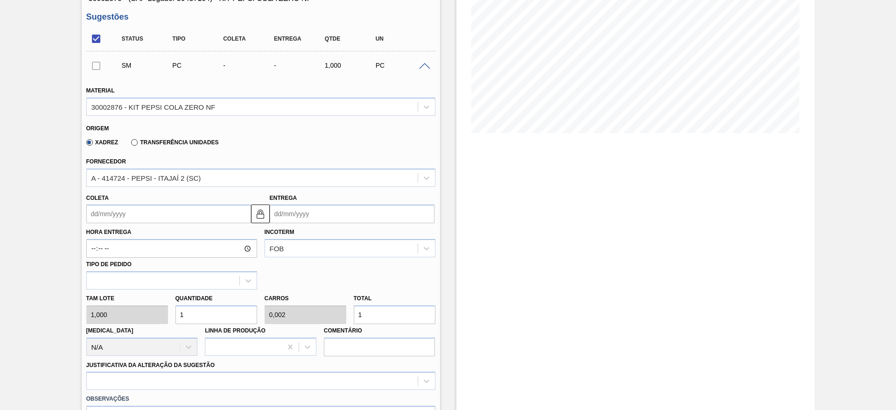
click at [145, 317] on div "Tam lote 1,000 Quantidade 1 Carros 0,002 Total 1 [MEDICAL_DATA] N/A Linha de Pr…" at bounding box center [261, 322] width 357 height 67
type input "4"
type input "0,01"
type input "4"
type input "40"
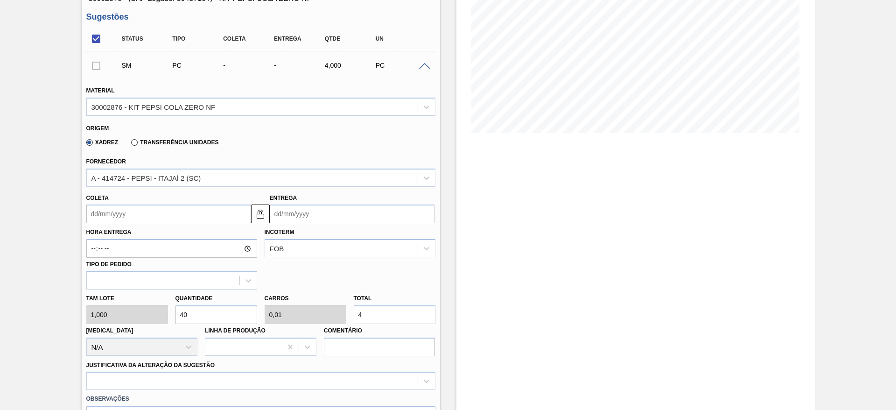
type input "0,1"
type input "40"
click at [107, 216] on input "Coleta" at bounding box center [168, 214] width 165 height 19
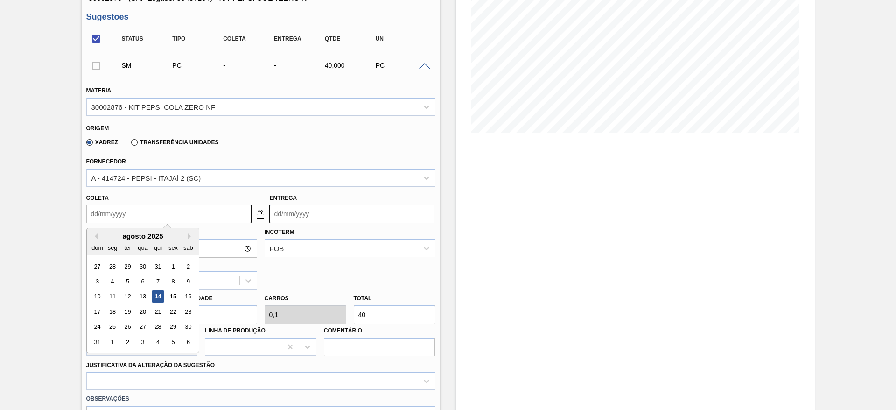
click at [105, 234] on div "agosto 2025" at bounding box center [143, 236] width 112 height 8
click at [173, 294] on div "15" at bounding box center [173, 296] width 13 height 13
type input "[DATE]"
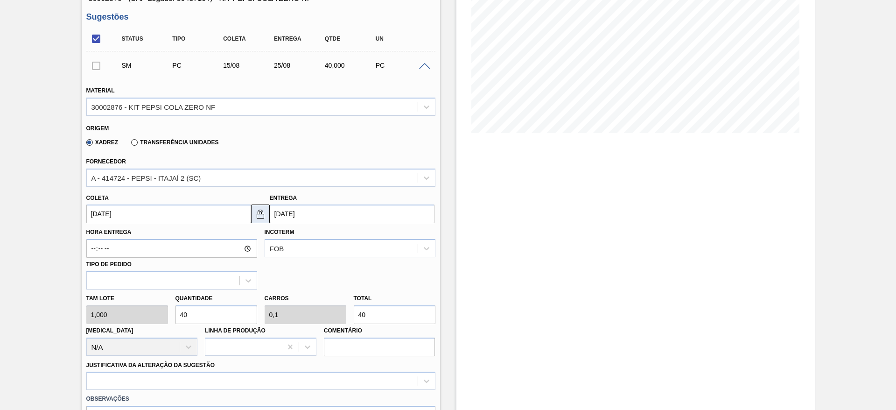
click at [266, 218] on button at bounding box center [260, 214] width 19 height 19
click at [276, 218] on input "[DATE]" at bounding box center [352, 214] width 165 height 19
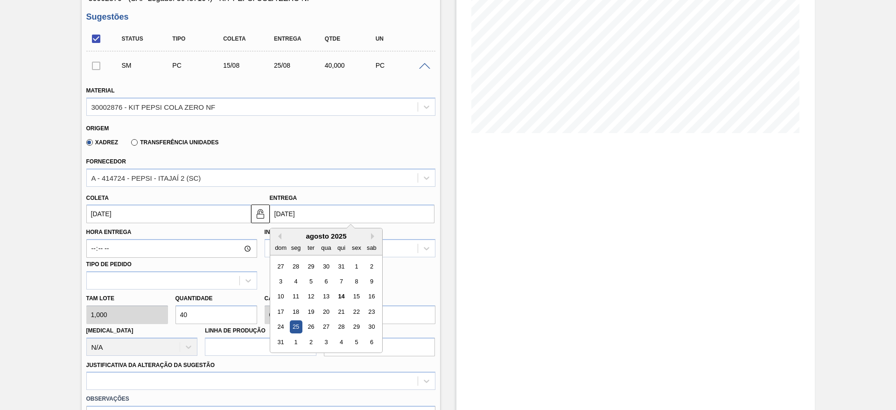
click at [276, 218] on input "[DATE]" at bounding box center [352, 214] width 165 height 19
click at [291, 221] on input "[DATE]" at bounding box center [352, 214] width 165 height 19
click at [535, 224] on div "Estoque De [DATE] Até [DATE] Filtro 25/08 Projeção de Estoque 1 [DOMAIN_NAME] 6…" at bounding box center [636, 257] width 359 height 700
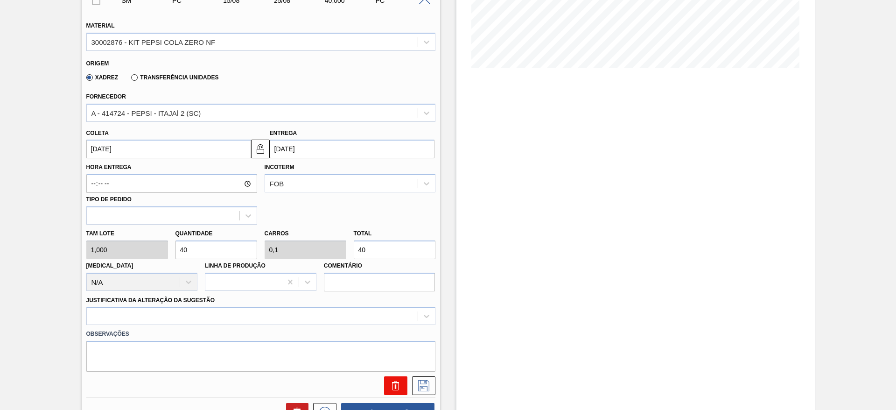
scroll to position [337, 0]
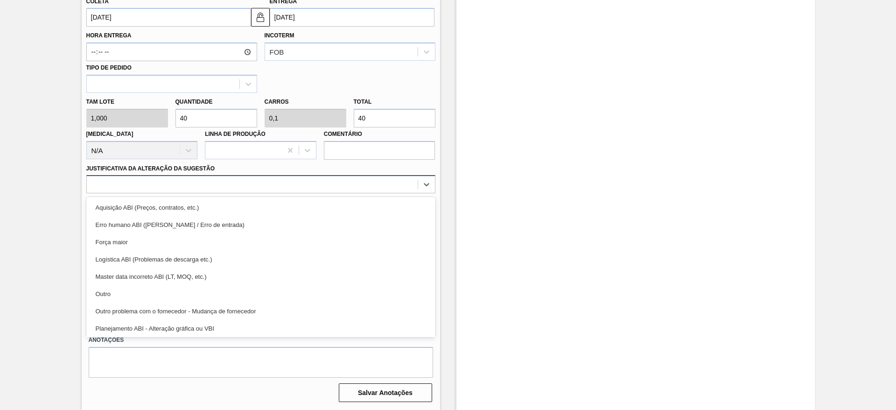
click at [344, 188] on div at bounding box center [252, 185] width 331 height 14
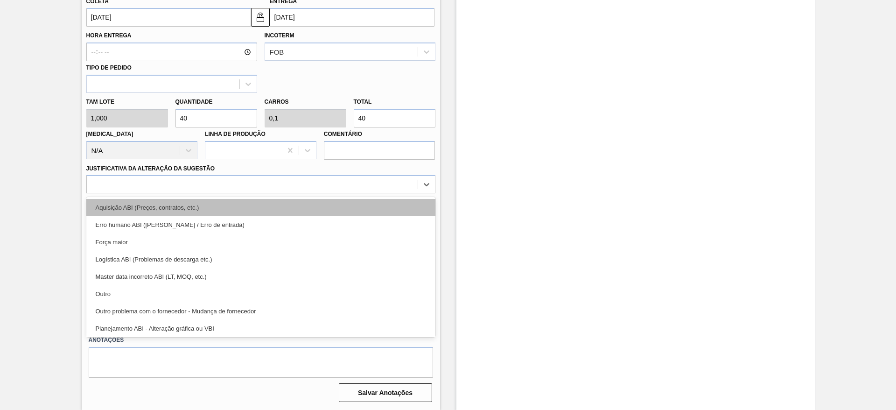
click at [344, 209] on div "Aquisição ABI (Preços, contratos, etc.)" at bounding box center [260, 207] width 349 height 17
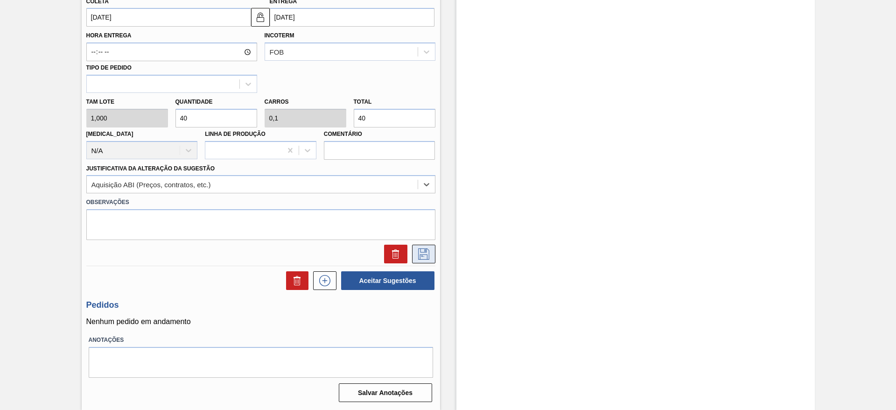
click at [426, 258] on icon at bounding box center [423, 253] width 15 height 11
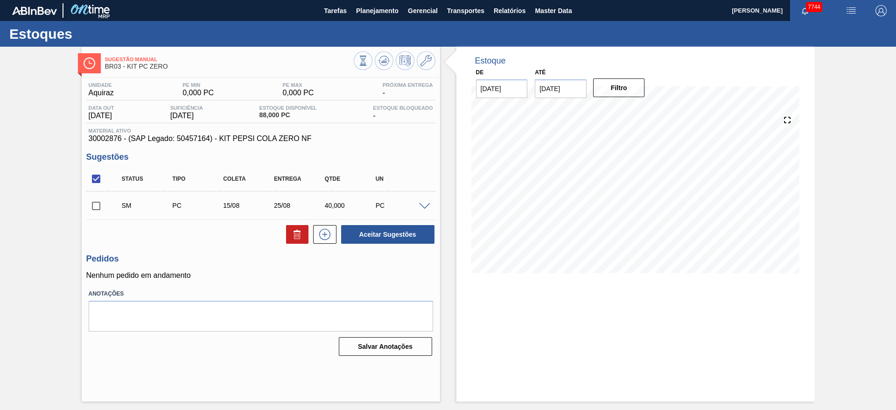
scroll to position [0, 0]
click at [96, 205] on input "checkbox" at bounding box center [96, 206] width 20 height 20
checkbox input "true"
click at [367, 232] on button "Aceitar Sugestões" at bounding box center [387, 234] width 93 height 19
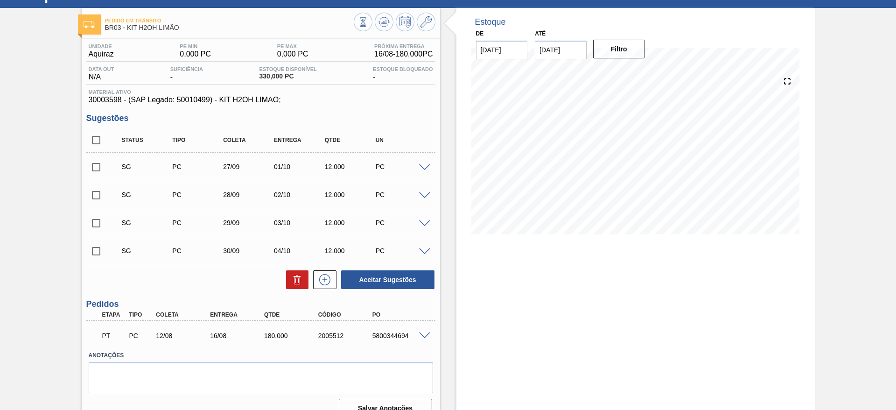
scroll to position [54, 0]
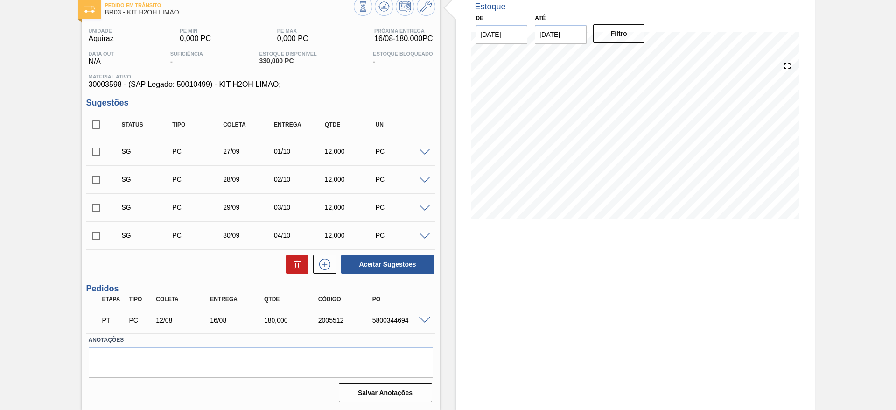
click at [423, 149] on span at bounding box center [424, 152] width 11 height 7
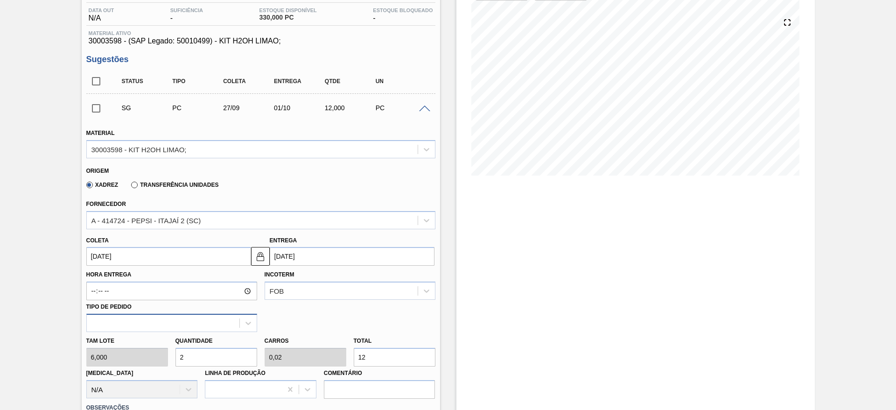
scroll to position [124, 0]
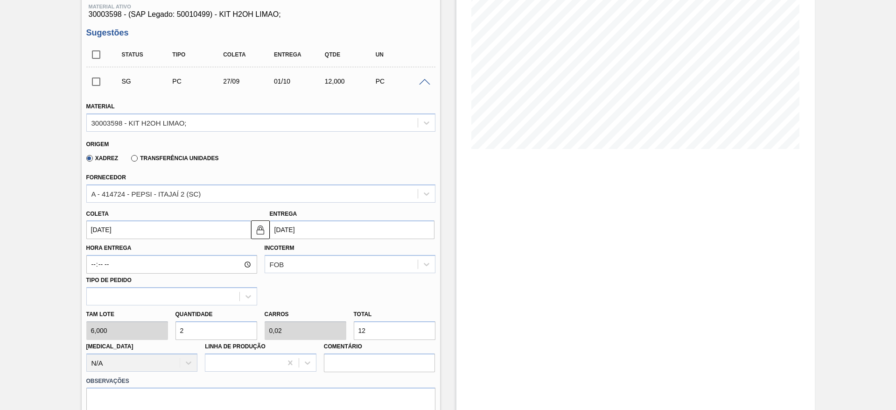
click at [145, 331] on div "[PERSON_NAME] 6,000 Quantidade 2 Carros 0,02 Total 12 [MEDICAL_DATA] N/A Linha …" at bounding box center [261, 338] width 357 height 67
type input "3"
type input "0,03"
type input "18"
type input "30"
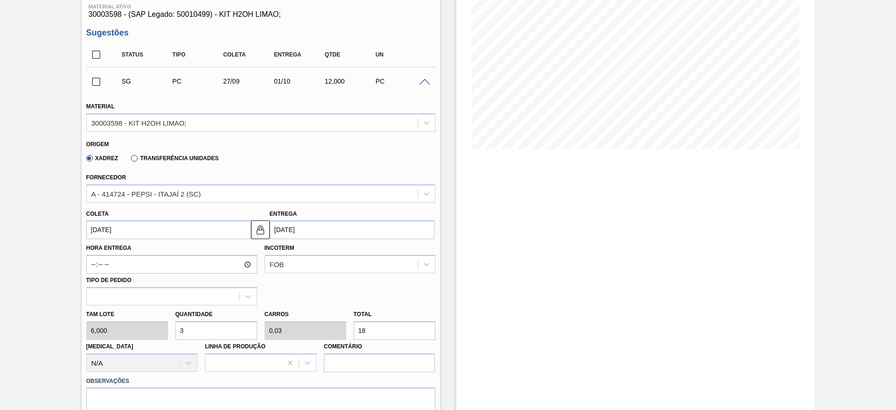
type input "0,3"
type input "180"
type input "30"
click at [102, 240] on div "Hora Entrega Incoterm FOB Tipo de pedido" at bounding box center [261, 272] width 357 height 66
click at [103, 233] on input "[DATE]" at bounding box center [168, 229] width 165 height 19
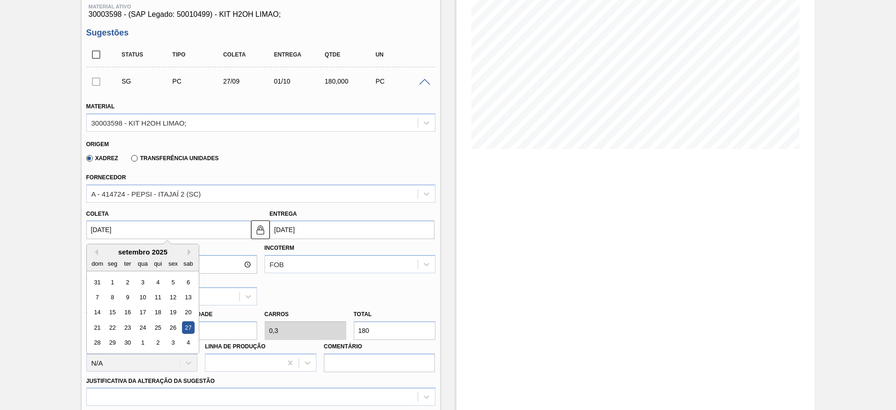
click at [92, 248] on div "setembro 2025" at bounding box center [143, 252] width 112 height 8
click at [92, 253] on button "Previous Month" at bounding box center [95, 252] width 7 height 7
click at [169, 310] on div "15" at bounding box center [173, 312] width 13 height 13
type input "[DATE]"
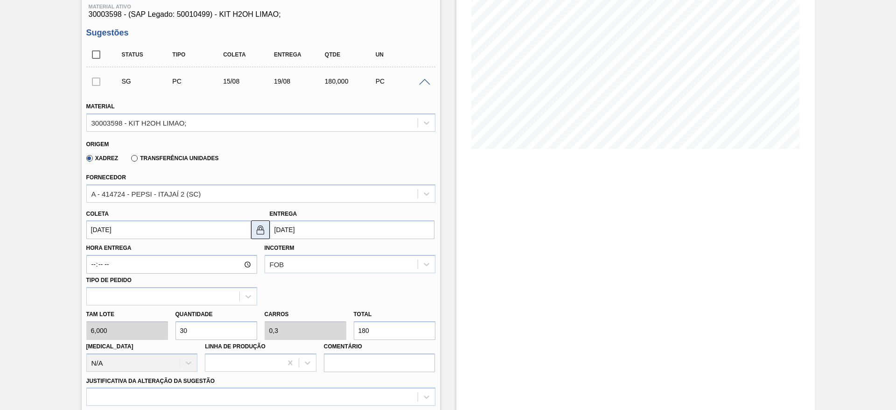
click at [255, 236] on button at bounding box center [260, 229] width 19 height 19
click at [274, 231] on input "[DATE]" at bounding box center [352, 229] width 165 height 19
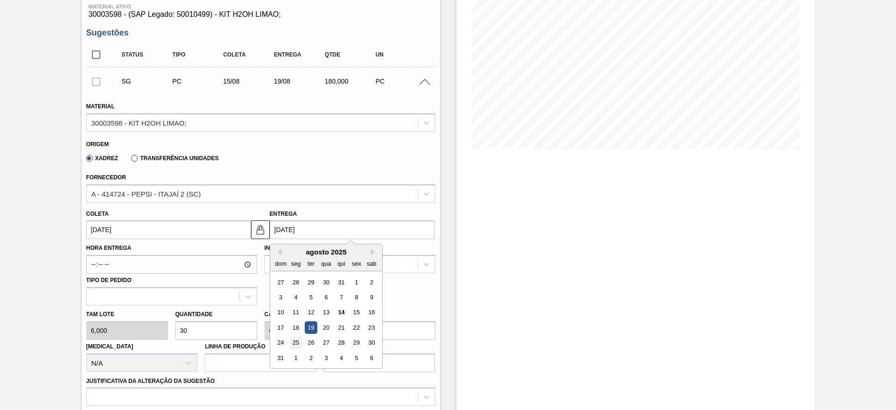
click at [299, 341] on div "25" at bounding box center [295, 343] width 13 height 13
type input "[DATE]"
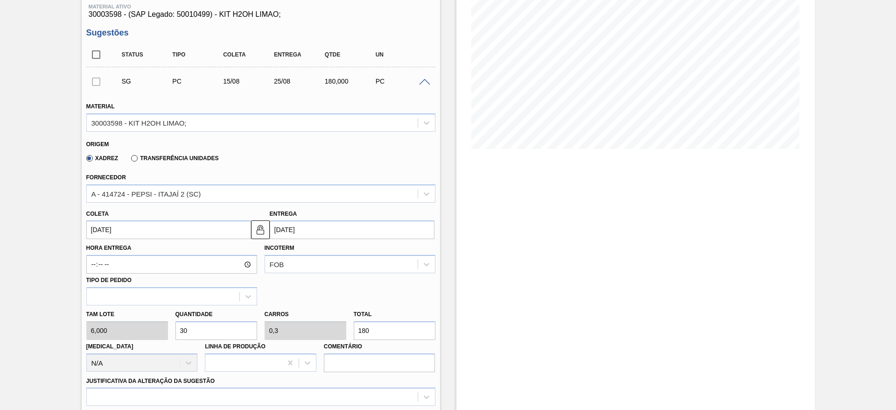
click at [312, 387] on div "Justificativa da Alteração da Sugestão" at bounding box center [260, 390] width 349 height 32
click at [326, 395] on div at bounding box center [260, 397] width 349 height 18
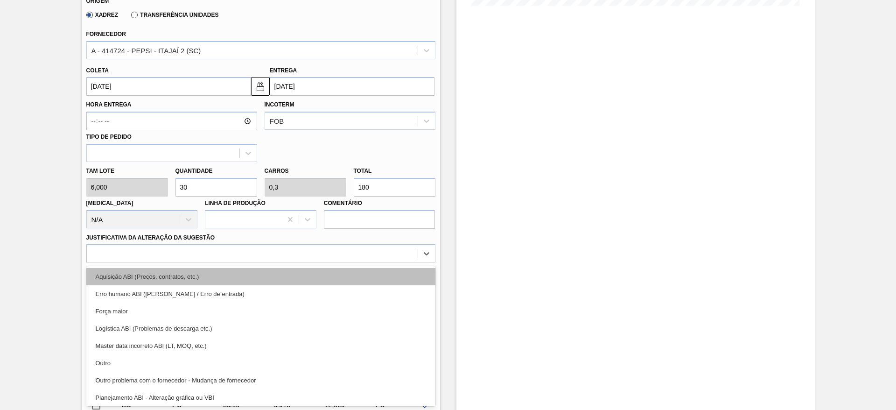
click at [330, 277] on div "Aquisição ABI (Preços, contratos, etc.)" at bounding box center [260, 276] width 349 height 17
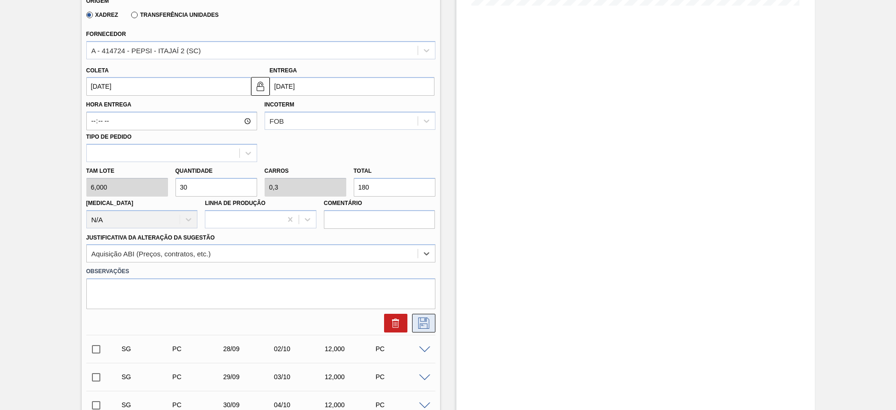
click at [423, 327] on icon at bounding box center [423, 322] width 15 height 11
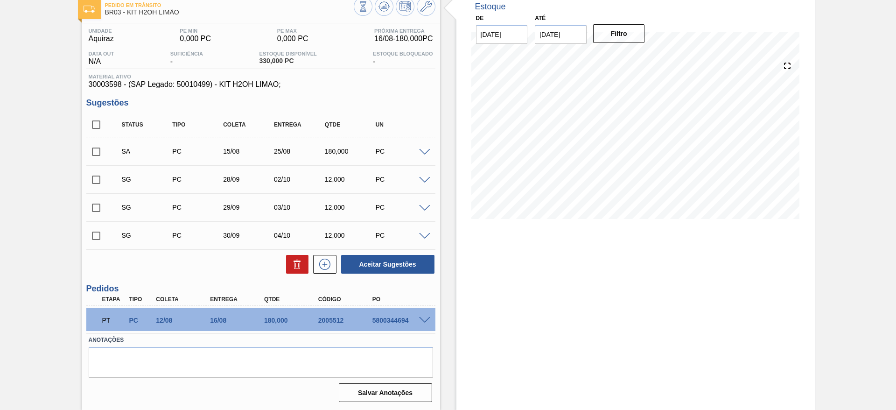
scroll to position [54, 0]
click at [97, 152] on input "checkbox" at bounding box center [96, 152] width 20 height 20
click at [381, 267] on button "Aceitar Sugestões" at bounding box center [387, 264] width 93 height 19
checkbox input "false"
